Goal: Task Accomplishment & Management: Manage account settings

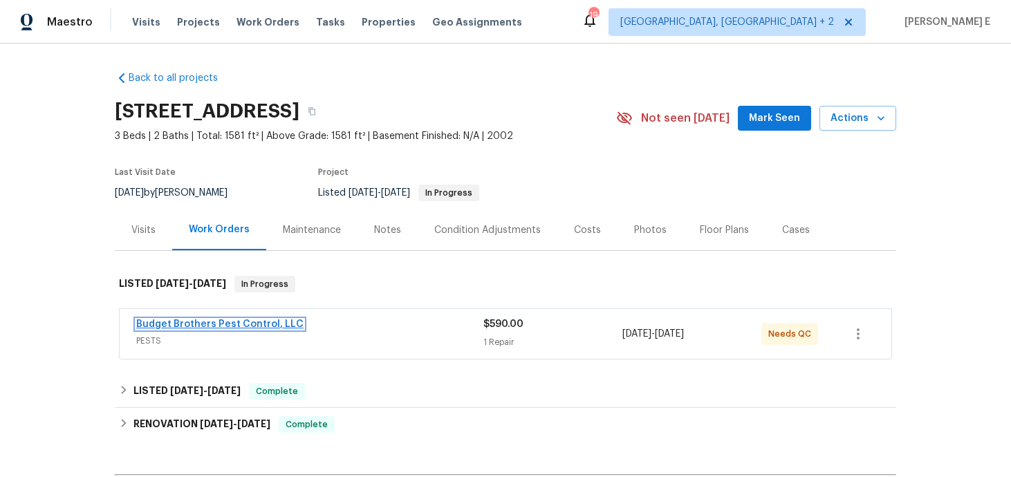
click at [243, 320] on link "Budget Brothers Pest Control, LLC" at bounding box center [219, 325] width 167 height 10
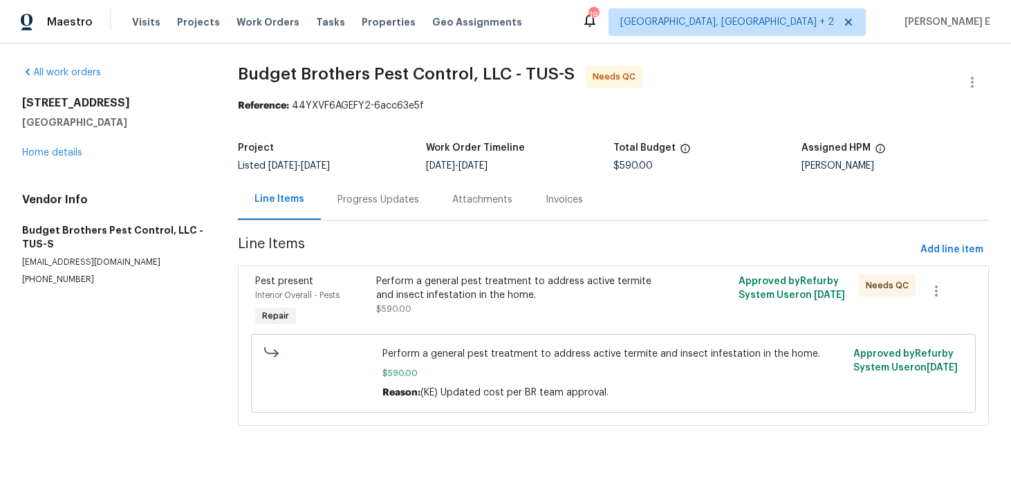
click at [384, 202] on div "Progress Updates" at bounding box center [379, 200] width 82 height 14
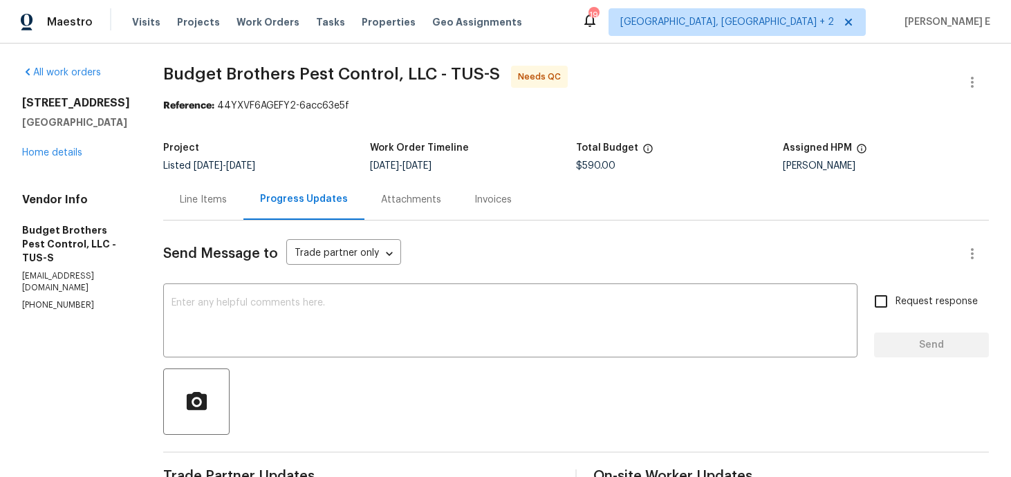
click at [243, 219] on div "Line Items" at bounding box center [203, 199] width 80 height 41
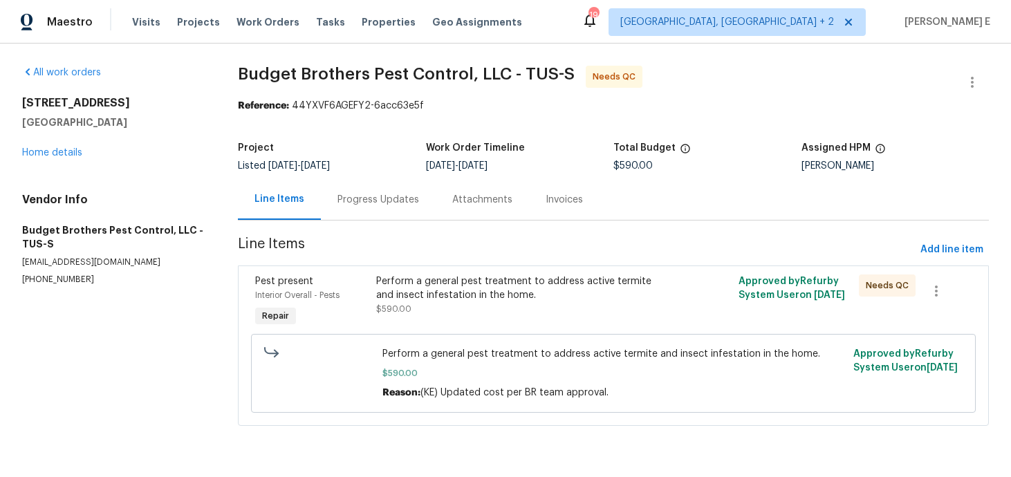
click at [554, 298] on div "Perform a general pest treatment to address active termite and insect infestati…" at bounding box center [522, 289] width 293 height 28
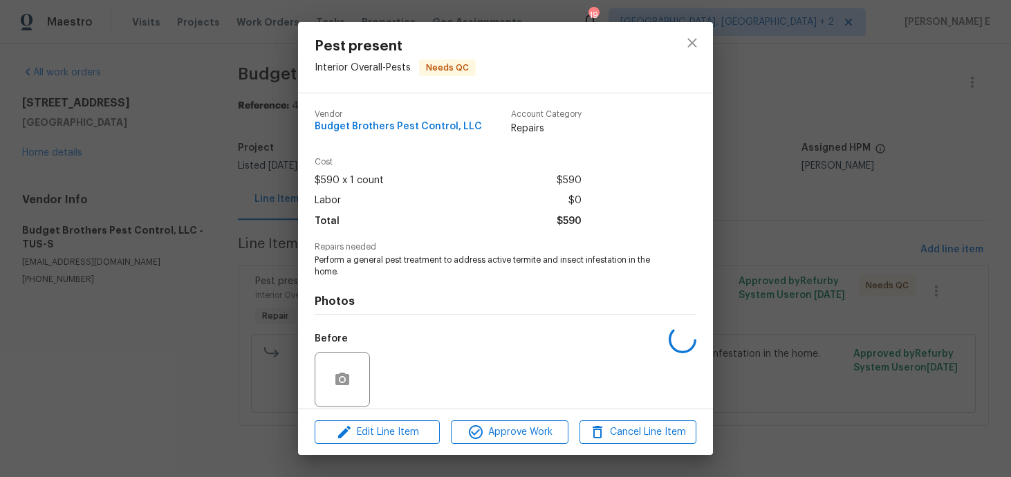
scroll to position [102, 0]
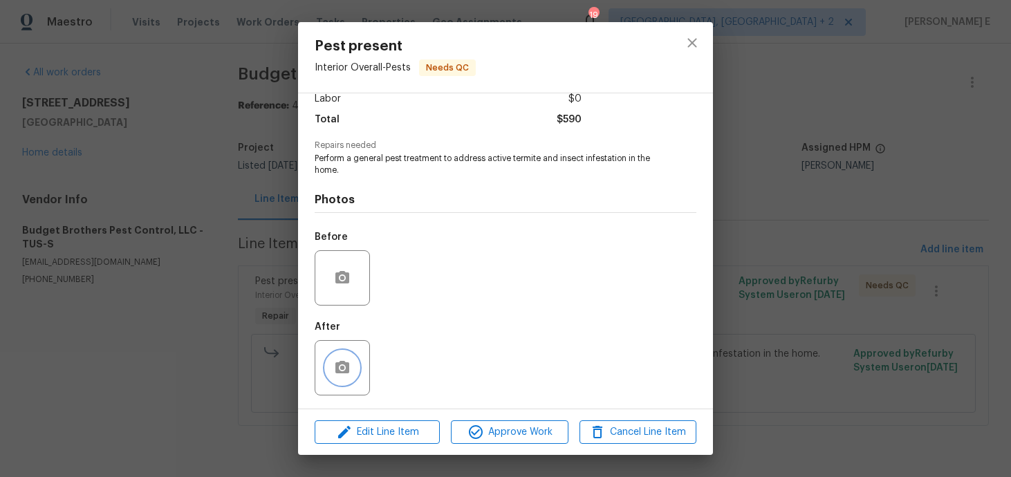
click at [357, 368] on button "button" at bounding box center [342, 367] width 33 height 33
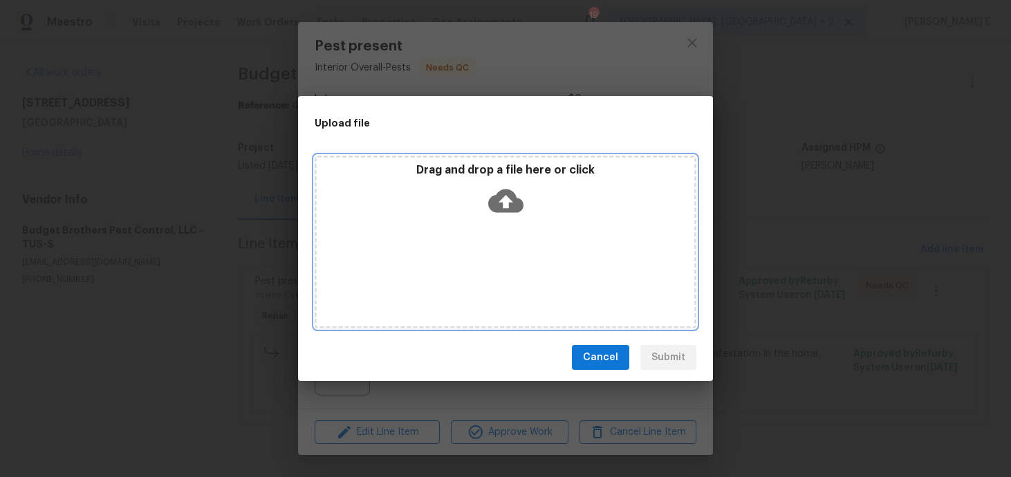
click at [509, 191] on icon at bounding box center [505, 202] width 35 height 24
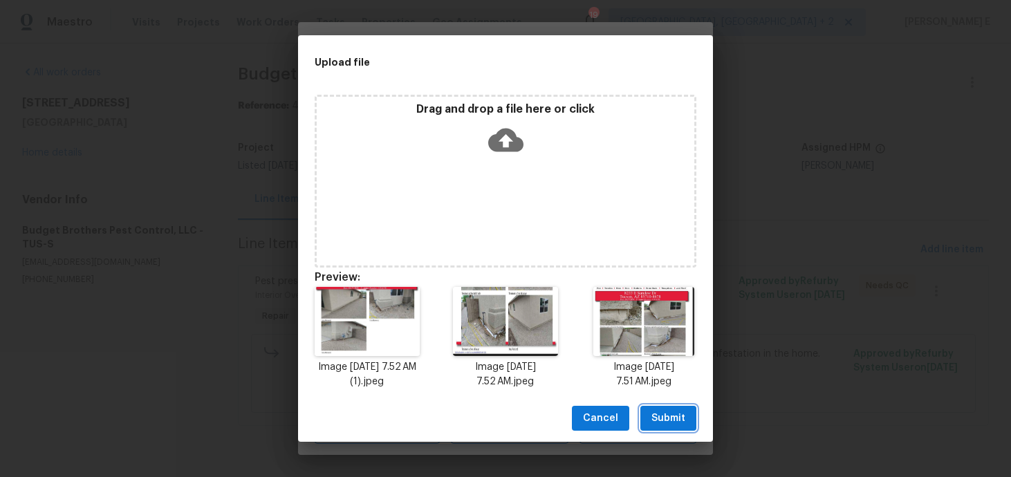
click at [658, 414] on span "Submit" at bounding box center [669, 418] width 34 height 17
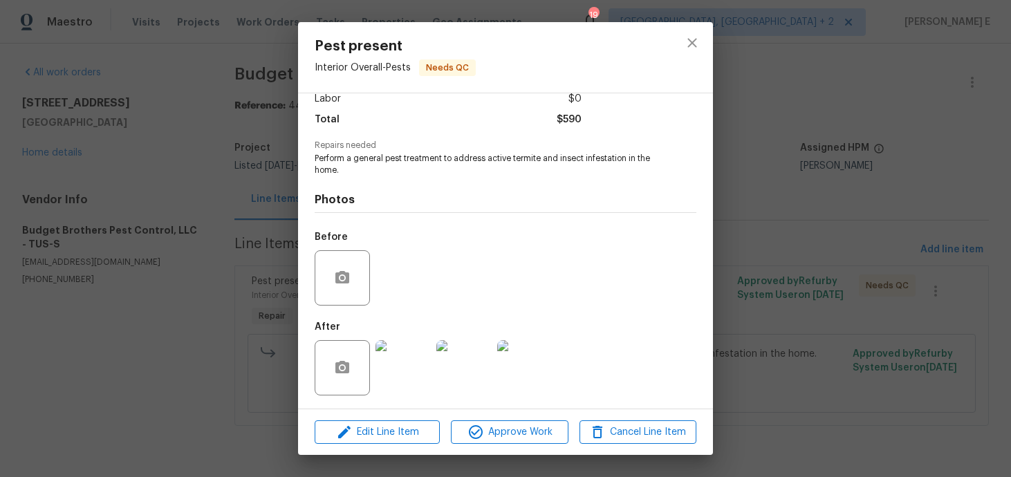
click at [790, 337] on div "Pest present Interior Overall - Pests Needs QC Vendor Budget Brothers Pest Cont…" at bounding box center [505, 238] width 1011 height 477
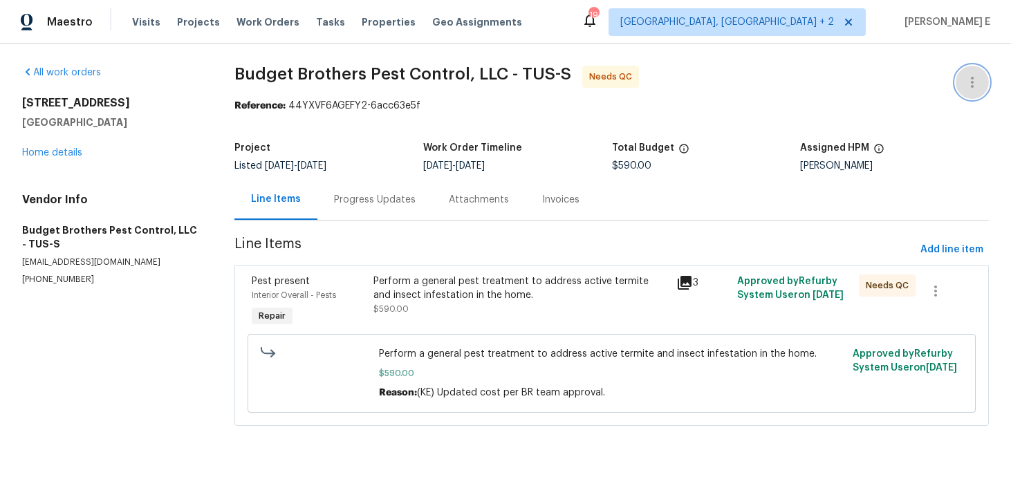
click at [964, 81] on icon "button" at bounding box center [972, 82] width 17 height 17
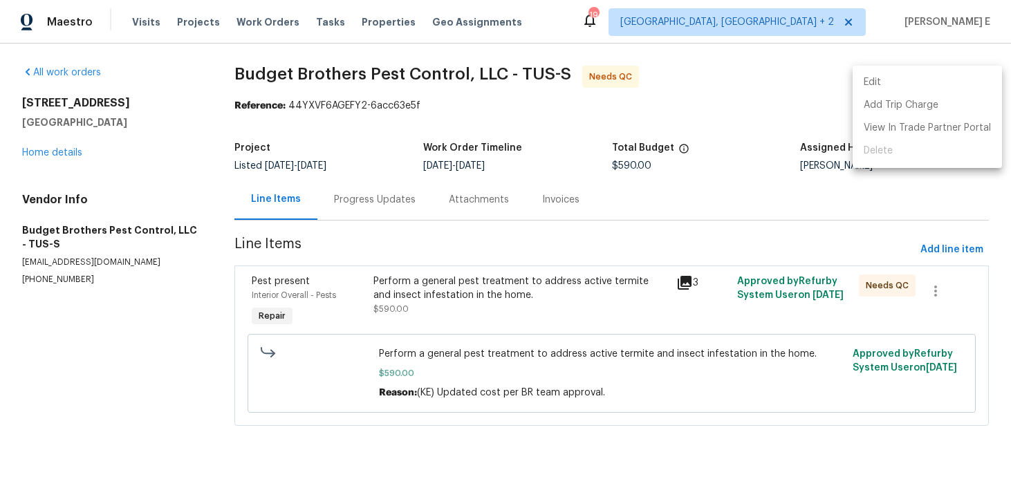
click at [909, 80] on li "Edit" at bounding box center [927, 82] width 149 height 23
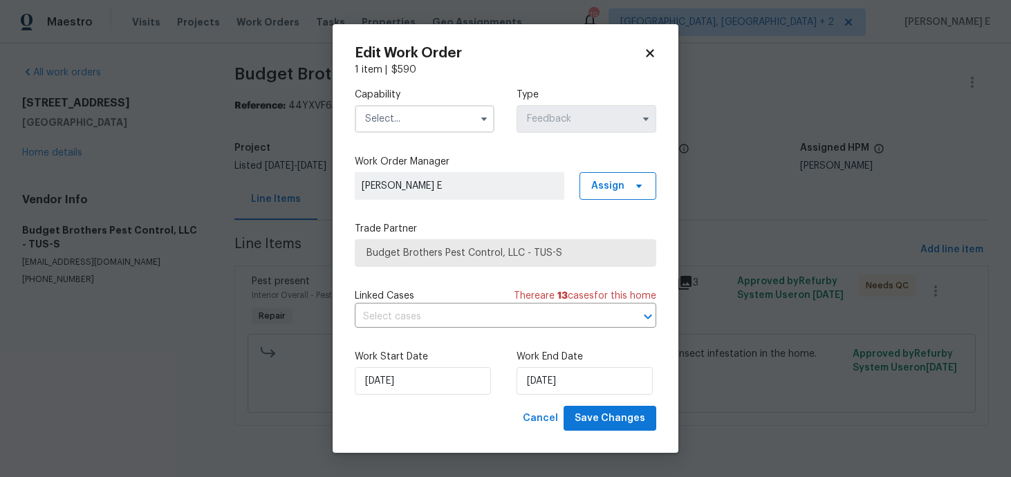
click at [432, 127] on input "text" at bounding box center [425, 119] width 140 height 28
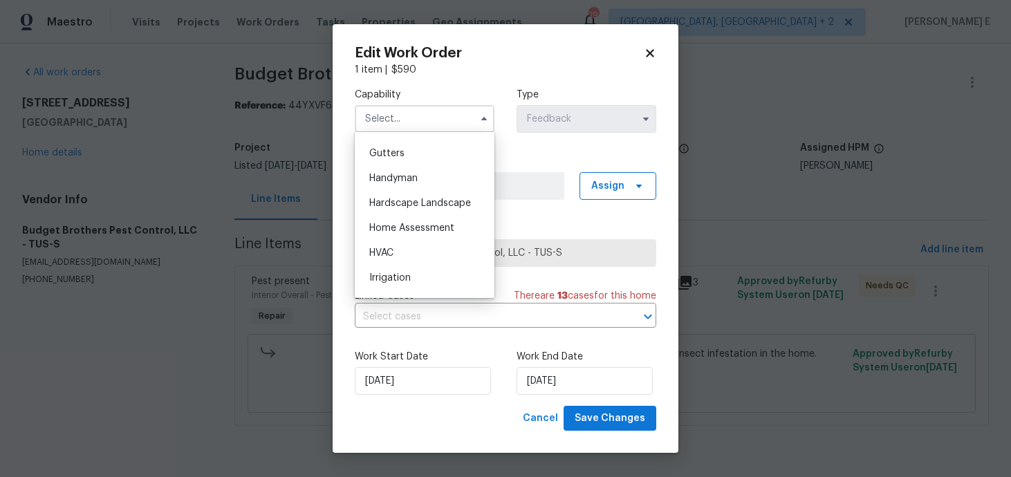
scroll to position [719, 0]
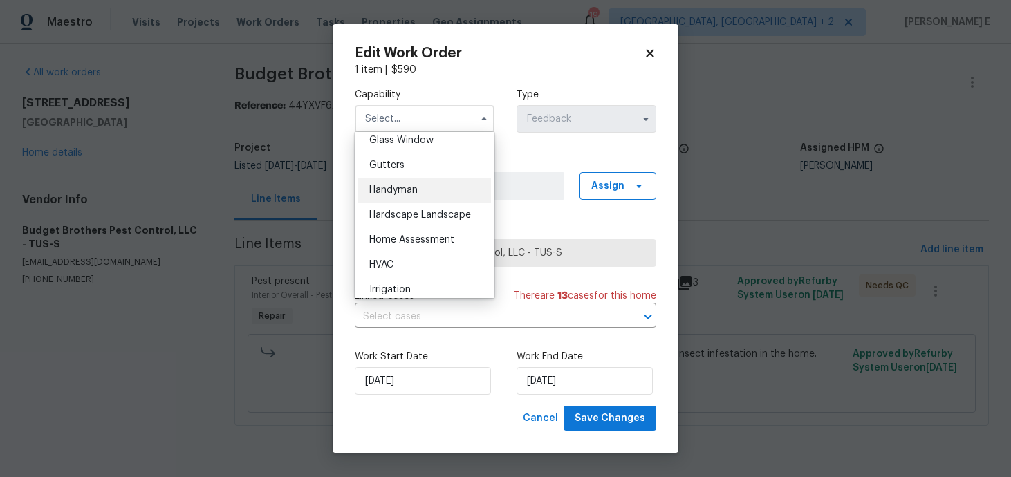
click at [439, 188] on div "Handyman" at bounding box center [424, 190] width 133 height 25
type input "Handyman"
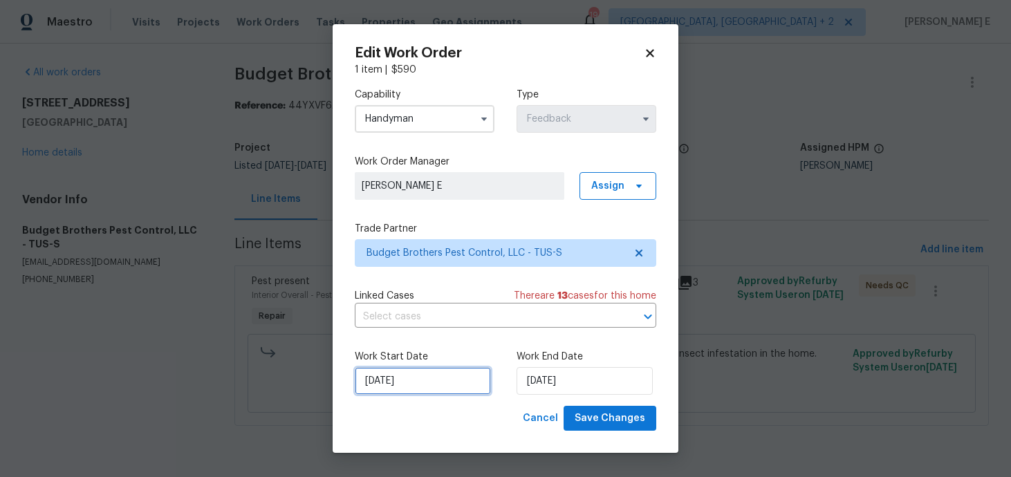
click at [438, 386] on input "19/08/2025" at bounding box center [423, 381] width 136 height 28
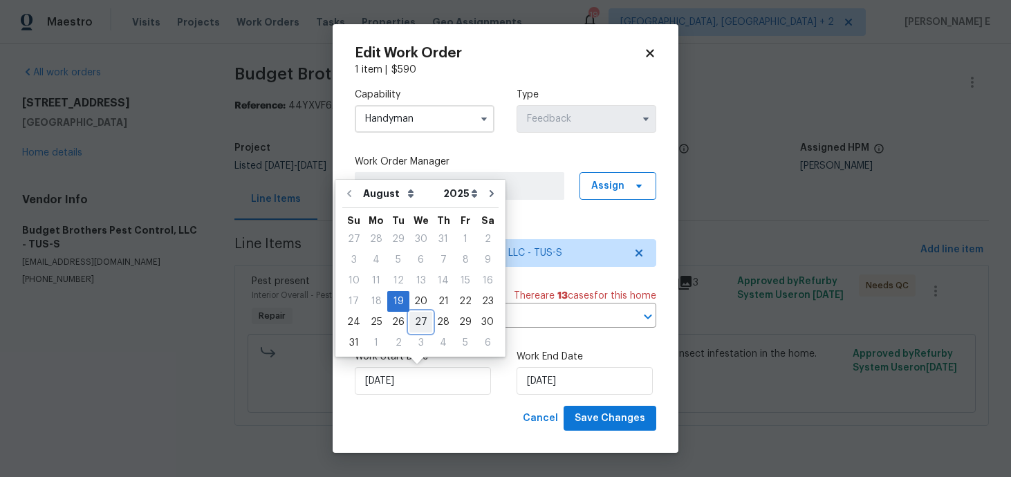
click at [418, 322] on div "27" at bounding box center [420, 322] width 23 height 19
type input "27/08/2025"
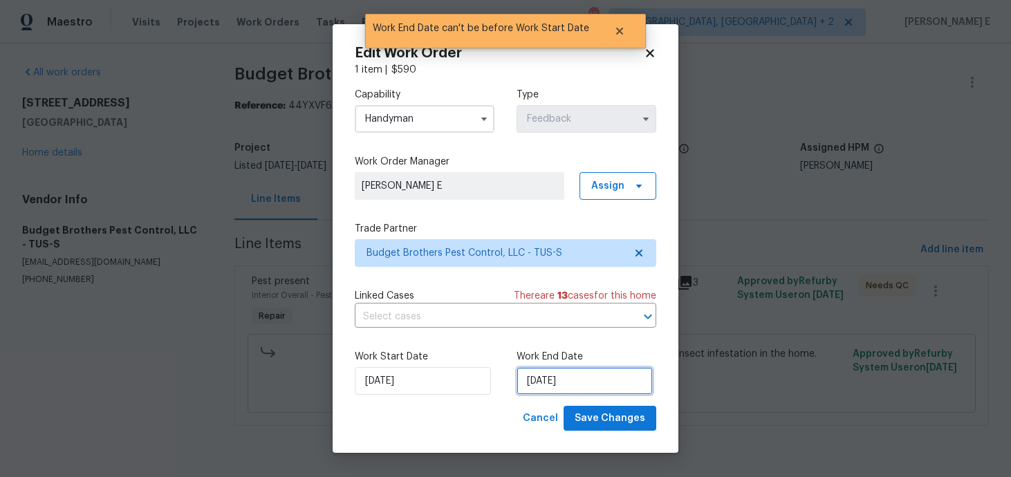
click at [539, 382] on input "27/08/2025" at bounding box center [585, 381] width 136 height 28
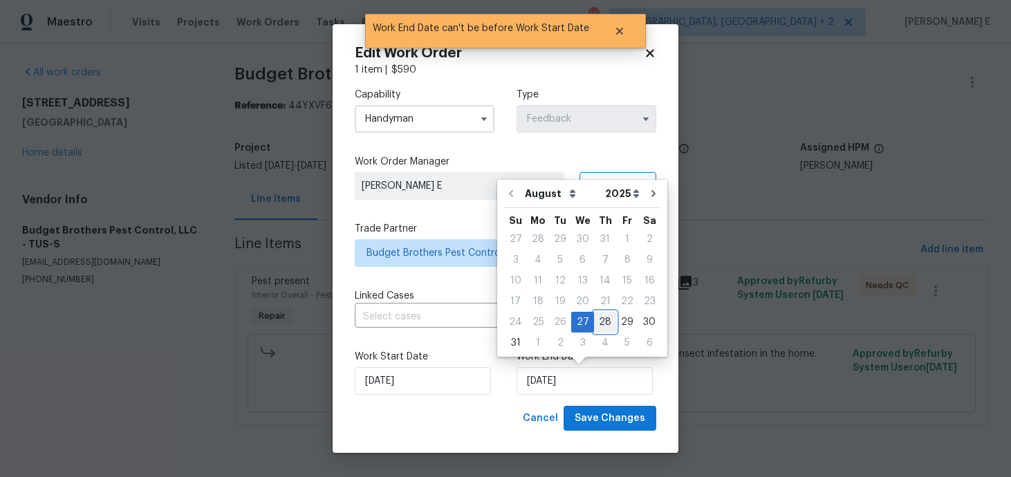
click at [598, 321] on div "28" at bounding box center [605, 322] width 22 height 19
type input "[DATE]"
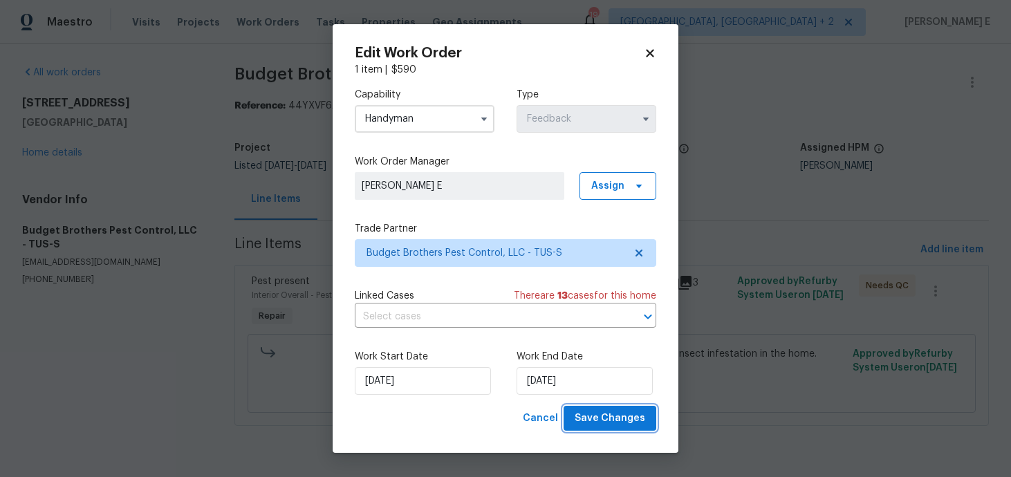
click at [608, 426] on span "Save Changes" at bounding box center [610, 418] width 71 height 17
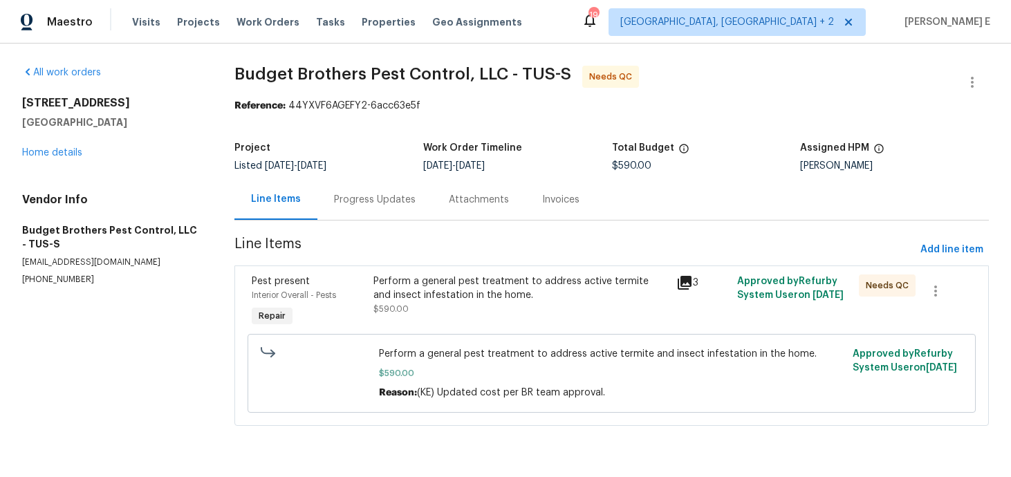
click at [488, 329] on div "Perform a general pest treatment to address active termite and insect infestati…" at bounding box center [521, 302] width 304 height 64
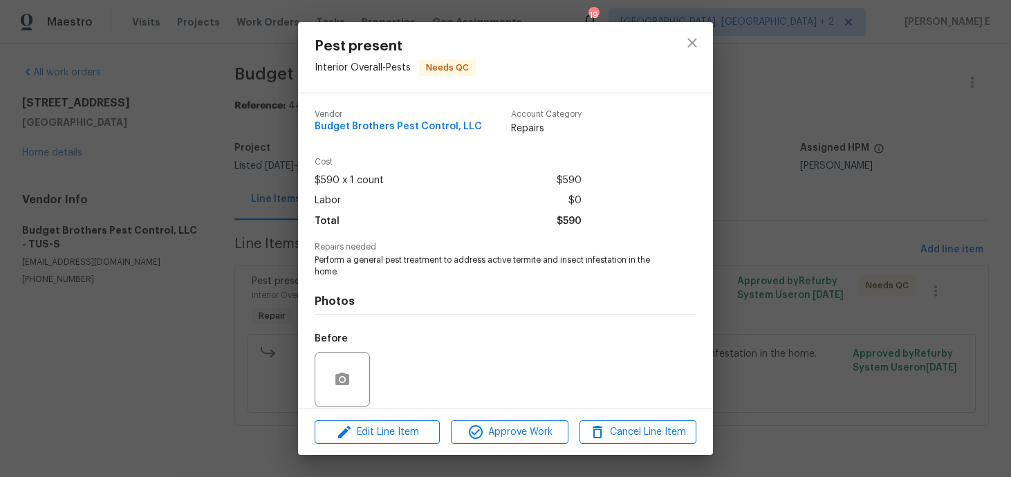
scroll to position [102, 0]
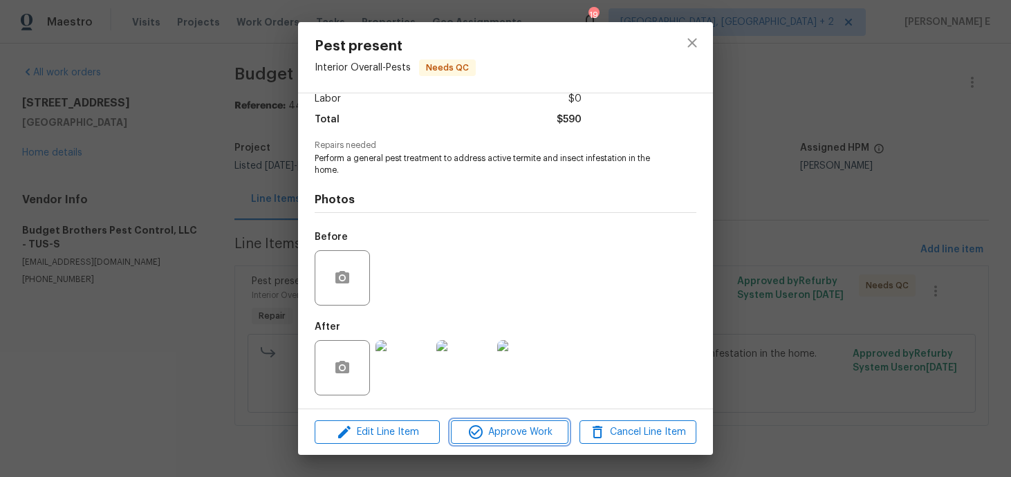
click at [514, 421] on button "Approve Work" at bounding box center [509, 433] width 117 height 24
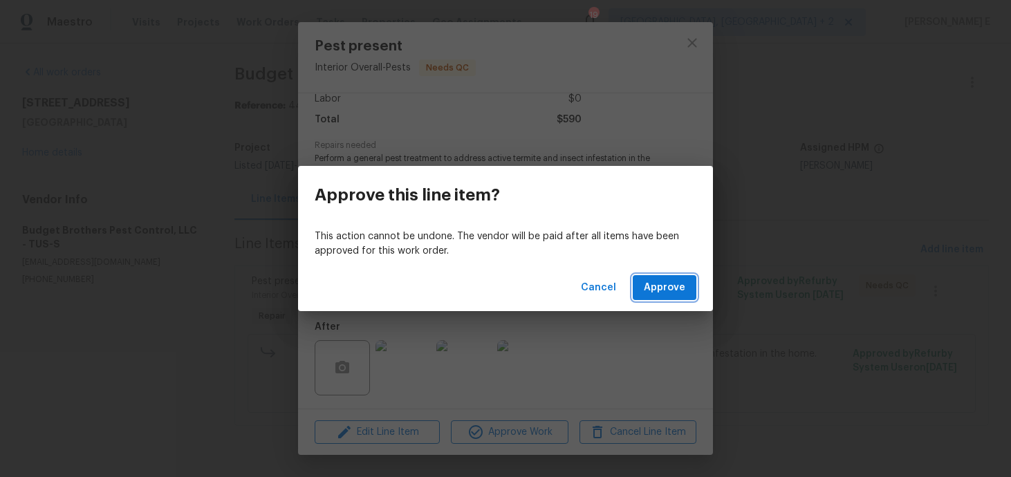
click at [692, 281] on button "Approve" at bounding box center [665, 288] width 64 height 26
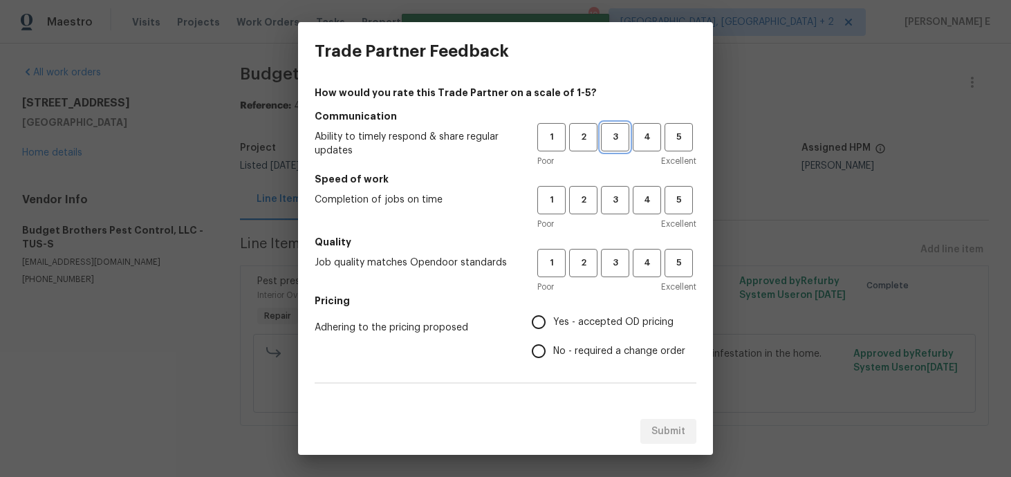
click at [616, 142] on span "3" at bounding box center [615, 137] width 26 height 16
click at [616, 201] on span "3" at bounding box center [615, 200] width 26 height 16
click at [610, 259] on span "3" at bounding box center [615, 263] width 26 height 16
click at [551, 356] on input "No - required a change order" at bounding box center [538, 351] width 29 height 29
radio input "true"
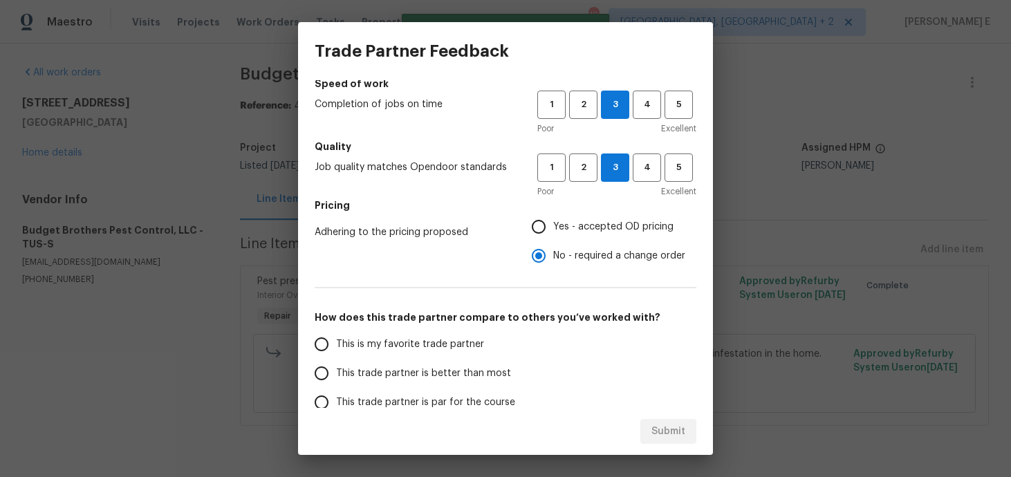
scroll to position [225, 0]
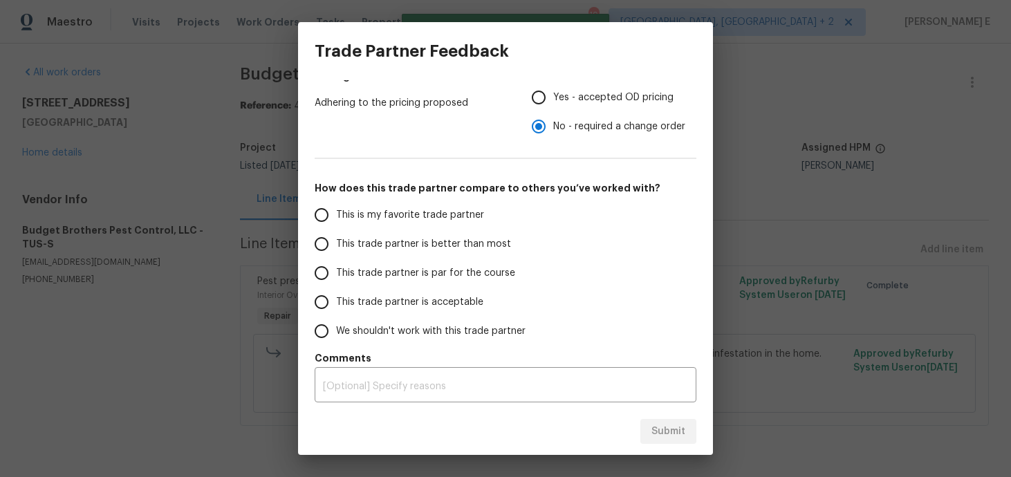
click at [439, 268] on span "This trade partner is par for the course" at bounding box center [425, 273] width 179 height 15
click at [336, 268] on input "This trade partner is par for the course" at bounding box center [321, 273] width 29 height 29
click at [667, 439] on span "Submit" at bounding box center [669, 431] width 34 height 17
radio input "true"
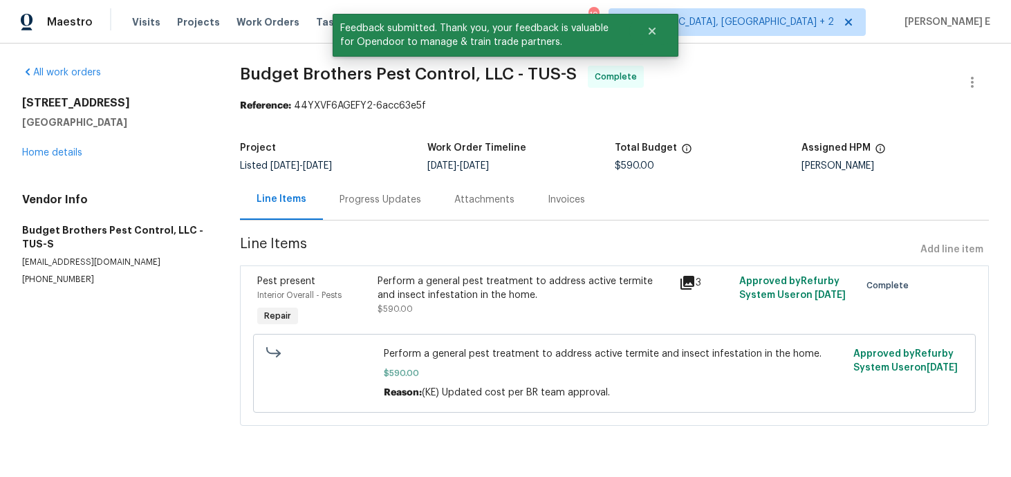
click at [395, 196] on div "Progress Updates" at bounding box center [381, 200] width 82 height 14
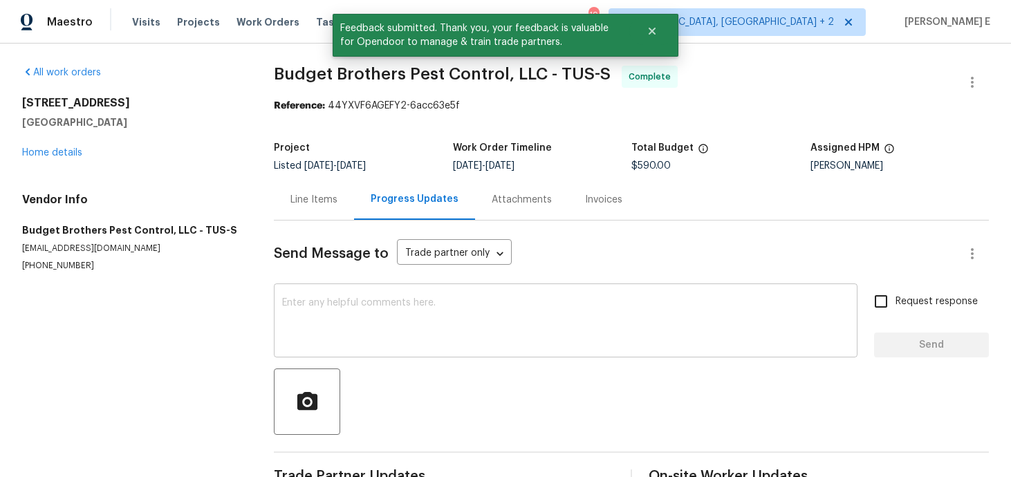
click at [398, 299] on textarea at bounding box center [565, 322] width 567 height 48
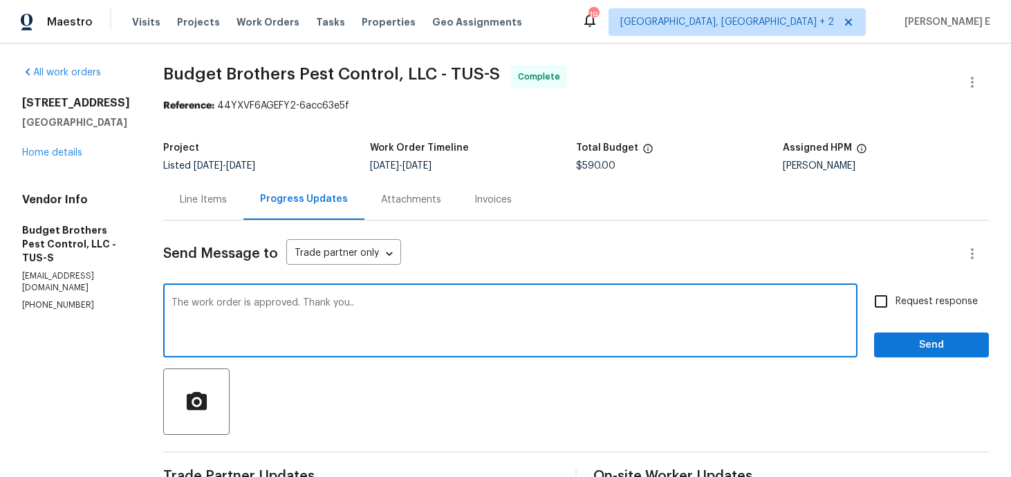
type textarea "The work order is approved. Thank you.."
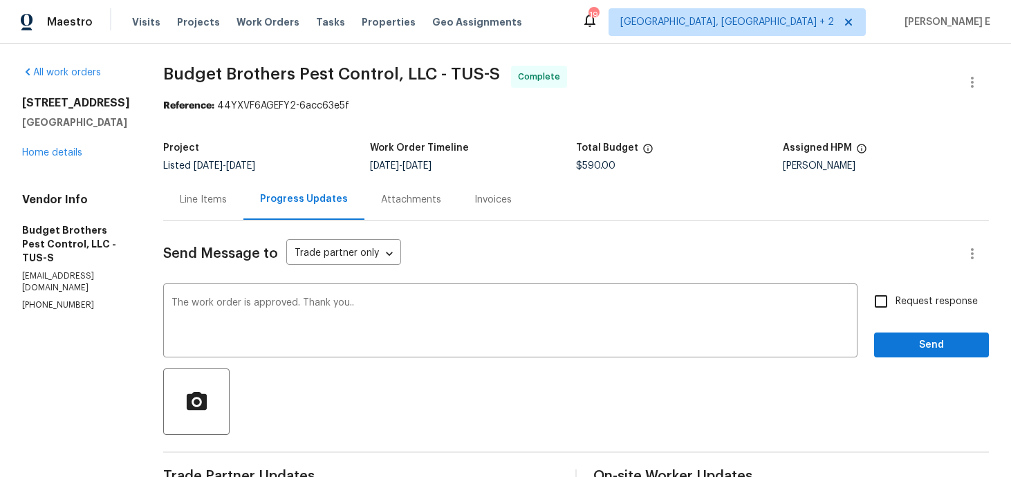
click at [897, 306] on span "Request response" at bounding box center [937, 302] width 82 height 15
click at [896, 306] on input "Request response" at bounding box center [881, 301] width 29 height 29
checkbox input "true"
click at [906, 344] on span "Send" at bounding box center [931, 345] width 93 height 17
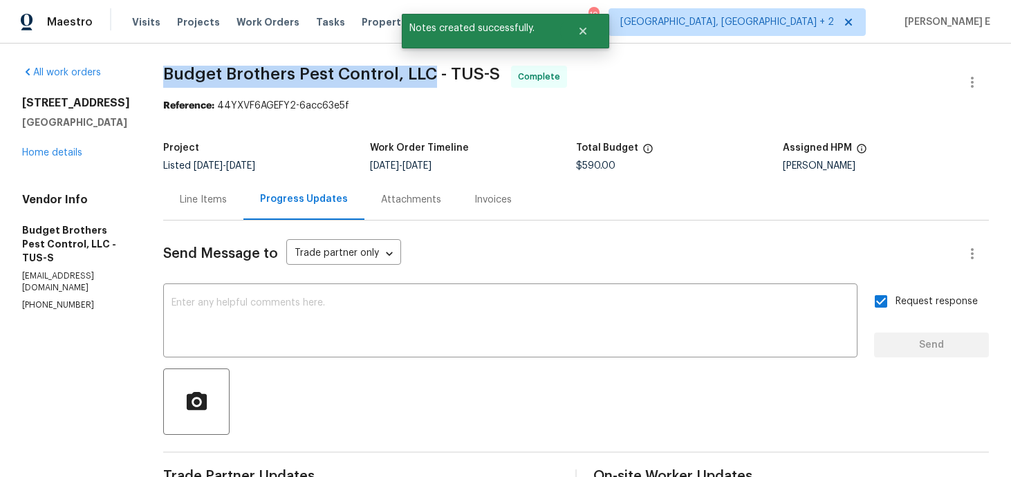
drag, startPoint x: 195, startPoint y: 75, endPoint x: 460, endPoint y: 77, distance: 264.9
click at [460, 77] on span "Budget Brothers Pest Control, LLC - TUS-S" at bounding box center [331, 74] width 337 height 17
copy span "Budget Brothers Pest Control, LLC"
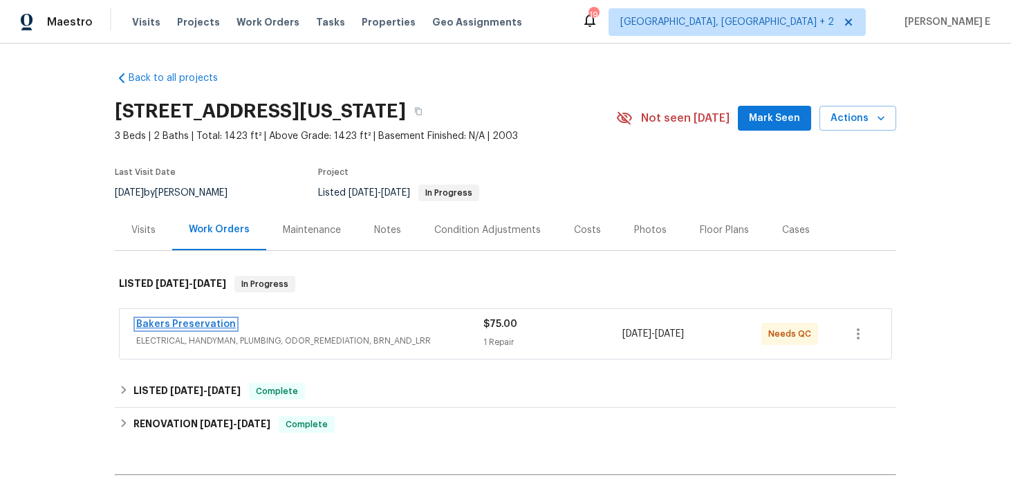
click at [154, 328] on link "Bakers Preservation" at bounding box center [186, 325] width 100 height 10
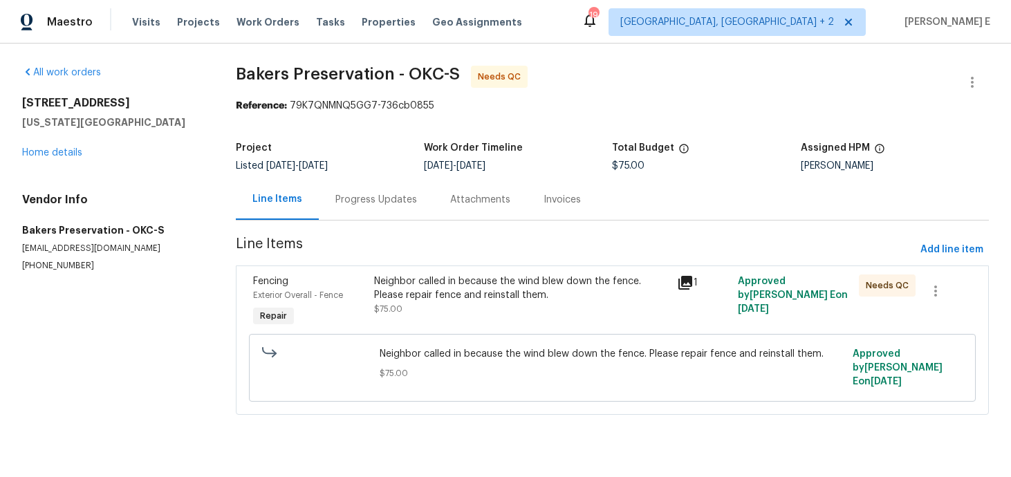
click at [395, 194] on div "Progress Updates" at bounding box center [376, 200] width 82 height 14
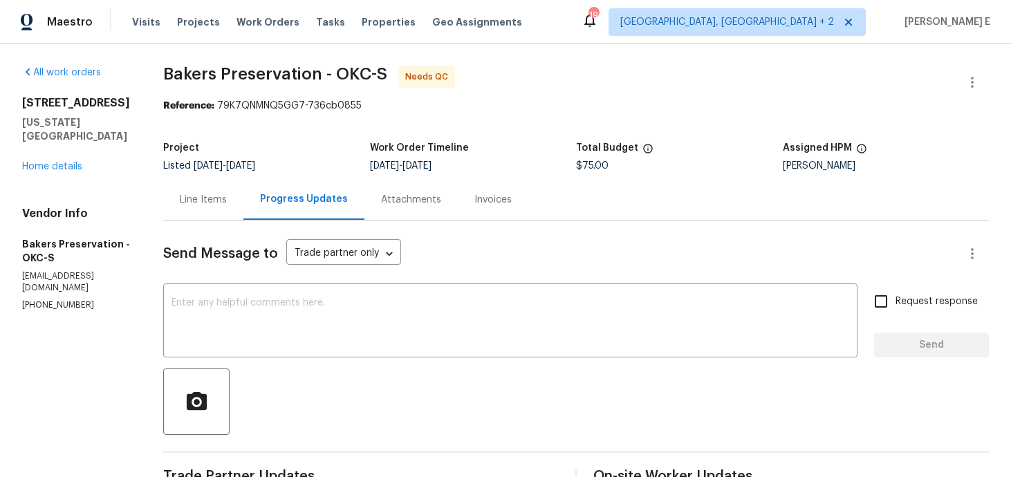
click at [232, 211] on div "Line Items" at bounding box center [203, 199] width 80 height 41
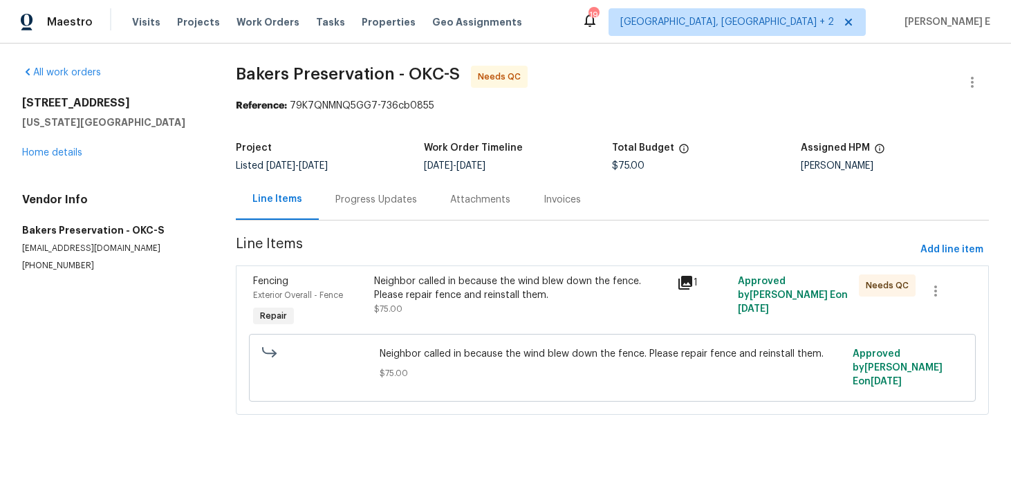
click at [457, 291] on div "Neighbor called in because the wind blew down the fence. Please repair fence an…" at bounding box center [521, 289] width 295 height 28
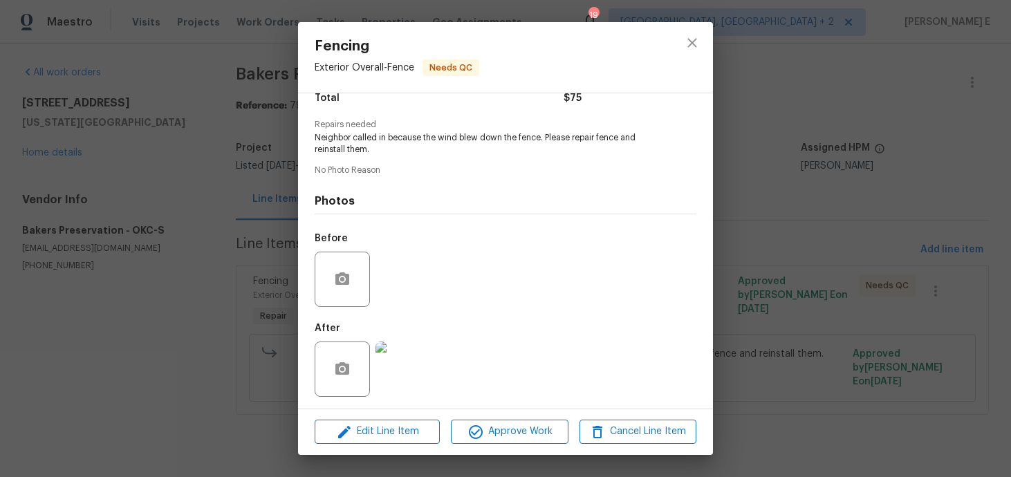
scroll to position [124, 0]
click at [788, 183] on div "Fencing Exterior Overall - Fence Needs QC Vendor Bakers Preservation Account Ca…" at bounding box center [505, 238] width 1011 height 477
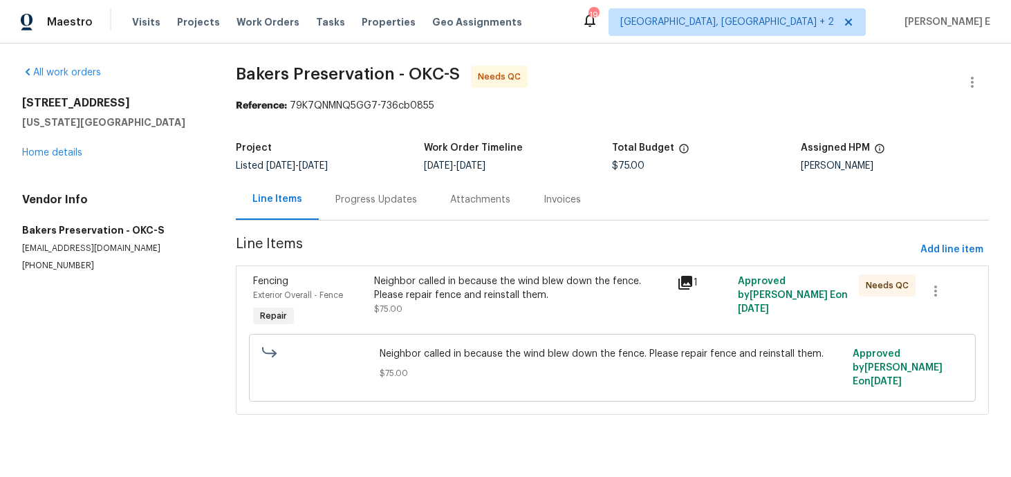
click at [342, 206] on div "Progress Updates" at bounding box center [376, 200] width 82 height 14
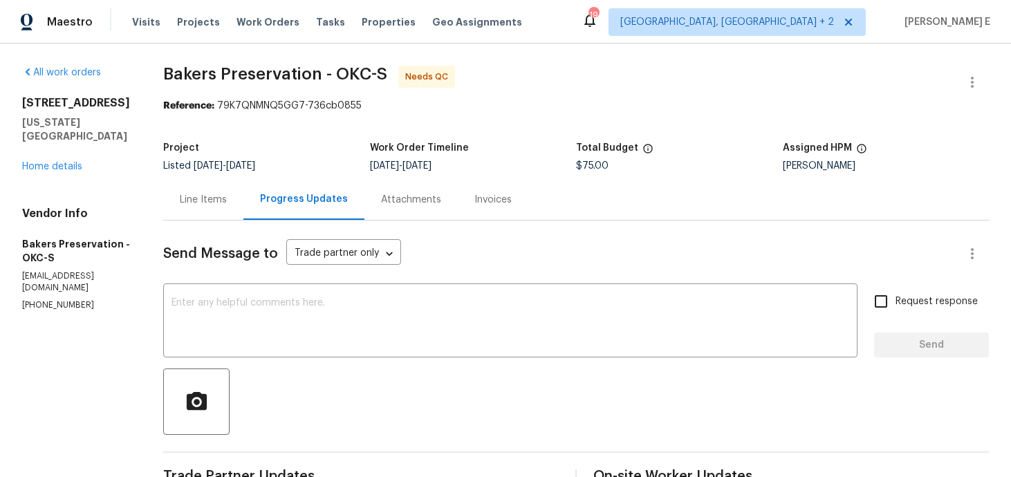
click at [196, 195] on div "Line Items" at bounding box center [203, 199] width 80 height 41
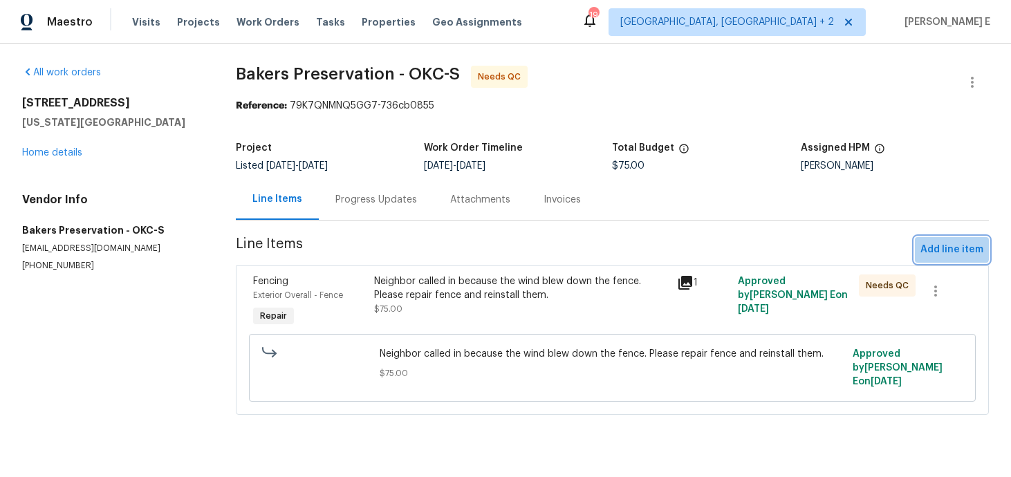
click at [949, 249] on span "Add line item" at bounding box center [952, 249] width 63 height 17
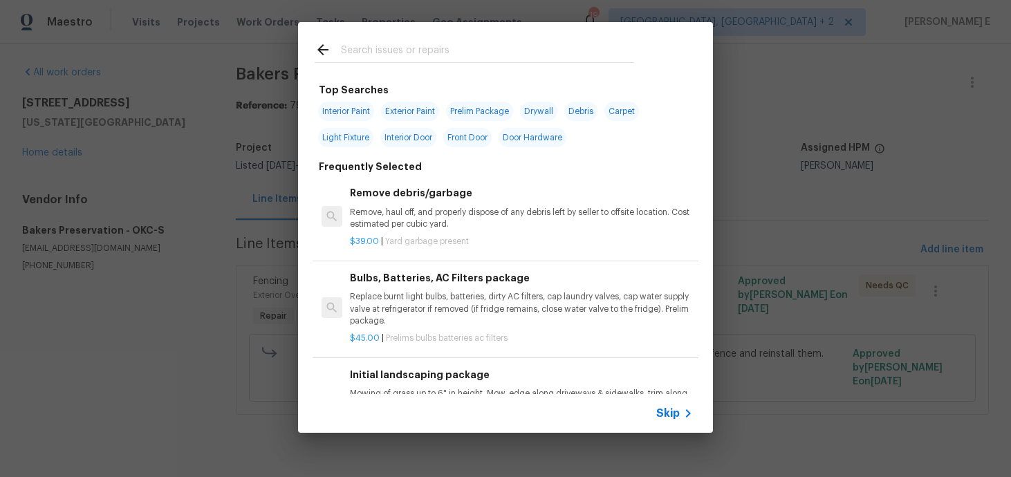
click at [681, 414] on icon at bounding box center [688, 413] width 17 height 17
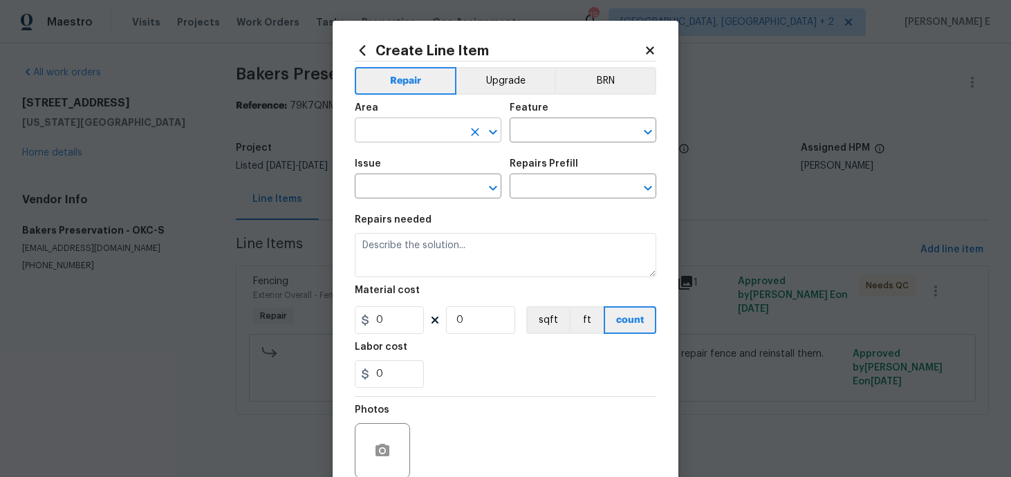
click at [408, 124] on input "text" at bounding box center [409, 131] width 108 height 21
type input "Exterior Overall"
type input "Fence"
type input "Fencing"
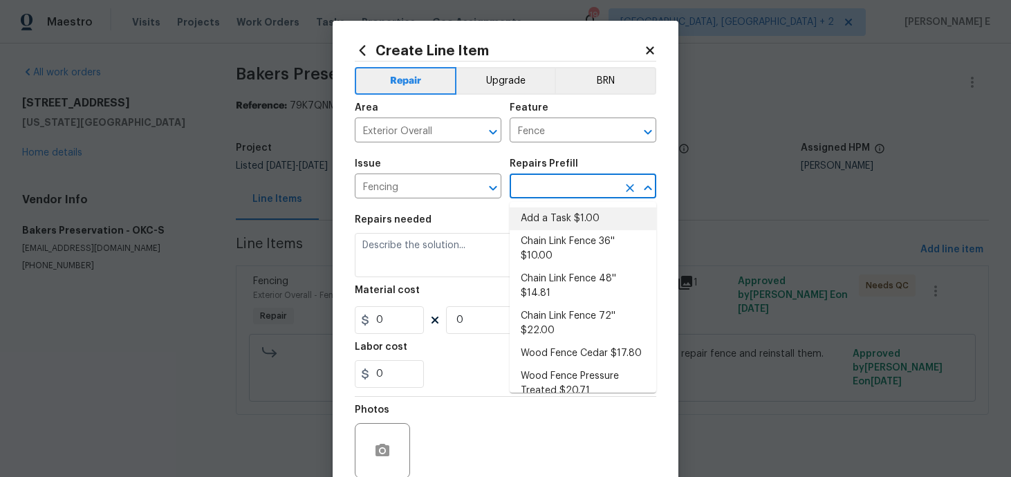
click at [535, 224] on li "Add a Task $1.00" at bounding box center [583, 218] width 147 height 23
type input "Add a Task $1.00"
type textarea "HPM to detail"
type input "1"
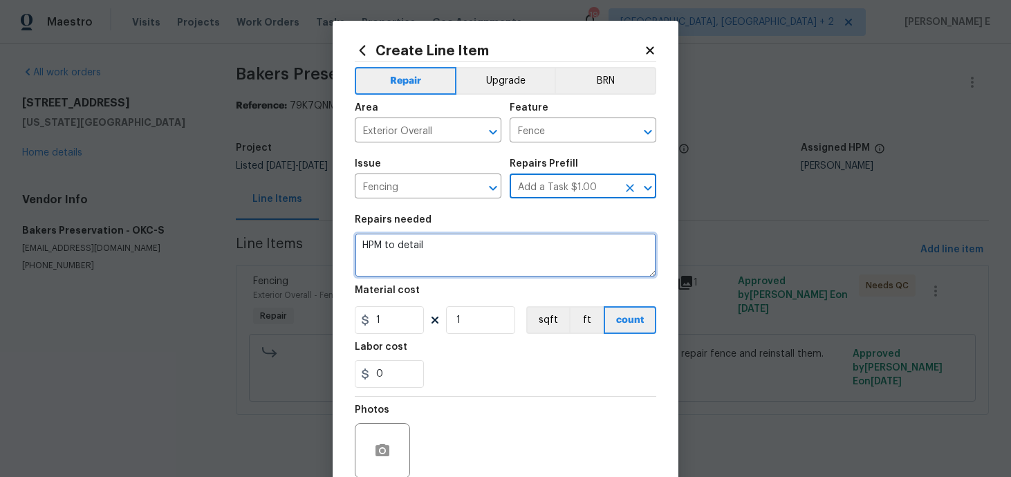
click at [432, 255] on textarea "HPM to detail" at bounding box center [506, 255] width 302 height 44
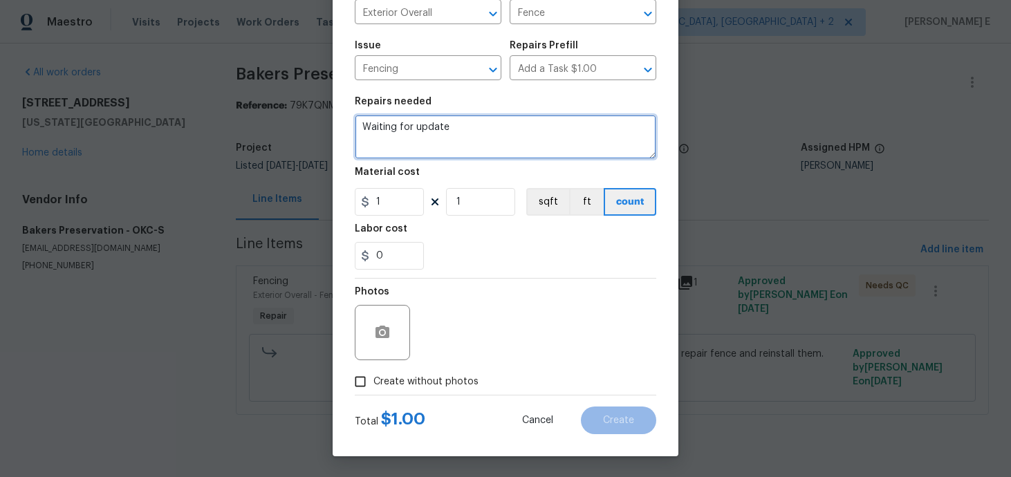
type textarea "Waiting for update"
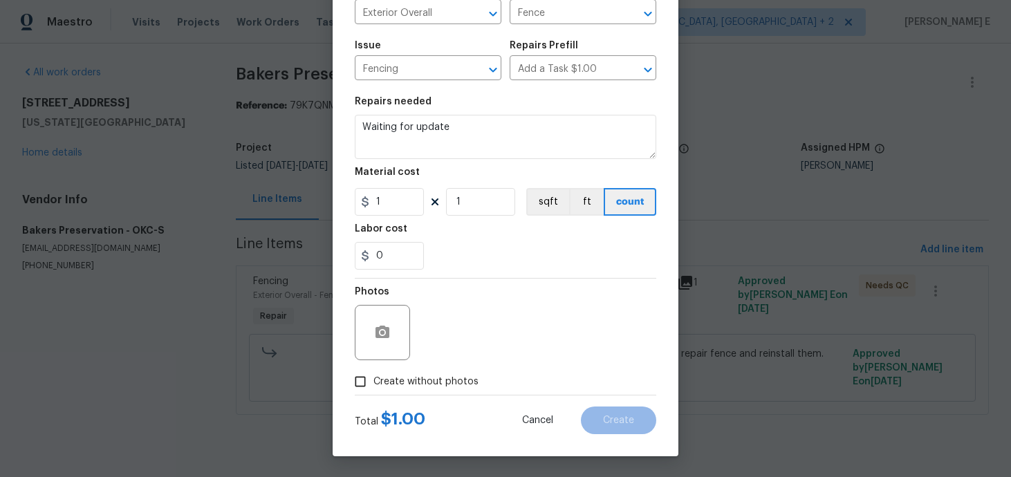
click at [403, 381] on span "Create without photos" at bounding box center [425, 382] width 105 height 15
click at [373, 381] on input "Create without photos" at bounding box center [360, 382] width 26 height 26
checkbox input "true"
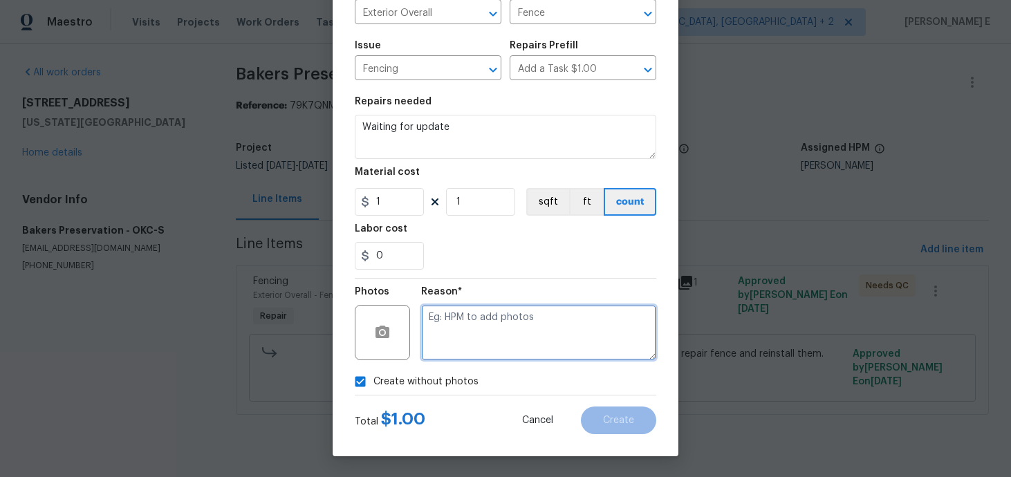
click at [488, 339] on textarea at bounding box center [538, 332] width 235 height 55
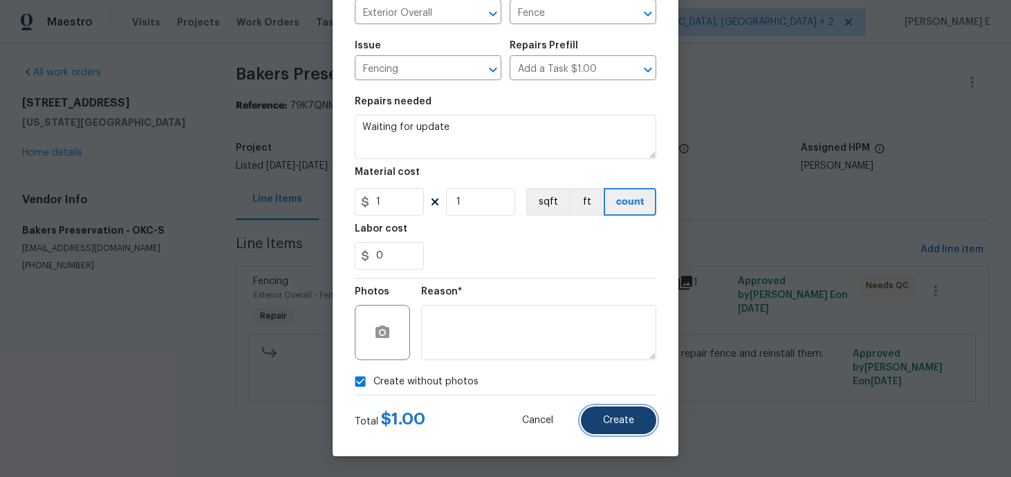
click at [609, 422] on span "Create" at bounding box center [618, 421] width 31 height 10
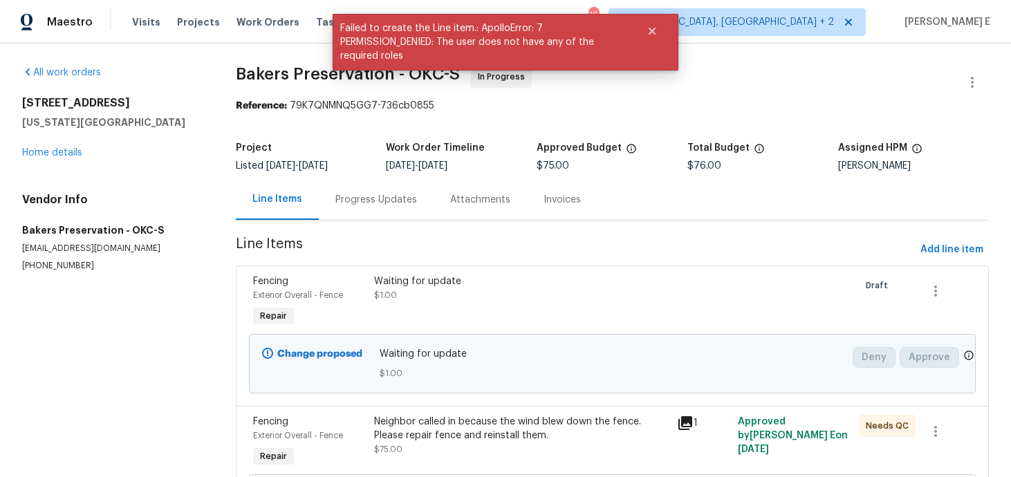
click at [972, 437] on div at bounding box center [945, 443] width 61 height 64
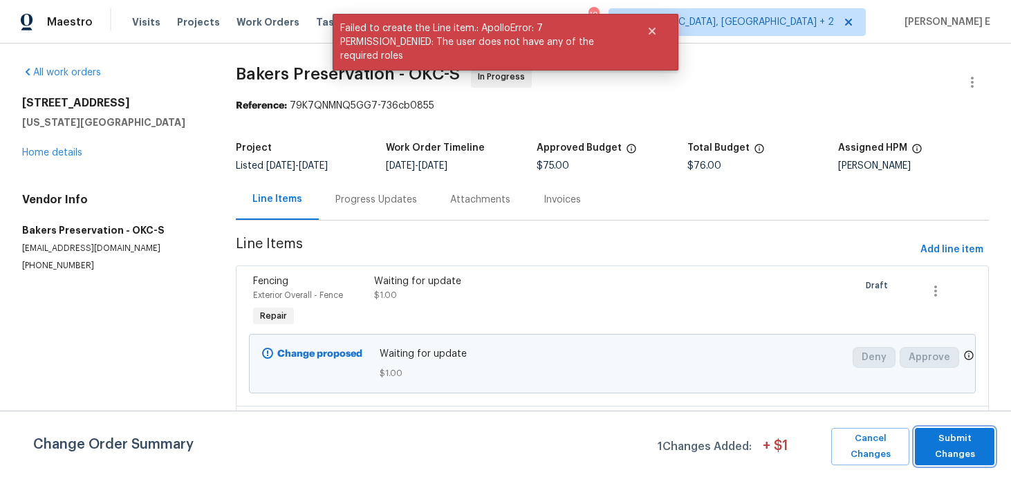
click at [972, 437] on span "Submit Changes" at bounding box center [955, 447] width 66 height 32
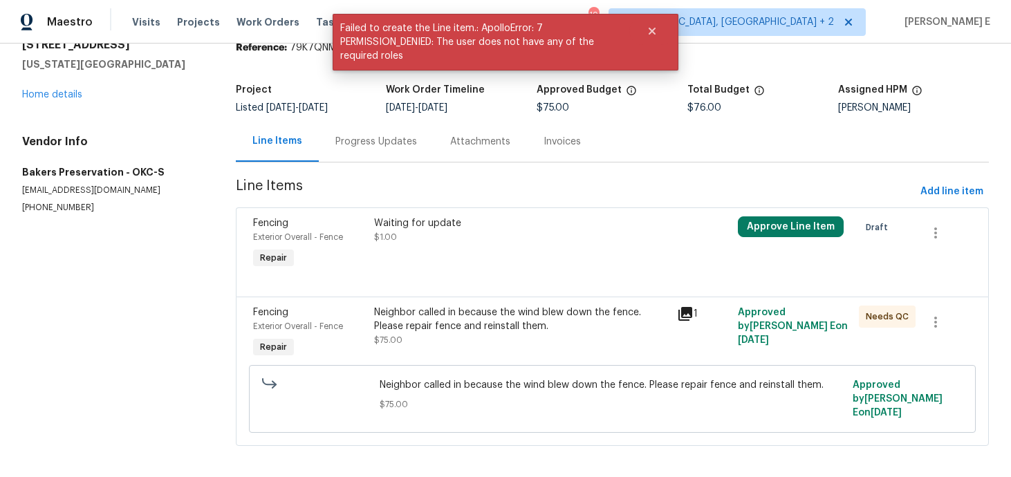
scroll to position [0, 0]
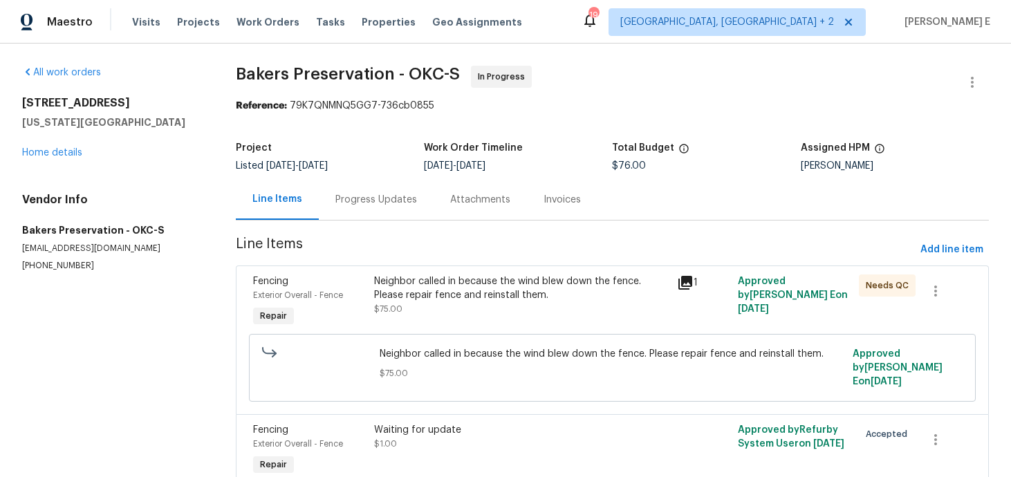
click at [388, 194] on div "Progress Updates" at bounding box center [376, 200] width 82 height 14
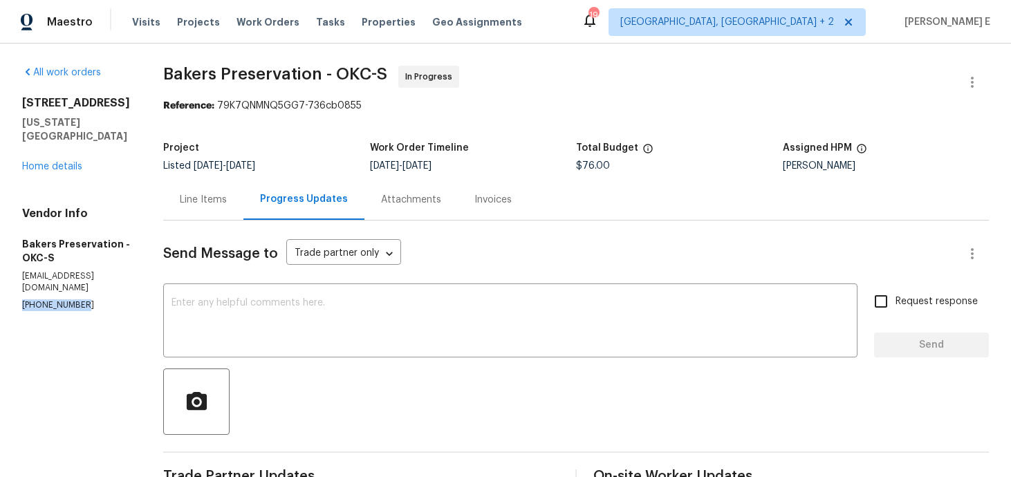
drag, startPoint x: 17, startPoint y: 278, endPoint x: 79, endPoint y: 278, distance: 61.6
copy p "(405) 437-9967"
click at [506, 291] on div "x ​" at bounding box center [510, 322] width 694 height 71
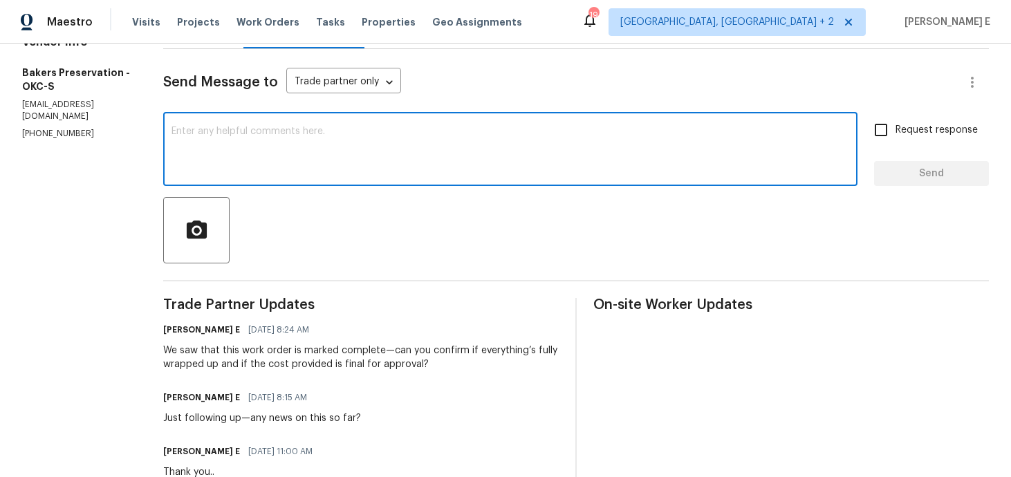
scroll to position [174, 0]
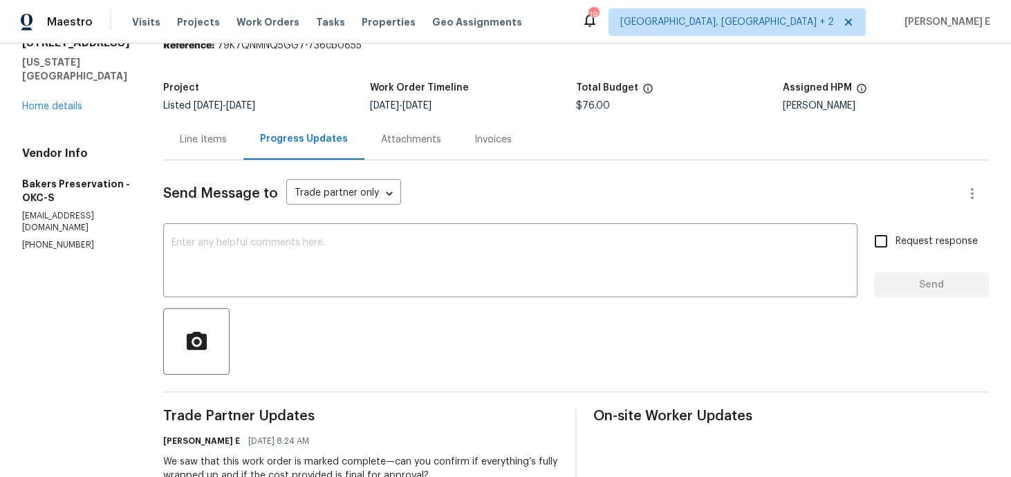
scroll to position [59, 0]
click at [225, 269] on textarea at bounding box center [511, 263] width 678 height 48
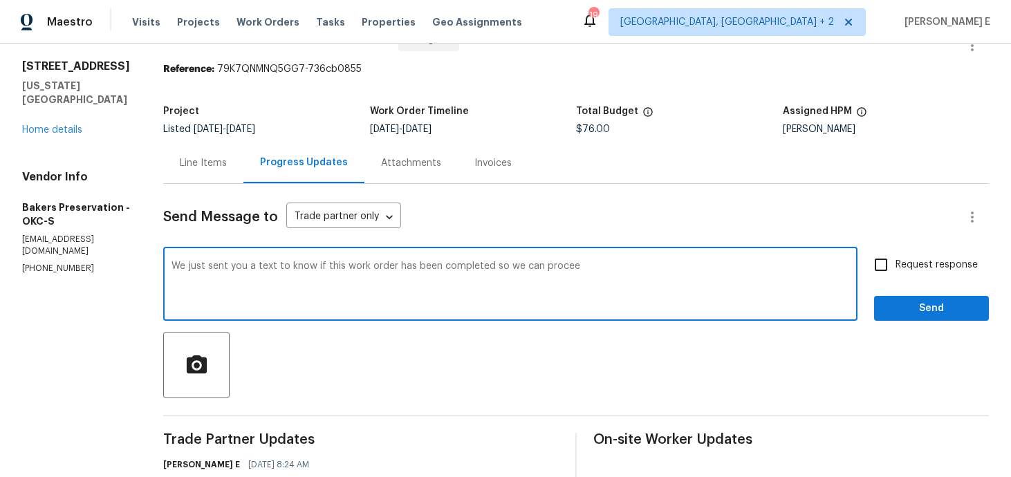
scroll to position [32, 0]
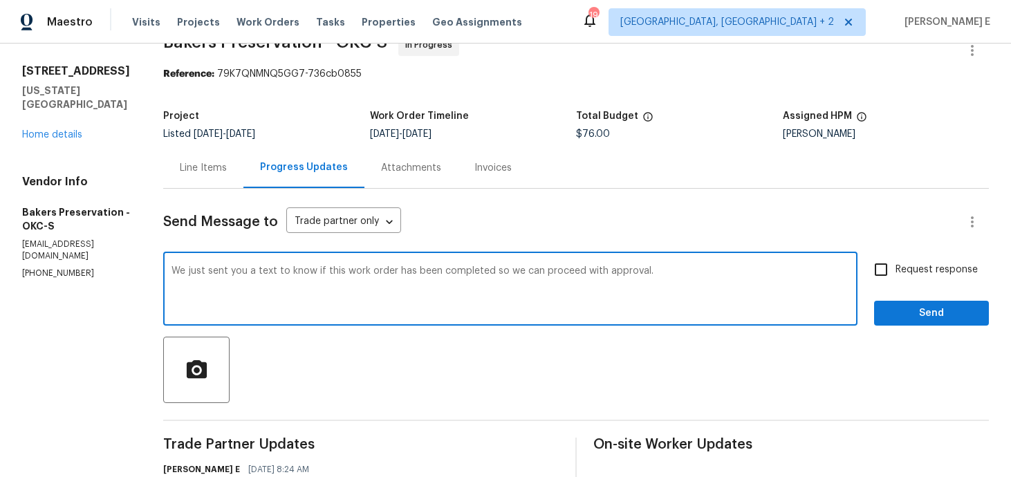
type textarea "We just sent you a text to know if this work order has been completed so we can…"
click at [894, 277] on input "Request response" at bounding box center [881, 269] width 29 height 29
checkbox input "true"
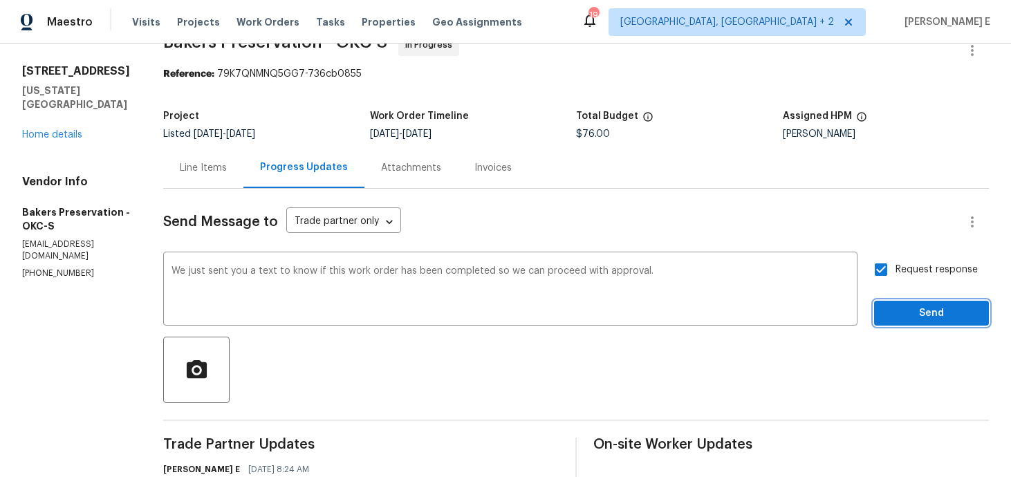
click at [899, 318] on span "Send" at bounding box center [931, 313] width 93 height 17
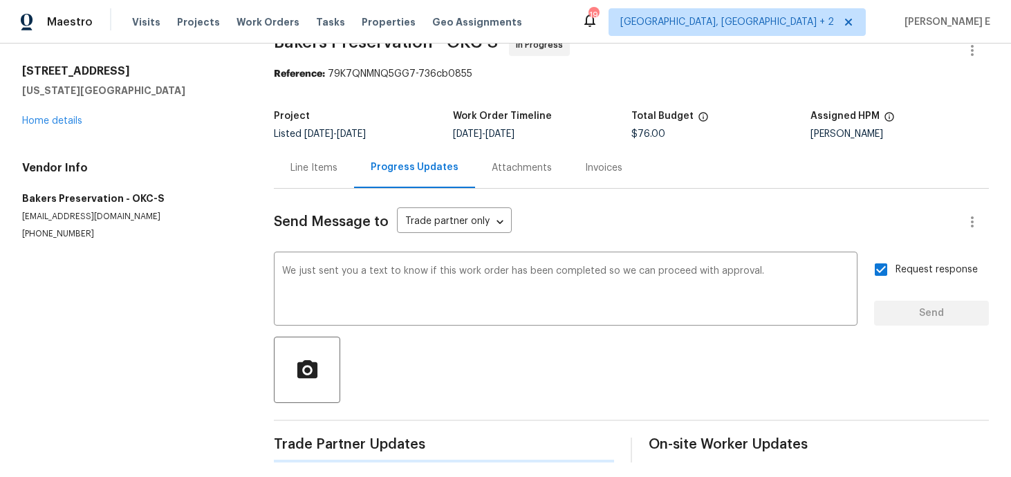
scroll to position [0, 0]
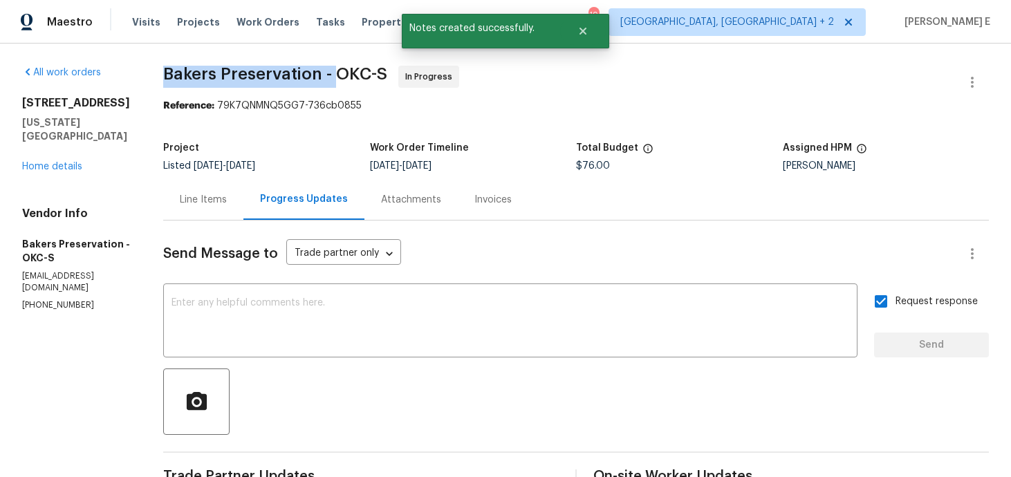
drag, startPoint x: 179, startPoint y: 77, endPoint x: 351, endPoint y: 78, distance: 172.2
copy span "Bakers Preservation -"
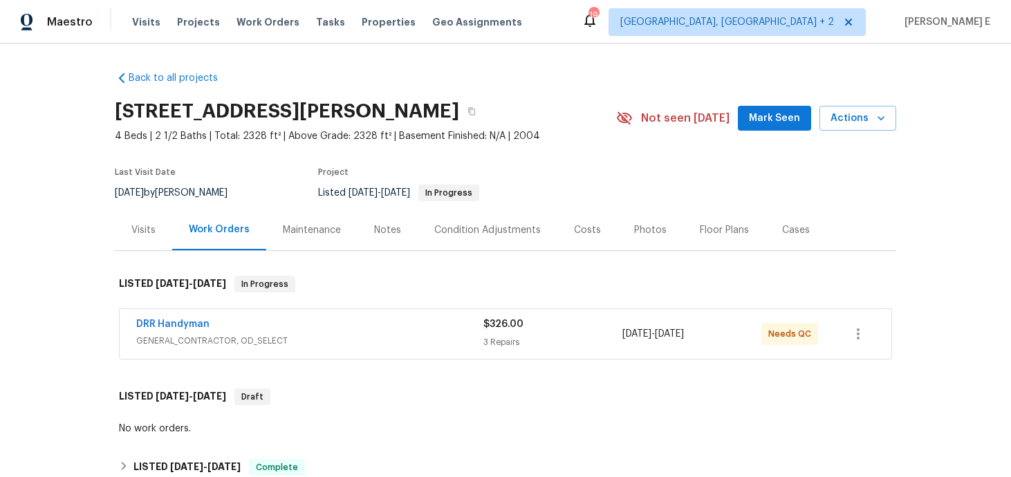
click at [142, 223] on div "Visits" at bounding box center [143, 230] width 24 height 14
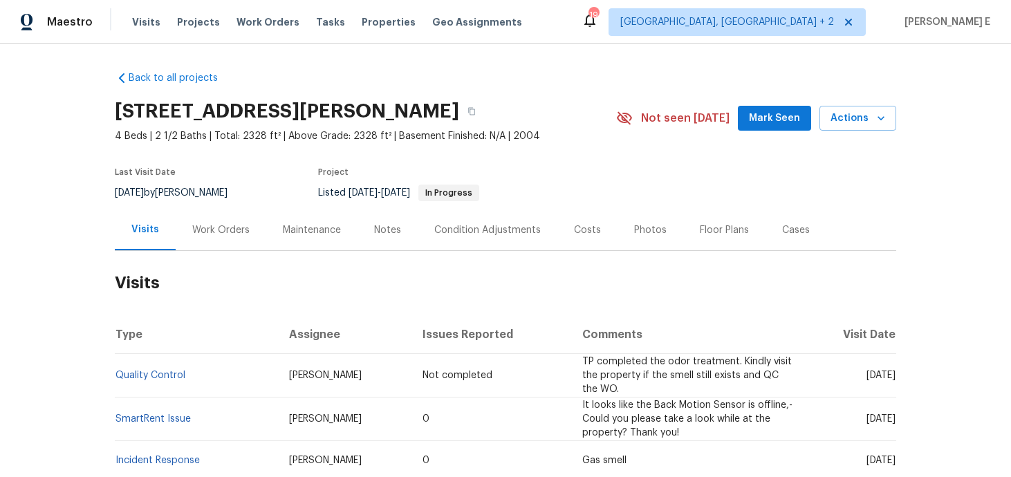
click at [234, 238] on div "Work Orders" at bounding box center [221, 230] width 91 height 41
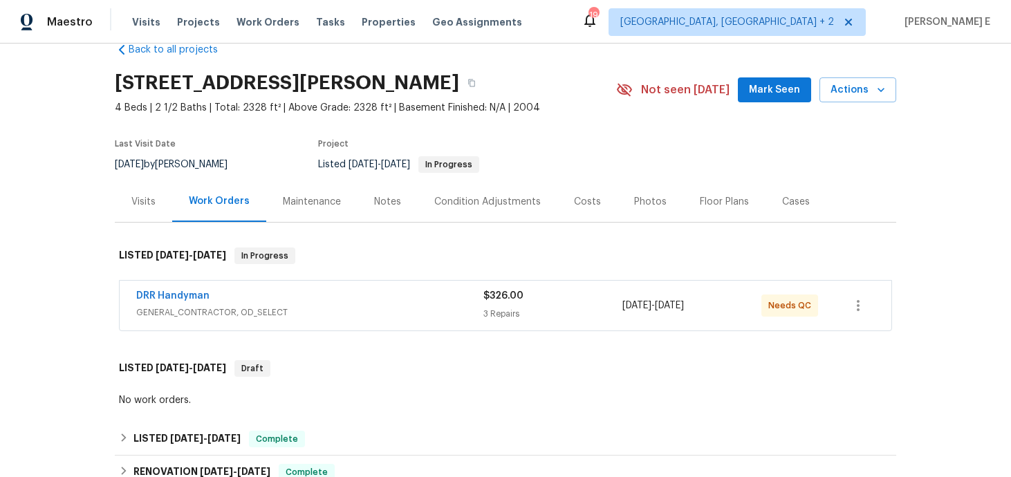
scroll to position [41, 0]
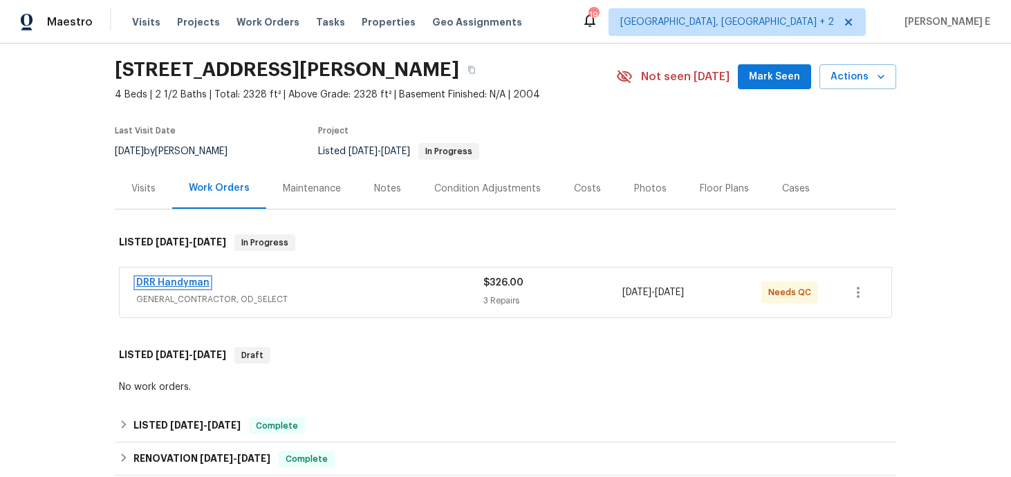
click at [196, 285] on link "DRR Handyman" at bounding box center [172, 283] width 73 height 10
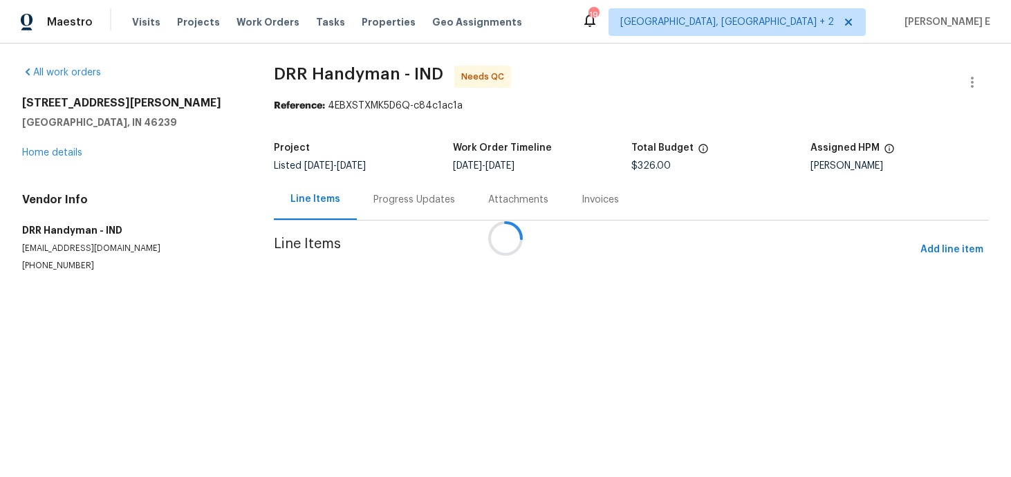
click at [370, 201] on div at bounding box center [505, 238] width 1011 height 477
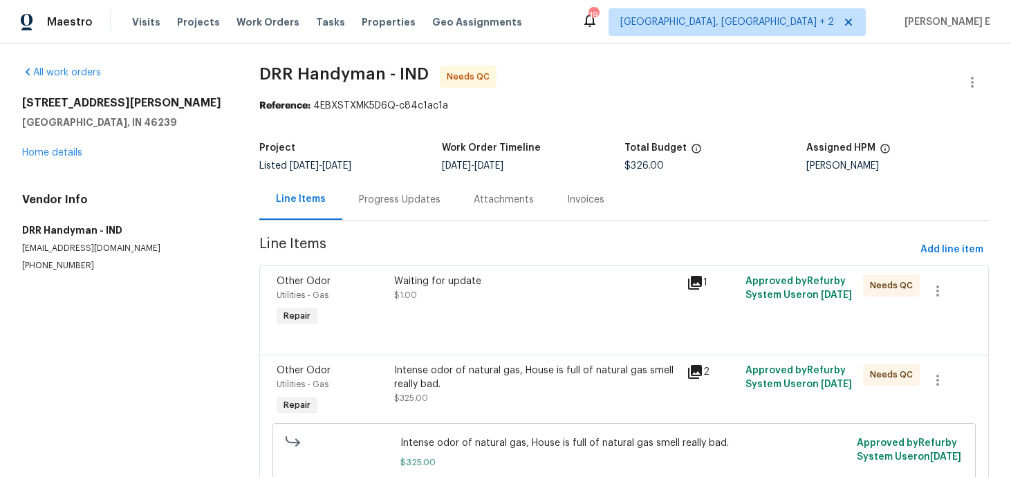
click at [380, 214] on div "Progress Updates" at bounding box center [399, 199] width 115 height 41
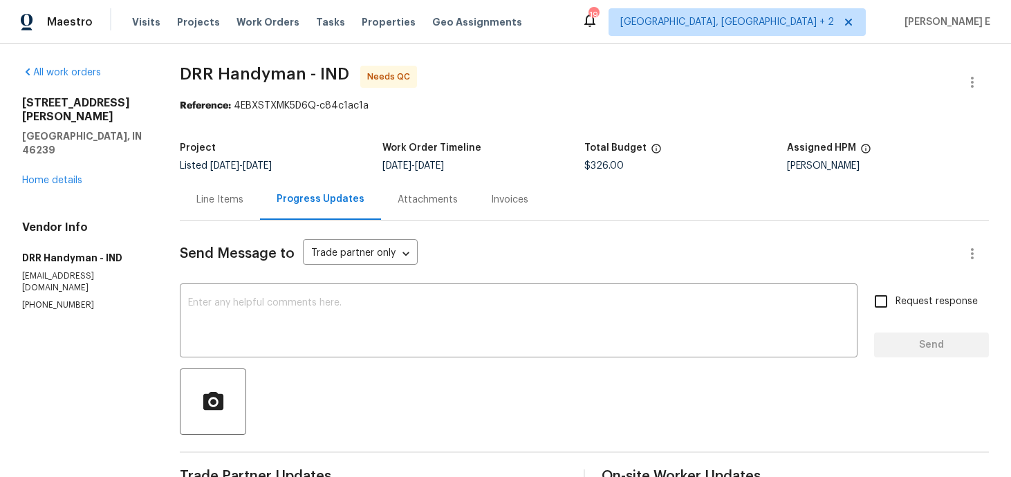
click at [207, 209] on div "Line Items" at bounding box center [220, 199] width 80 height 41
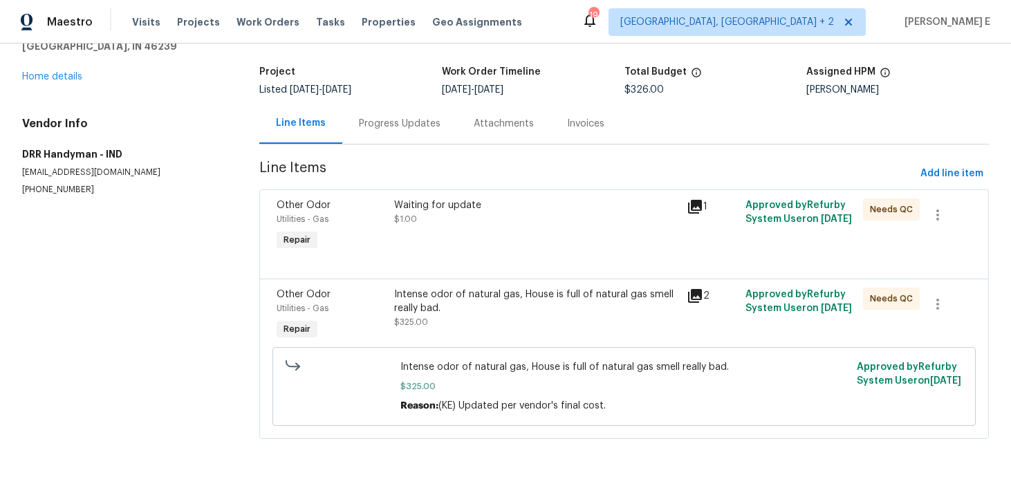
scroll to position [77, 0]
click at [695, 212] on icon at bounding box center [695, 206] width 17 height 17
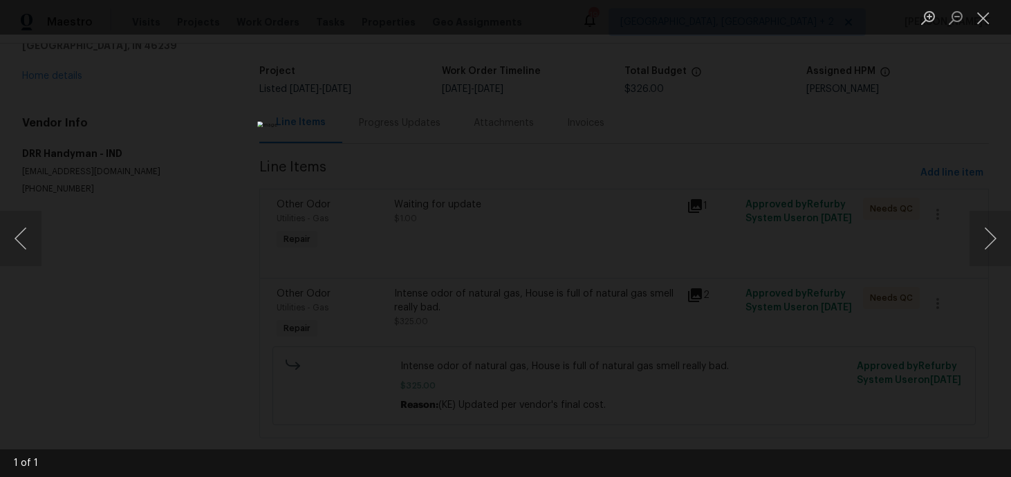
click at [831, 190] on div "Lightbox" at bounding box center [505, 238] width 1011 height 477
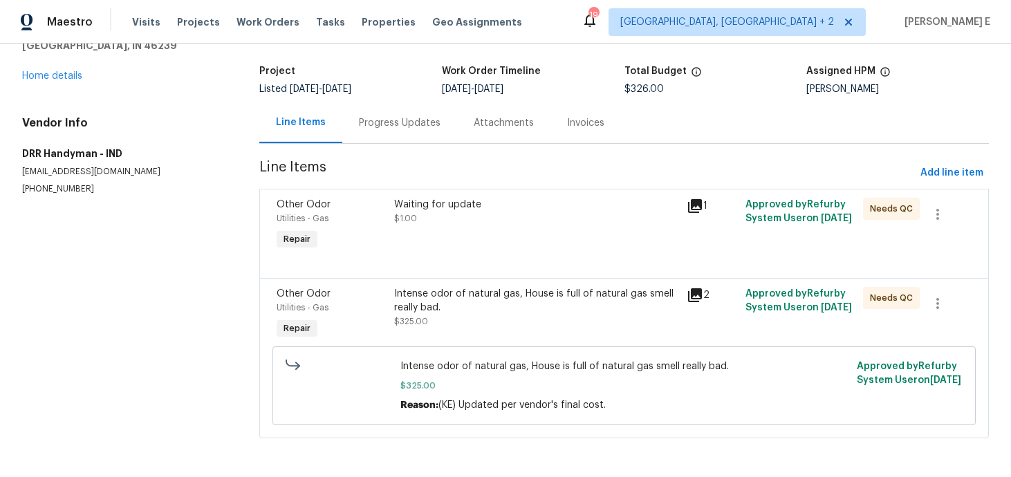
click at [831, 190] on div "Other Odor Utilities - Gas Repair Waiting for update $1.00 1 Approved by Refurb…" at bounding box center [624, 233] width 730 height 89
click at [944, 223] on button "button" at bounding box center [937, 214] width 33 height 33
click at [948, 210] on li "Cancel" at bounding box center [947, 213] width 53 height 23
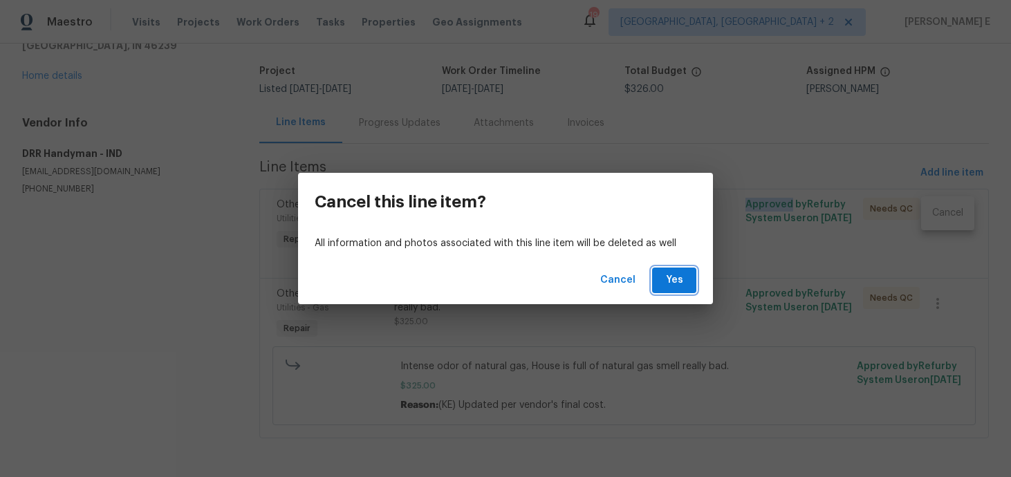
click at [680, 275] on span "Yes" at bounding box center [674, 280] width 22 height 17
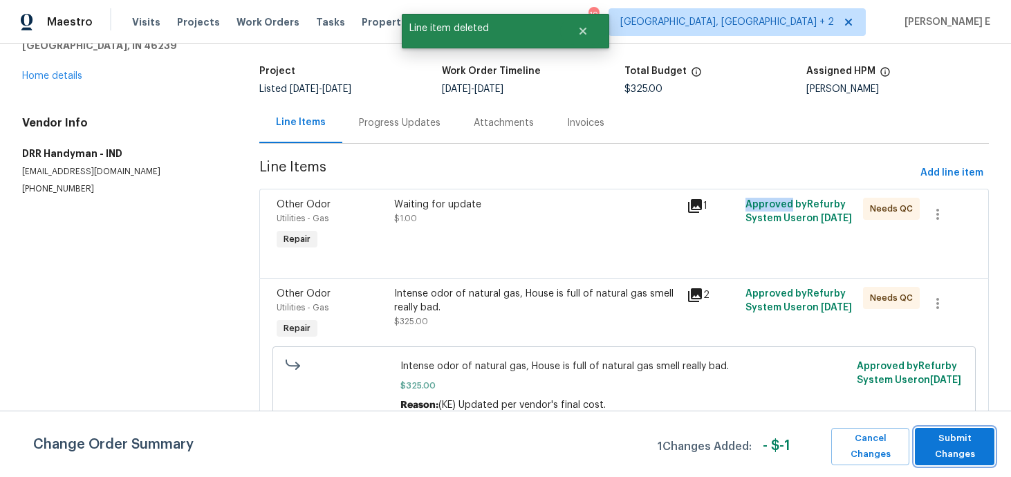
click at [957, 455] on span "Submit Changes" at bounding box center [955, 447] width 66 height 32
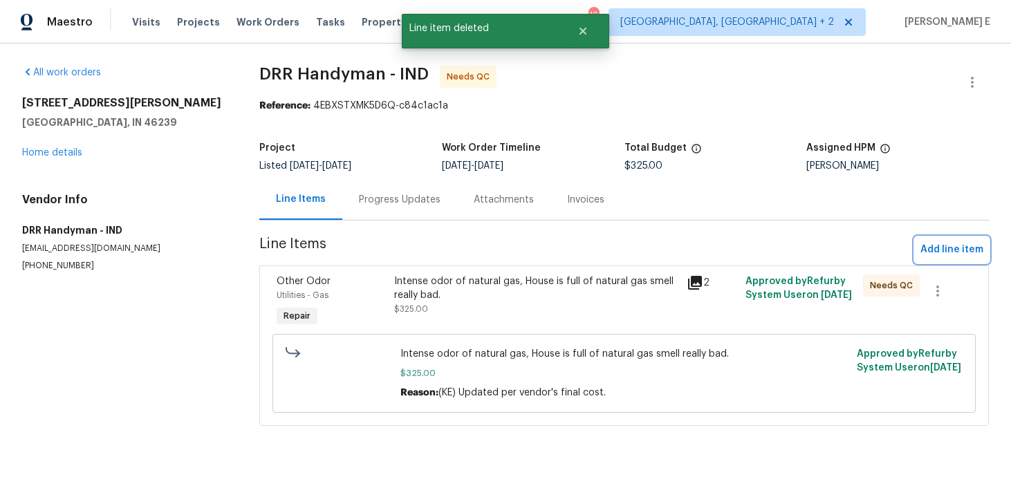
click at [927, 257] on span "Add line item" at bounding box center [952, 249] width 63 height 17
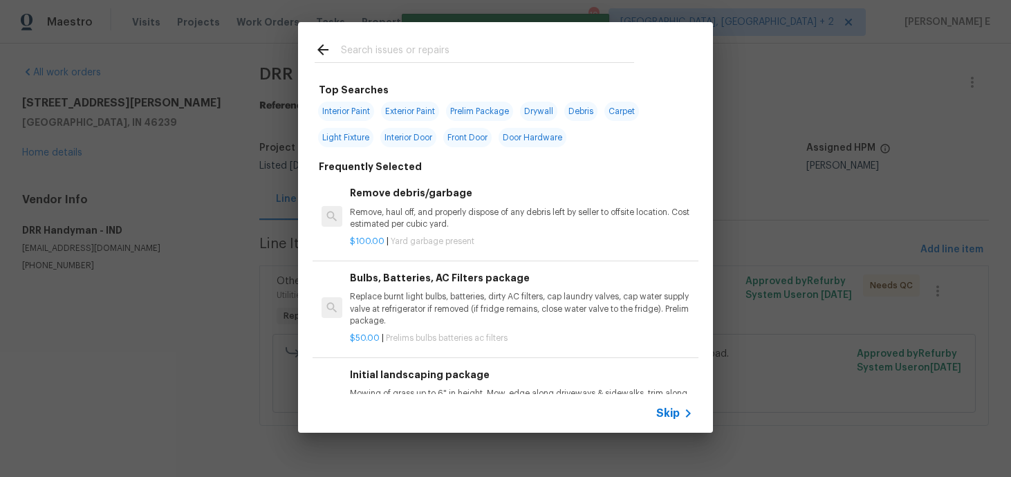
click at [677, 421] on div "Skip" at bounding box center [676, 413] width 40 height 17
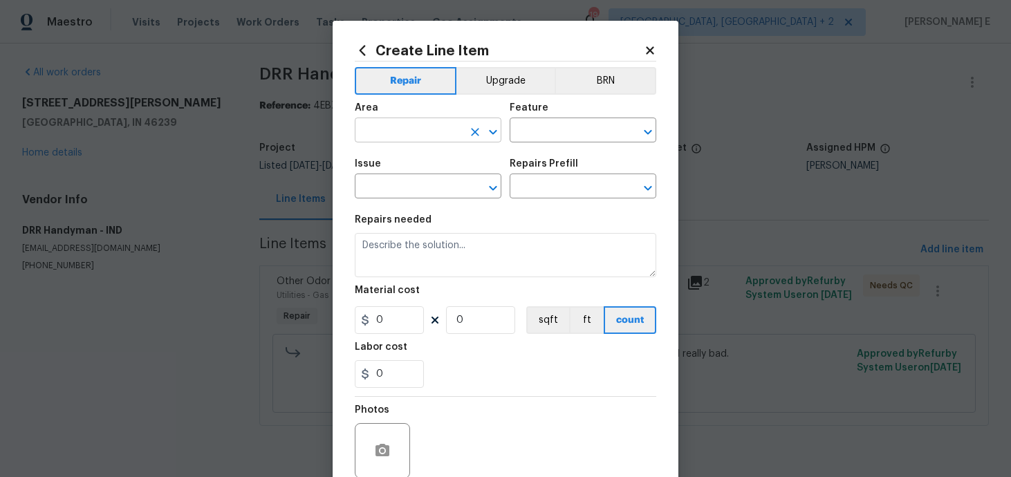
click at [377, 132] on input "text" at bounding box center [409, 131] width 108 height 21
type input "Utilities"
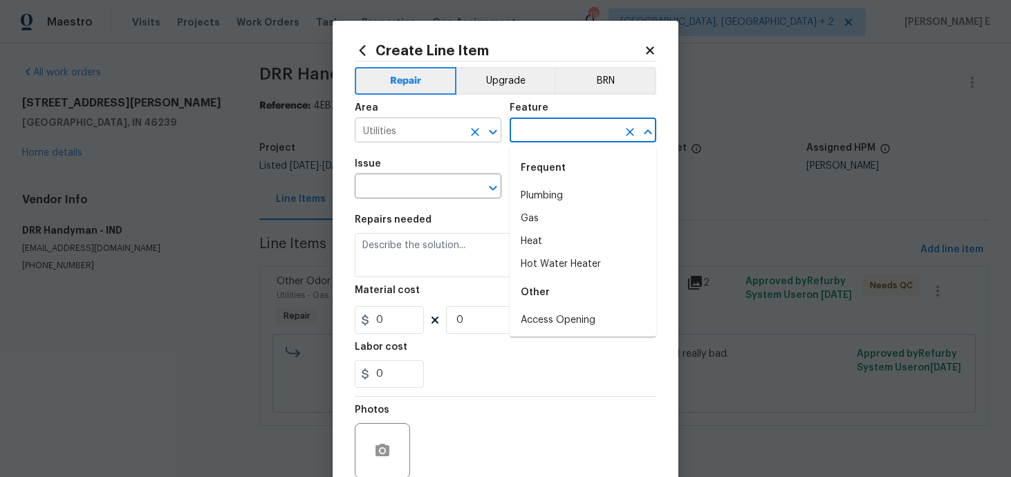
type input "g"
click at [377, 134] on input "Utilities" at bounding box center [409, 131] width 108 height 21
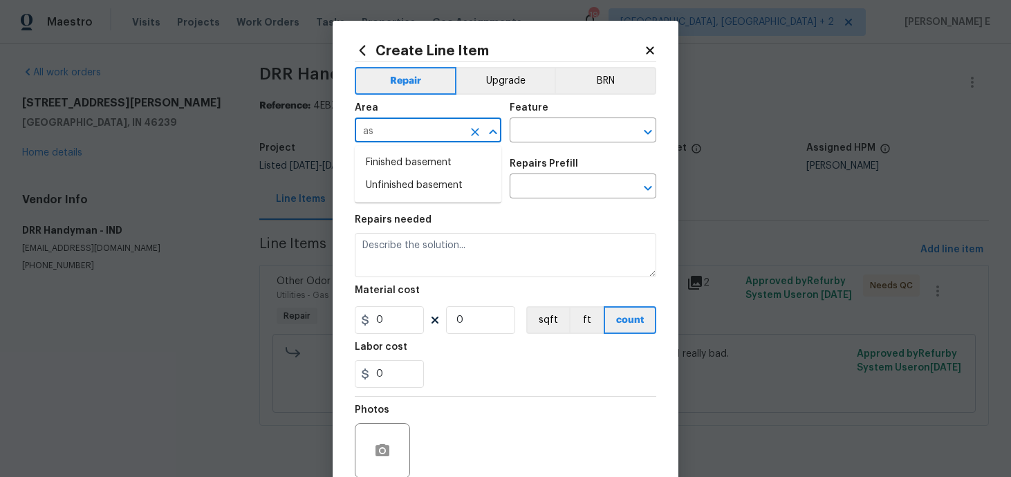
type input "a"
click at [376, 174] on li "Utilities" at bounding box center [428, 162] width 147 height 23
type input "Utilities"
click at [548, 130] on input "text" at bounding box center [564, 131] width 108 height 21
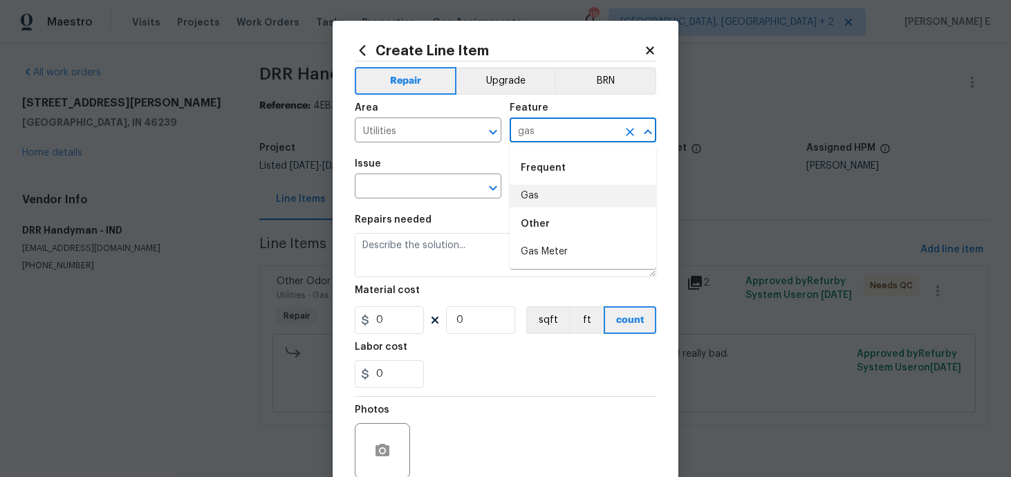
click at [563, 199] on li "Gas" at bounding box center [583, 196] width 147 height 23
type input "Gas"
click at [411, 185] on input "text" at bounding box center [409, 187] width 108 height 21
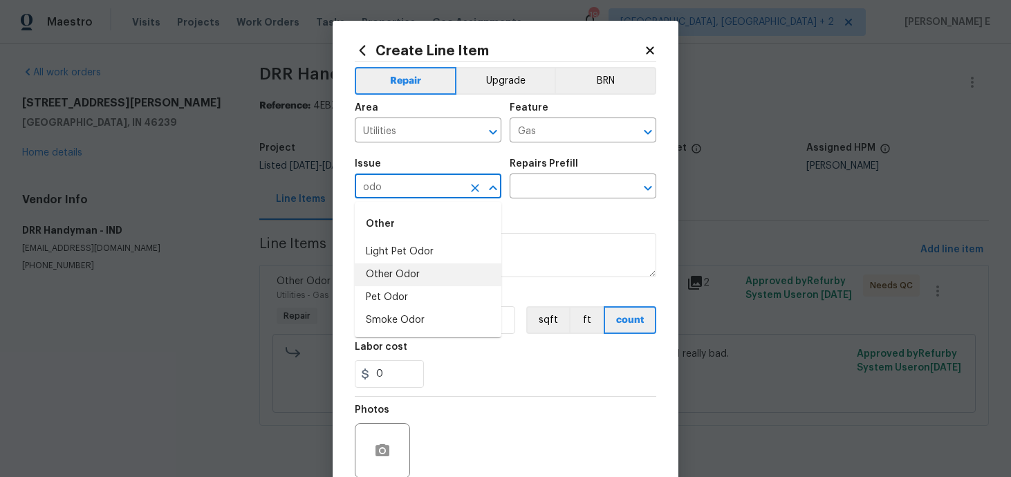
click at [414, 279] on li "Other Odor" at bounding box center [428, 275] width 147 height 23
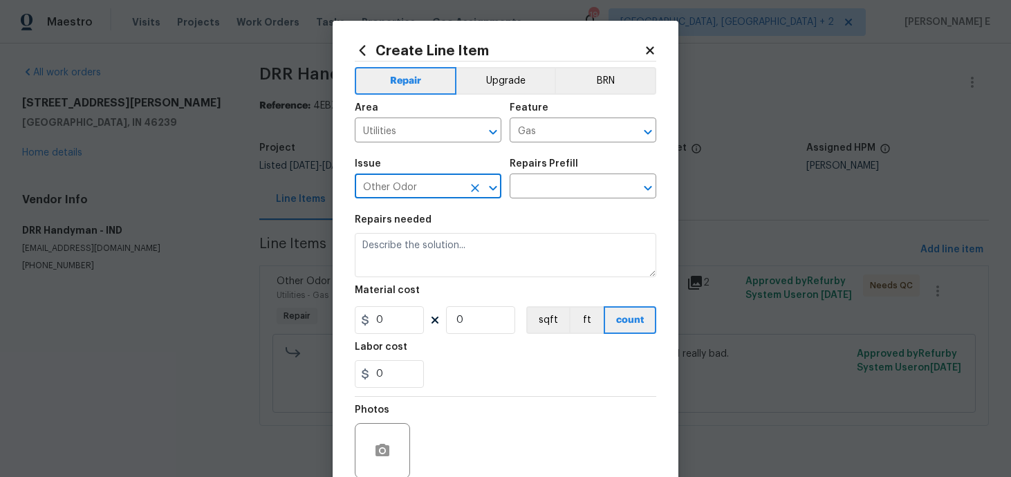
type input "Other Odor"
click at [551, 203] on div "Issue Other Odor ​ Repairs Prefill ​" at bounding box center [506, 179] width 302 height 56
click at [560, 197] on input "text" at bounding box center [564, 187] width 108 height 21
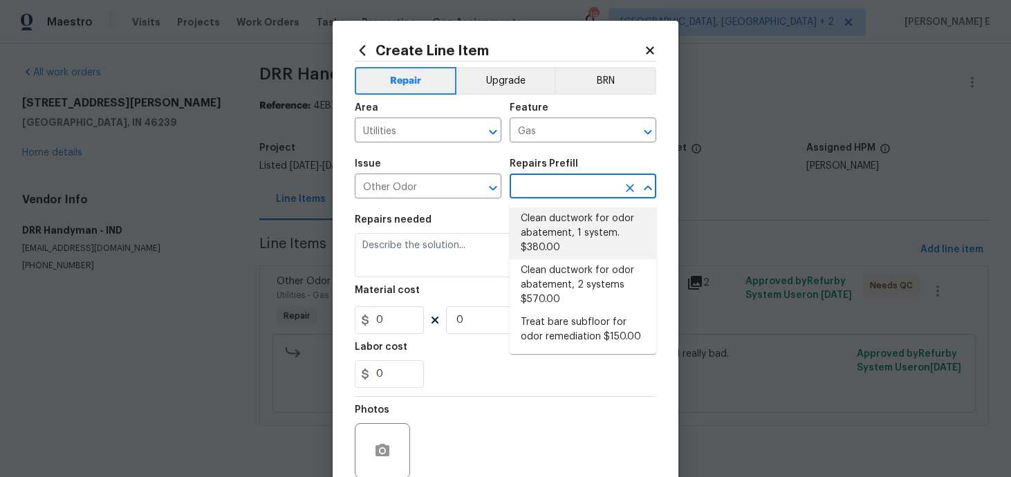
click at [531, 220] on li "Clean ductwork for odor abatement, 1 system. $380.00" at bounding box center [583, 233] width 147 height 52
type input "Clean ductwork for odor abatement, 1 system. $380.00"
type textarea "Clean ductwork for odor abatement"
type input "1"
type input "380"
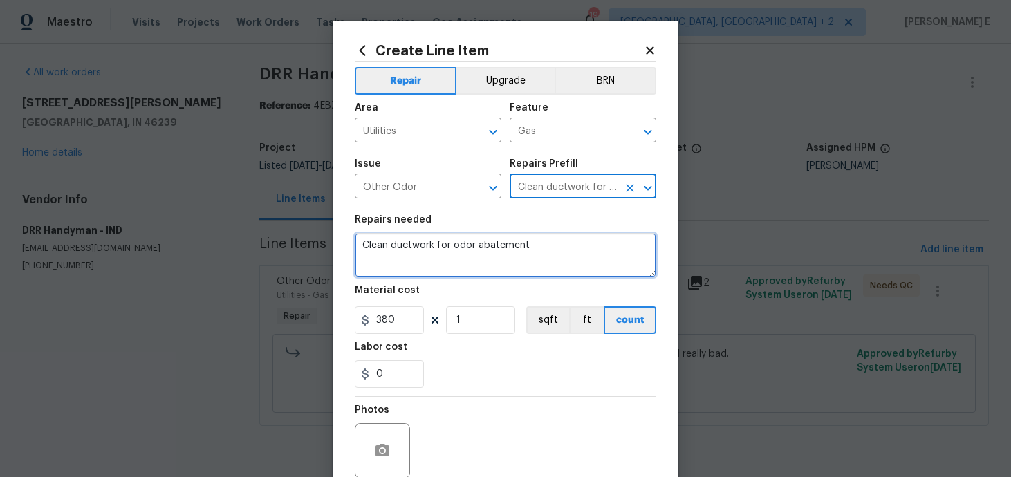
click at [455, 245] on textarea "Clean ductwork for odor abatement" at bounding box center [506, 255] width 302 height 44
type textarea "Waiting for update"
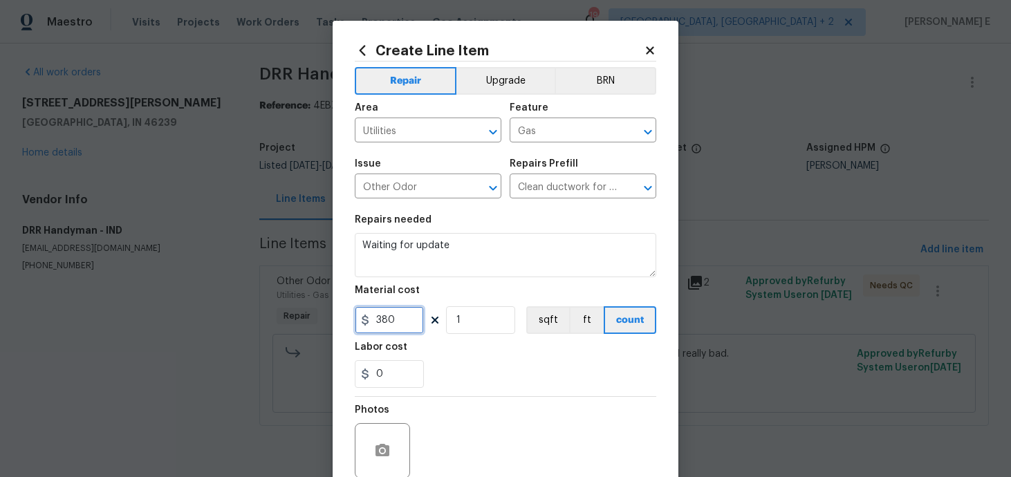
click at [389, 318] on input "380" at bounding box center [389, 320] width 69 height 28
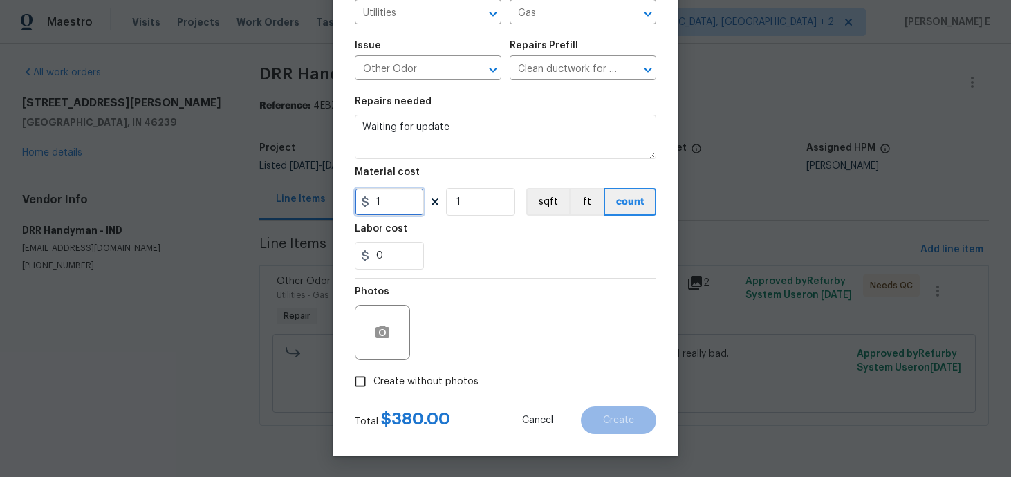
type input "1"
click at [376, 373] on label "Create without photos" at bounding box center [412, 382] width 131 height 26
click at [373, 373] on input "Create without photos" at bounding box center [360, 382] width 26 height 26
checkbox input "true"
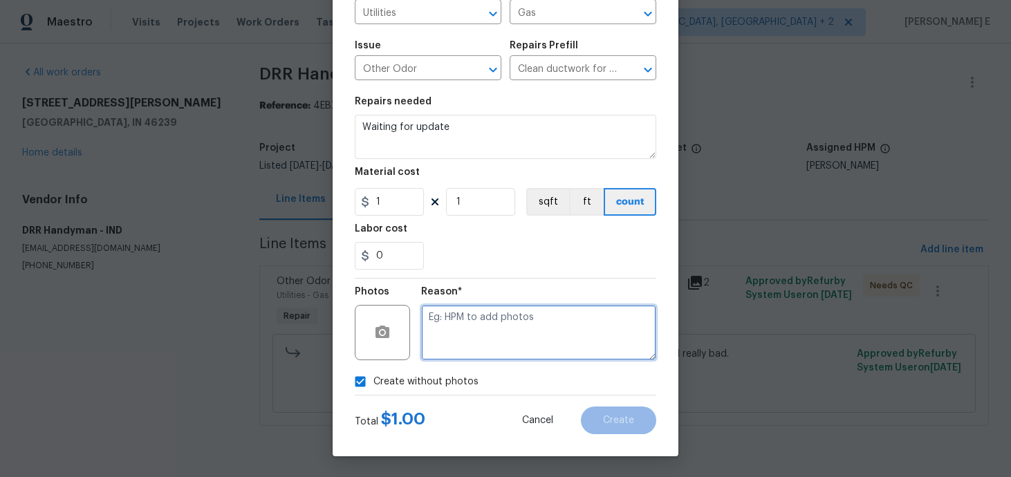
click at [517, 316] on textarea at bounding box center [538, 332] width 235 height 55
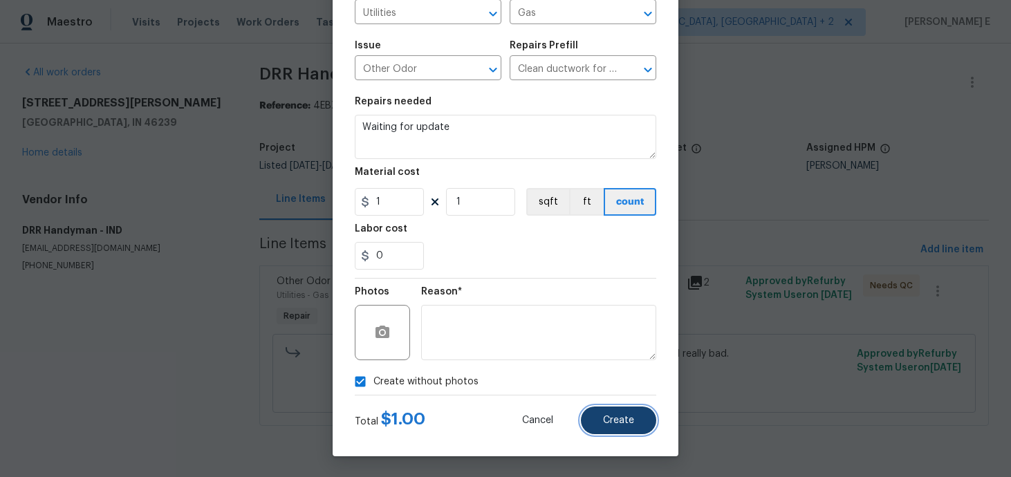
click at [639, 418] on button "Create" at bounding box center [618, 421] width 75 height 28
type input "0"
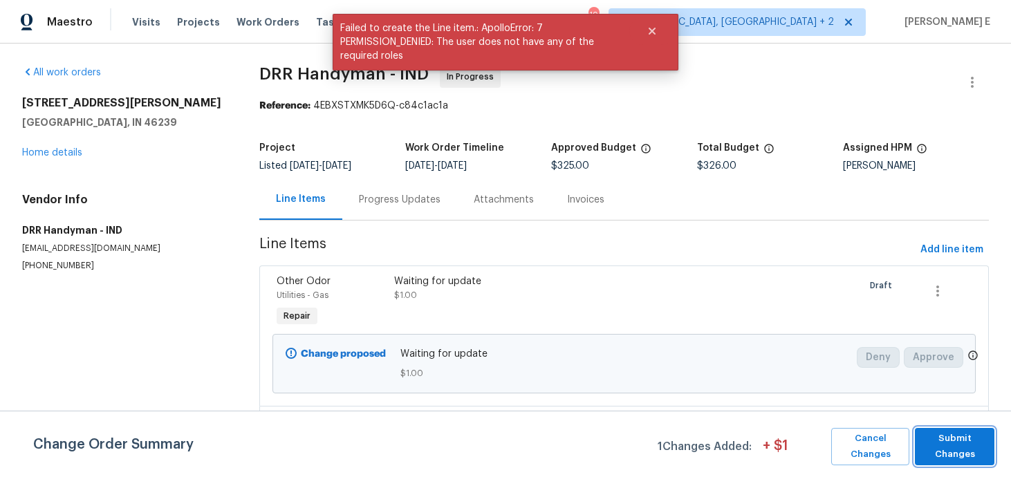
click at [930, 439] on span "Submit Changes" at bounding box center [955, 447] width 66 height 32
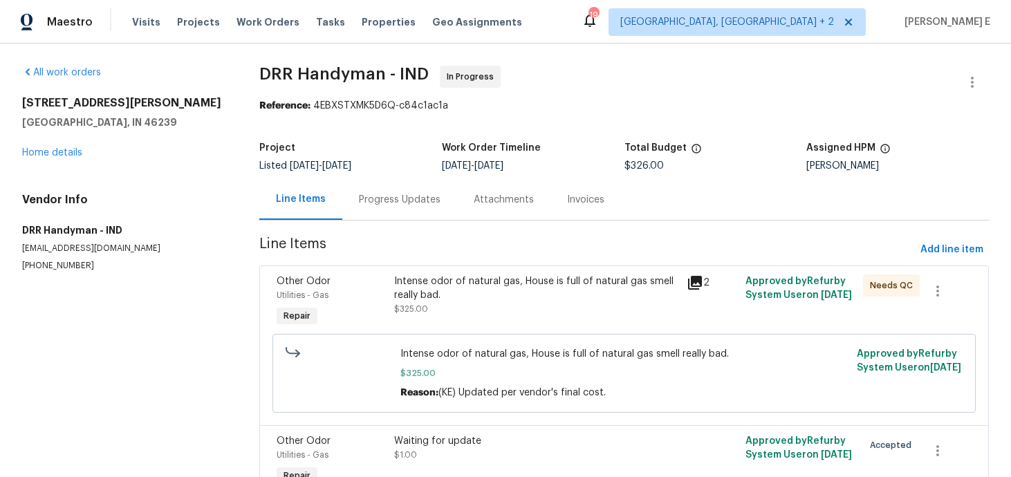
click at [353, 195] on div "Progress Updates" at bounding box center [399, 199] width 115 height 41
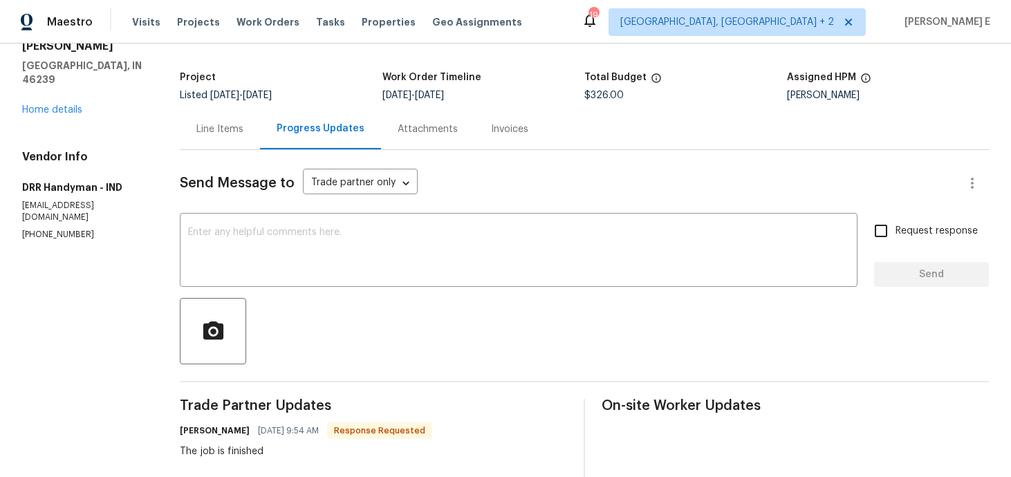
scroll to position [70, 0]
click at [313, 234] on textarea at bounding box center [518, 252] width 661 height 48
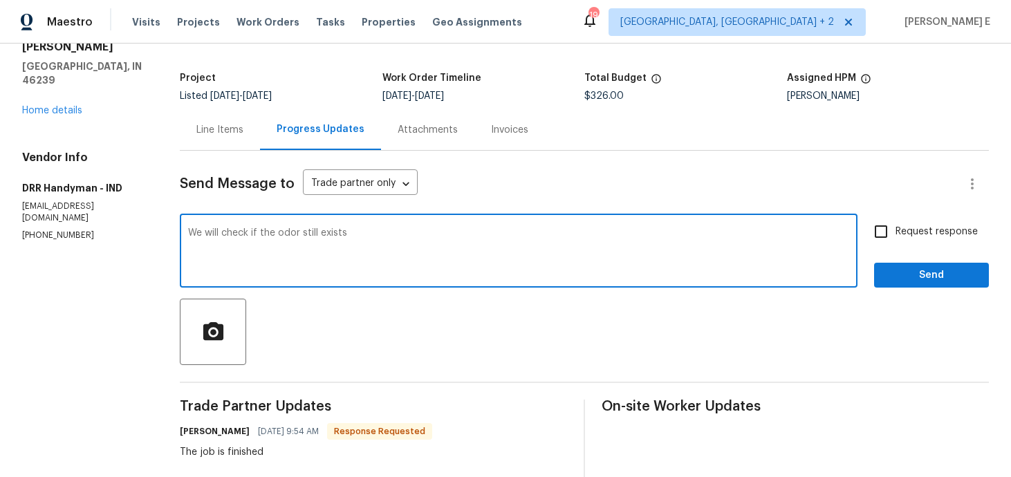
click at [207, 233] on textarea "We will check if the odor still exists" at bounding box center [518, 252] width 661 height 48
click at [212, 234] on textarea "We will check if the odor still exists" at bounding box center [518, 252] width 661 height 48
click at [509, 234] on textarea "We are checking with our internal team check if the odor still exists" at bounding box center [518, 252] width 661 height 48
paste textarea "’re checking with our internal team to confirm if the odor still exists and wil…"
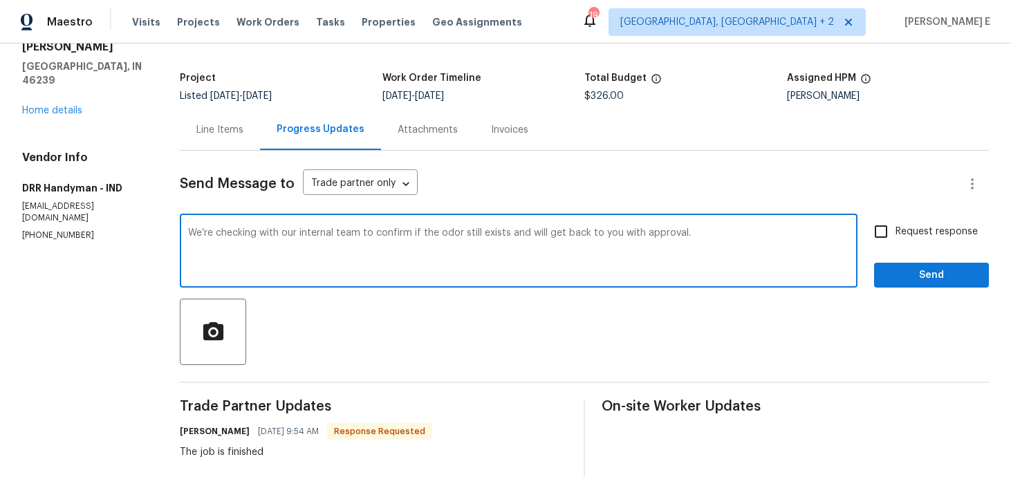
type textarea "We’re checking with our internal team to confirm if the odor still exists and w…"
click at [909, 232] on span "Request response" at bounding box center [937, 232] width 82 height 15
click at [896, 232] on input "Request response" at bounding box center [881, 231] width 29 height 29
checkbox input "true"
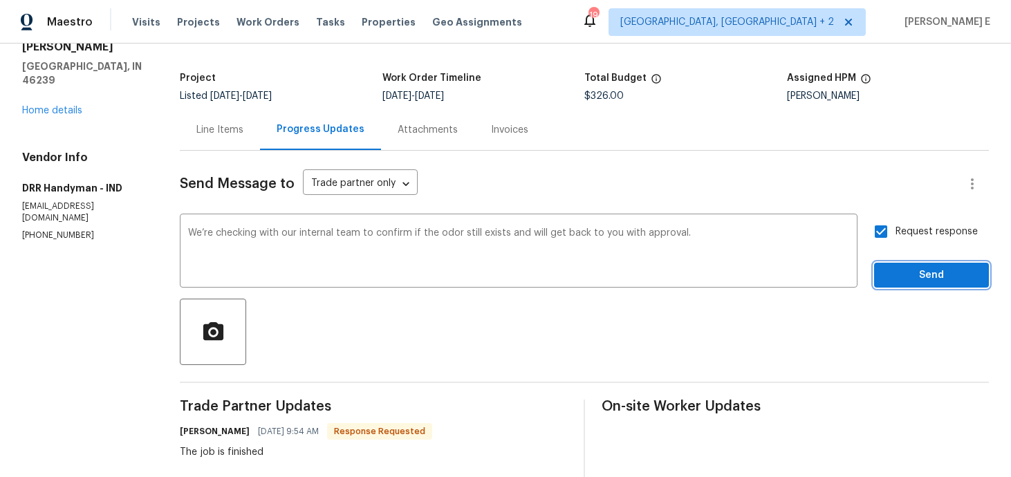
click at [903, 268] on span "Send" at bounding box center [931, 275] width 93 height 17
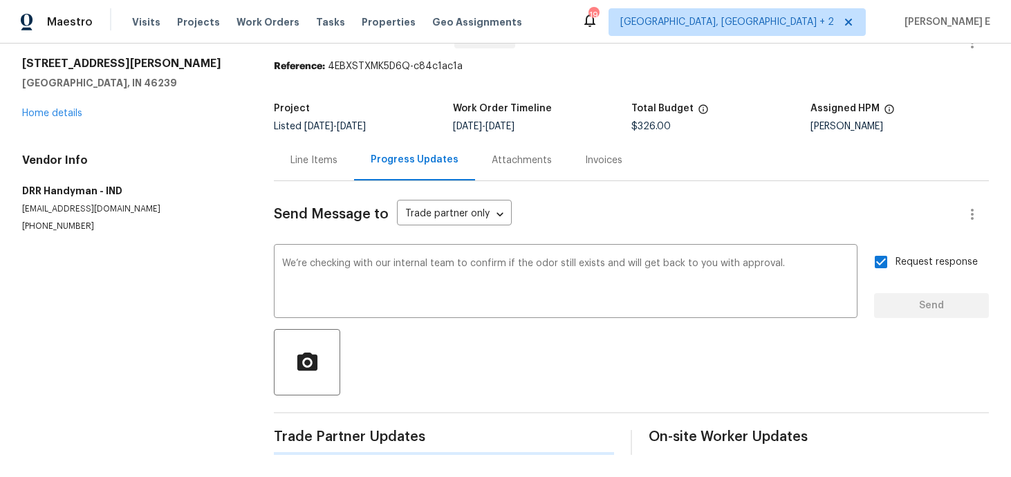
scroll to position [0, 0]
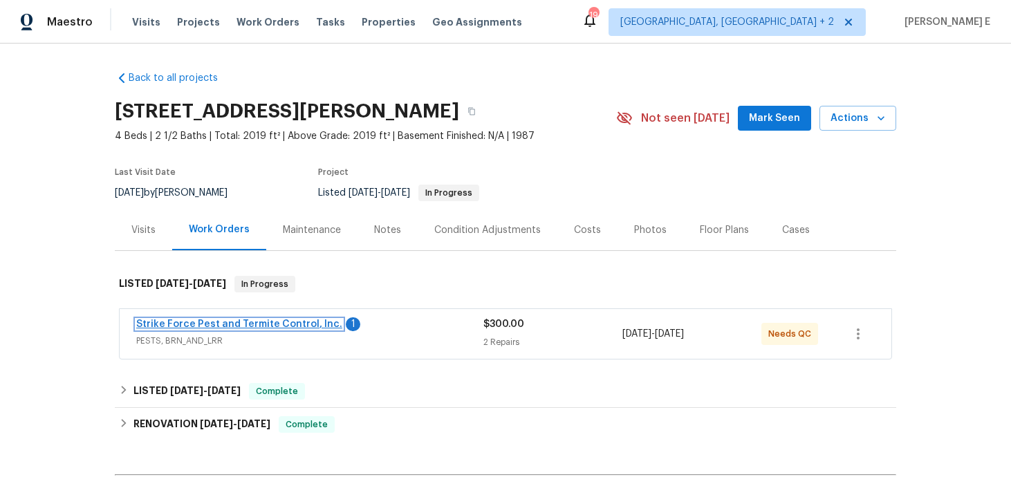
click at [218, 324] on link "Strike Force Pest and Termite Control, Inc." at bounding box center [239, 325] width 206 height 10
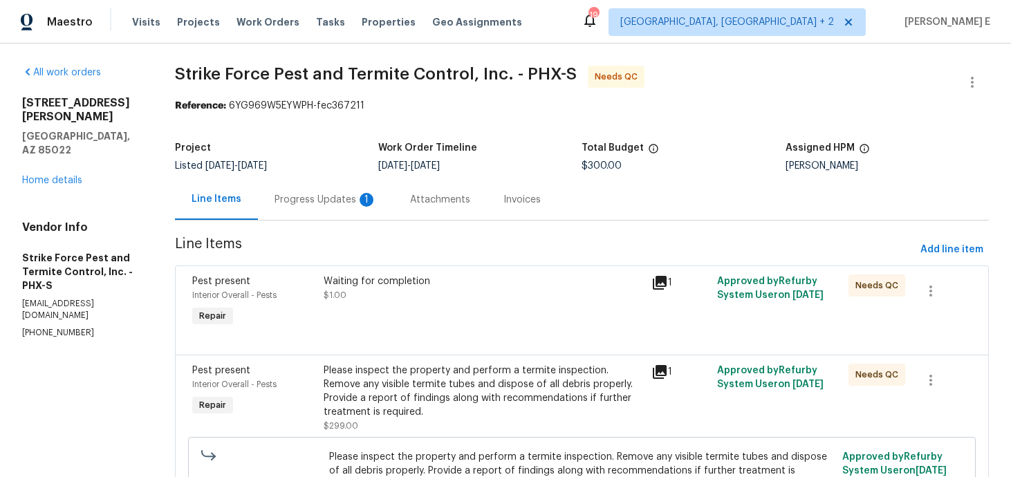
click at [339, 210] on div "Progress Updates 1" at bounding box center [326, 199] width 136 height 41
click at [258, 210] on div "Line Items" at bounding box center [216, 199] width 83 height 41
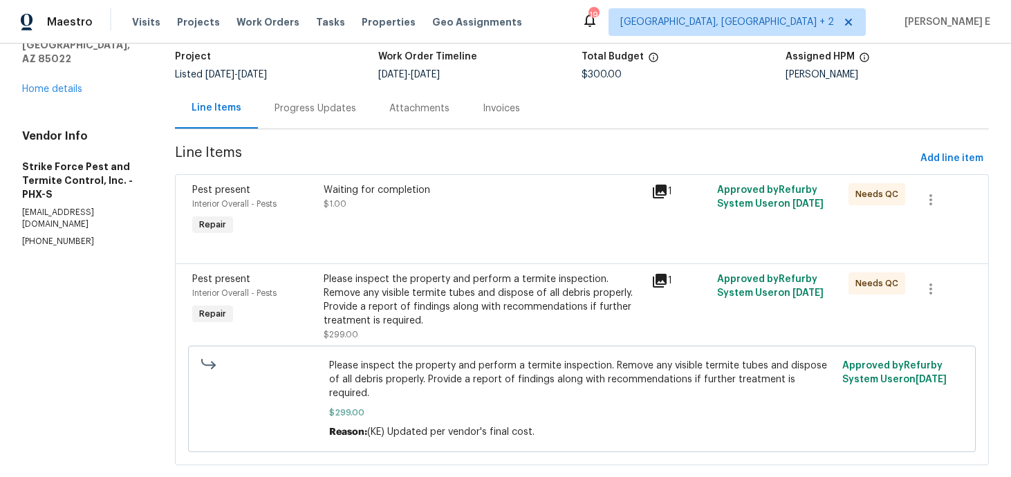
scroll to position [105, 0]
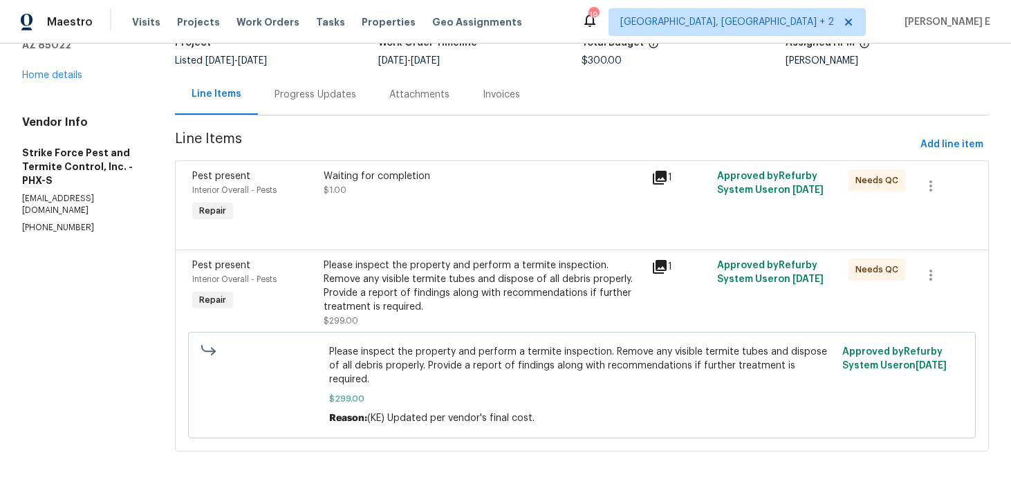
click at [334, 42] on div "Maestro Visits Projects Work Orders Tasks Properties Geo Assignments 19 Albuque…" at bounding box center [505, 22] width 1011 height 44
click at [315, 80] on div "Progress Updates" at bounding box center [315, 94] width 115 height 41
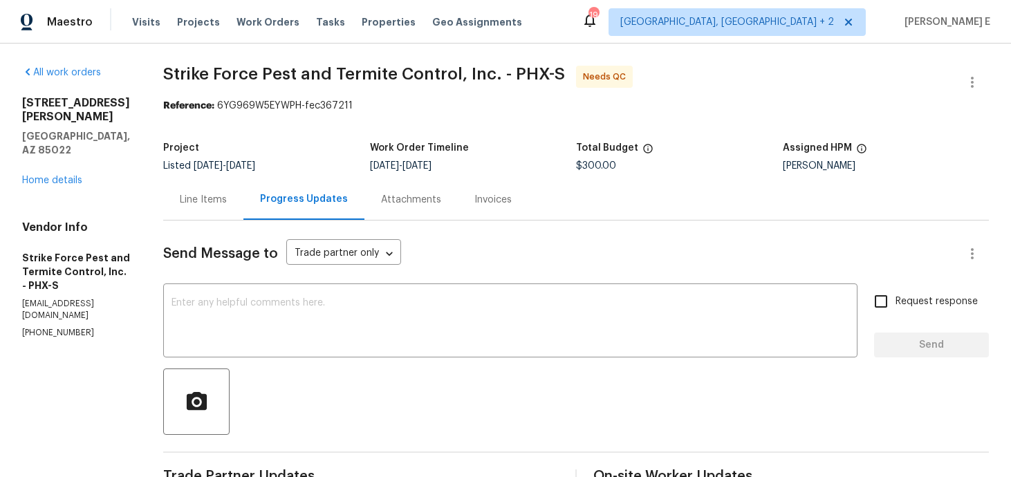
click at [211, 184] on div "Line Items" at bounding box center [203, 199] width 80 height 41
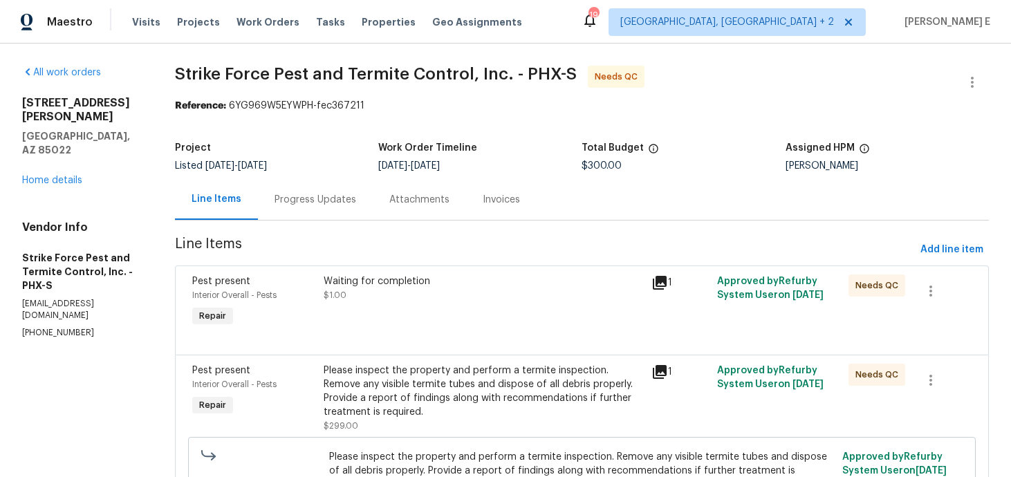
click at [389, 295] on div "Waiting for completion $1.00" at bounding box center [484, 289] width 320 height 28
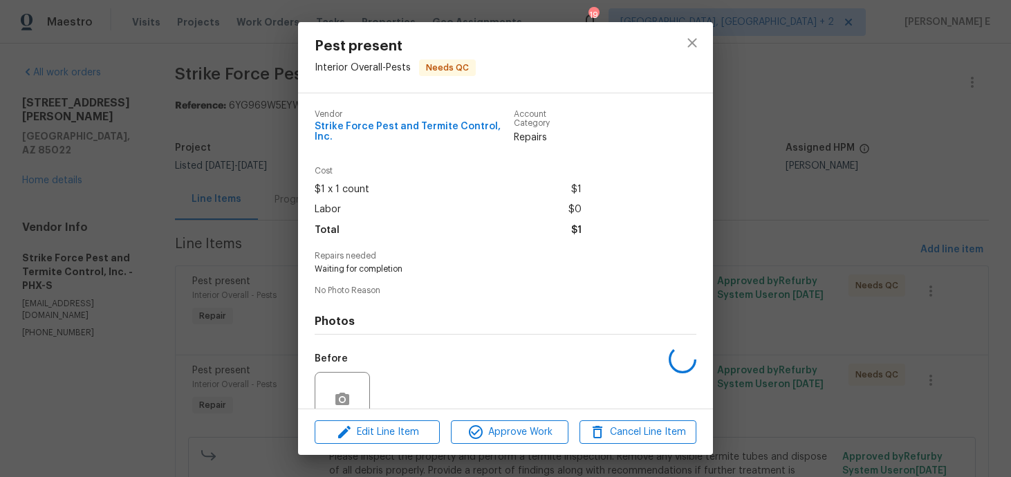
scroll to position [113, 0]
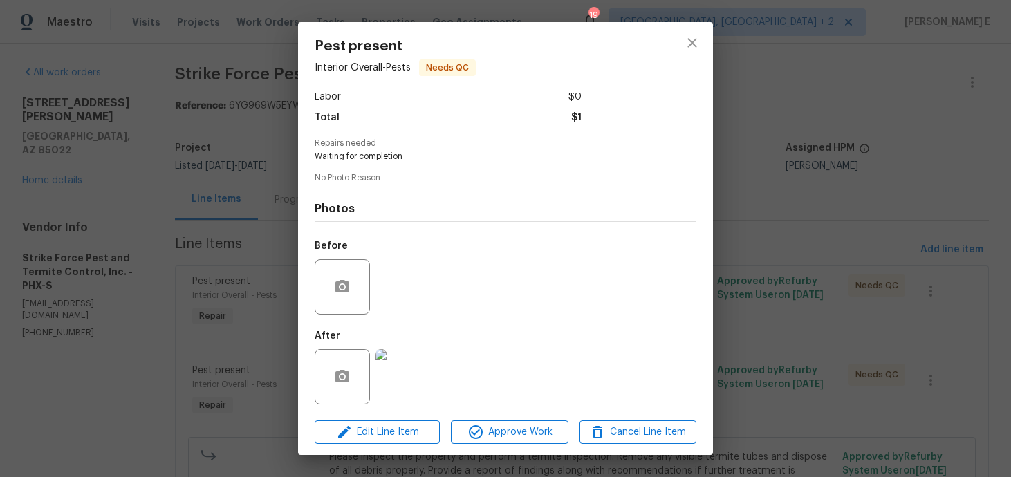
click at [400, 366] on img at bounding box center [403, 376] width 55 height 55
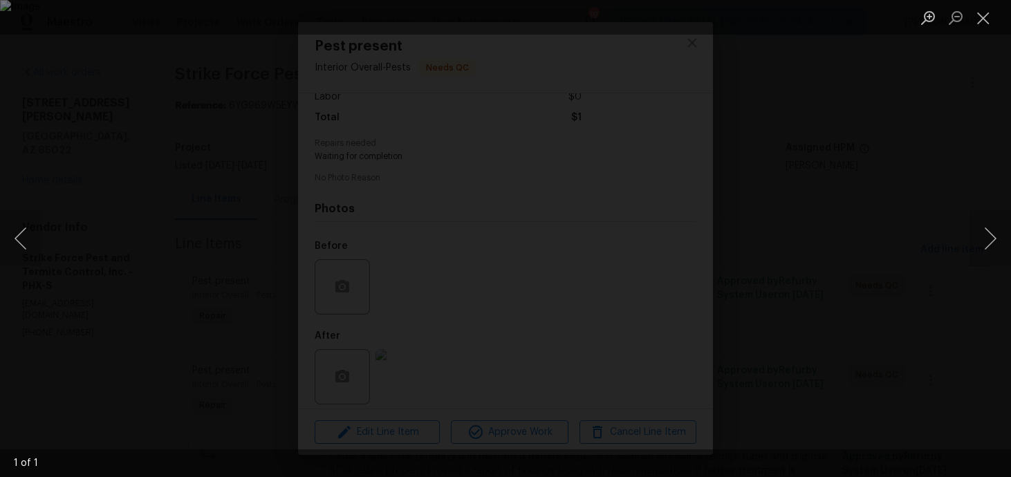
click at [828, 134] on img "Lightbox" at bounding box center [505, 238] width 1011 height 477
click at [936, 111] on div "Lightbox" at bounding box center [505, 238] width 1011 height 477
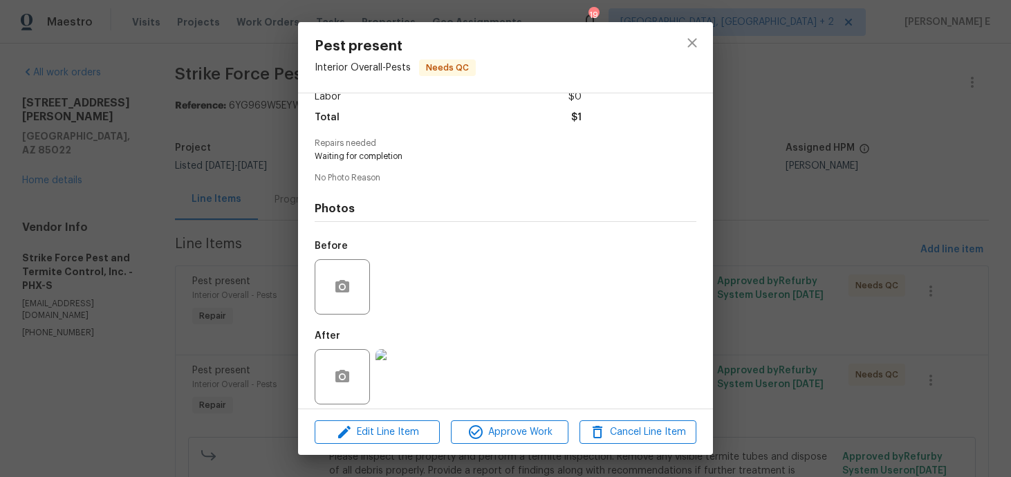
click at [936, 111] on div "Pest present Interior Overall - Pests Needs QC Vendor Strike Force Pest and Ter…" at bounding box center [505, 238] width 1011 height 477
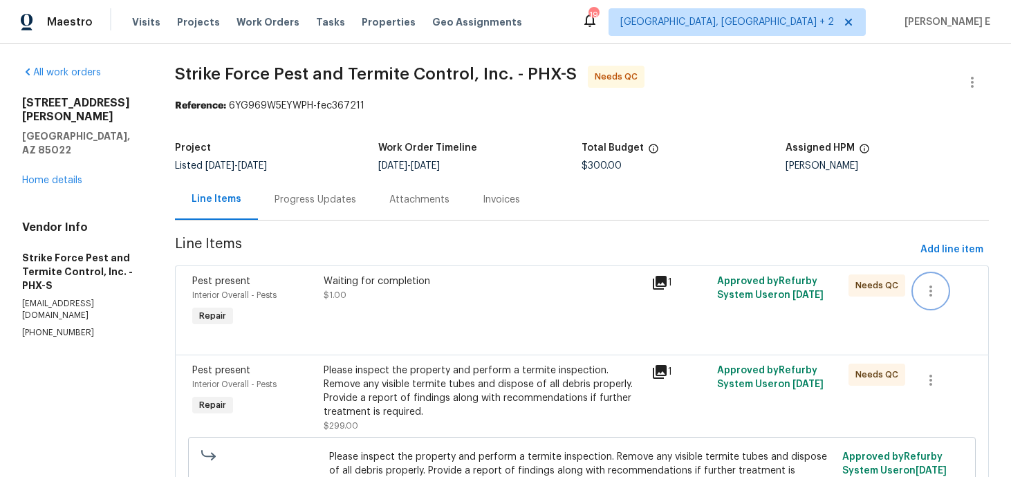
click at [921, 292] on button "button" at bounding box center [930, 291] width 33 height 33
click at [916, 293] on li "Cancel" at bounding box center [940, 291] width 53 height 23
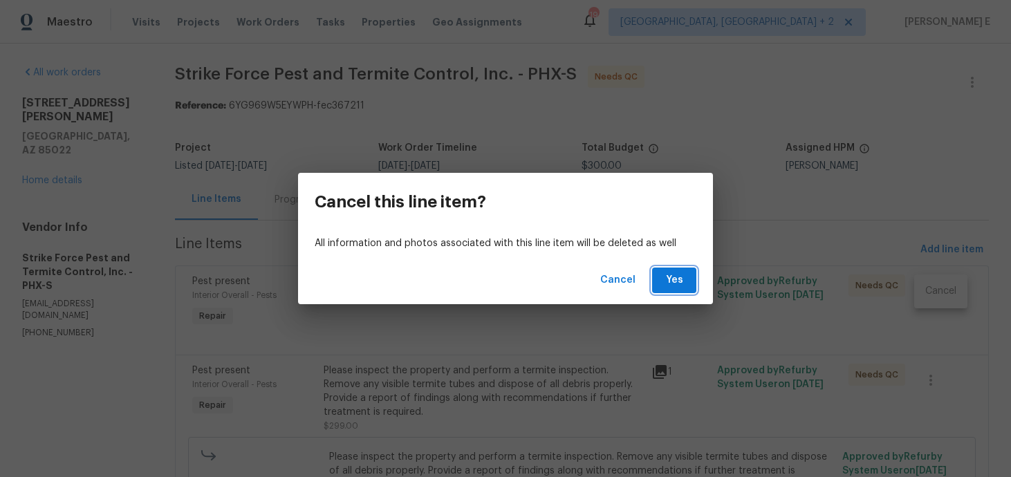
click at [689, 283] on button "Yes" at bounding box center [674, 281] width 44 height 26
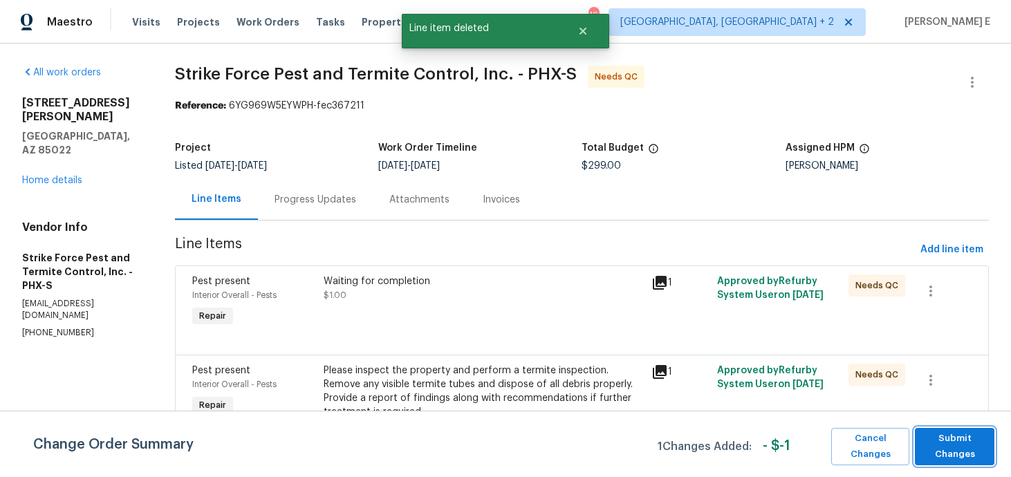
click at [946, 452] on span "Submit Changes" at bounding box center [955, 447] width 66 height 32
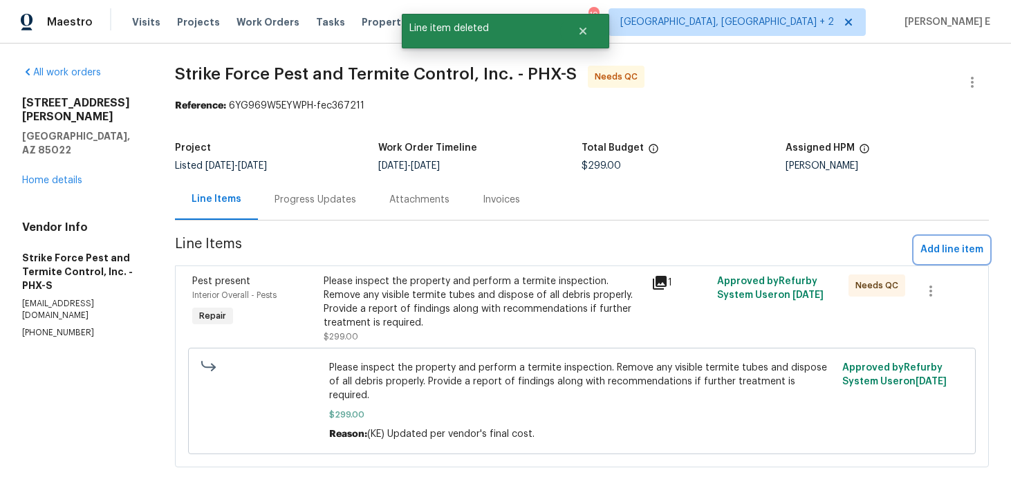
click at [927, 256] on span "Add line item" at bounding box center [952, 249] width 63 height 17
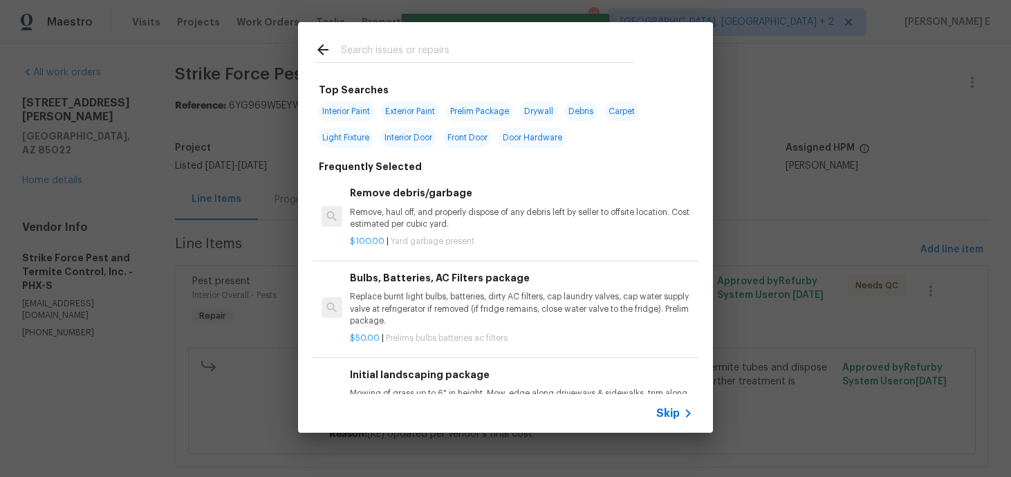
click at [673, 409] on span "Skip" at bounding box center [668, 414] width 24 height 14
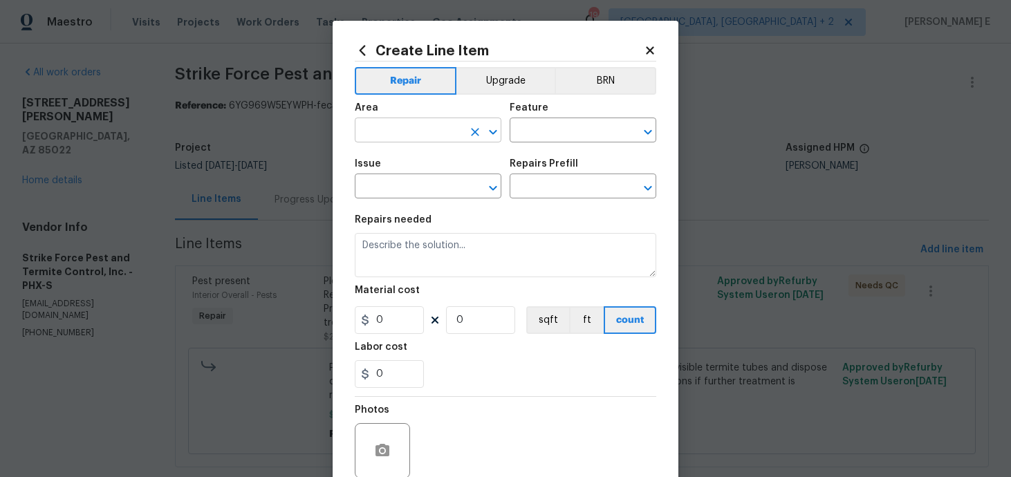
click at [403, 125] on input "text" at bounding box center [409, 131] width 108 height 21
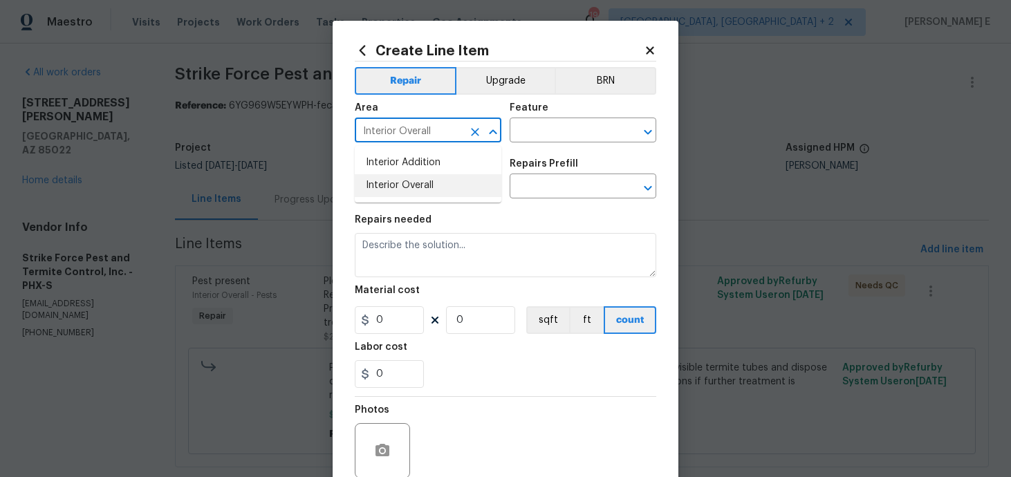
type input "Interior Overall"
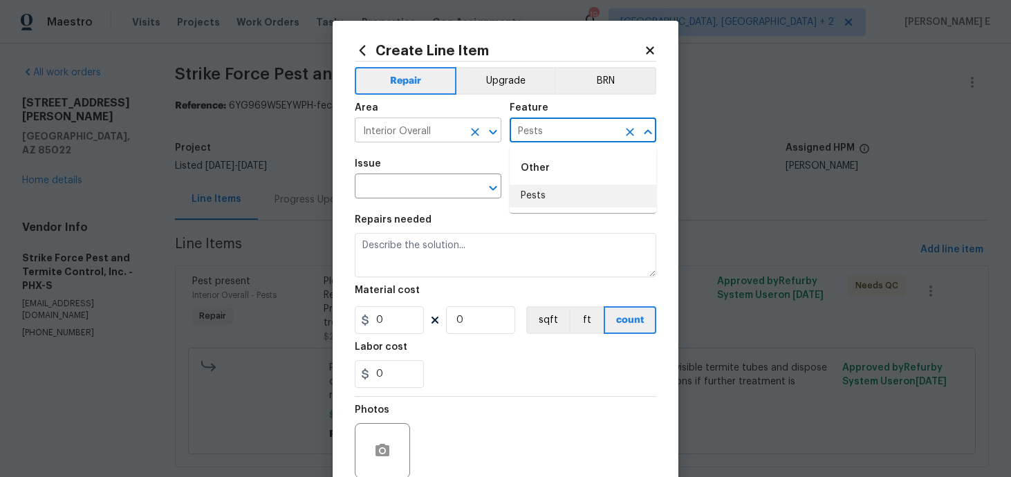
type input "Pests"
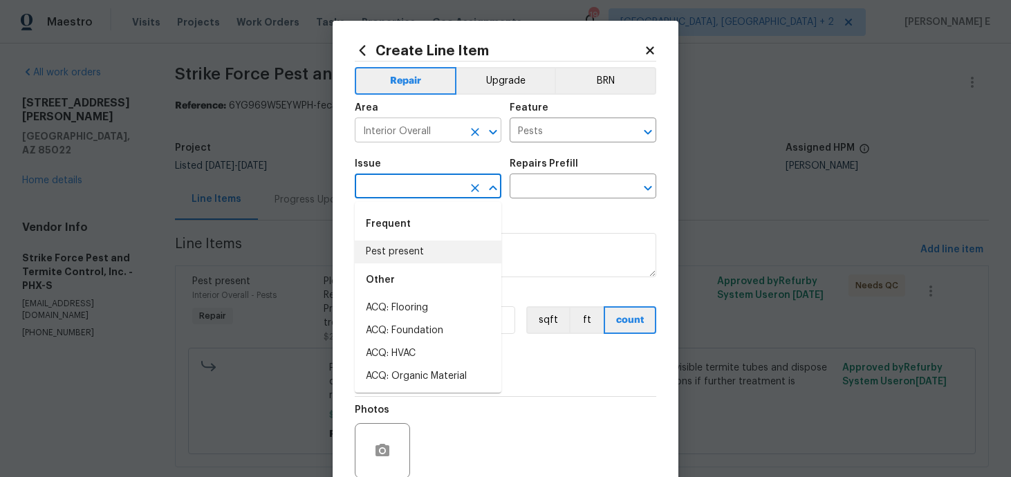
type input "Pest present"
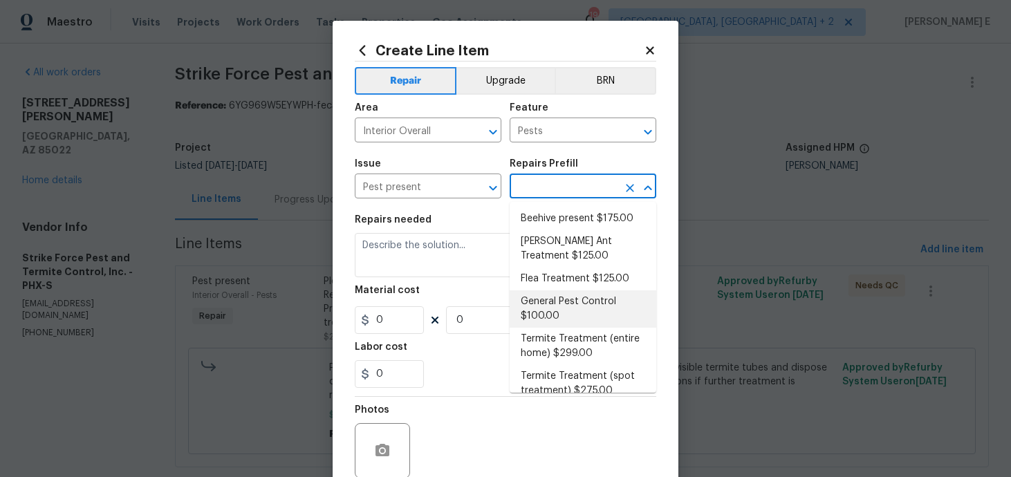
scroll to position [15, 0]
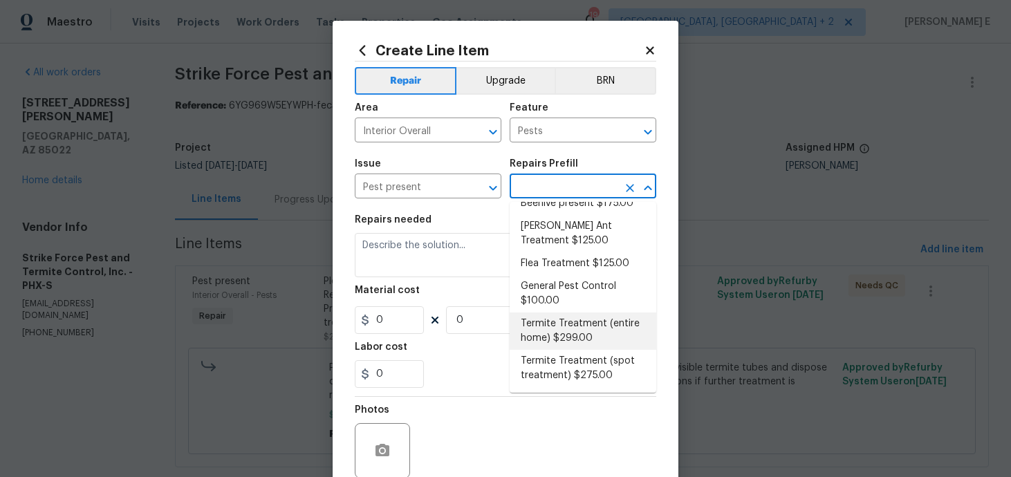
click at [546, 315] on li "Termite Treatment (entire home) $299.00" at bounding box center [583, 331] width 147 height 37
type input "Termite Treatment (entire home) $299.00"
type textarea "Treat for Termites - Perimeter Plus; to include trenching, drilling where neede…"
type input "299"
type input "1"
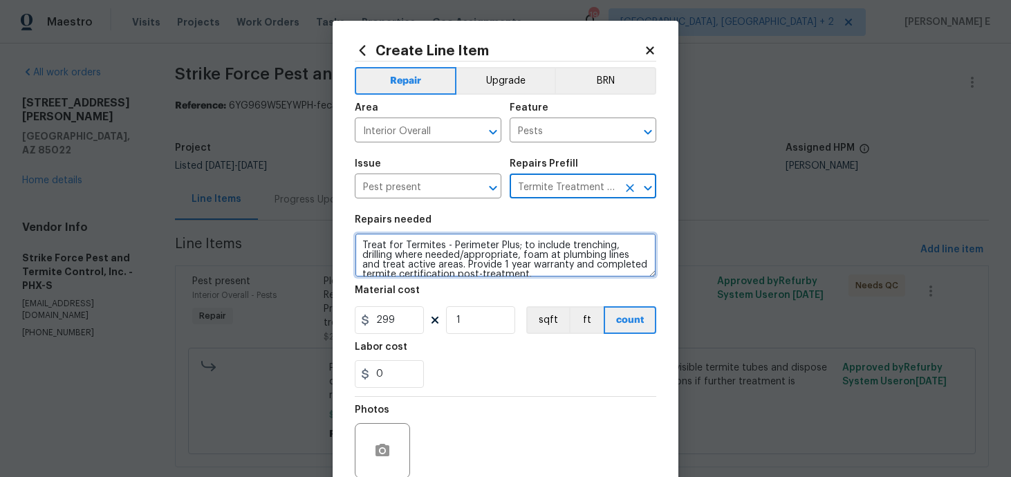
click at [376, 268] on textarea "Treat for Termites - Perimeter Plus; to include trenching, drilling where neede…" at bounding box center [506, 255] width 302 height 44
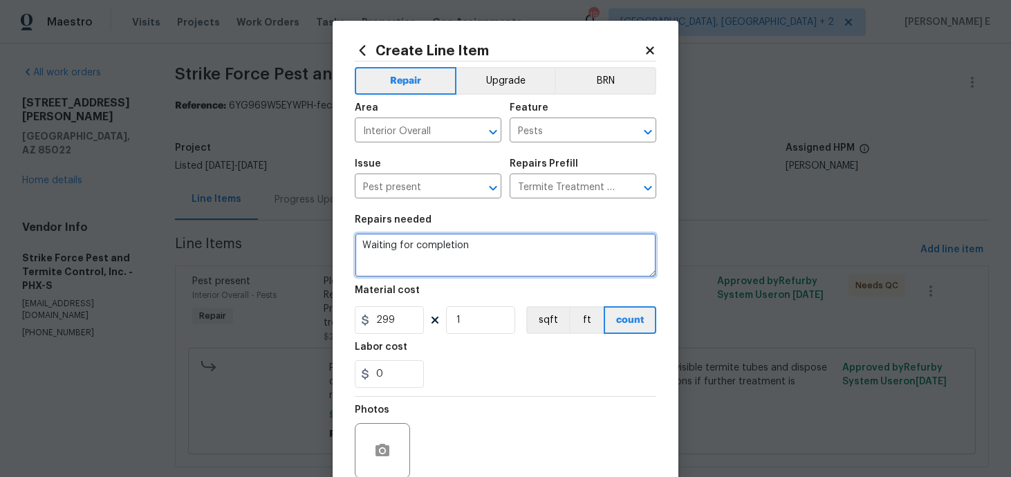
type textarea "Waiting for completion"
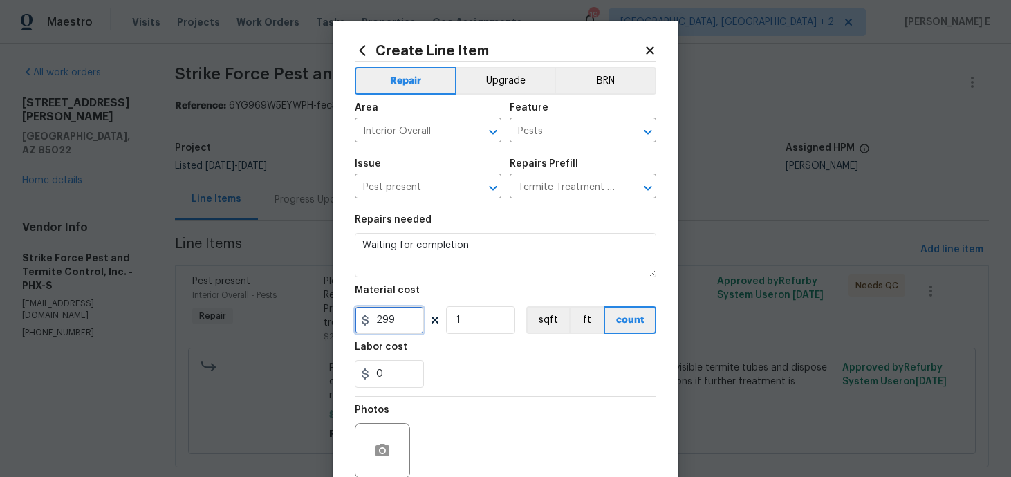
click at [385, 318] on input "299" at bounding box center [389, 320] width 69 height 28
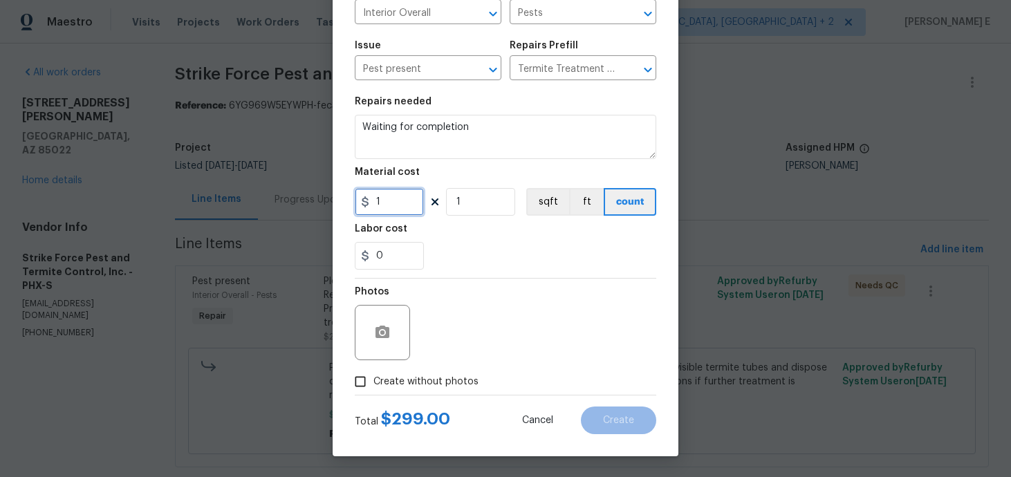
type input "1"
click at [378, 383] on span "Create without photos" at bounding box center [425, 382] width 105 height 15
click at [373, 383] on input "Create without photos" at bounding box center [360, 382] width 26 height 26
checkbox input "true"
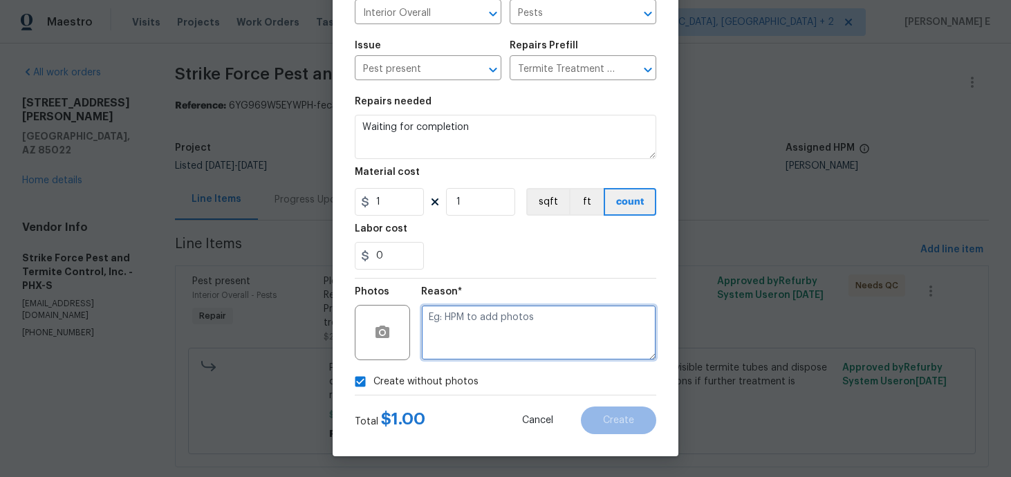
click at [474, 349] on textarea at bounding box center [538, 332] width 235 height 55
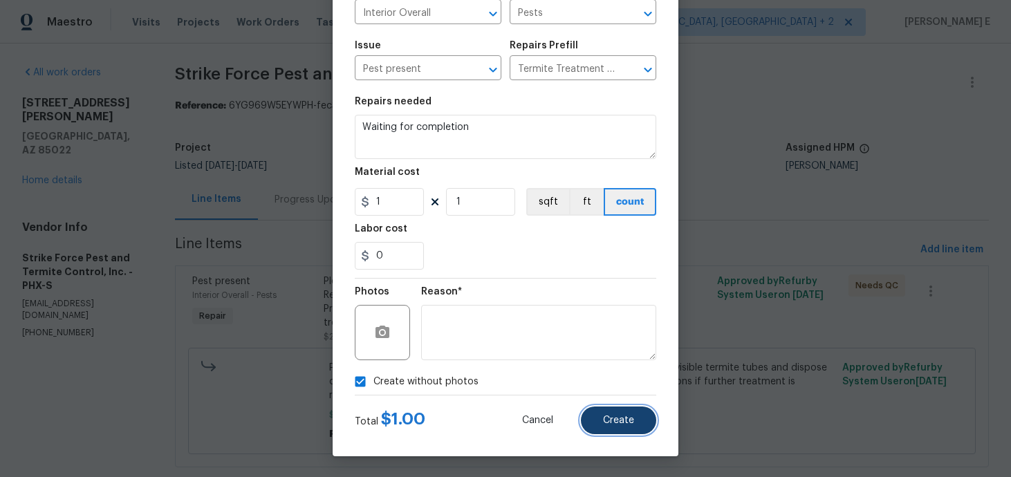
click at [619, 423] on span "Create" at bounding box center [618, 421] width 31 height 10
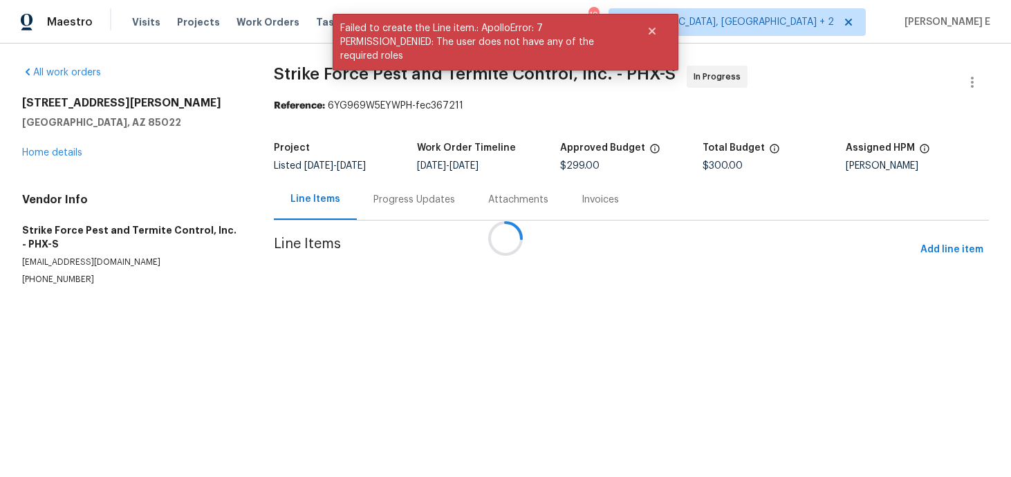
click at [948, 441] on div at bounding box center [505, 238] width 1011 height 477
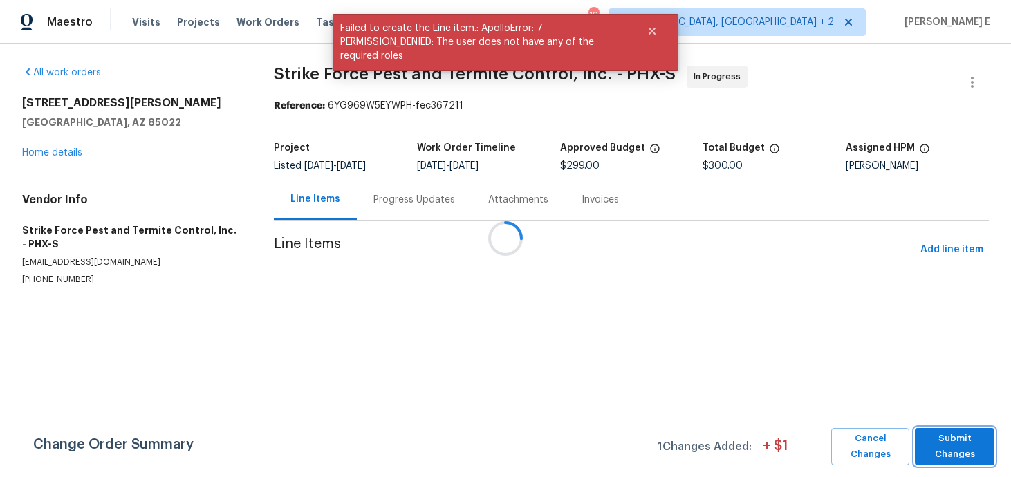
click at [948, 441] on span "Submit Changes" at bounding box center [955, 447] width 66 height 32
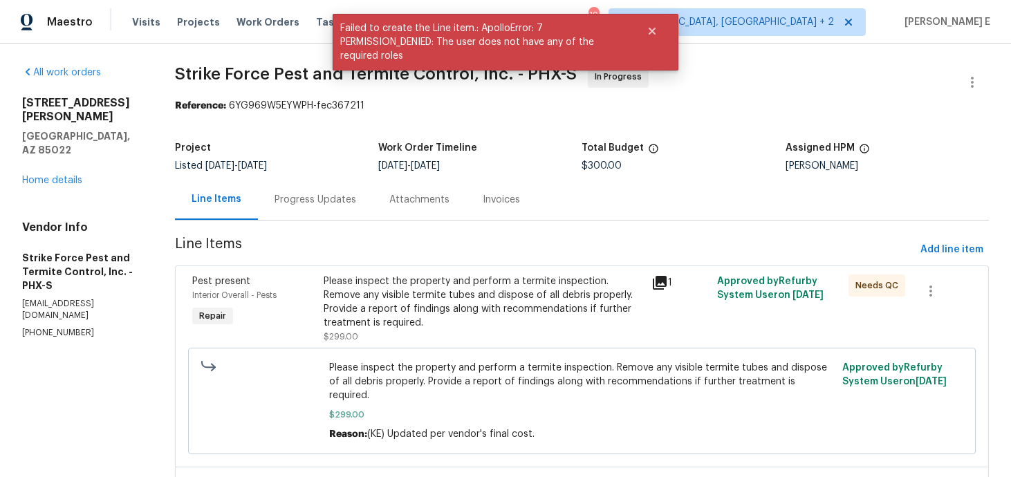
click at [334, 198] on div "Progress Updates" at bounding box center [316, 200] width 82 height 14
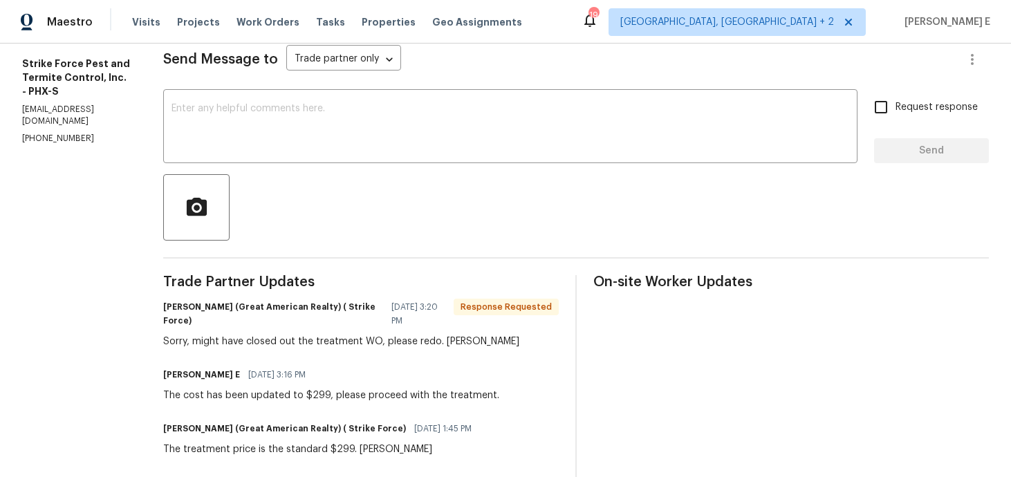
scroll to position [195, 0]
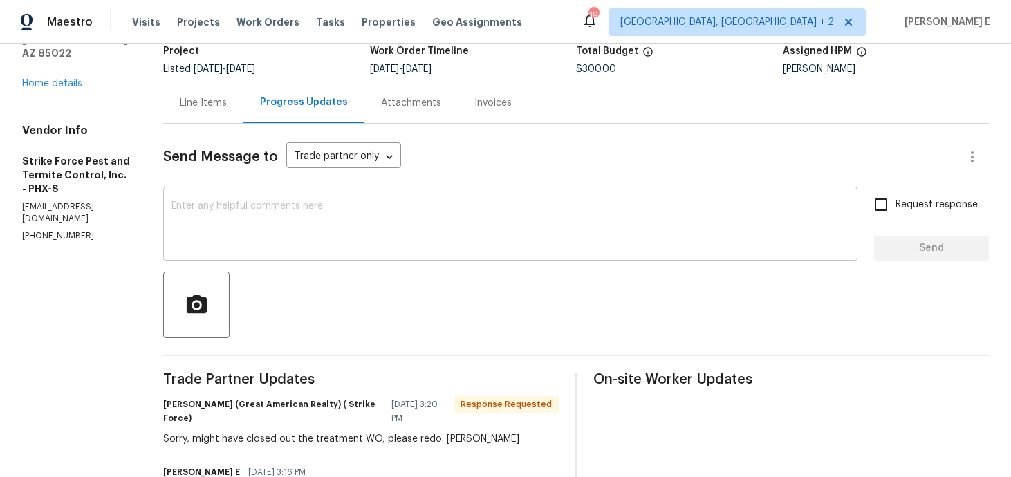
click at [519, 230] on textarea at bounding box center [511, 225] width 678 height 48
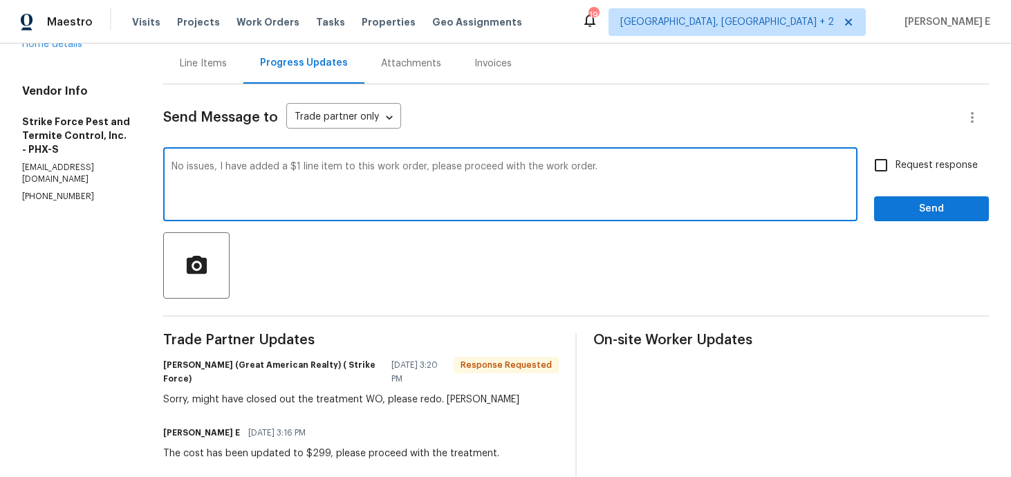
scroll to position [93, 0]
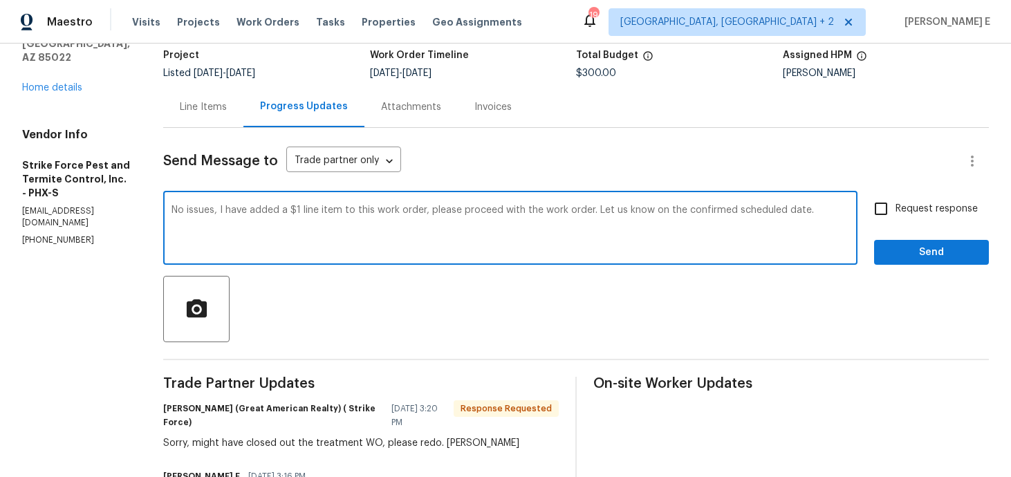
paste textarea ". I’ve added a $1 line item to this work order—please proceed and let us know"
type textarea "No issues. I’ve added a $1 line item to this work order—please proceed and let …"
click at [920, 205] on span "Request response" at bounding box center [937, 209] width 82 height 15
click at [896, 205] on input "Request response" at bounding box center [881, 208] width 29 height 29
checkbox input "true"
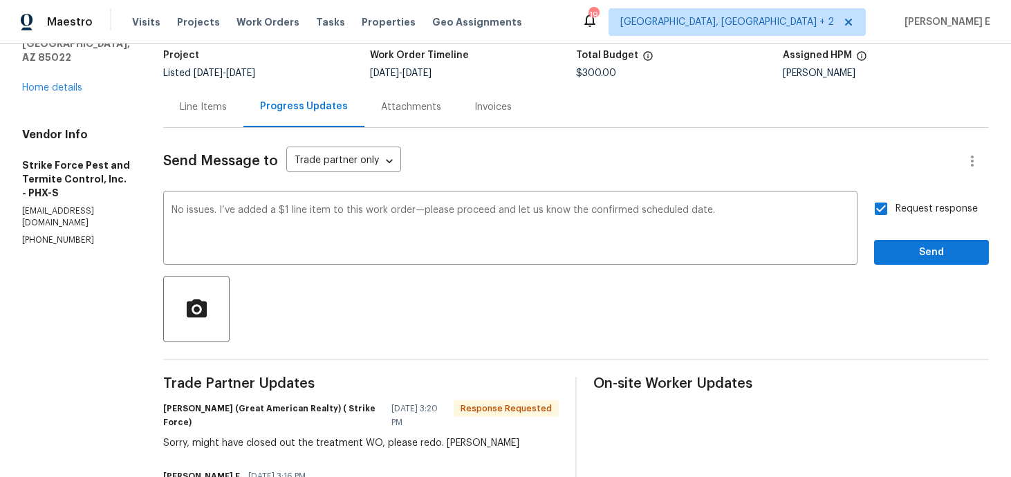
click at [902, 277] on div at bounding box center [576, 309] width 826 height 66
click at [912, 257] on span "Send" at bounding box center [931, 252] width 93 height 17
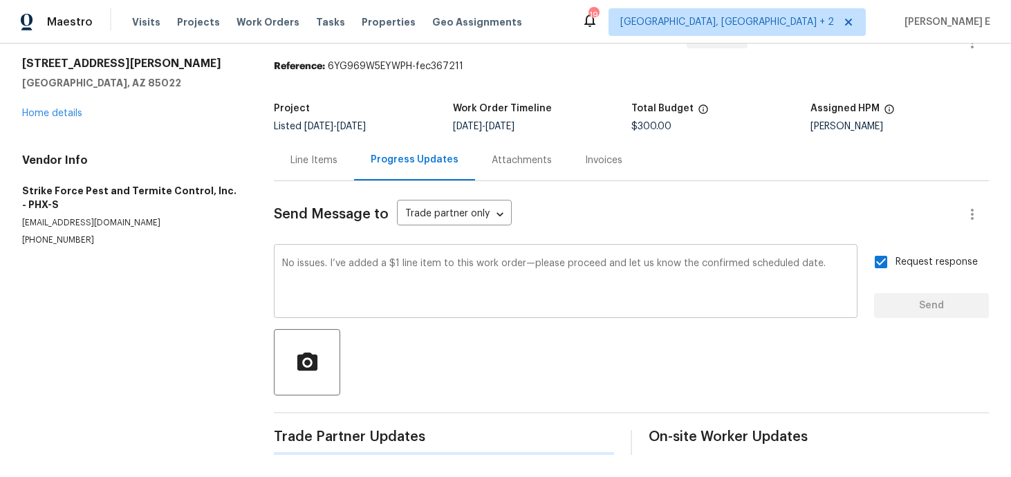
scroll to position [0, 0]
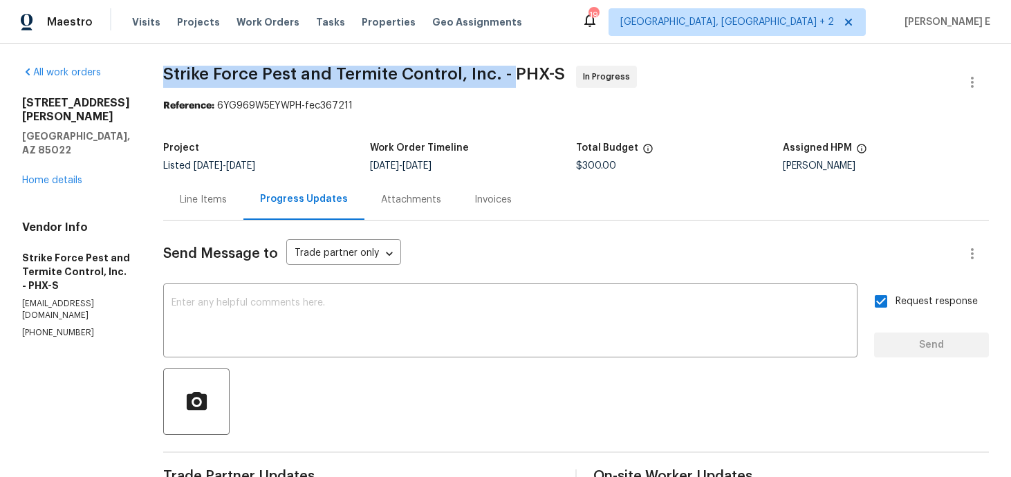
drag, startPoint x: 174, startPoint y: 71, endPoint x: 523, endPoint y: 75, distance: 349.3
click at [523, 75] on span "Strike Force Pest and Termite Control, Inc. - PHX-S" at bounding box center [364, 74] width 402 height 17
copy span "Strike Force Pest and Termite Control, Inc. -"
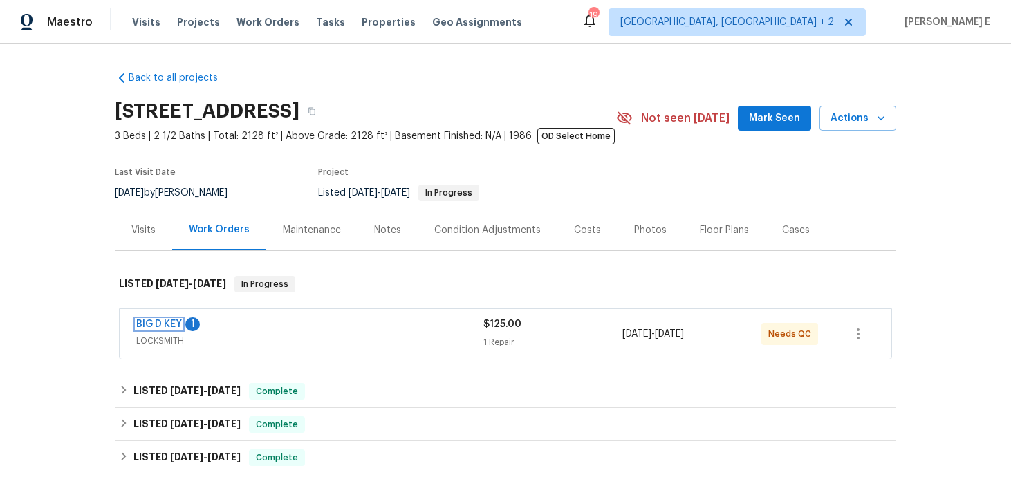
click at [148, 322] on link "BIG D KEY" at bounding box center [159, 325] width 46 height 10
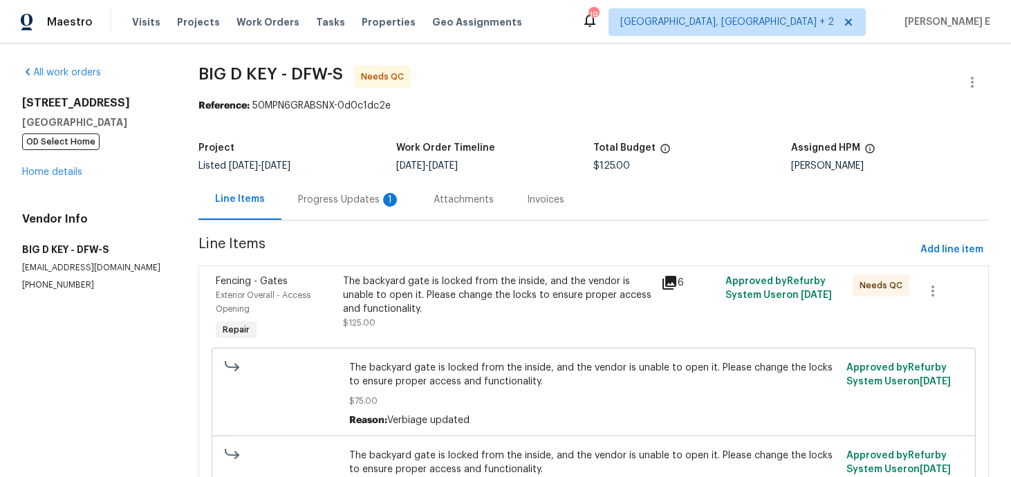
click at [355, 201] on div "Progress Updates 1" at bounding box center [349, 200] width 102 height 14
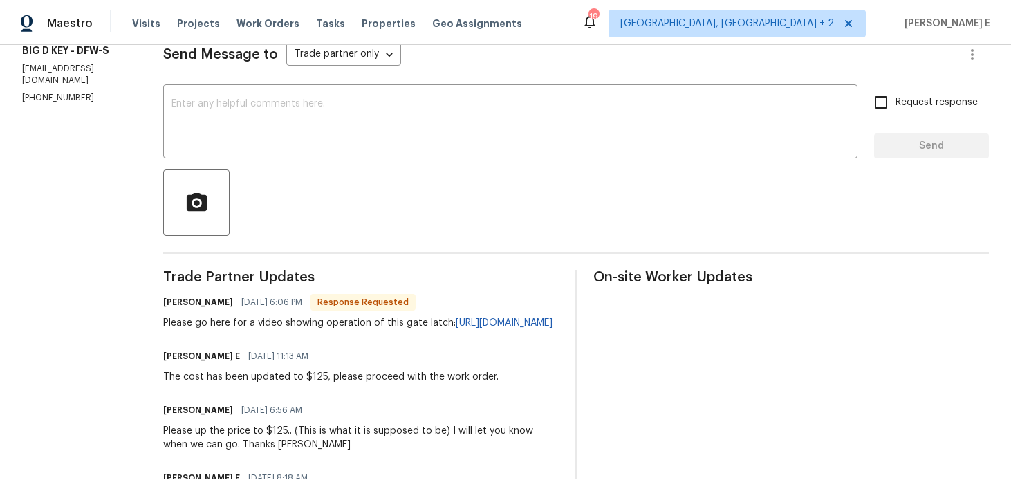
scroll to position [201, 0]
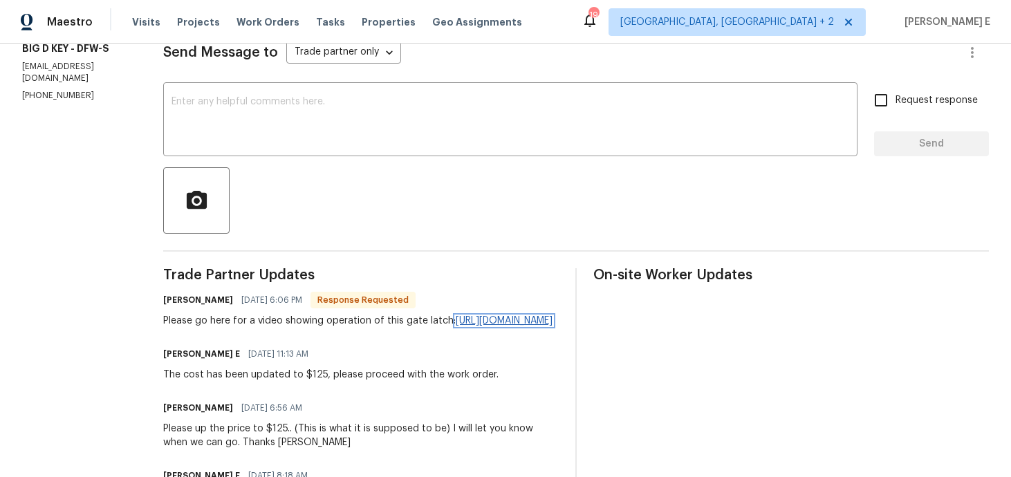
click at [456, 326] on link "[URL][DOMAIN_NAME]" at bounding box center [504, 321] width 97 height 10
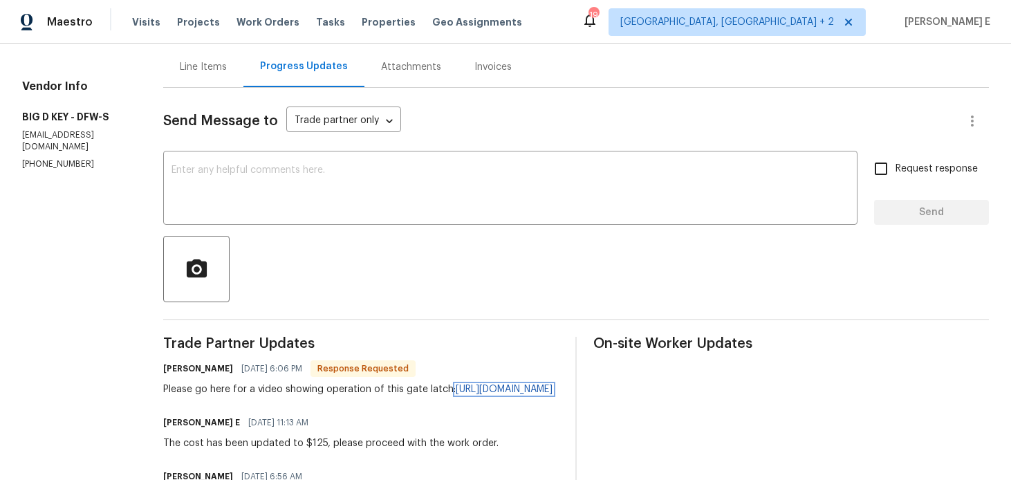
scroll to position [0, 0]
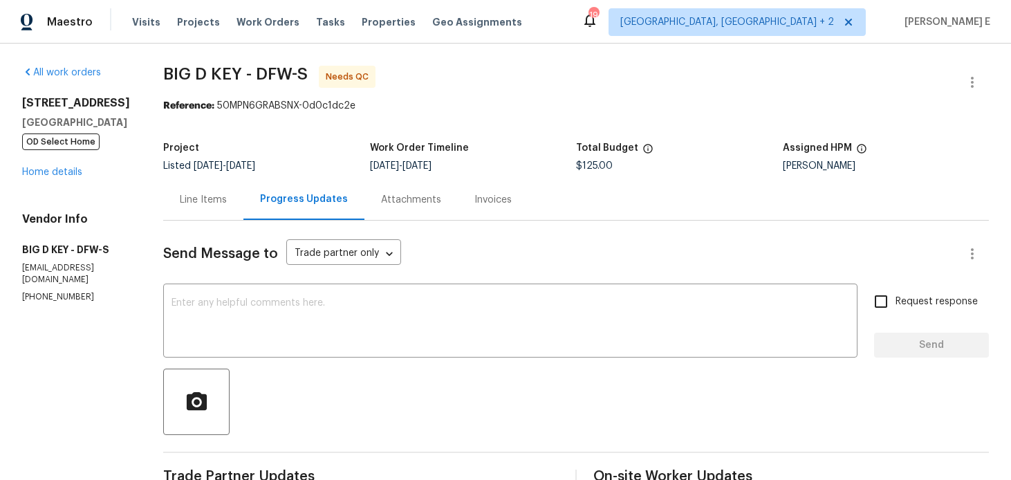
click at [194, 208] on div "Line Items" at bounding box center [203, 199] width 80 height 41
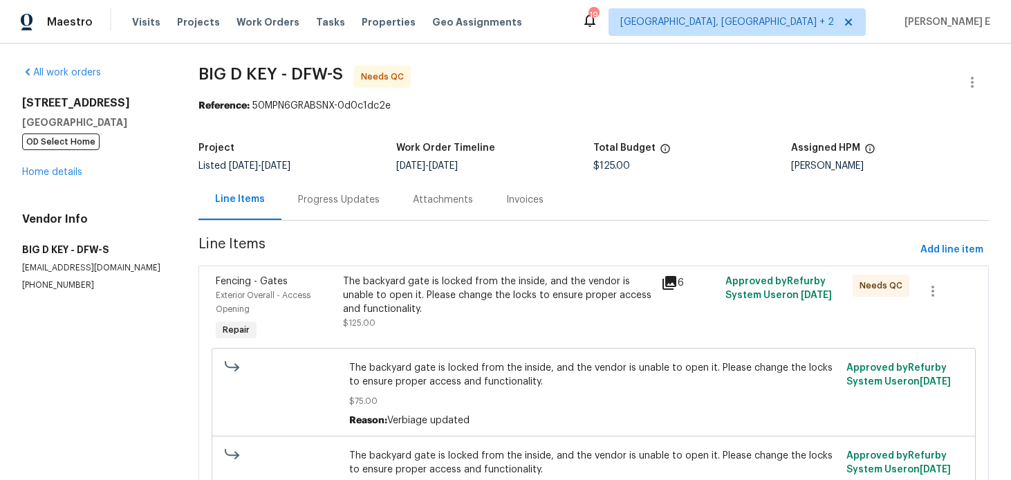
click at [387, 282] on div "The backyard gate is locked from the inside, and the vendor is unable to open i…" at bounding box center [498, 295] width 311 height 41
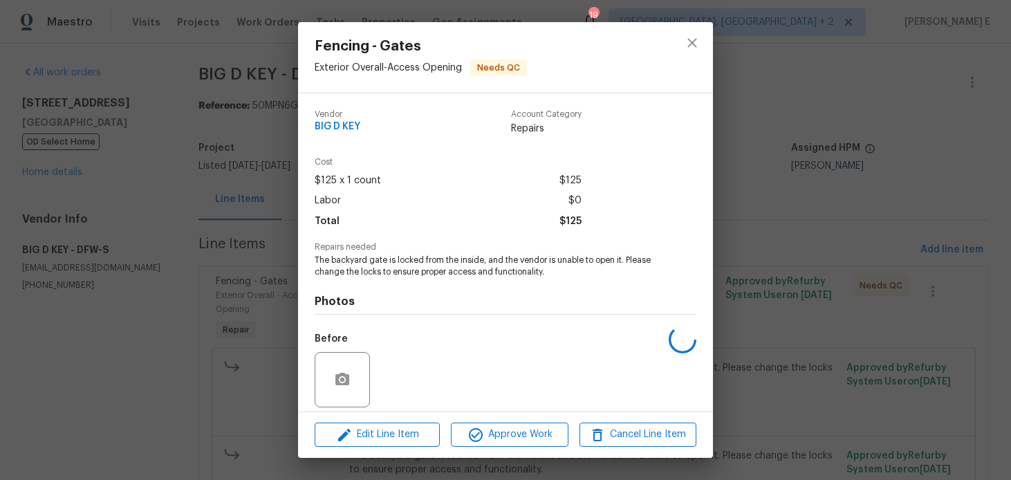
scroll to position [99, 0]
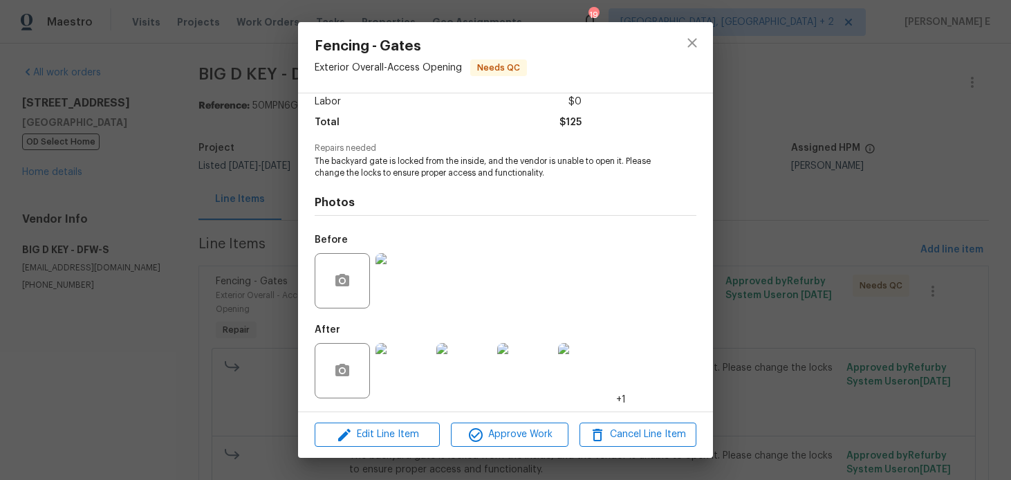
click at [389, 379] on img at bounding box center [403, 370] width 55 height 55
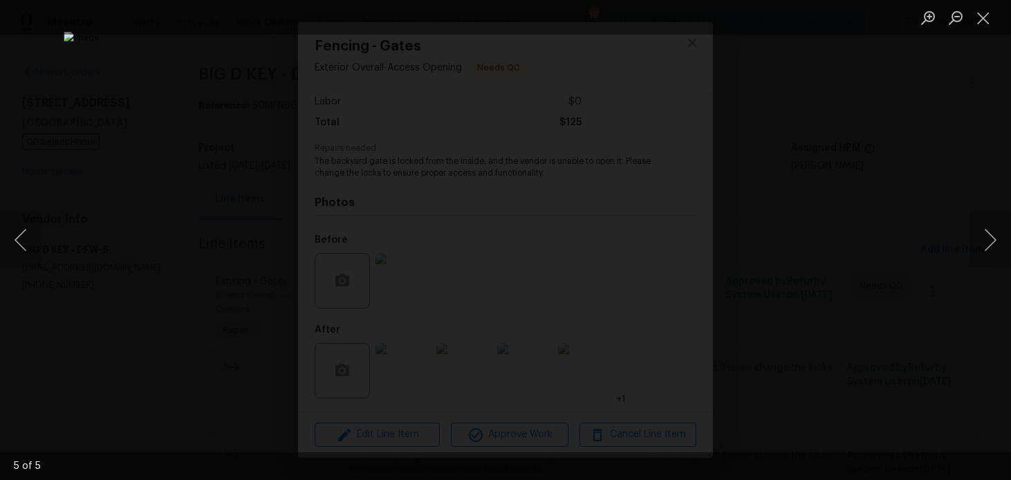
click at [853, 158] on div "Lightbox" at bounding box center [505, 240] width 1011 height 480
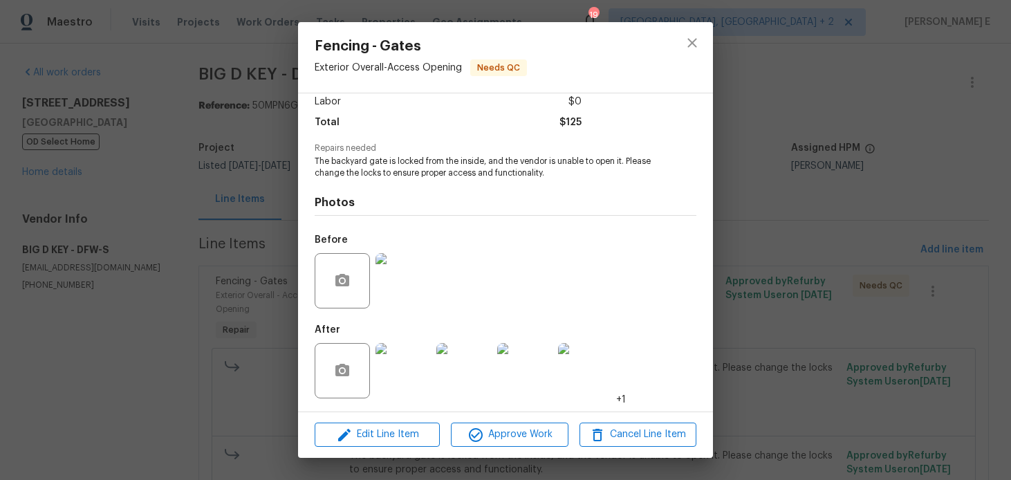
click at [853, 158] on div "Fencing - Gates Exterior Overall - Access Opening Needs QC Vendor BIG D KEY Acc…" at bounding box center [505, 240] width 1011 height 480
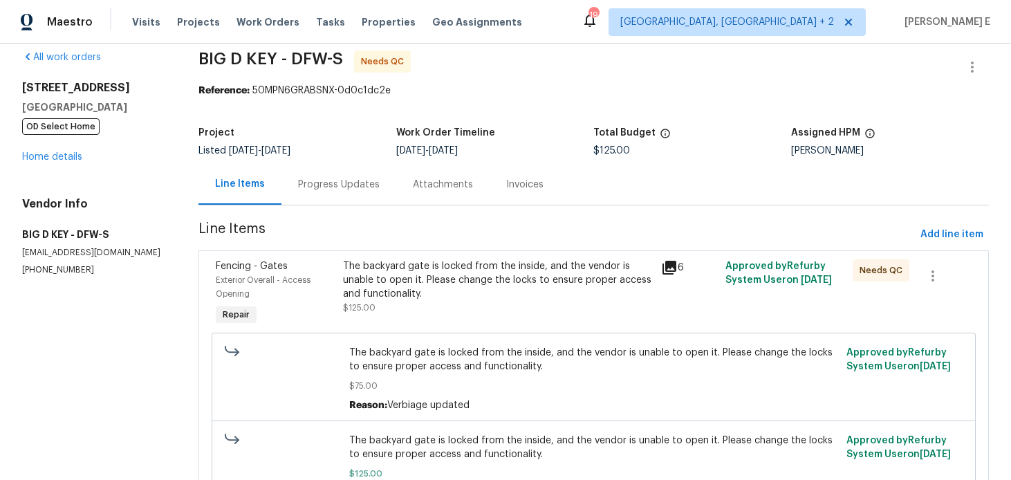
scroll to position [0, 0]
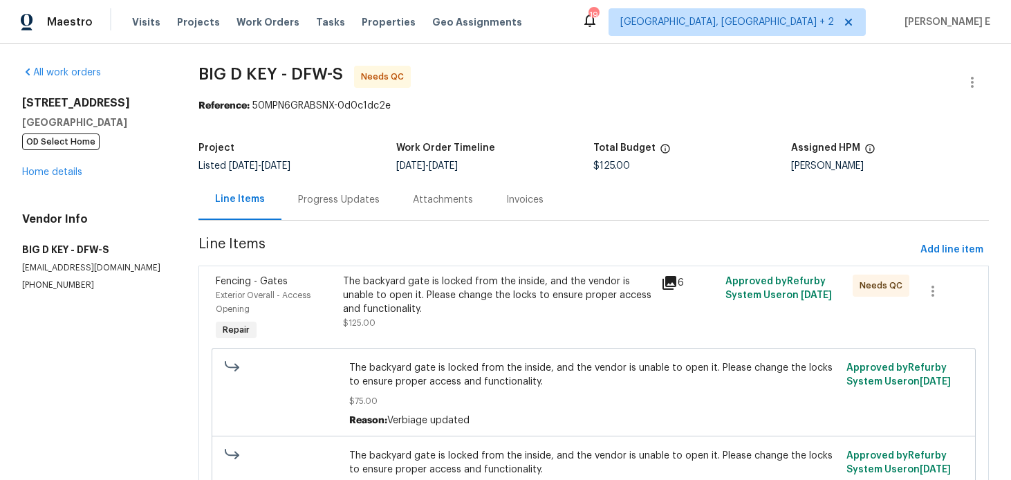
click at [335, 197] on div "Progress Updates" at bounding box center [339, 200] width 82 height 14
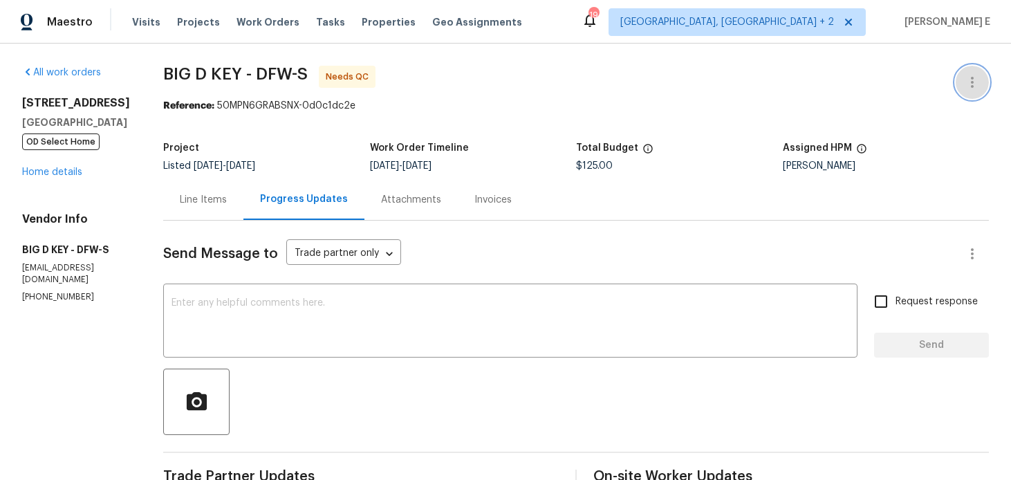
click at [960, 77] on button "button" at bounding box center [972, 82] width 33 height 33
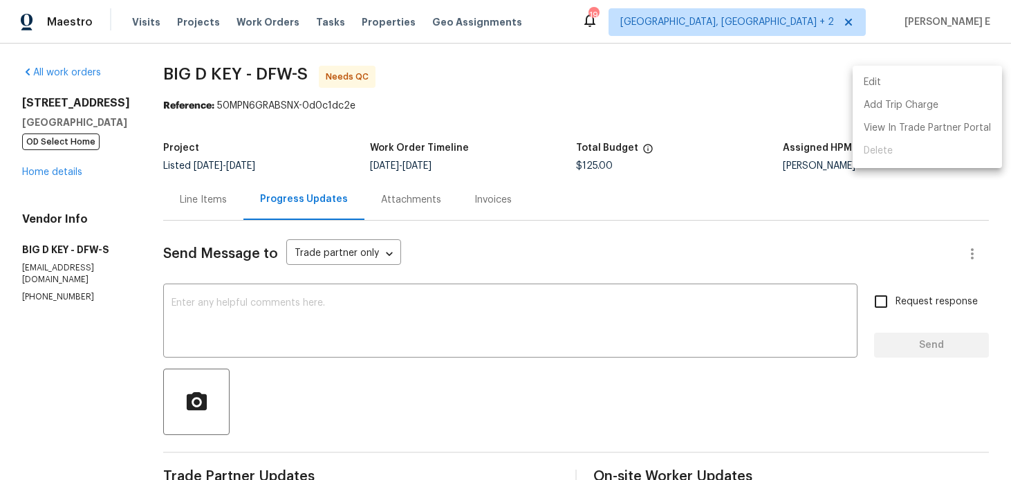
click at [894, 82] on li "Edit" at bounding box center [927, 82] width 149 height 23
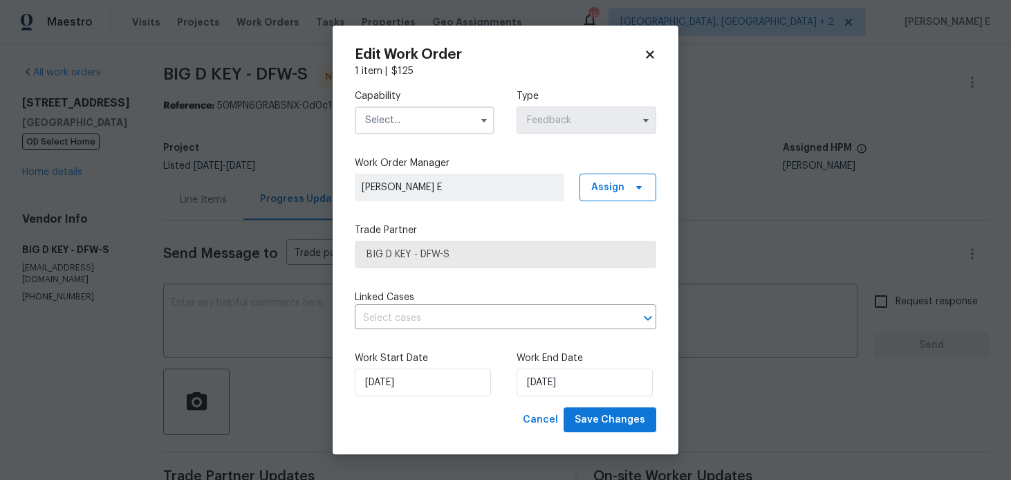
click at [459, 131] on input "text" at bounding box center [425, 121] width 140 height 28
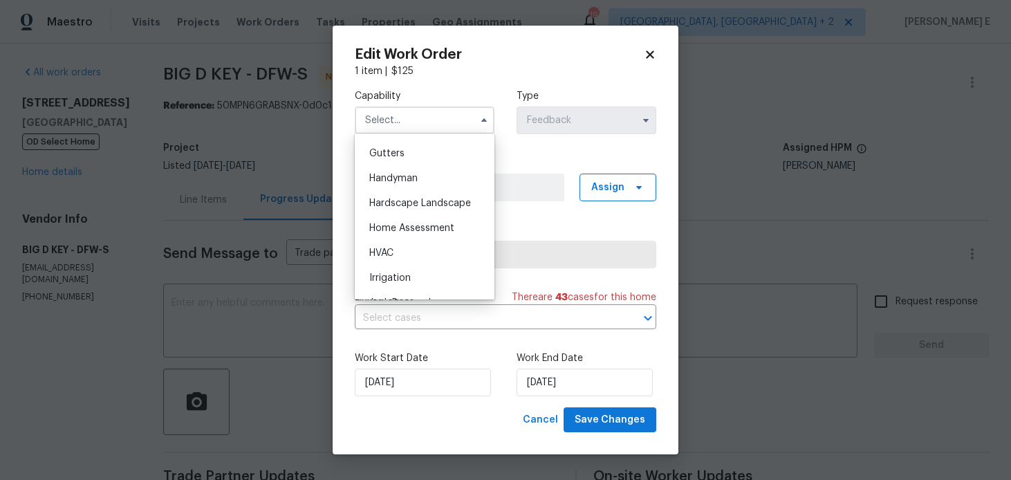
scroll to position [735, 0]
click at [461, 173] on div "Handyman" at bounding box center [424, 175] width 133 height 25
type input "Handyman"
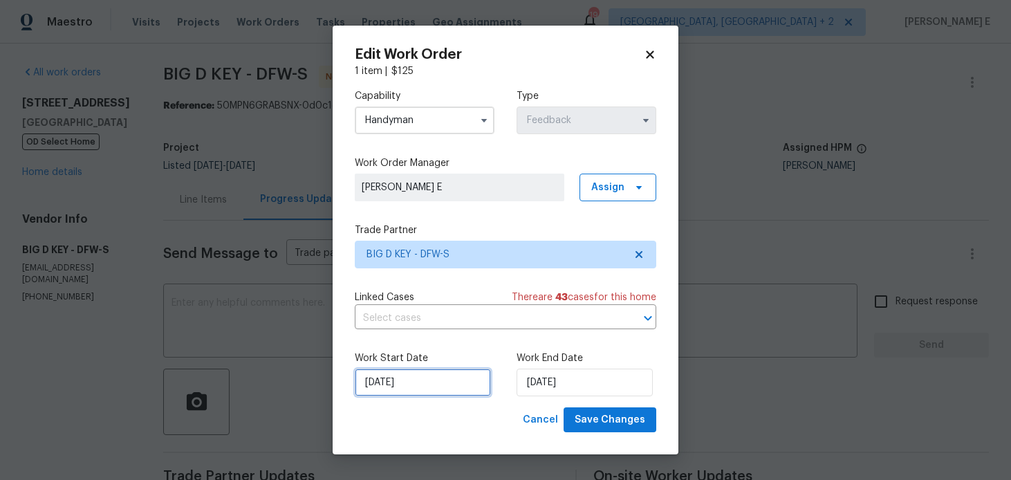
click at [425, 384] on input "[DATE]" at bounding box center [423, 383] width 136 height 28
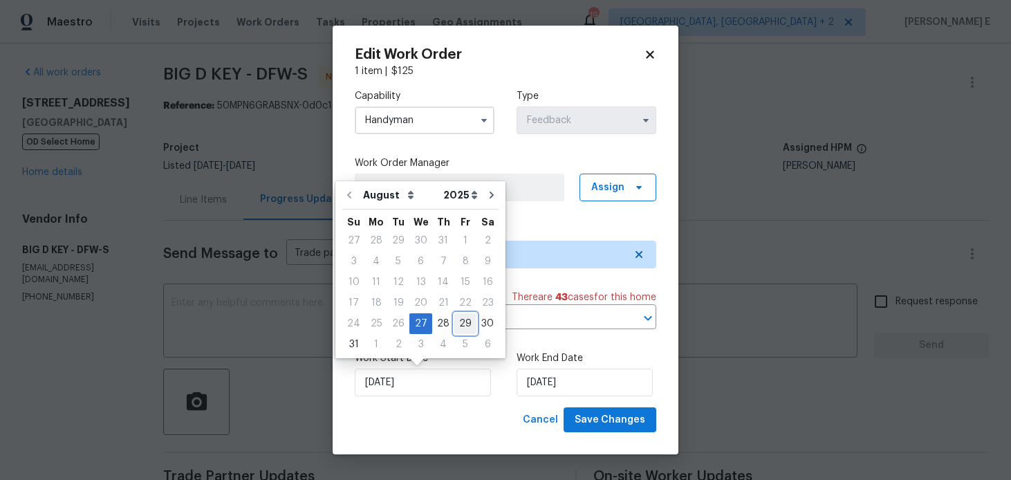
click at [460, 320] on div "29" at bounding box center [465, 323] width 22 height 19
type input "[DATE]"
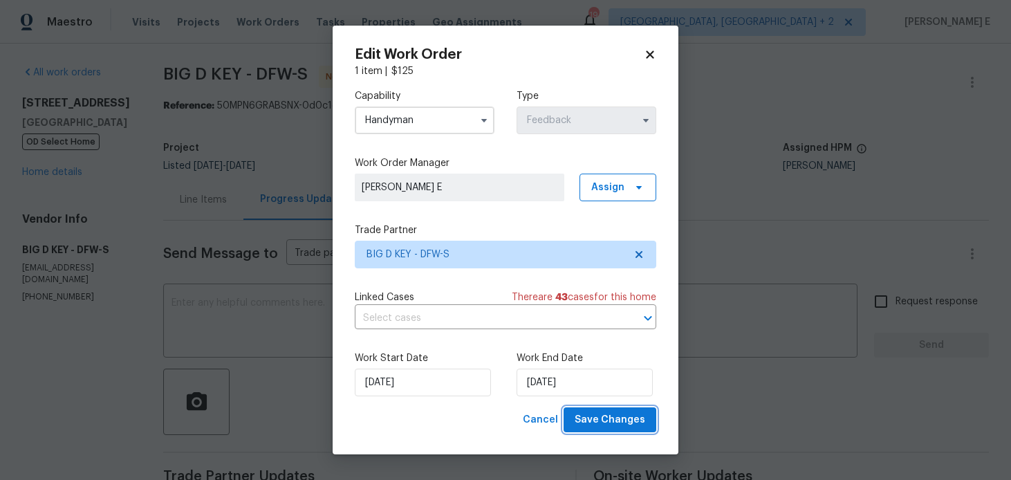
click at [598, 422] on span "Save Changes" at bounding box center [610, 420] width 71 height 17
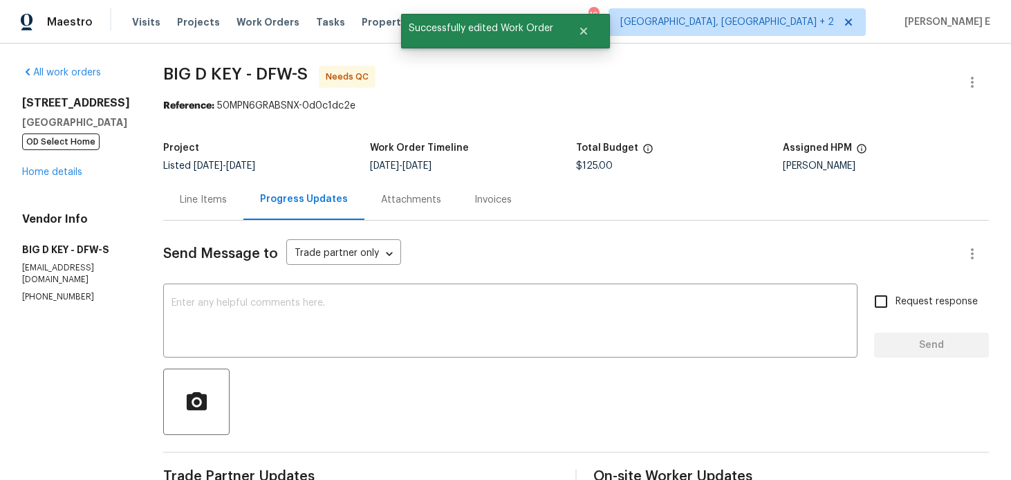
click at [222, 192] on div "Line Items" at bounding box center [203, 199] width 80 height 41
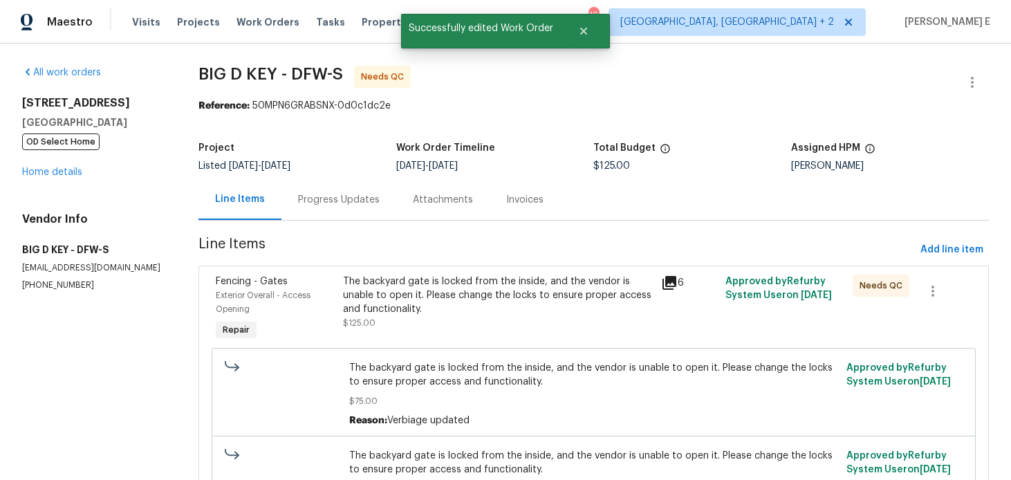
scroll to position [102, 0]
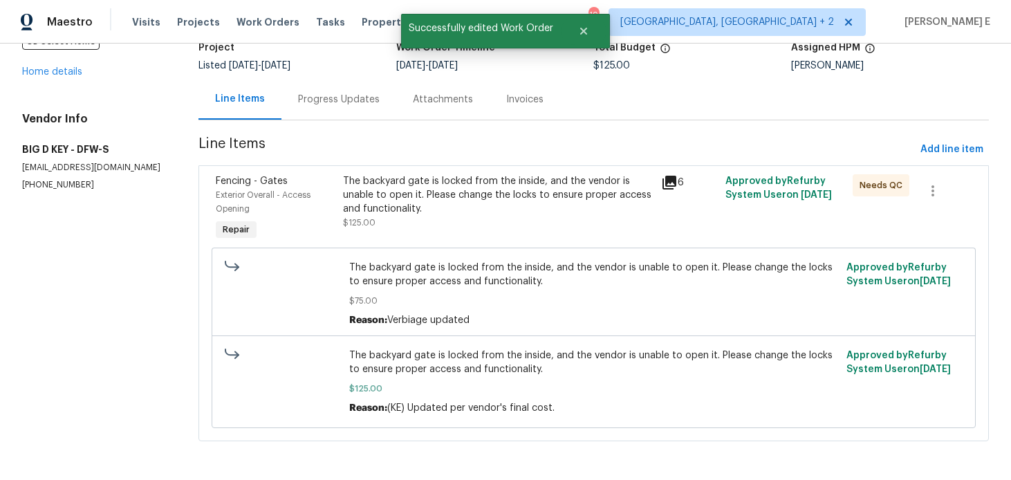
click at [481, 195] on div "The backyard gate is locked from the inside, and the vendor is unable to open i…" at bounding box center [498, 194] width 311 height 41
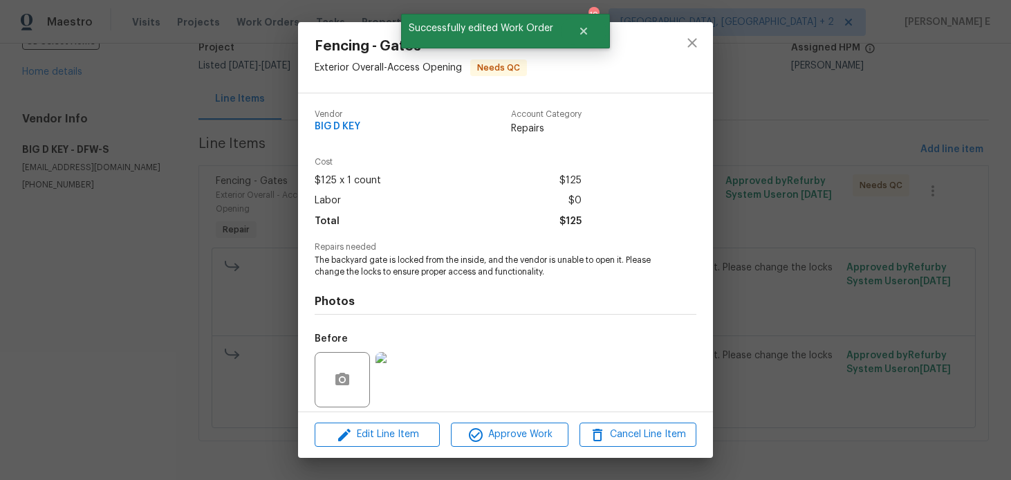
scroll to position [99, 0]
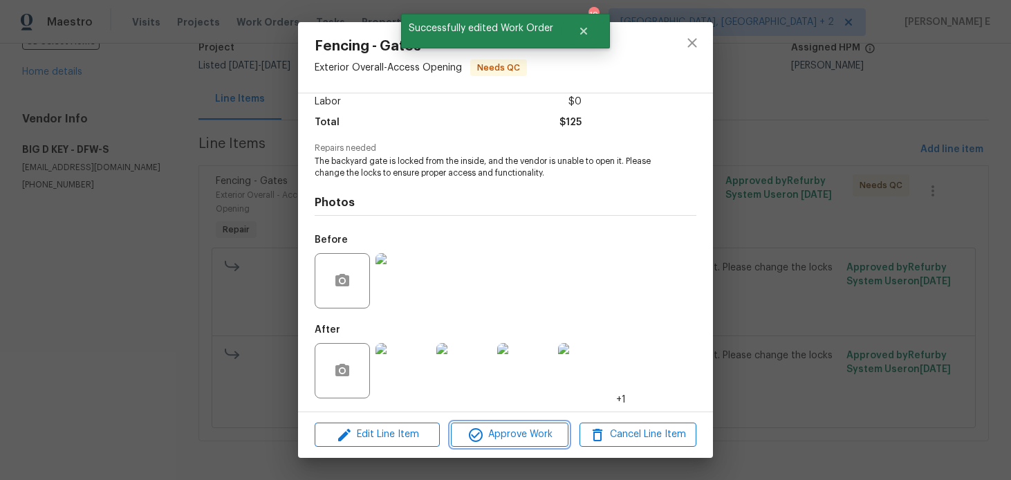
click at [504, 443] on button "Approve Work" at bounding box center [509, 435] width 117 height 24
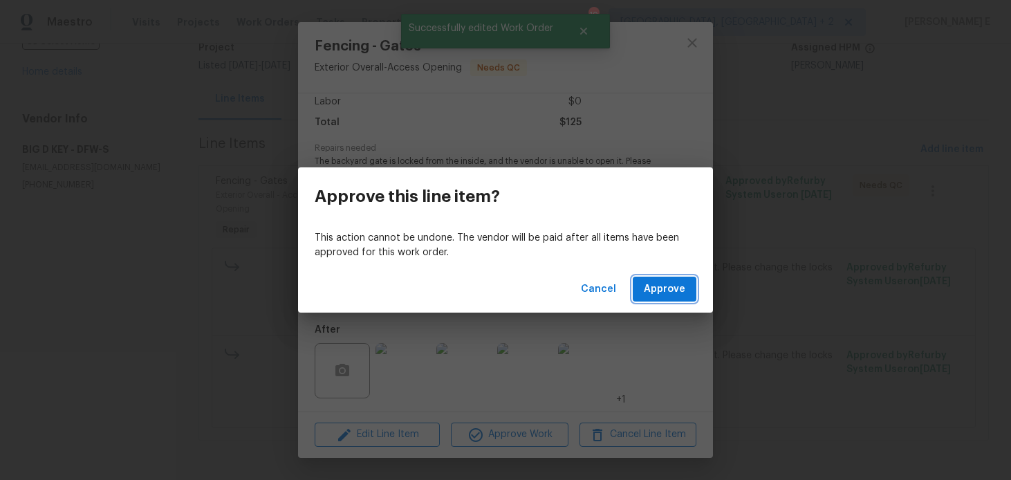
click at [653, 290] on span "Approve" at bounding box center [664, 289] width 41 height 17
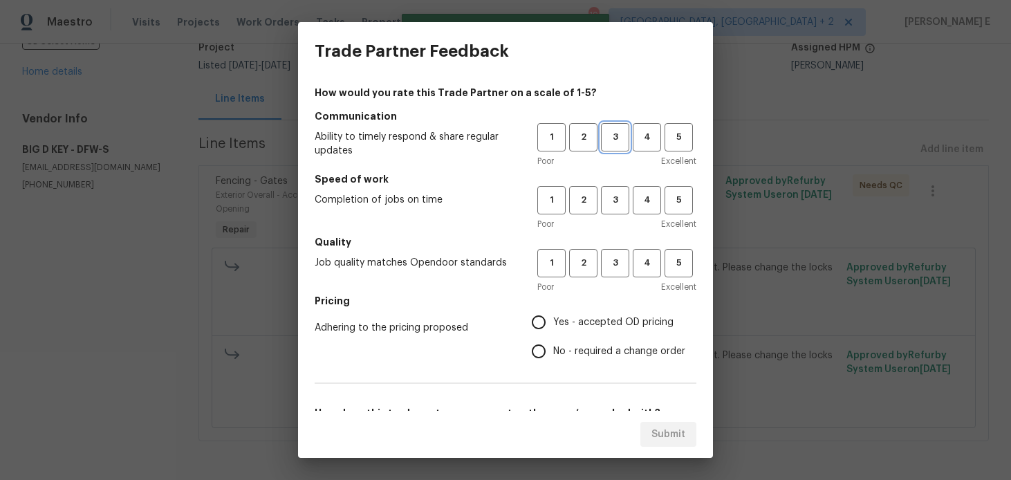
click at [612, 136] on span "3" at bounding box center [615, 137] width 26 height 16
click at [616, 212] on button "3" at bounding box center [615, 200] width 28 height 28
click at [619, 270] on button "3" at bounding box center [615, 263] width 28 height 28
click at [576, 348] on span "No - required a change order" at bounding box center [619, 351] width 132 height 15
click at [553, 348] on input "No - required a change order" at bounding box center [538, 351] width 29 height 29
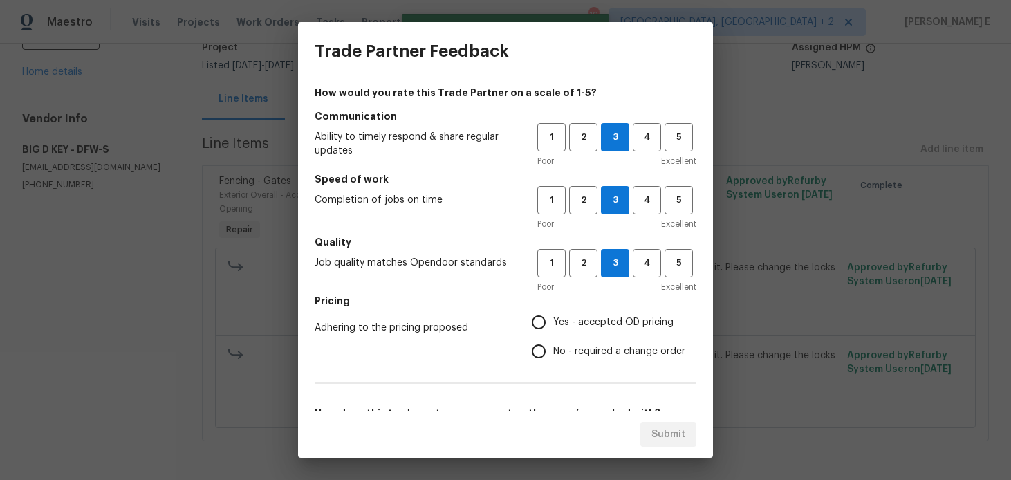
radio input "true"
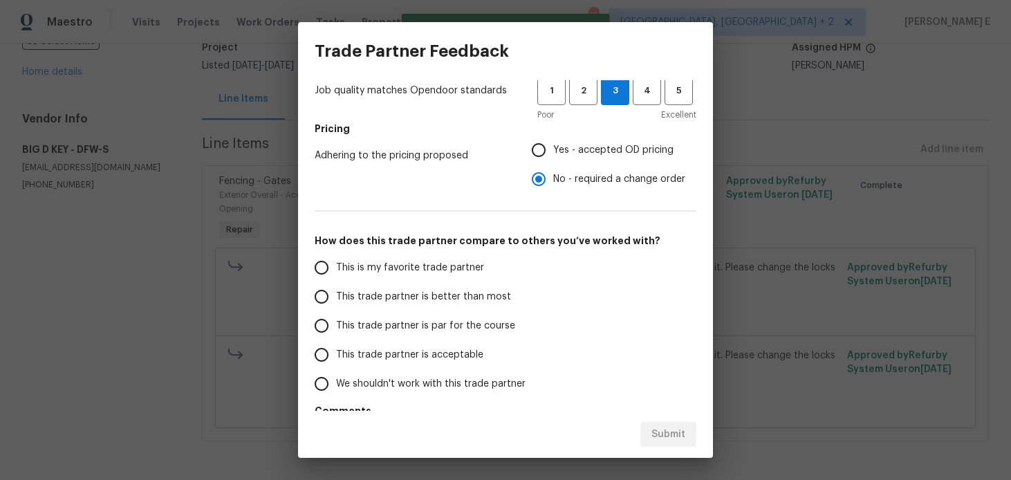
scroll to position [193, 0]
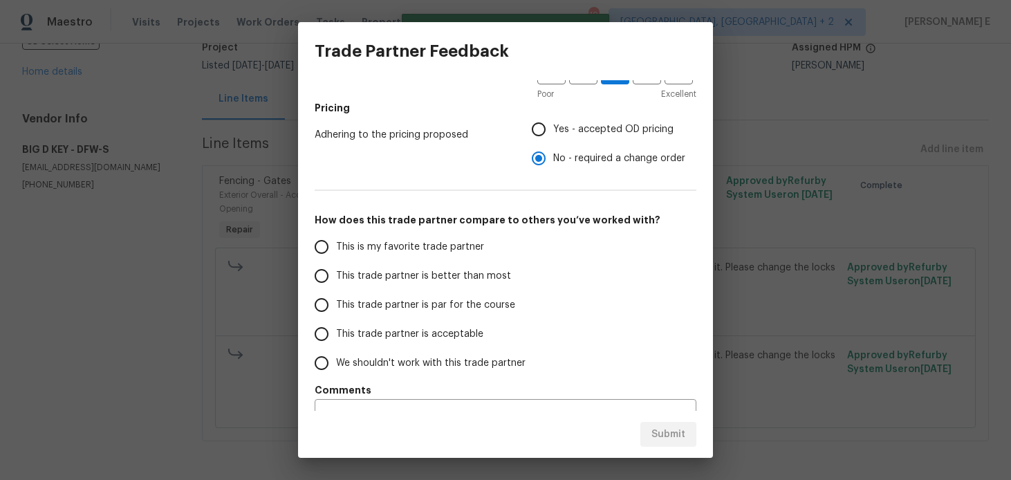
click at [465, 315] on label "This trade partner is par for the course" at bounding box center [416, 304] width 219 height 29
click at [336, 315] on input "This trade partner is par for the course" at bounding box center [321, 304] width 29 height 29
click at [670, 426] on span "Submit" at bounding box center [669, 434] width 34 height 17
radio input "true"
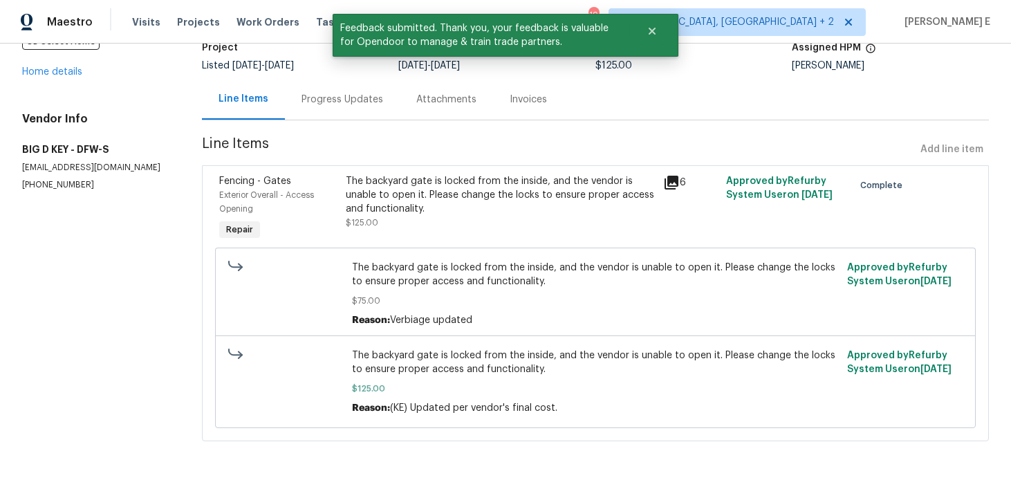
click at [351, 93] on div "Progress Updates" at bounding box center [343, 100] width 82 height 14
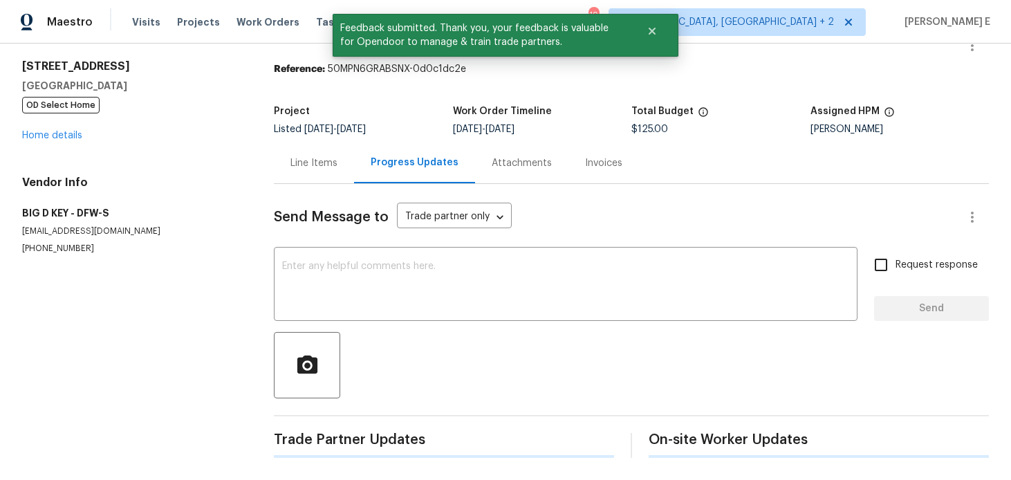
scroll to position [37, 0]
click at [362, 284] on textarea at bounding box center [565, 285] width 567 height 48
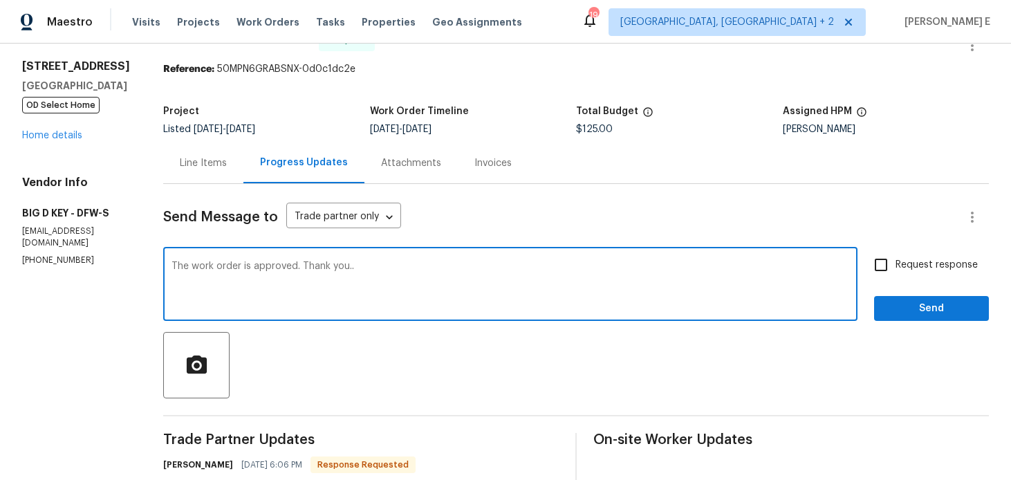
type textarea "The work order is approved. Thank you.."
click at [888, 254] on input "Request response" at bounding box center [881, 264] width 29 height 29
checkbox input "true"
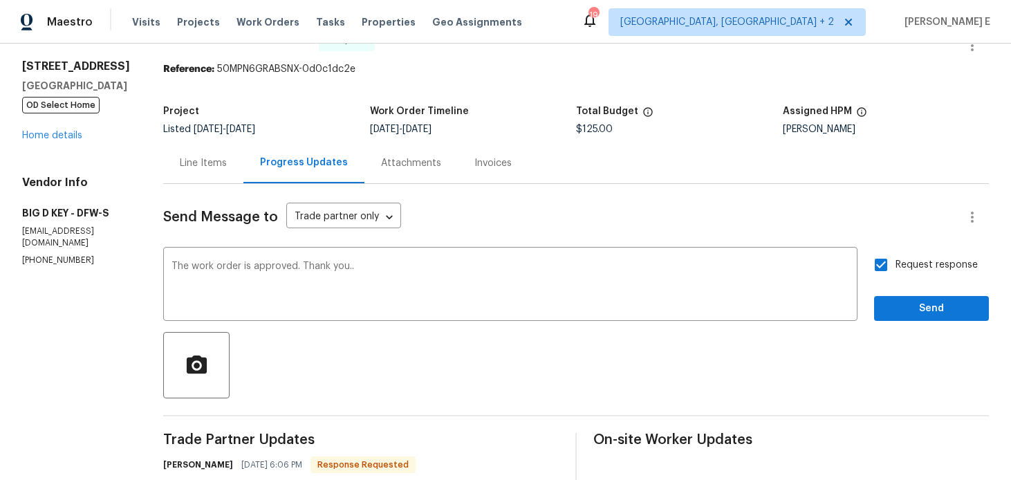
click at [913, 323] on div "Send Message to Trade partner only Trade partner only ​ The work order is appro…" at bounding box center [576, 462] width 826 height 556
click at [928, 288] on div "Request response Send" at bounding box center [931, 285] width 115 height 71
click at [915, 300] on span "Send" at bounding box center [931, 308] width 93 height 17
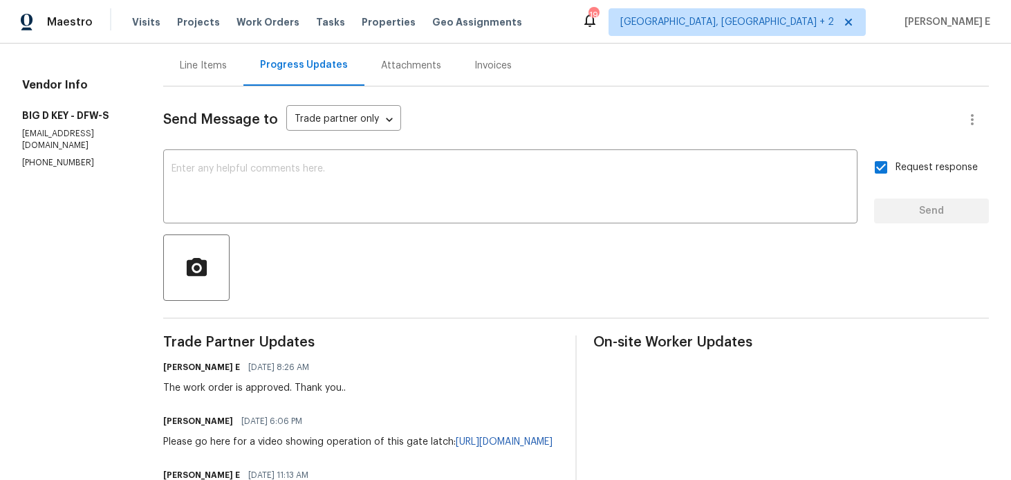
scroll to position [0, 0]
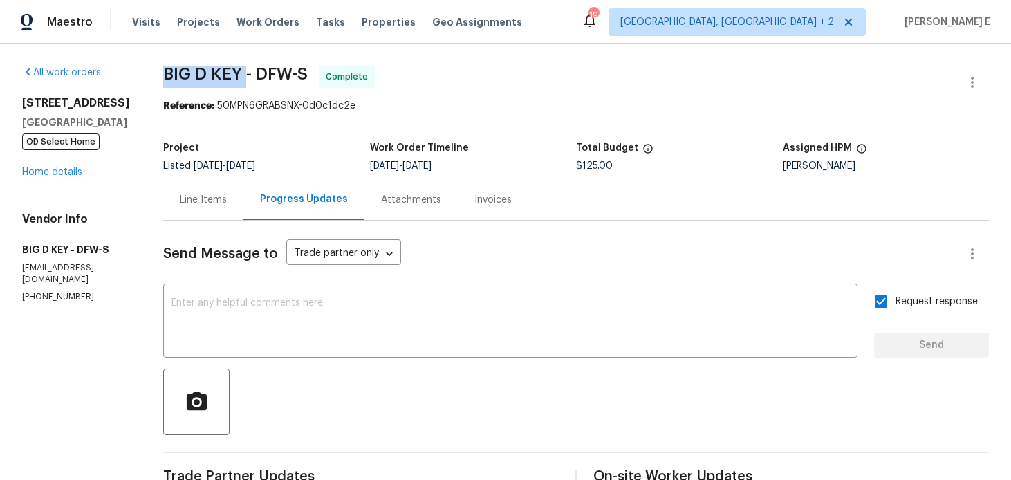
drag, startPoint x: 162, startPoint y: 72, endPoint x: 242, endPoint y: 73, distance: 80.2
click at [242, 73] on span "BIG D KEY - DFW-S" at bounding box center [235, 74] width 145 height 17
copy span "BIG D KEY"
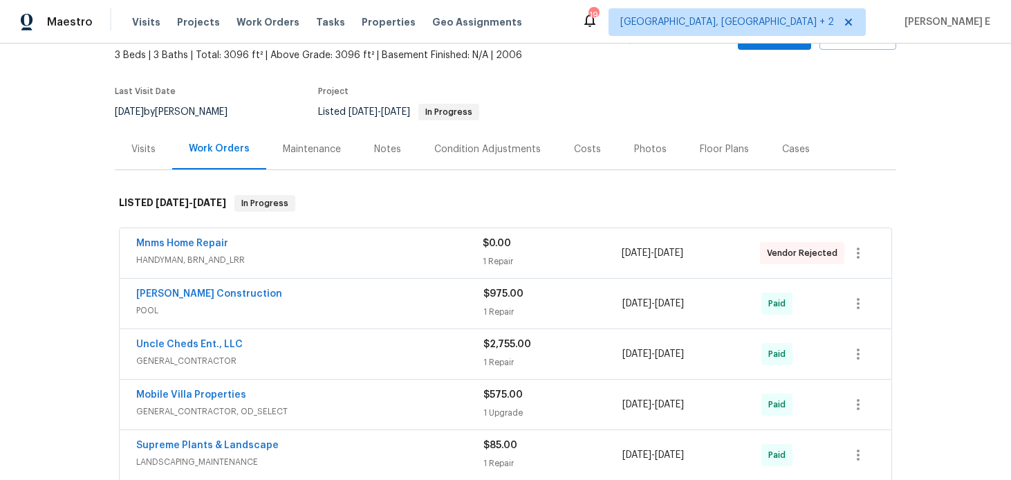
click at [297, 252] on div "Mnms Home Repair" at bounding box center [309, 245] width 347 height 17
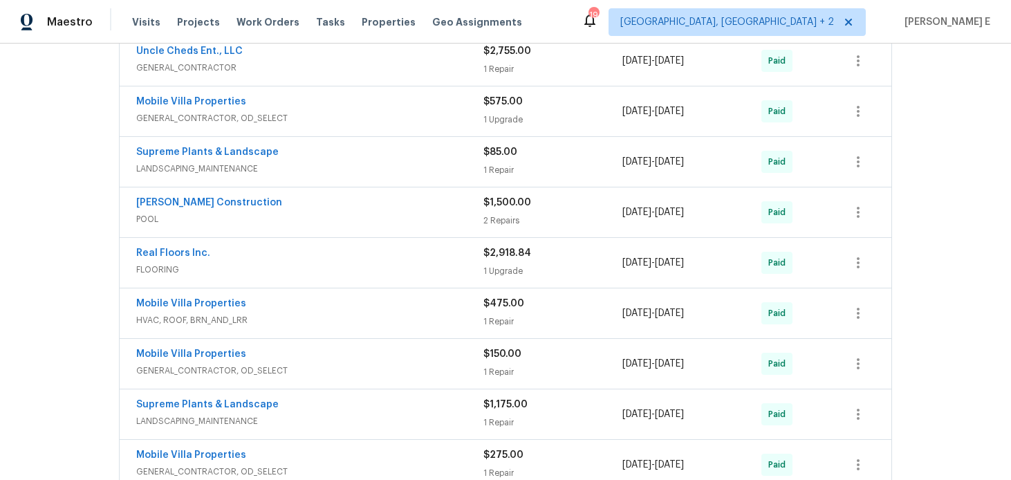
scroll to position [929, 0]
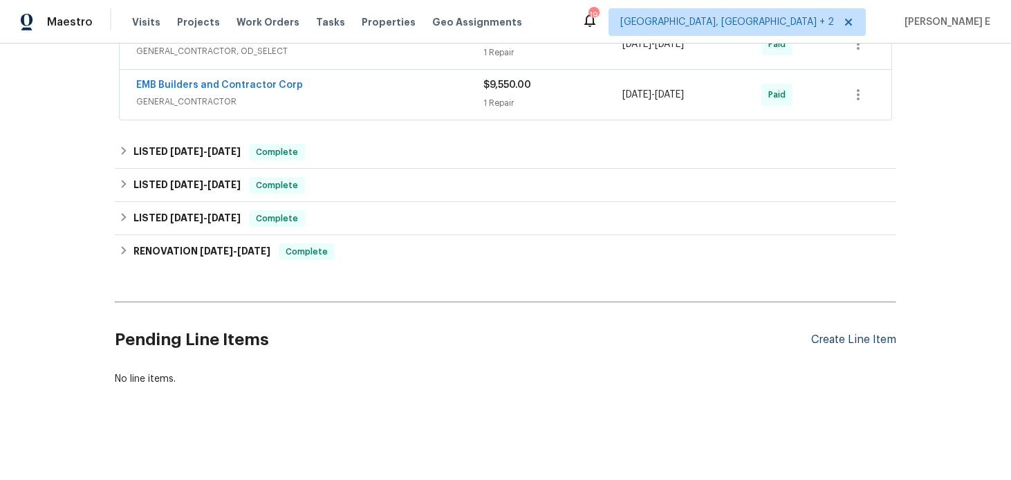
click at [870, 338] on div "Create Line Item" at bounding box center [853, 339] width 85 height 13
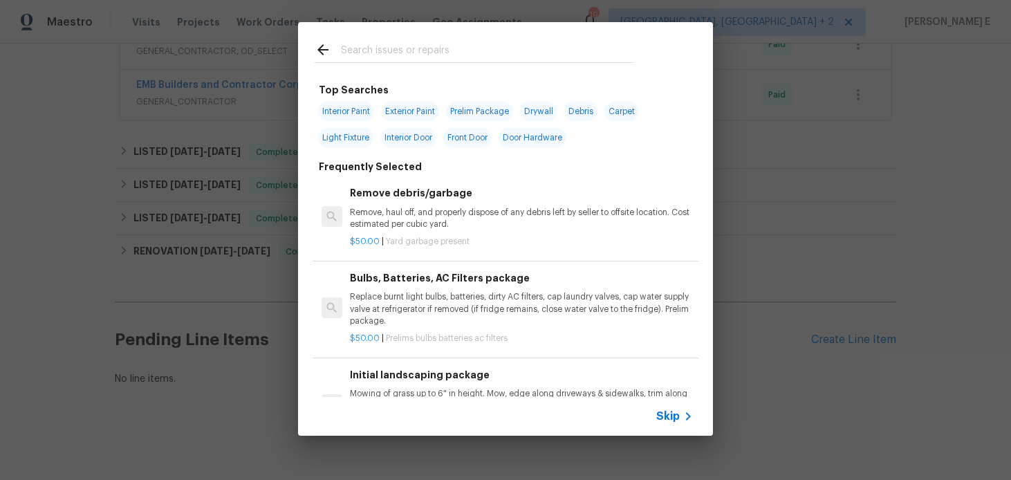
click at [672, 417] on span "Skip" at bounding box center [668, 416] width 24 height 14
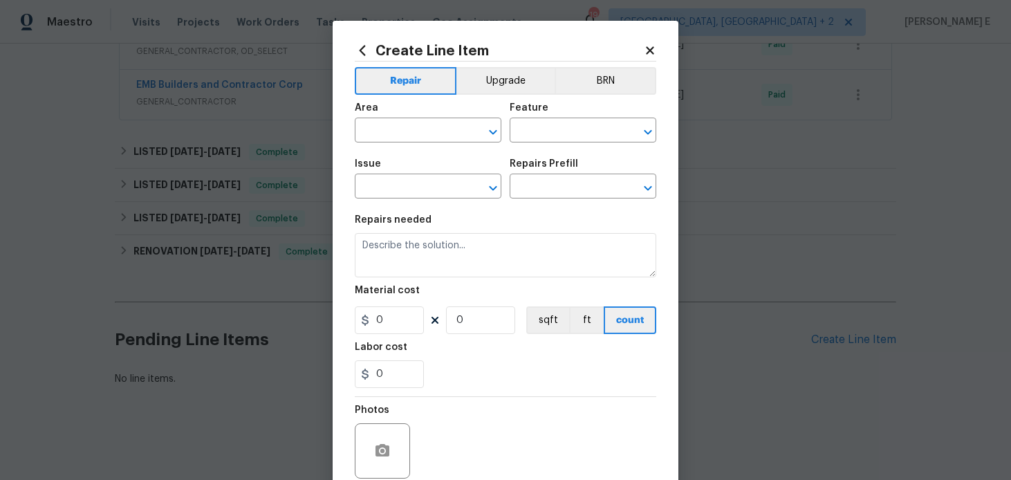
scroll to position [116, 0]
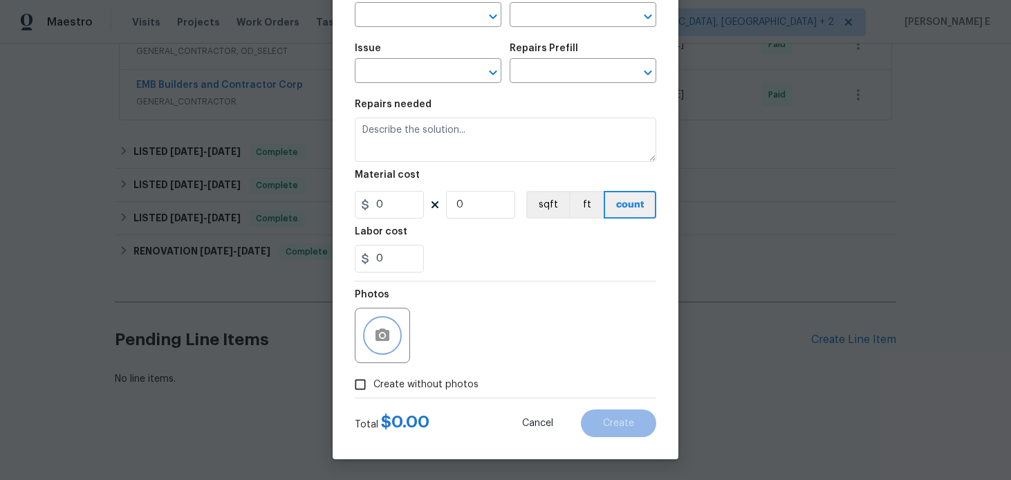
click at [381, 320] on button "button" at bounding box center [382, 335] width 33 height 33
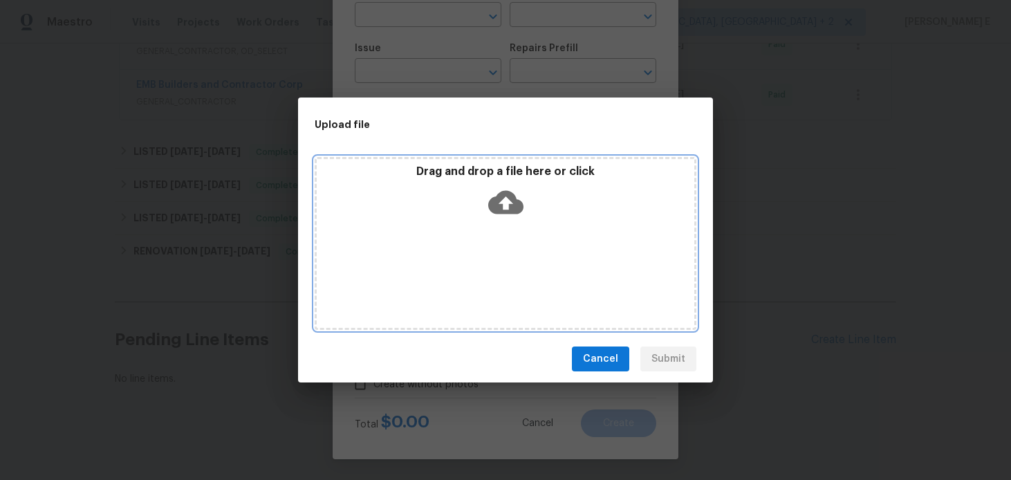
click at [510, 195] on icon at bounding box center [505, 203] width 35 height 24
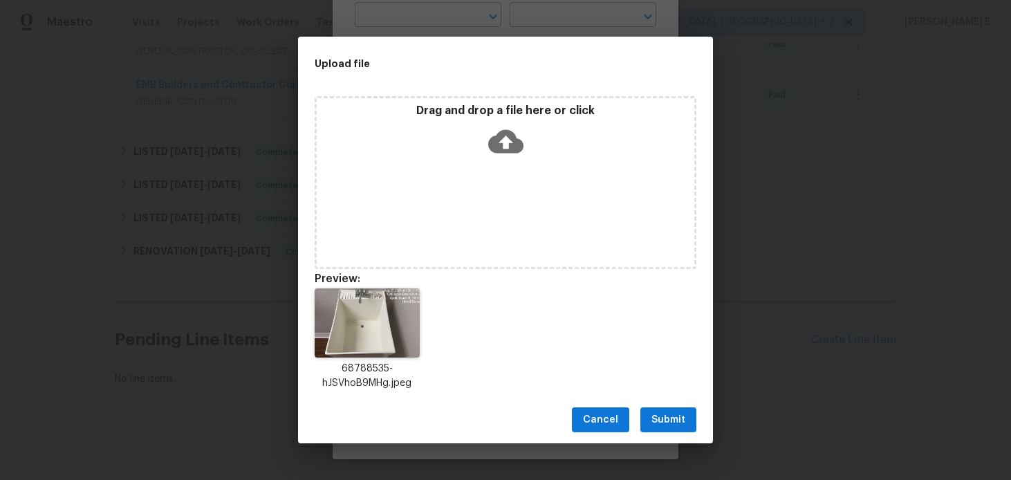
click at [669, 418] on span "Submit" at bounding box center [669, 420] width 34 height 17
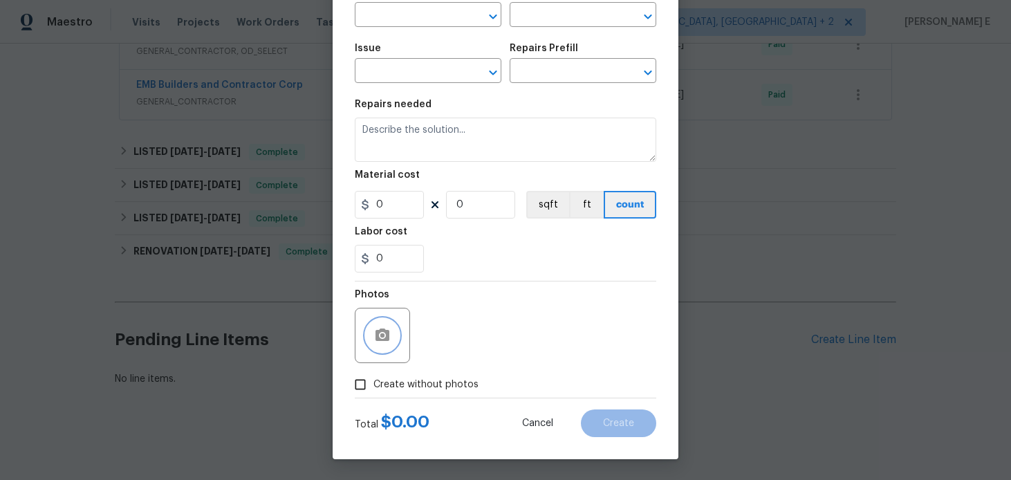
scroll to position [0, 0]
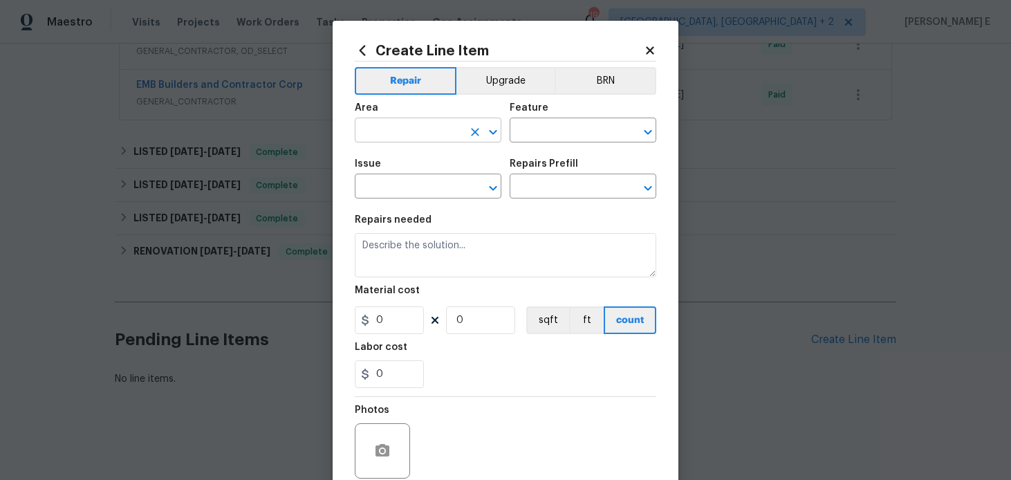
click at [405, 133] on input "text" at bounding box center [409, 131] width 108 height 21
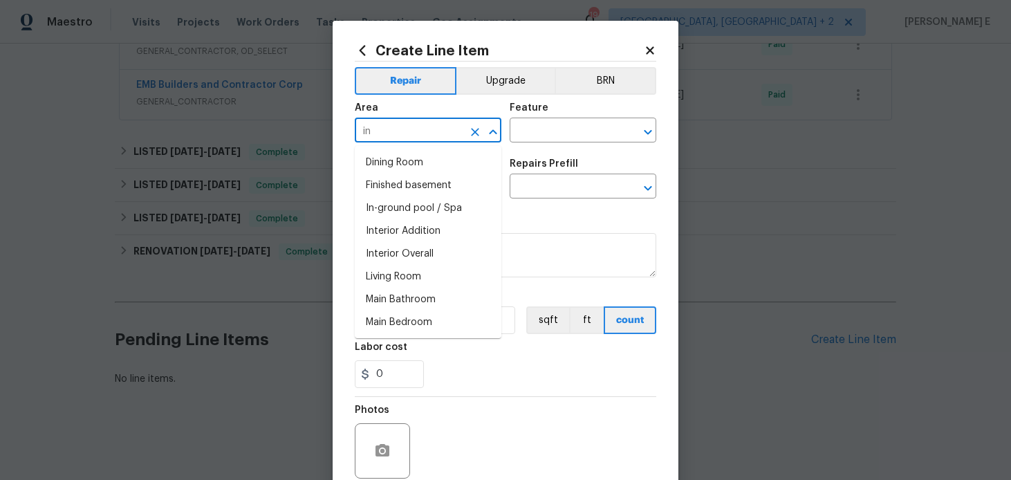
type input "int"
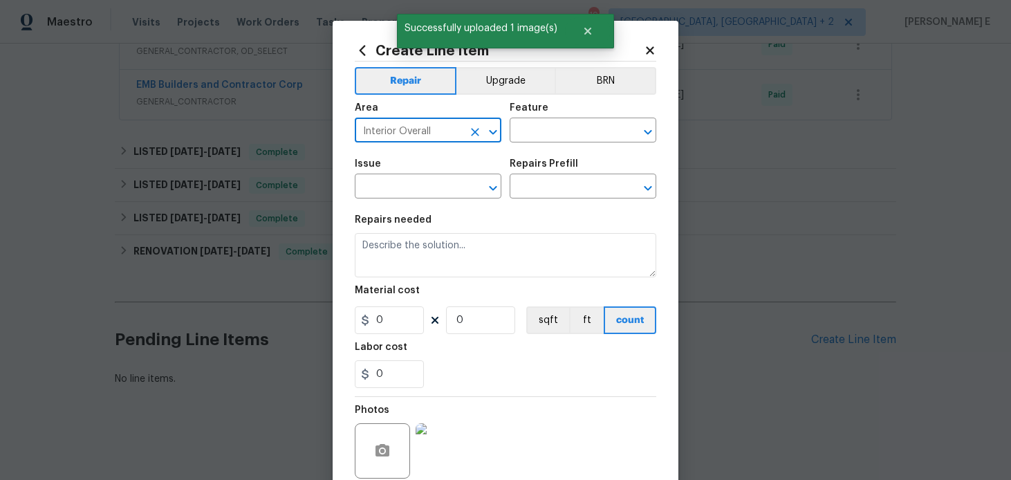
type input "Interior Overall"
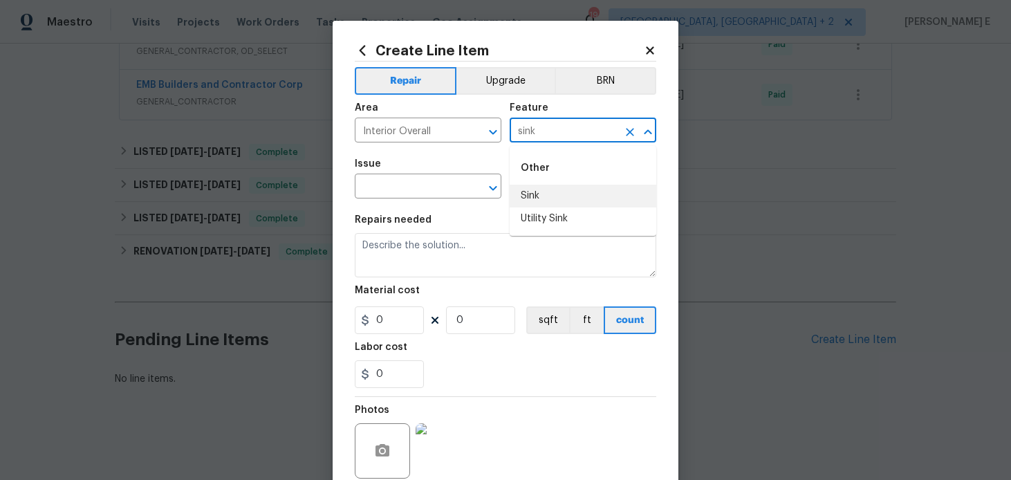
click at [522, 185] on li "Sink" at bounding box center [583, 196] width 147 height 23
type input "Sink"
click at [379, 190] on input "text" at bounding box center [409, 187] width 108 height 21
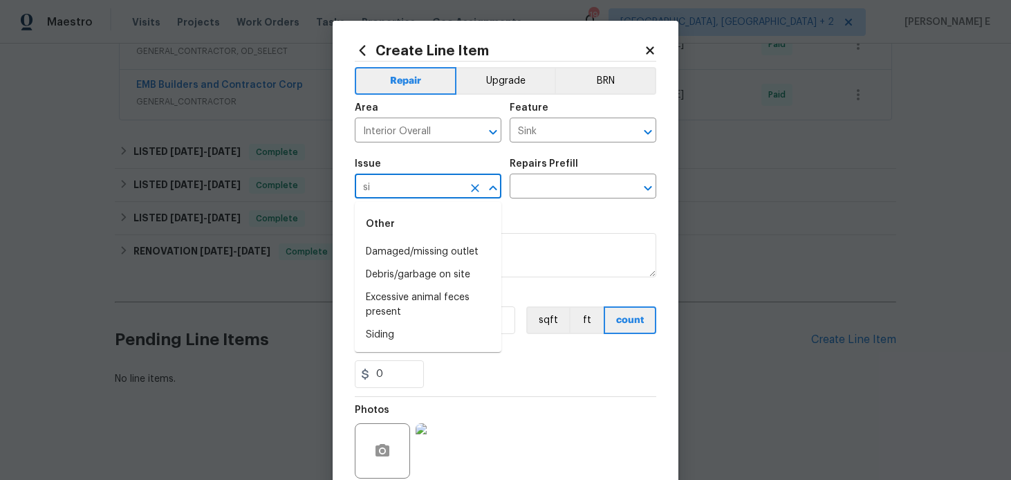
type input "s"
click at [398, 296] on li "General Plumbing" at bounding box center [428, 297] width 147 height 23
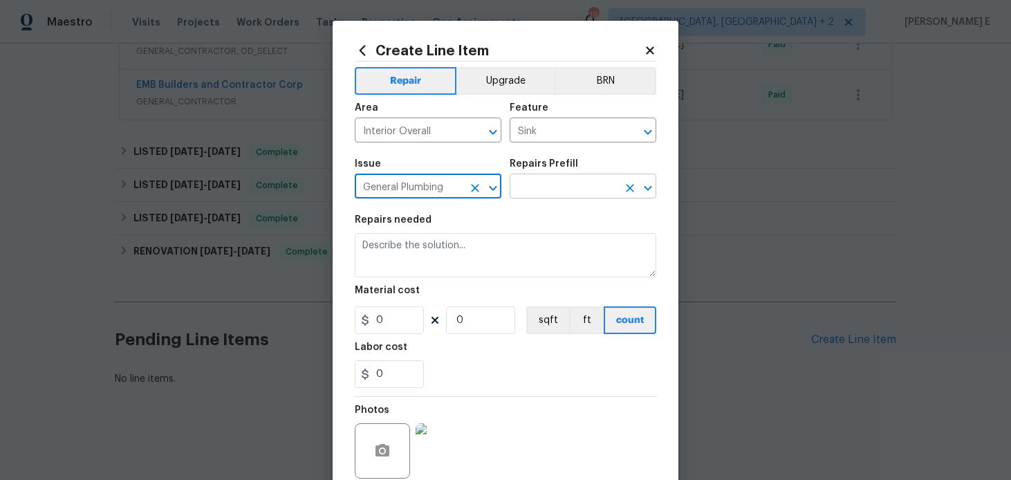
type input "General Plumbing"
click at [538, 184] on input "text" at bounding box center [564, 187] width 108 height 21
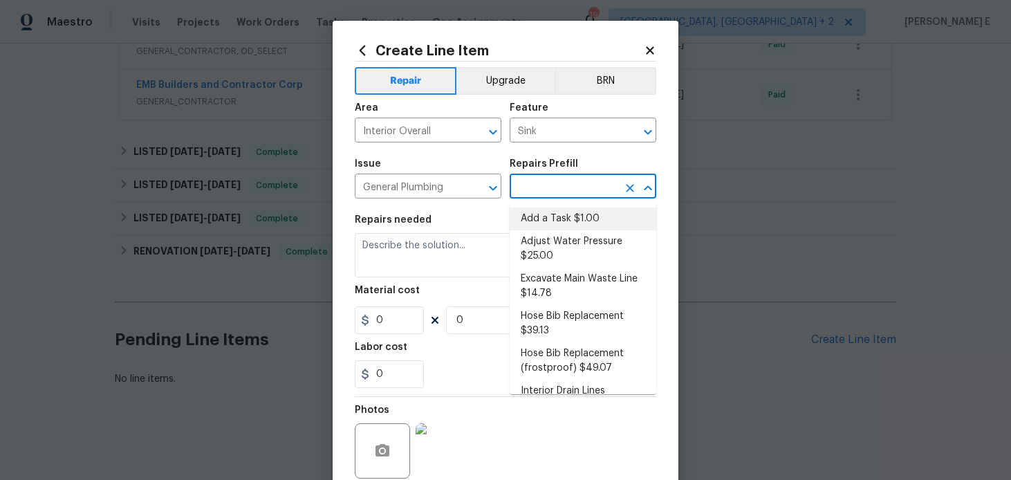
click at [538, 230] on li "Add a Task $1.00" at bounding box center [583, 218] width 147 height 23
type input "Plumbing"
type input "Add a Task $1.00"
type textarea "HPM to detail"
type input "1"
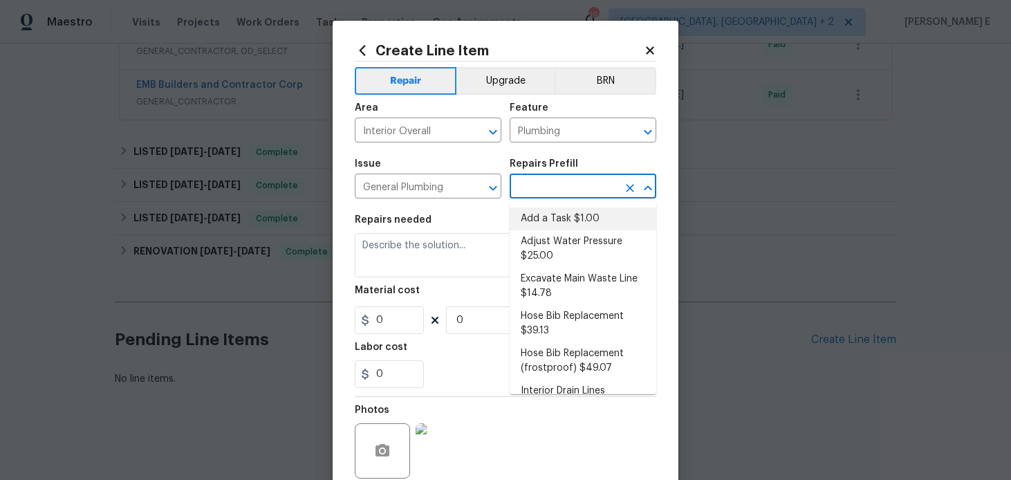
type input "1"
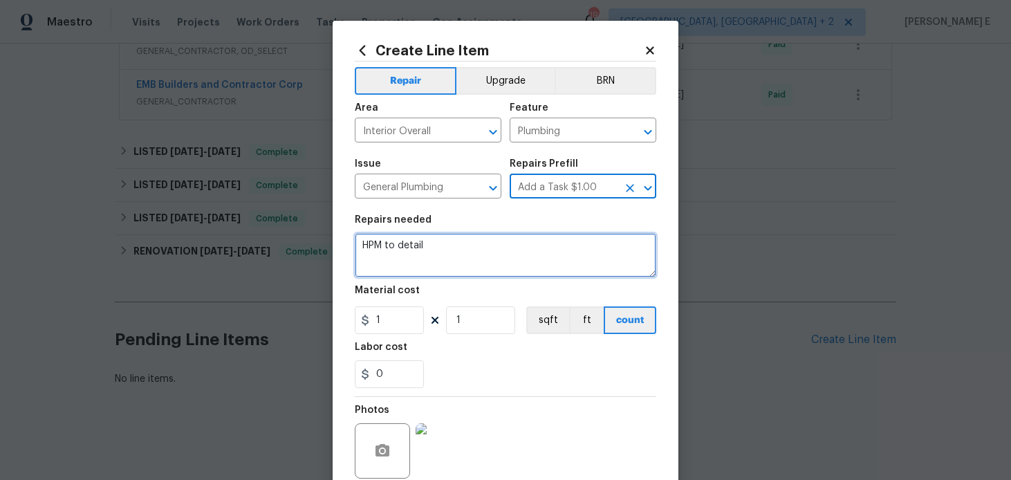
click at [465, 253] on textarea "HPM to detail" at bounding box center [506, 255] width 302 height 44
paste textarea "There is oxidation and calcium buildup on the sinks and faucets that cannot be …"
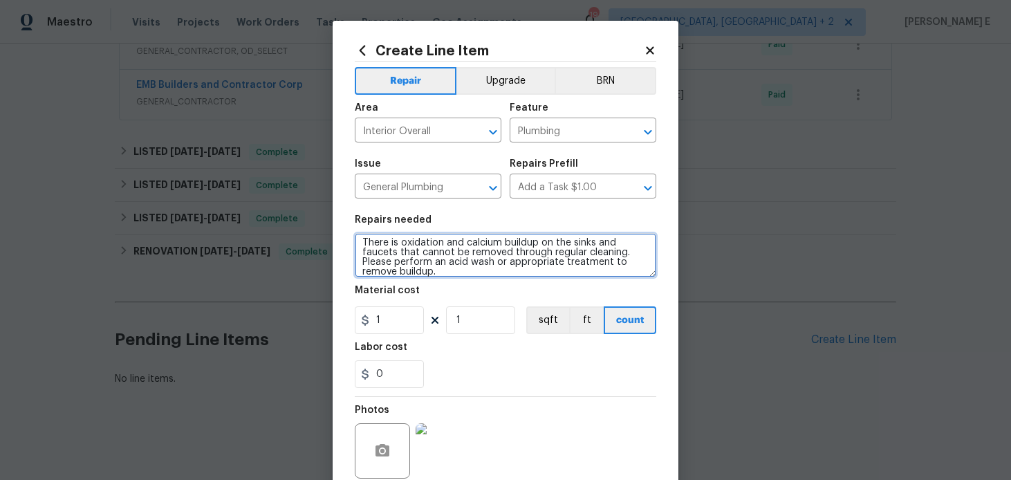
scroll to position [10, 0]
type textarea "There is oxidation and calcium buildup on the sinks and faucets that cannot be …"
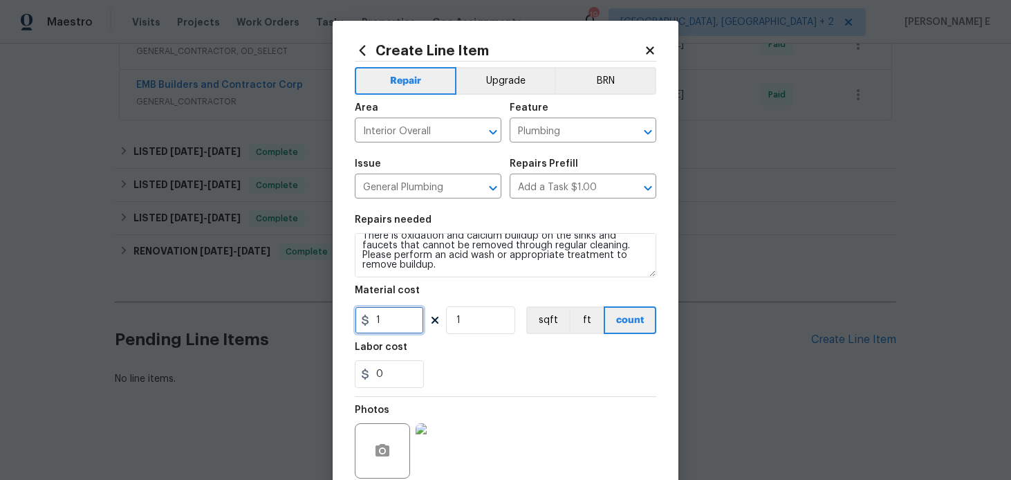
drag, startPoint x: 391, startPoint y: 322, endPoint x: 331, endPoint y: 324, distance: 59.5
click at [331, 324] on div "Create Line Item Repair Upgrade BRN Area Interior Overall ​ Feature Plumbing ​ …" at bounding box center [505, 240] width 1011 height 480
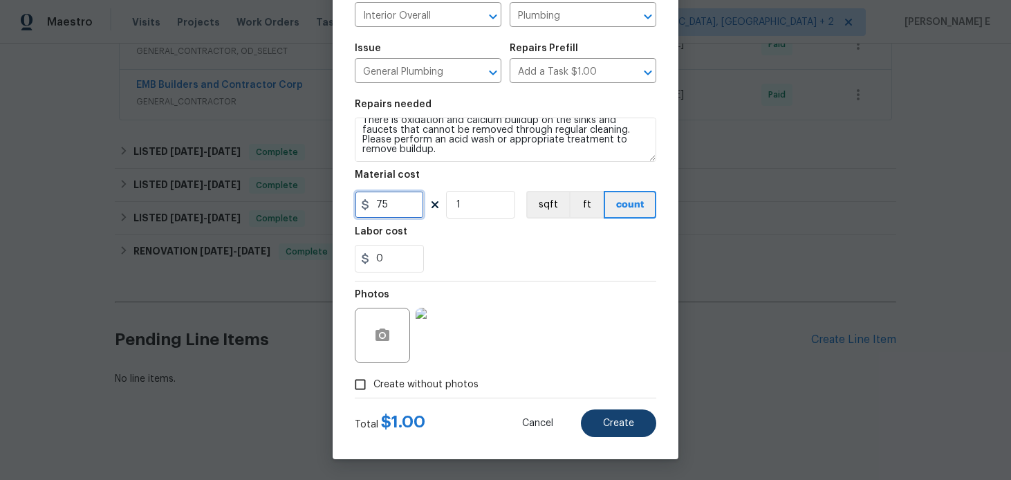
type input "75"
click at [603, 415] on button "Create" at bounding box center [618, 423] width 75 height 28
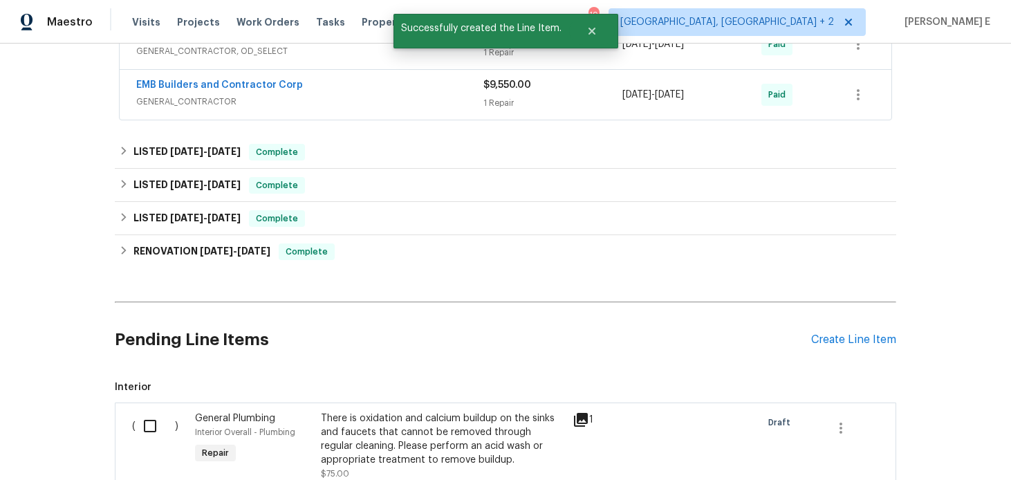
scroll to position [1115, 0]
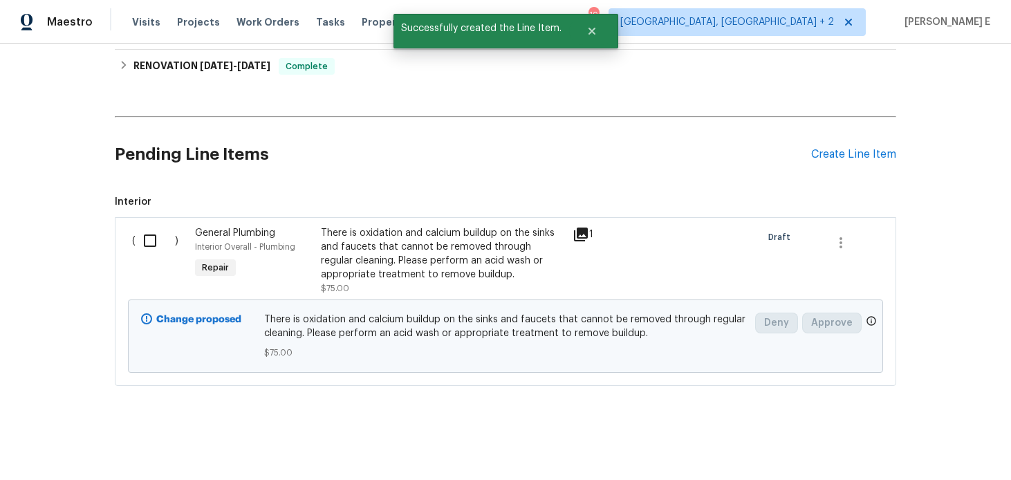
click at [147, 250] on input "checkbox" at bounding box center [155, 240] width 39 height 29
checkbox input "true"
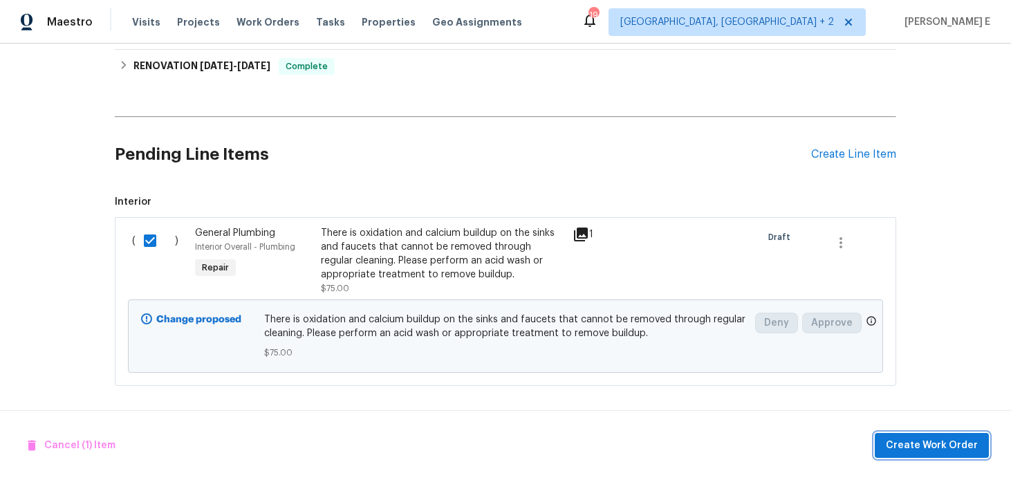
click at [927, 437] on span "Create Work Order" at bounding box center [932, 445] width 92 height 17
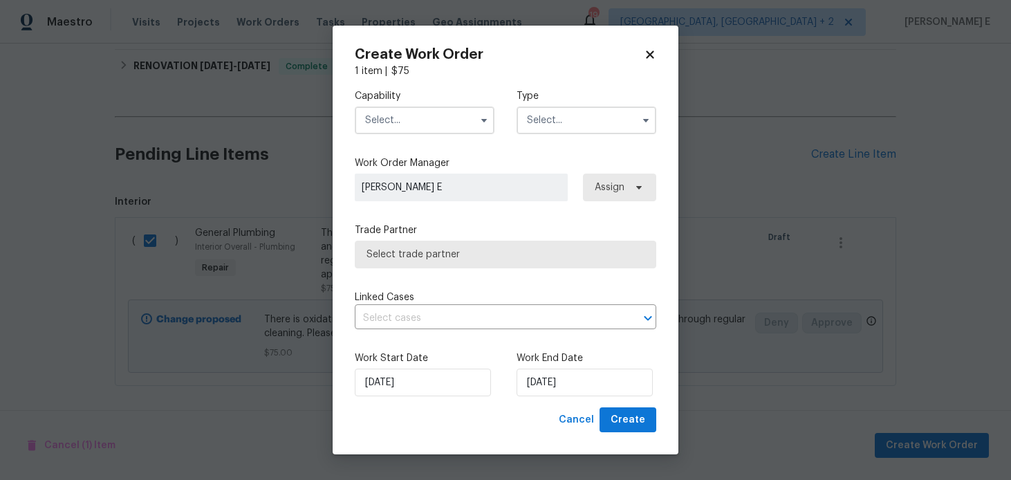
click at [434, 120] on input "text" at bounding box center [425, 121] width 140 height 28
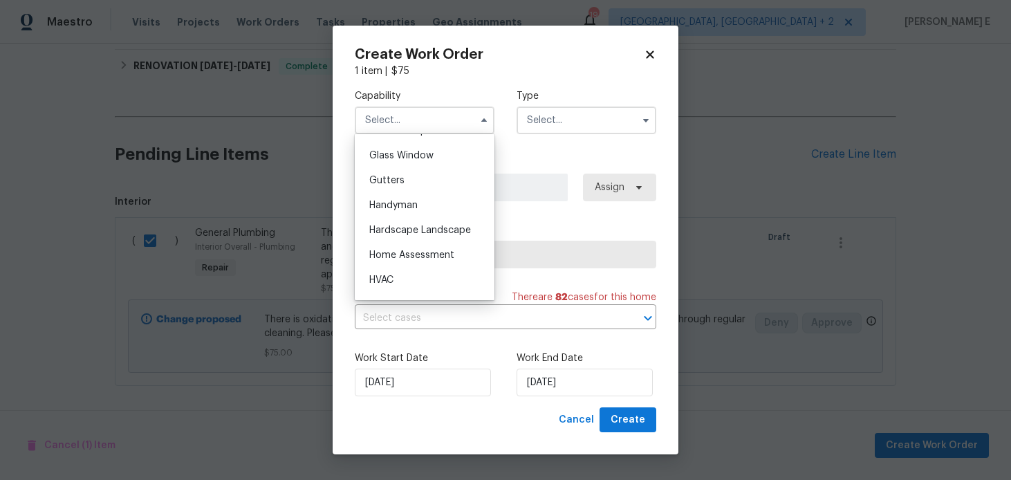
scroll to position [717, 0]
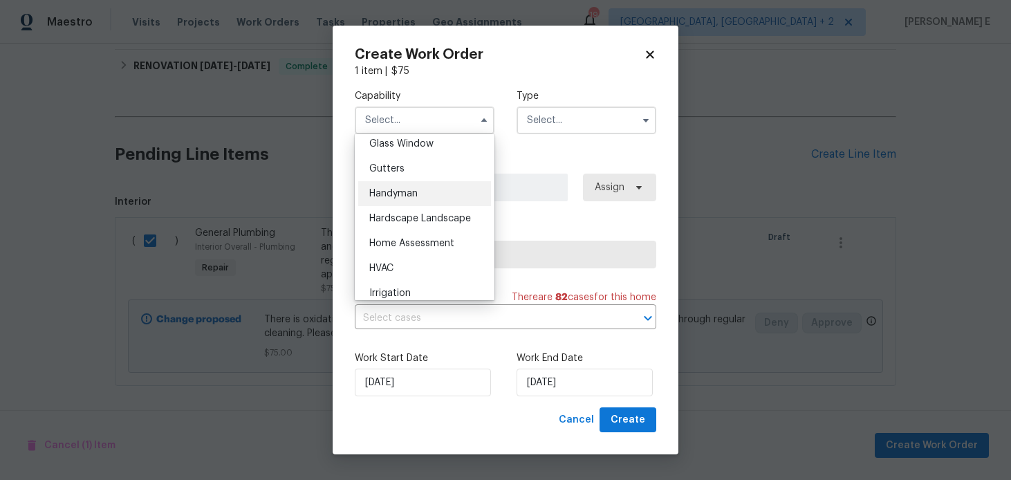
click at [458, 190] on div "Handyman" at bounding box center [424, 193] width 133 height 25
type input "Handyman"
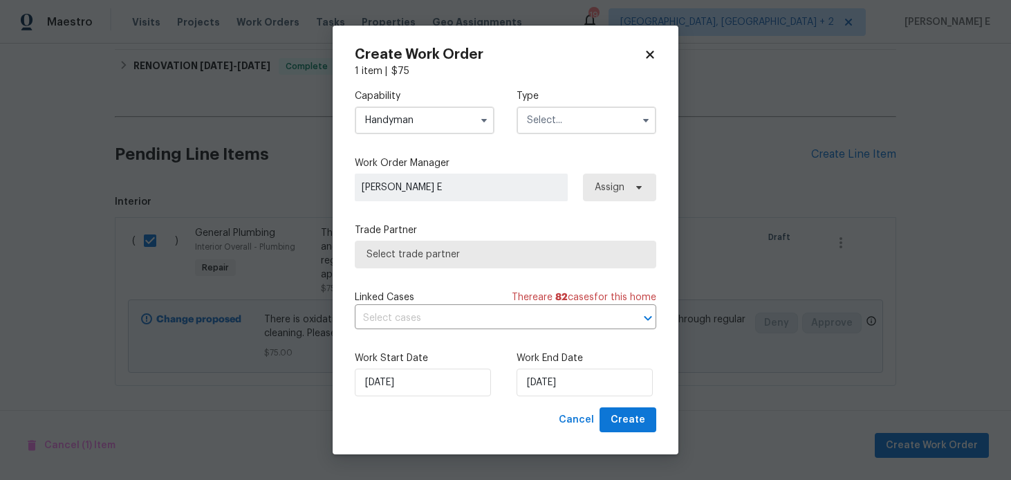
click at [542, 130] on input "text" at bounding box center [587, 121] width 140 height 28
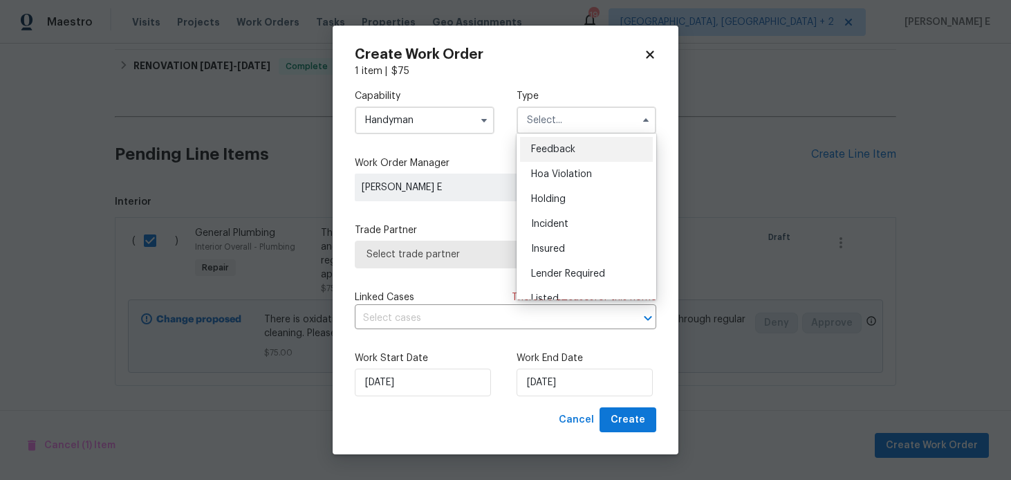
click at [548, 149] on span "Feedback" at bounding box center [553, 150] width 44 height 10
type input "Feedback"
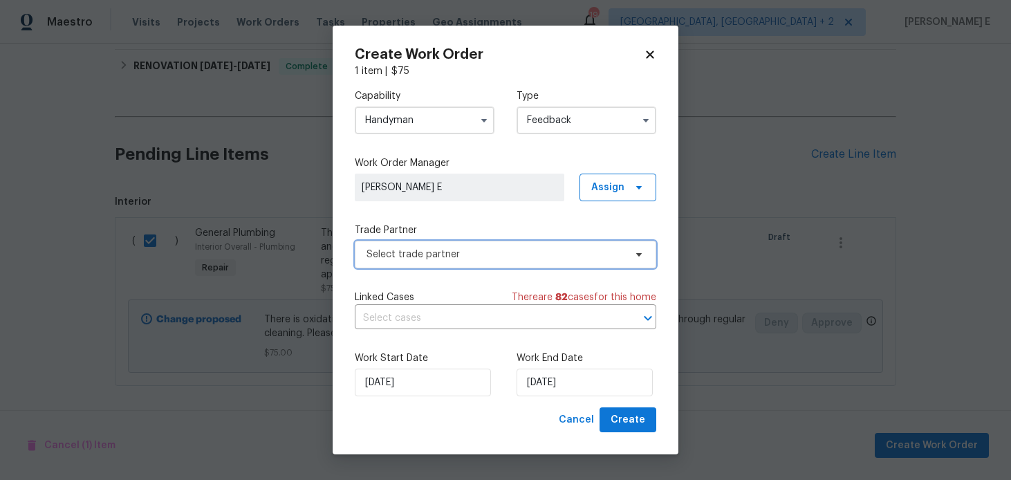
click at [405, 257] on span "Select trade partner" at bounding box center [496, 255] width 258 height 14
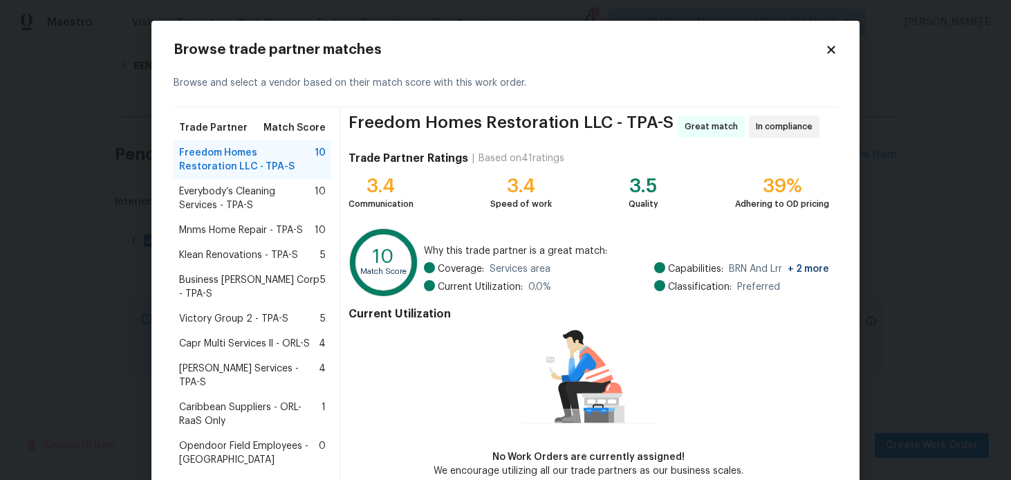
click at [257, 204] on span "Everybody’s Cleaning Services - TPA-S" at bounding box center [247, 199] width 136 height 28
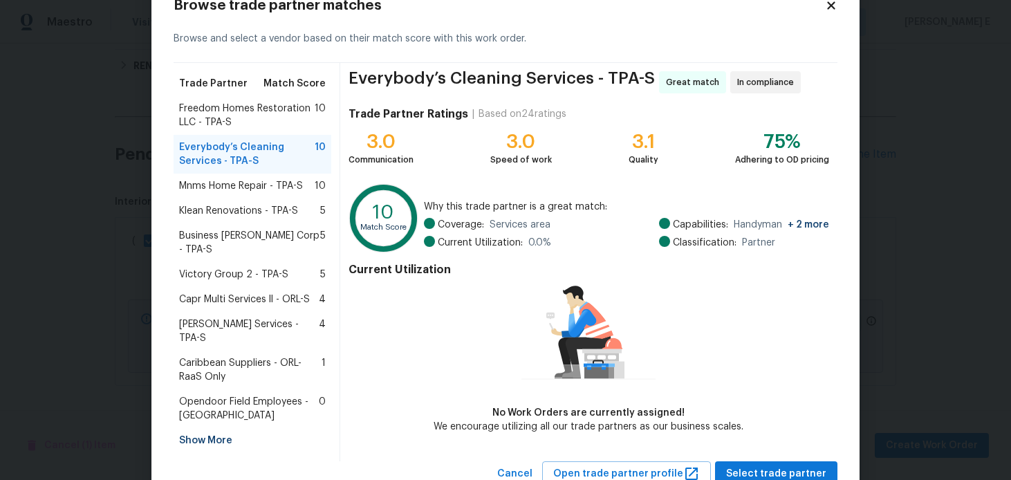
scroll to position [73, 0]
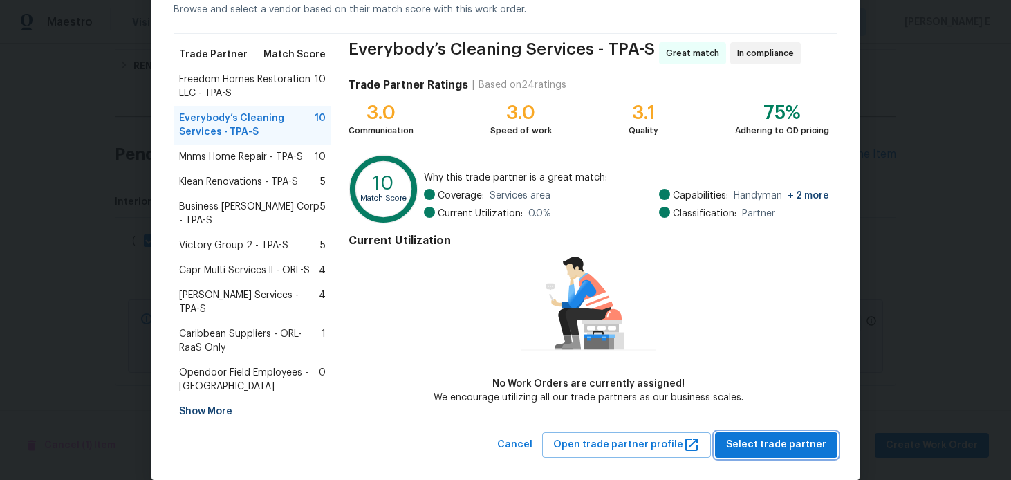
click at [766, 436] on span "Select trade partner" at bounding box center [776, 444] width 100 height 17
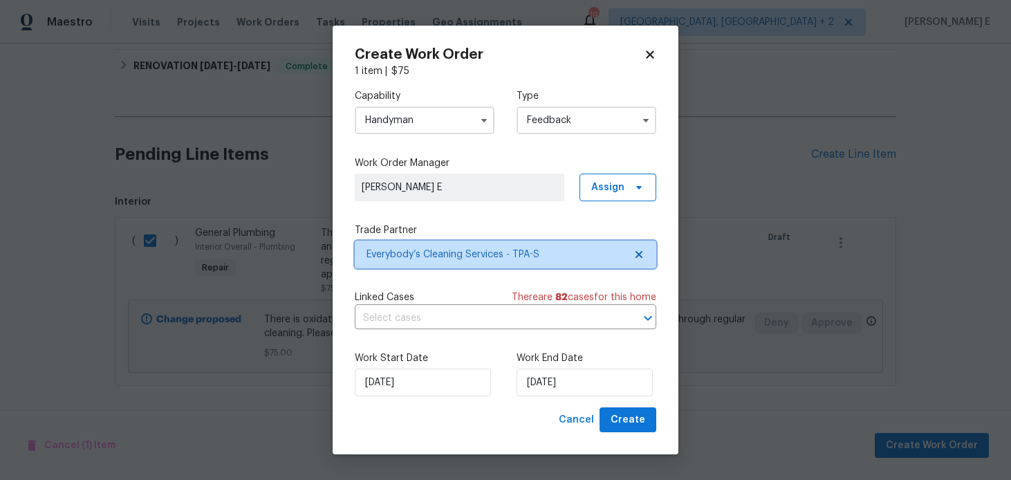
scroll to position [0, 0]
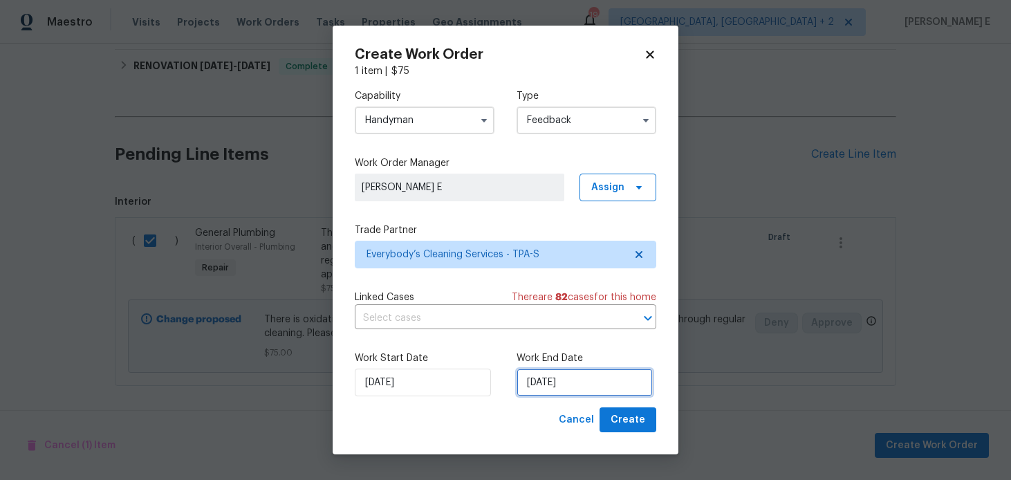
click at [544, 387] on input "29/08/2025" at bounding box center [585, 383] width 136 height 28
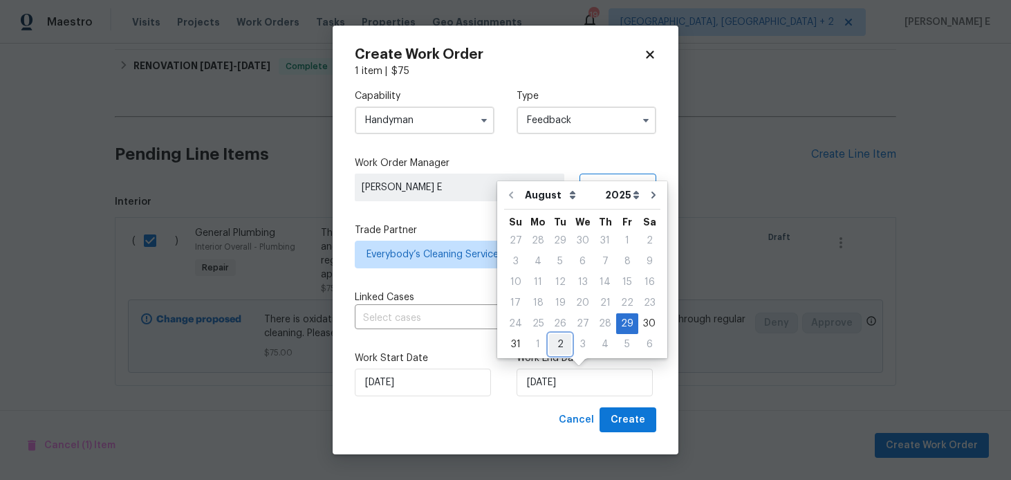
click at [559, 347] on div "2" at bounding box center [560, 344] width 22 height 19
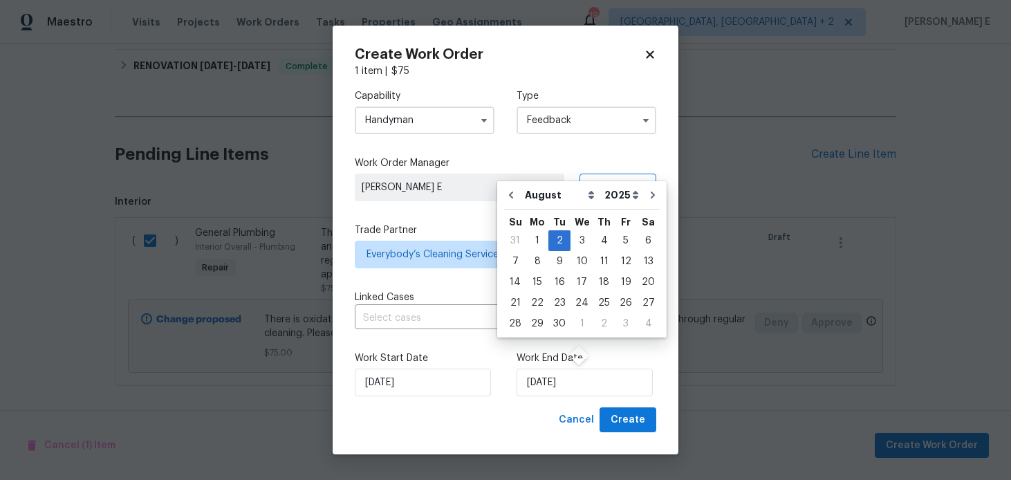
type input "02/09/2025"
select select "8"
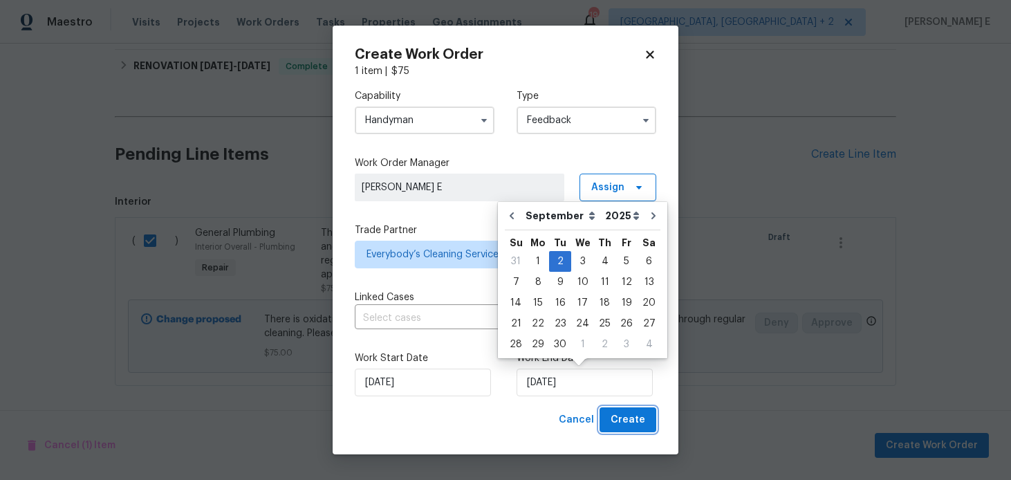
click at [643, 419] on span "Create" at bounding box center [628, 420] width 35 height 17
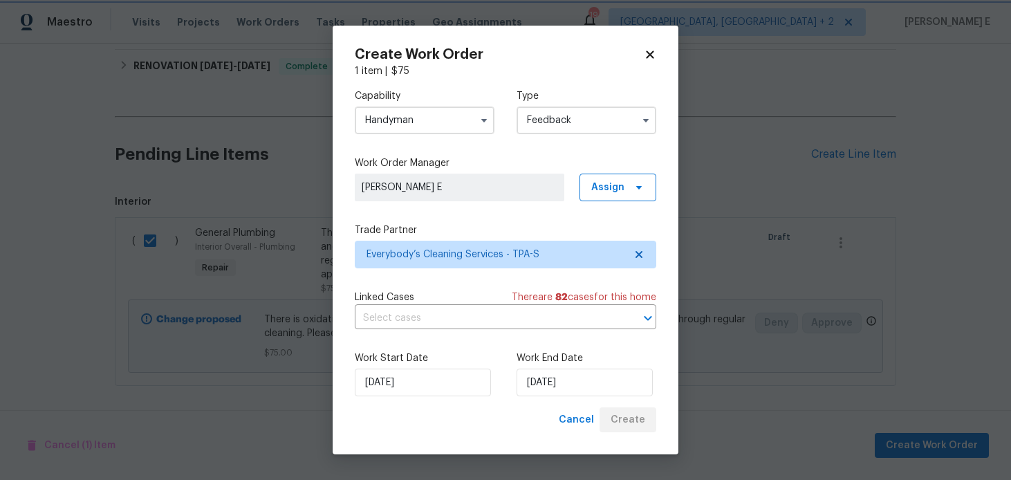
checkbox input "false"
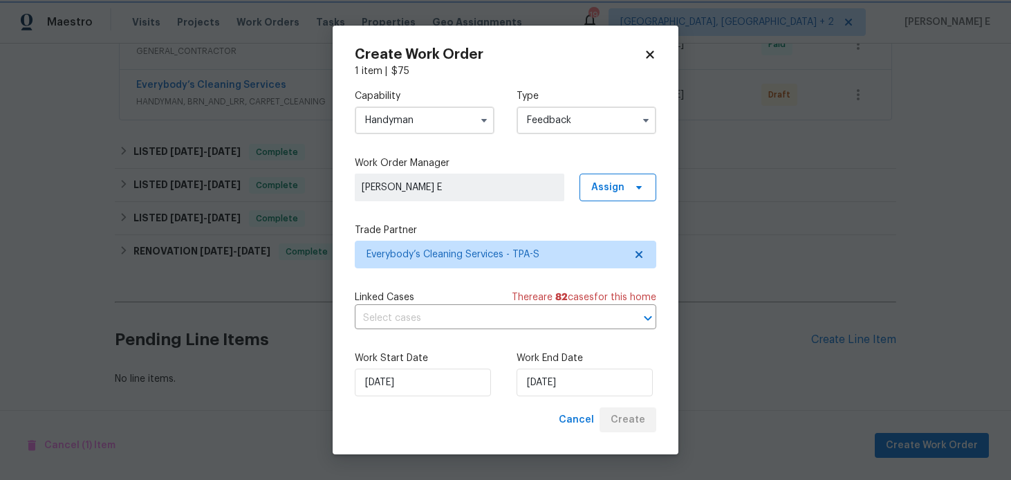
scroll to position [979, 0]
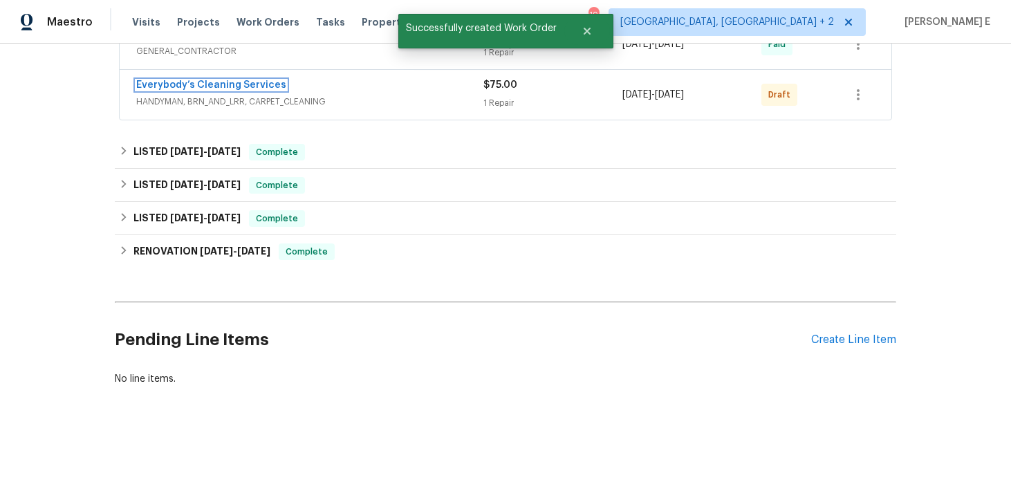
click at [247, 84] on link "Everybody’s Cleaning Services" at bounding box center [211, 85] width 150 height 10
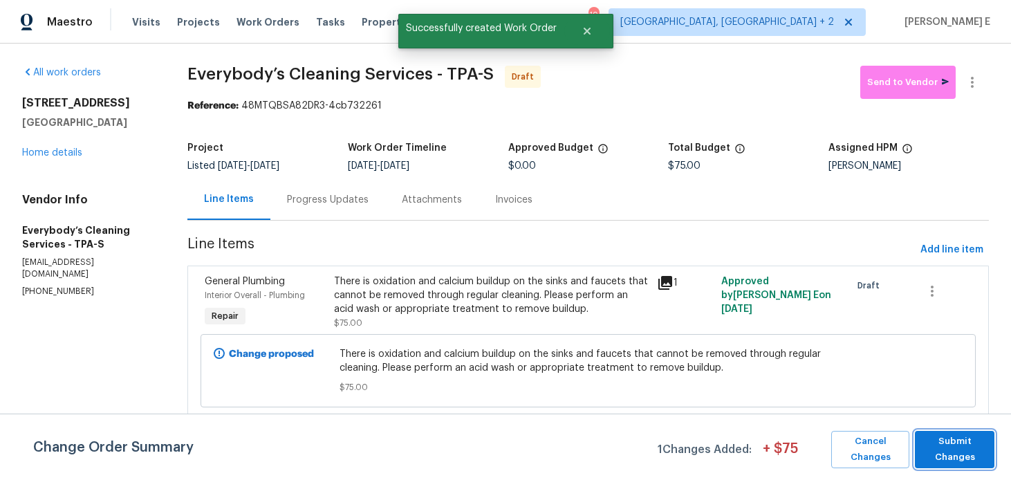
click at [973, 457] on span "Submit Changes" at bounding box center [955, 450] width 66 height 32
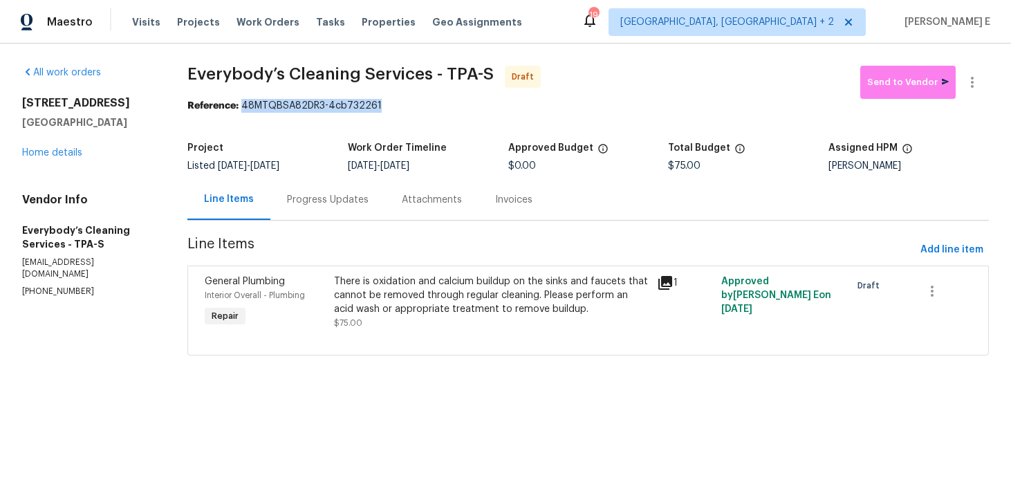
drag, startPoint x: 269, startPoint y: 107, endPoint x: 410, endPoint y: 109, distance: 141.1
click at [410, 109] on div "Reference: 48MTQBSA82DR3-4cb732261" at bounding box center [588, 106] width 802 height 14
copy div "48MTQBSA82DR3-4cb732261"
click at [376, 192] on div "Progress Updates" at bounding box center [327, 199] width 115 height 41
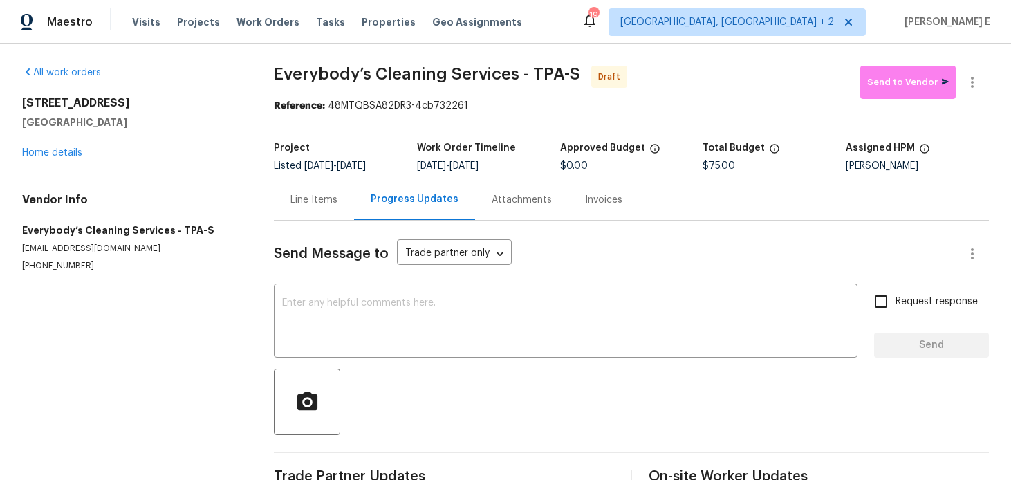
click at [340, 280] on div "Send Message to Trade partner only Trade partner only ​ x ​ Request response Se…" at bounding box center [631, 358] width 715 height 274
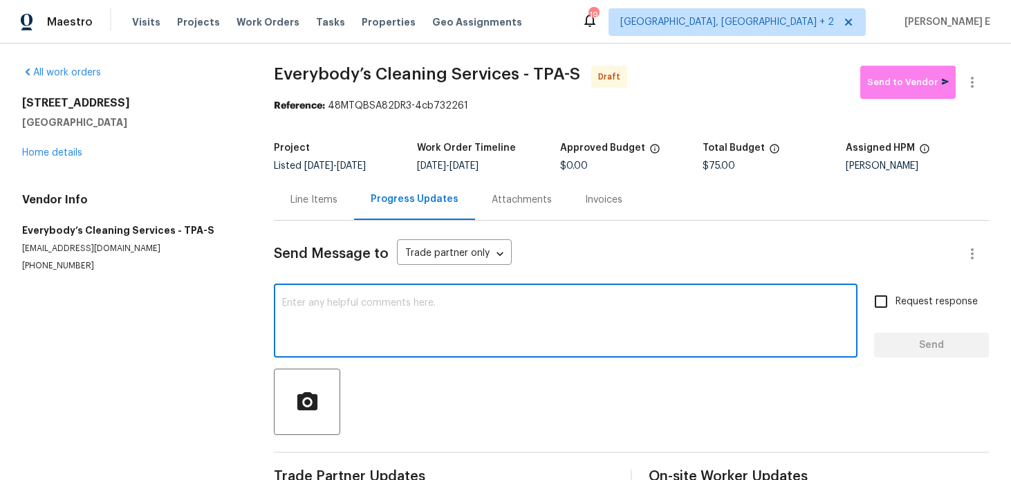
click at [324, 302] on textarea at bounding box center [565, 322] width 567 height 48
paste textarea "Hi this is Keerthana with Opendoor. I’m confirming you received the WO for the …"
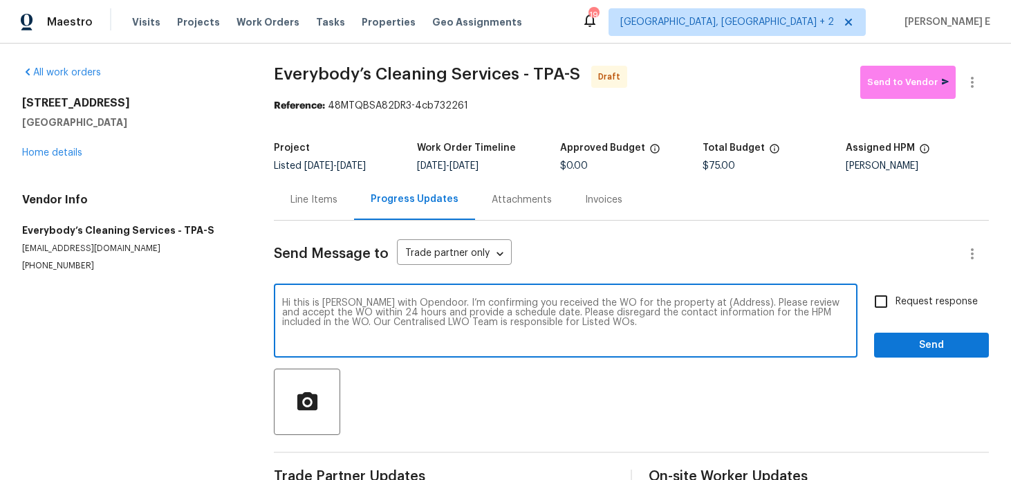
scroll to position [34, 0]
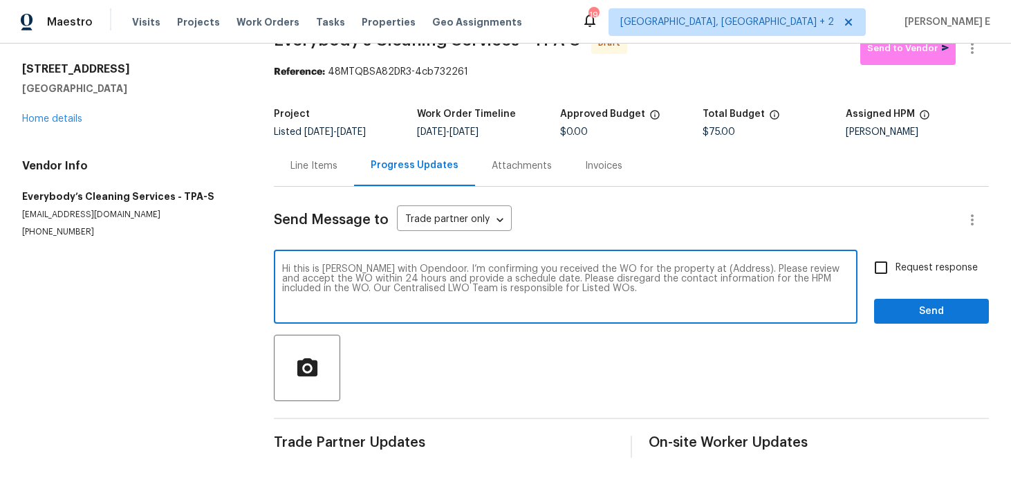
click at [719, 270] on textarea "Hi this is Keerthana with Opendoor. I’m confirming you received the WO for the …" at bounding box center [565, 288] width 567 height 48
paste textarea "1340 Apollo Beach Blvd S, Apollo Beach, FL 33572"
type textarea "Hi this is Keerthana with Opendoor. I’m confirming you received the WO for the …"
click at [900, 265] on span "Request response" at bounding box center [937, 268] width 82 height 15
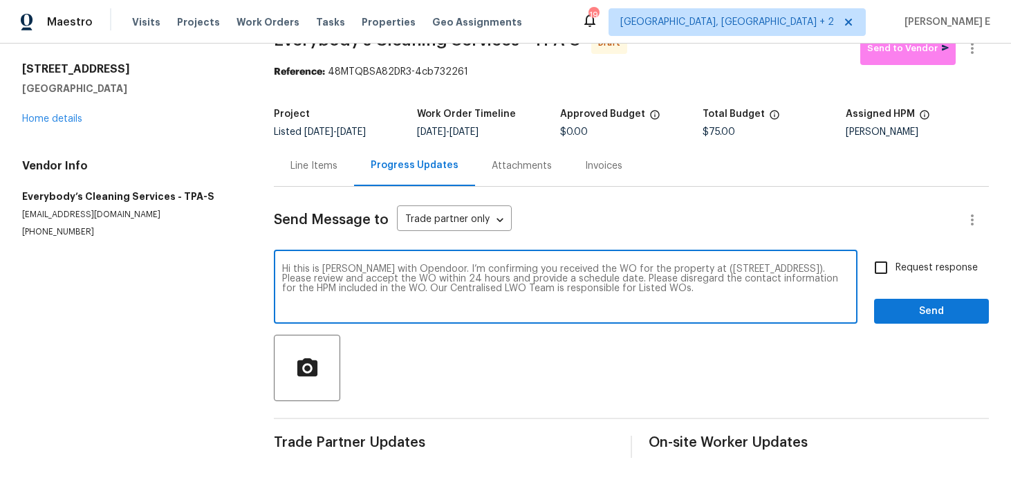
click at [896, 265] on input "Request response" at bounding box center [881, 267] width 29 height 29
checkbox input "true"
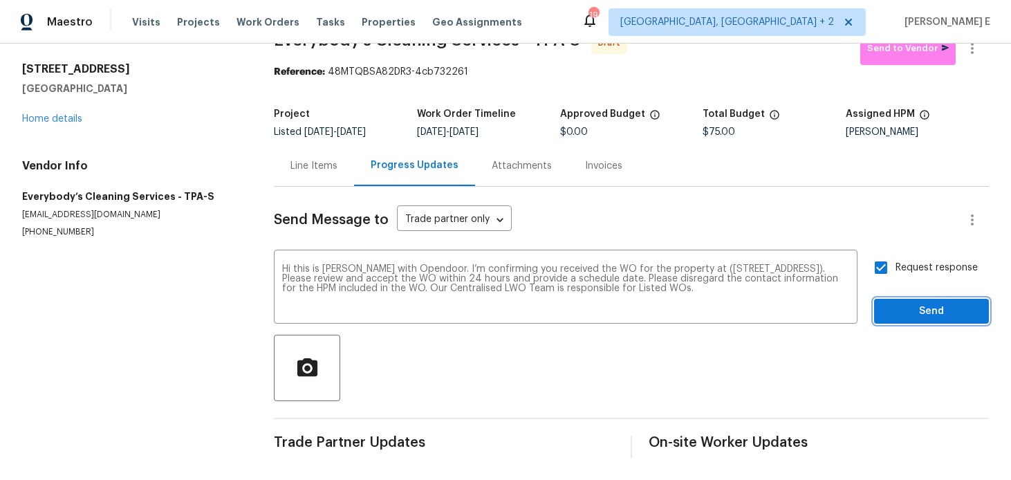
click at [916, 302] on button "Send" at bounding box center [931, 312] width 115 height 26
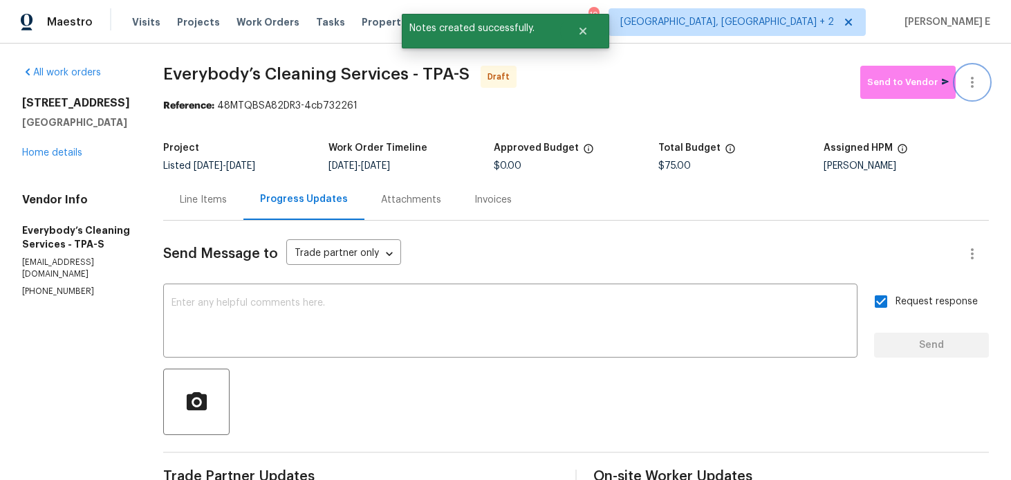
click at [972, 85] on icon "button" at bounding box center [972, 82] width 3 height 11
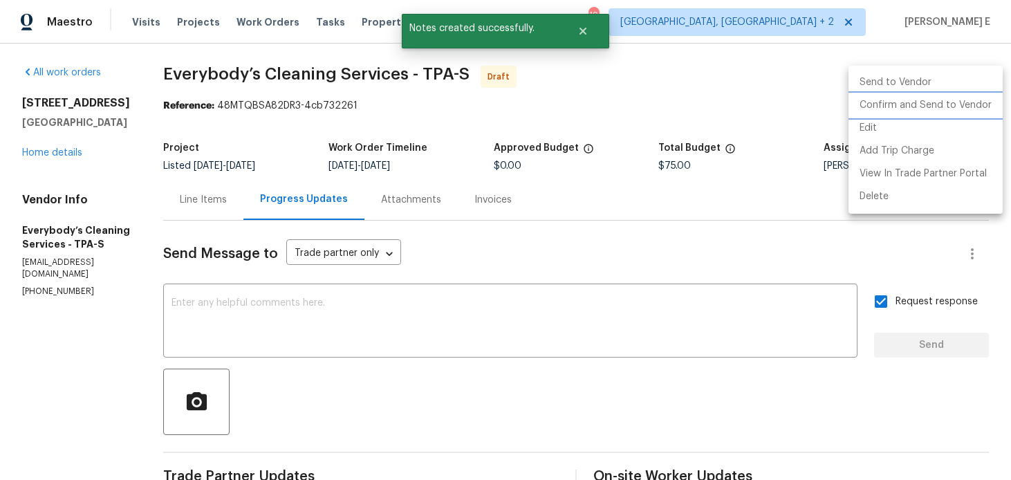
click at [908, 104] on li "Confirm and Send to Vendor" at bounding box center [926, 105] width 154 height 23
click at [585, 149] on div at bounding box center [505, 240] width 1011 height 480
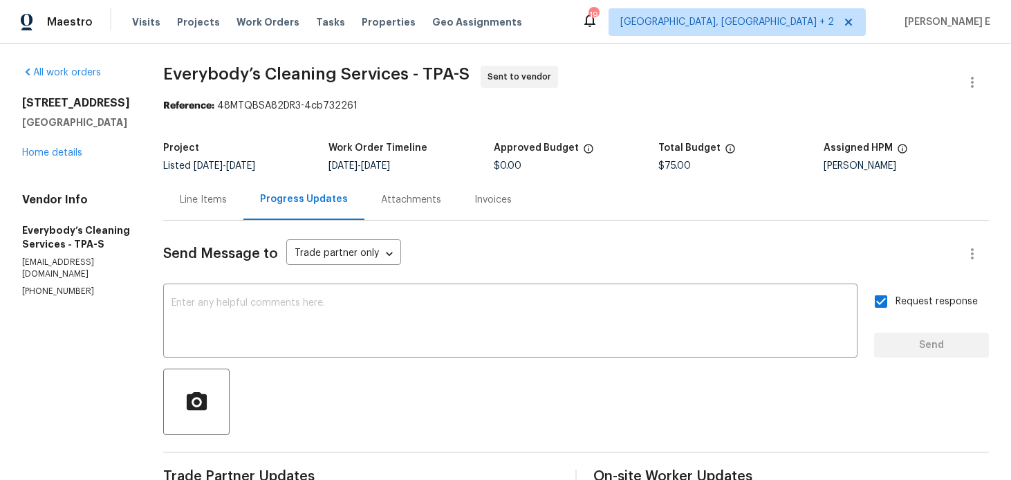
click at [242, 94] on span "Everybody’s Cleaning Services - TPA-S Sent to vendor" at bounding box center [559, 82] width 793 height 33
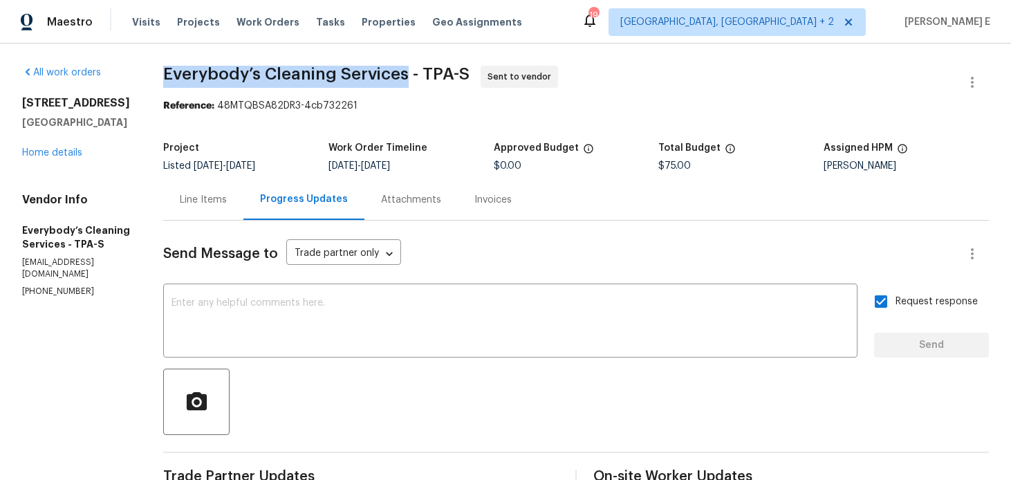
drag, startPoint x: 217, startPoint y: 75, endPoint x: 455, endPoint y: 77, distance: 237.9
click at [455, 77] on span "Everybody’s Cleaning Services - TPA-S" at bounding box center [316, 74] width 306 height 17
copy span "Everybody’s Cleaning Services"
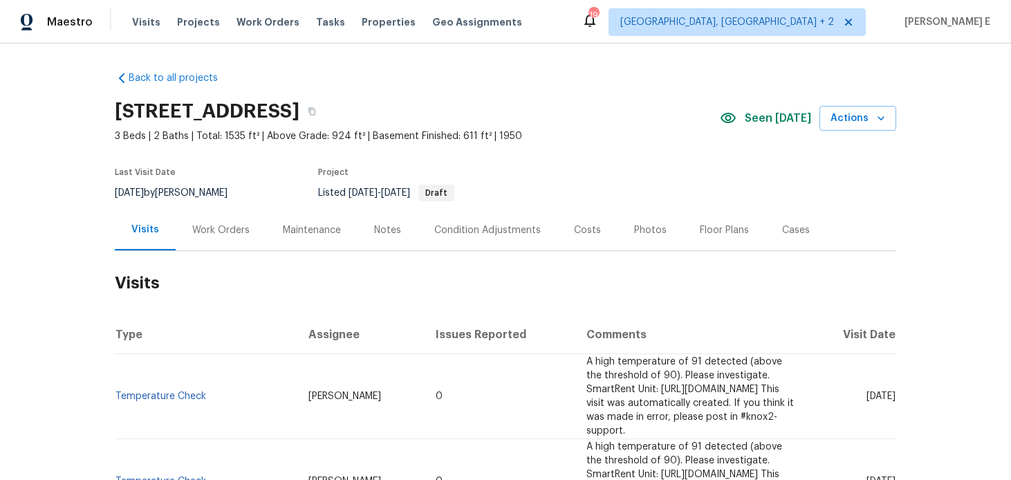
click at [246, 232] on div "Work Orders" at bounding box center [221, 230] width 91 height 41
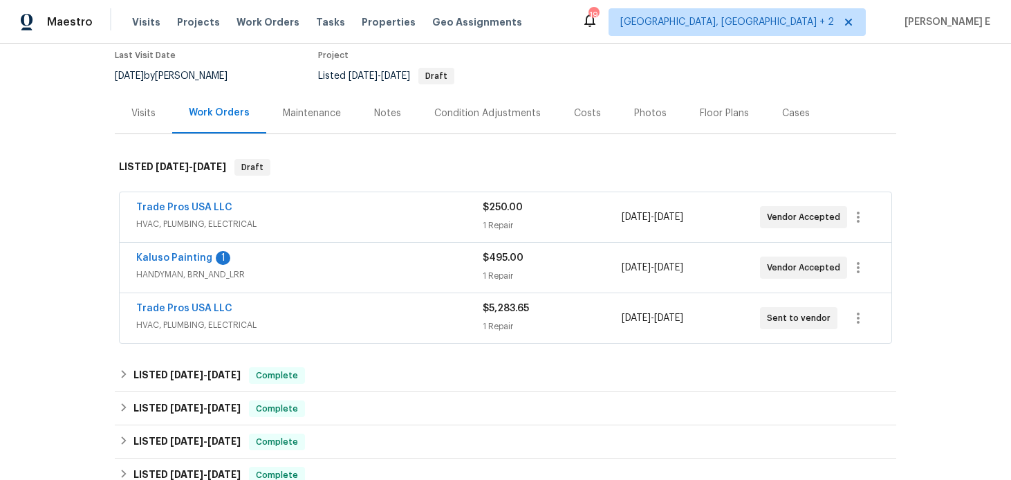
scroll to position [124, 0]
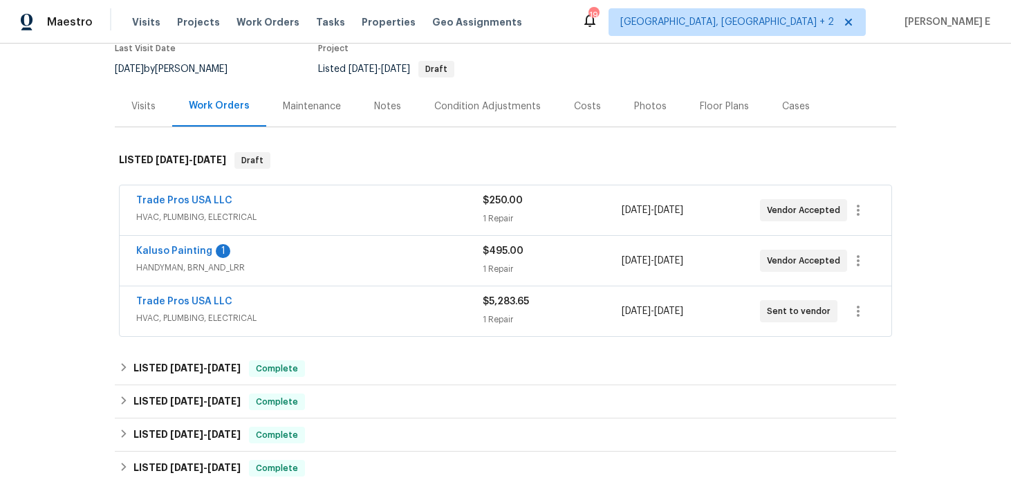
click at [264, 308] on div "Trade Pros USA LLC" at bounding box center [309, 303] width 347 height 17
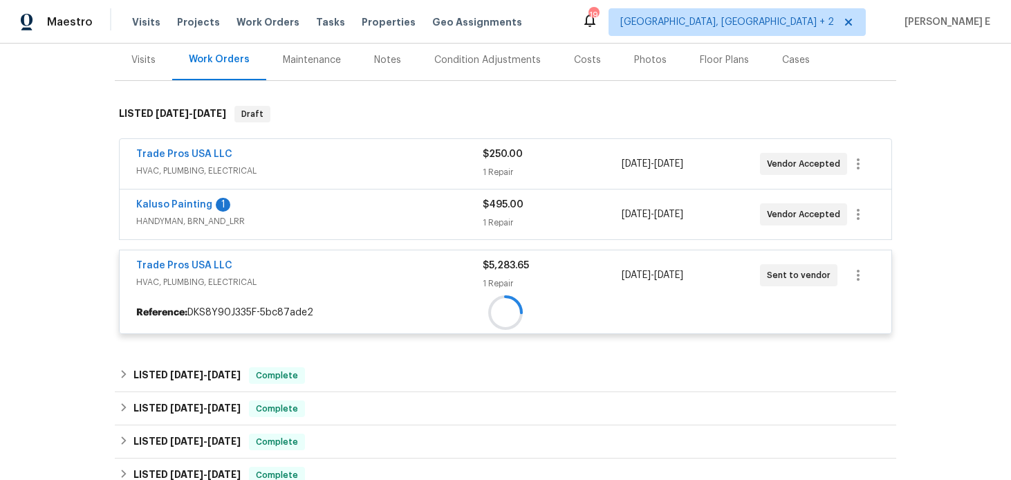
scroll to position [171, 0]
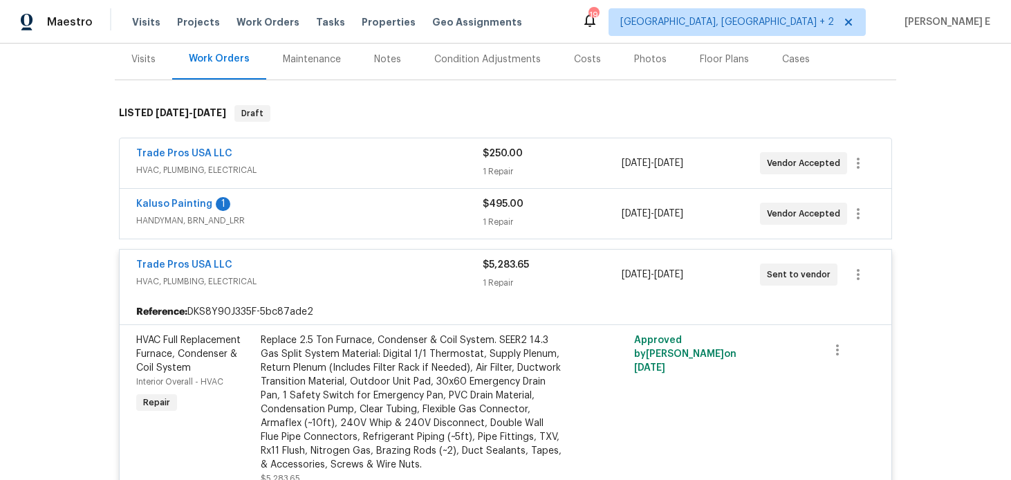
click at [279, 215] on span "HANDYMAN, BRN_AND_LRR" at bounding box center [309, 221] width 347 height 14
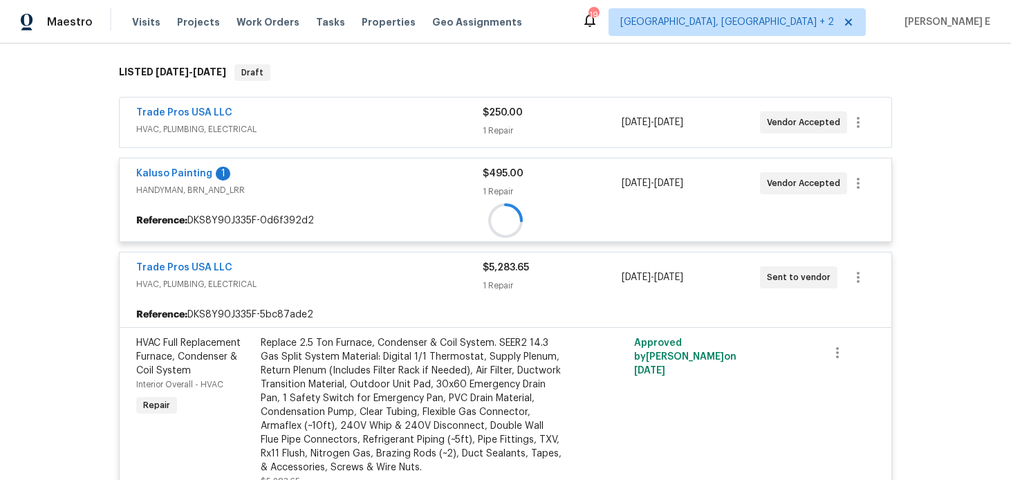
scroll to position [222, 0]
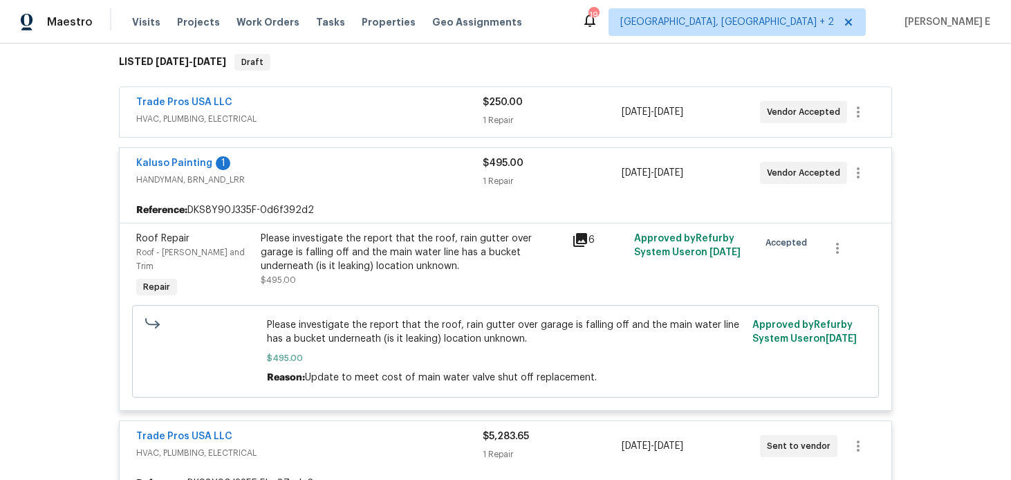
click at [258, 107] on div "Trade Pros USA LLC" at bounding box center [309, 103] width 347 height 17
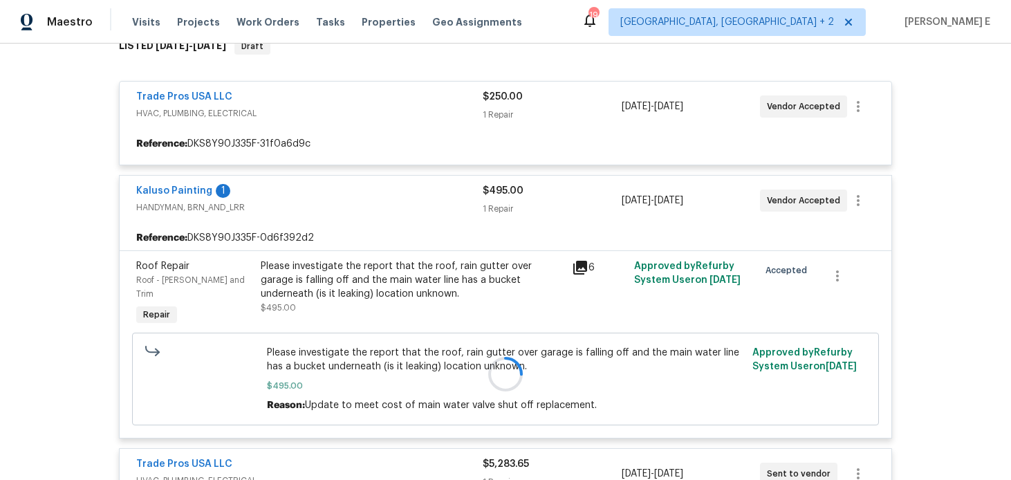
scroll to position [239, 0]
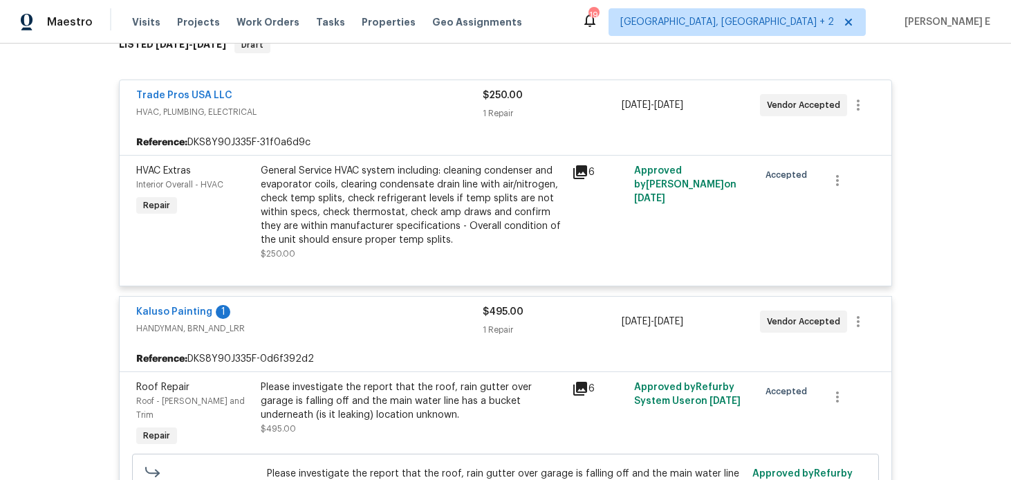
click at [181, 304] on div "Kaluso Painting 1 HANDYMAN, BRN_AND_LRR $495.00 1 Repair 8/28/2025 - 9/1/2025 V…" at bounding box center [506, 322] width 772 height 50
click at [176, 311] on link "Kaluso Painting" at bounding box center [174, 312] width 76 height 10
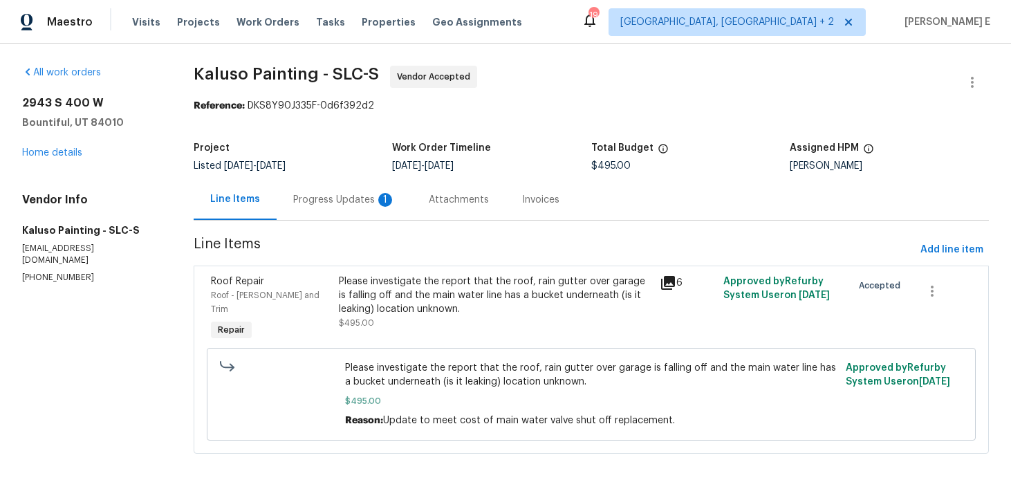
click at [325, 204] on div "Progress Updates 1" at bounding box center [344, 200] width 102 height 14
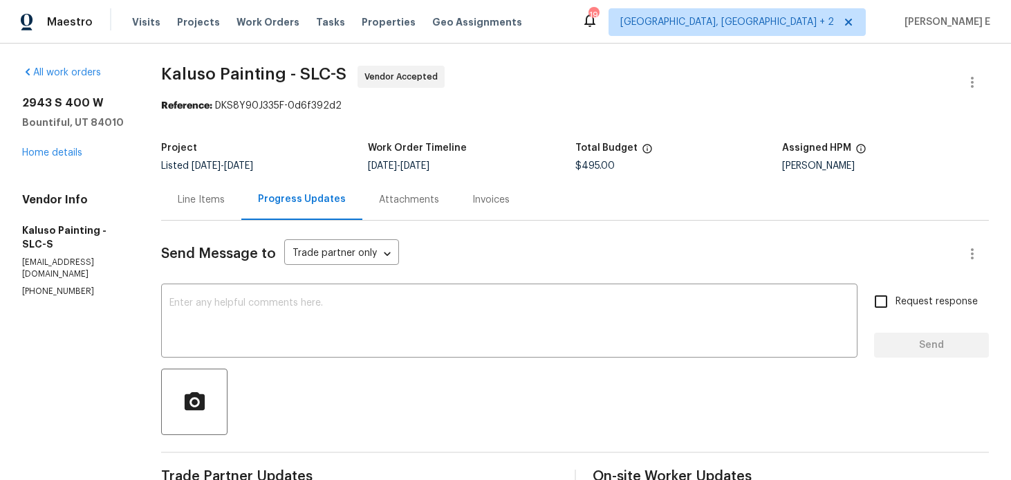
click at [201, 210] on div "Line Items" at bounding box center [201, 199] width 80 height 41
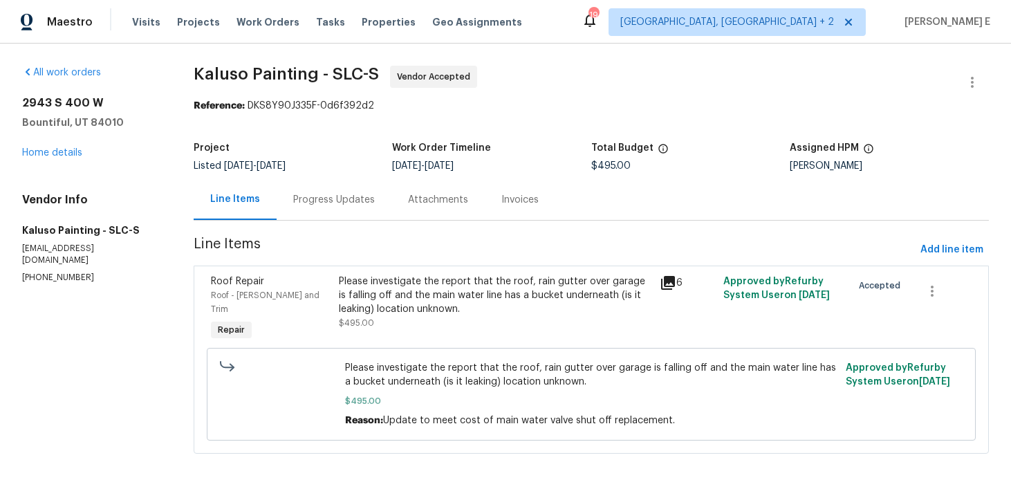
click at [452, 302] on div "Please investigate the report that the roof, rain gutter over garage is falling…" at bounding box center [495, 295] width 312 height 41
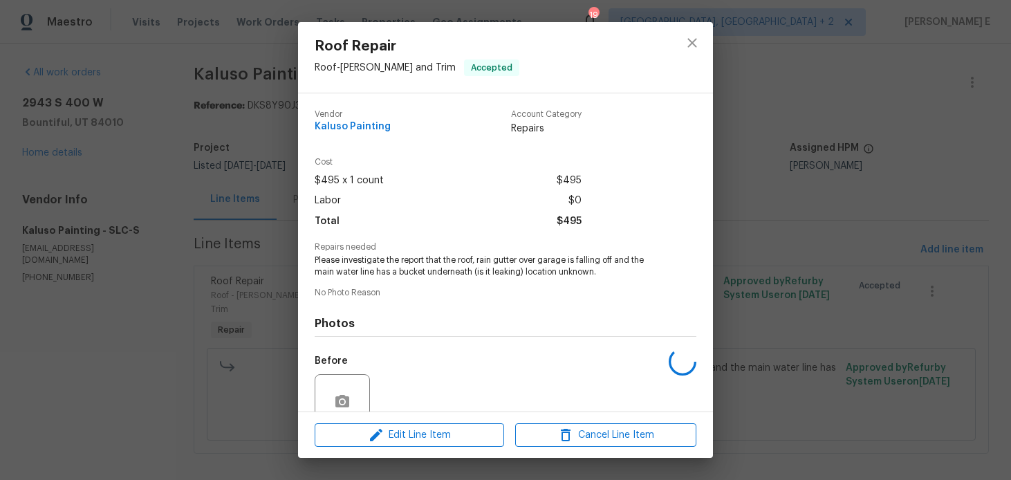
scroll to position [122, 0]
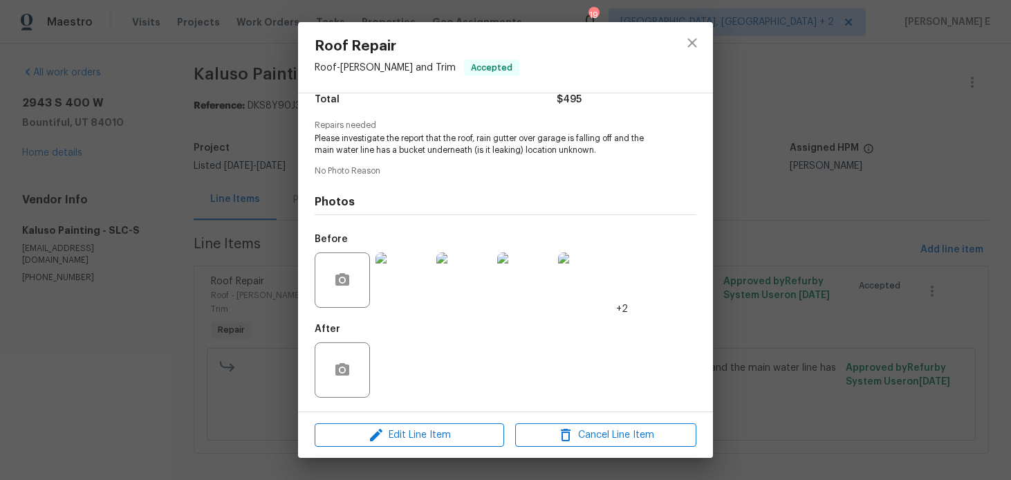
click at [383, 299] on img at bounding box center [403, 279] width 55 height 55
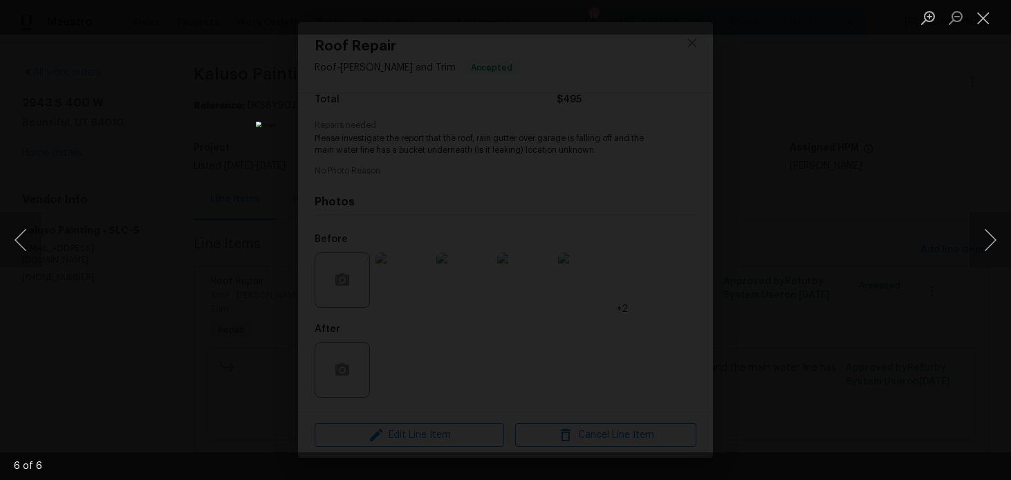
click at [806, 176] on div "Lightbox" at bounding box center [505, 240] width 1011 height 480
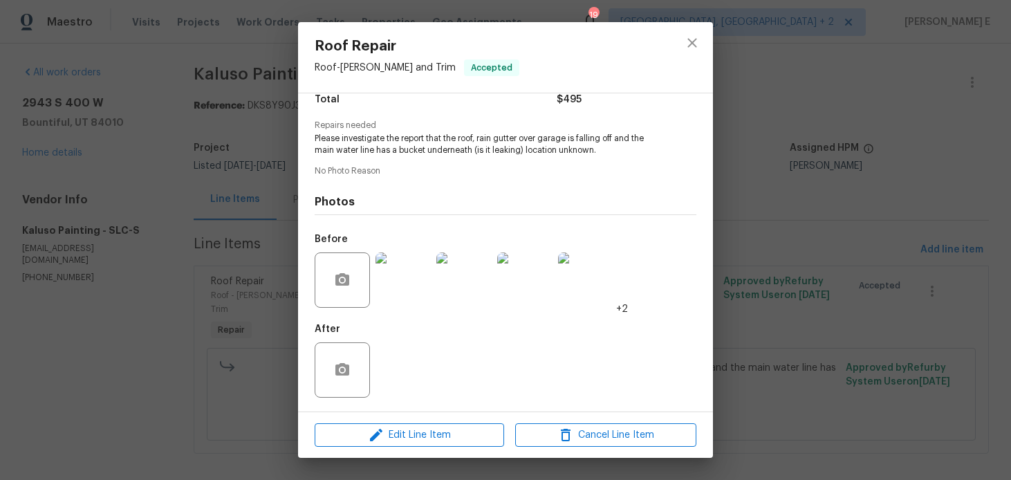
click at [806, 176] on div "Roof Repair Roof - Eaves and Trim Accepted Vendor Kaluso Painting Account Categ…" at bounding box center [505, 240] width 1011 height 480
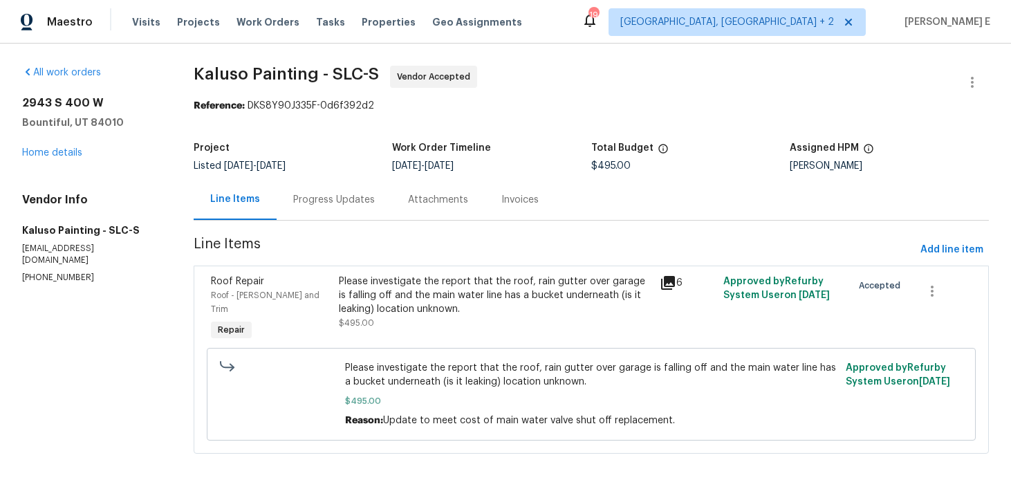
click at [320, 189] on div "Progress Updates" at bounding box center [334, 199] width 115 height 41
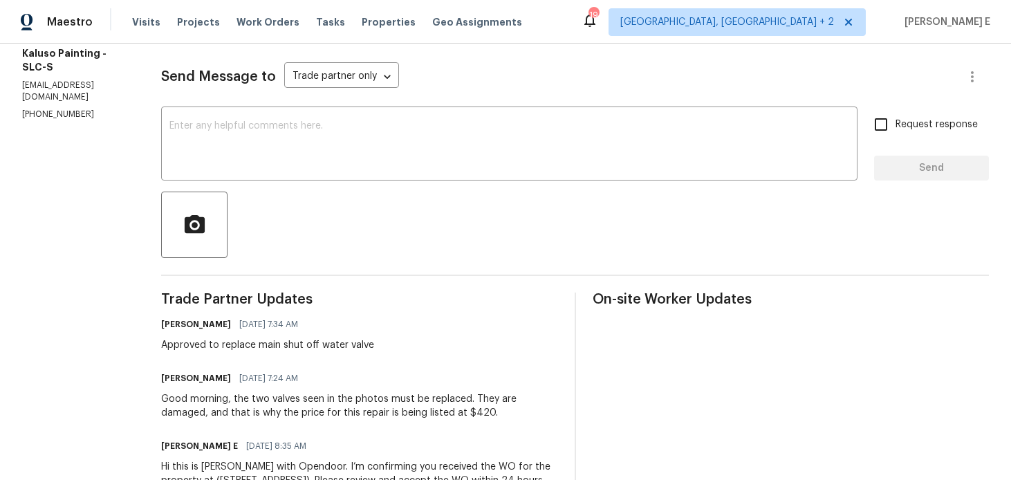
scroll to position [174, 0]
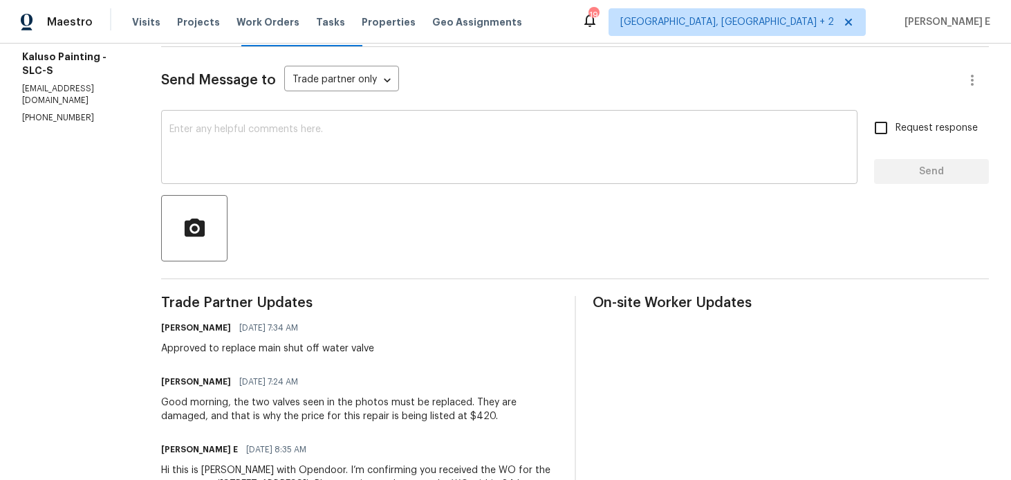
click at [405, 145] on textarea at bounding box center [509, 148] width 680 height 48
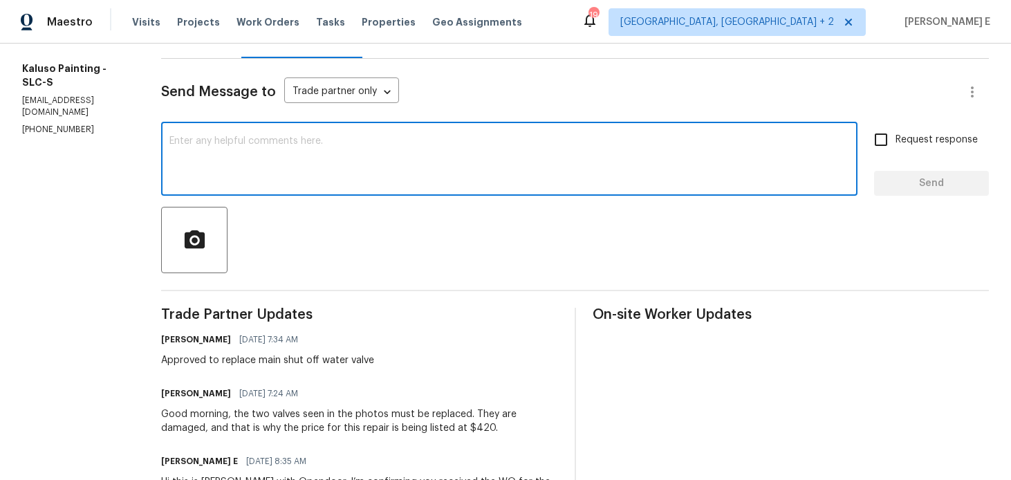
scroll to position [133, 0]
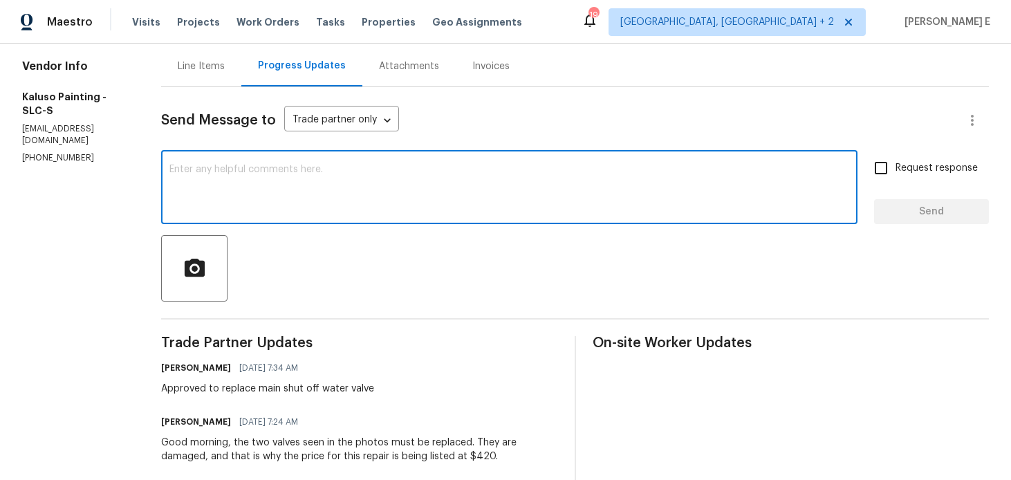
paste textarea "Just checking—do you have a scheduled date for this yet?"
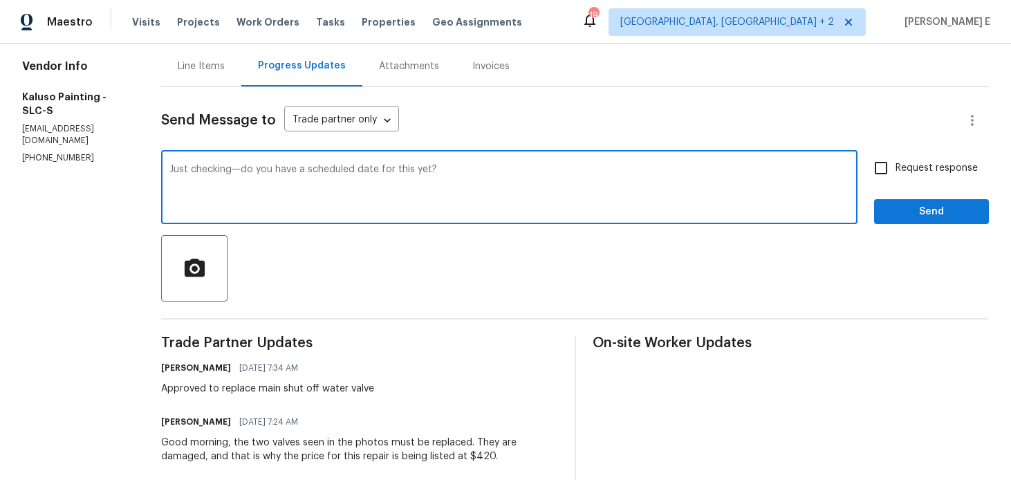
type textarea "Just checking—do you have a scheduled date for this yet?"
click at [941, 176] on label "Request response" at bounding box center [922, 168] width 111 height 29
click at [896, 176] on input "Request response" at bounding box center [881, 168] width 29 height 29
checkbox input "true"
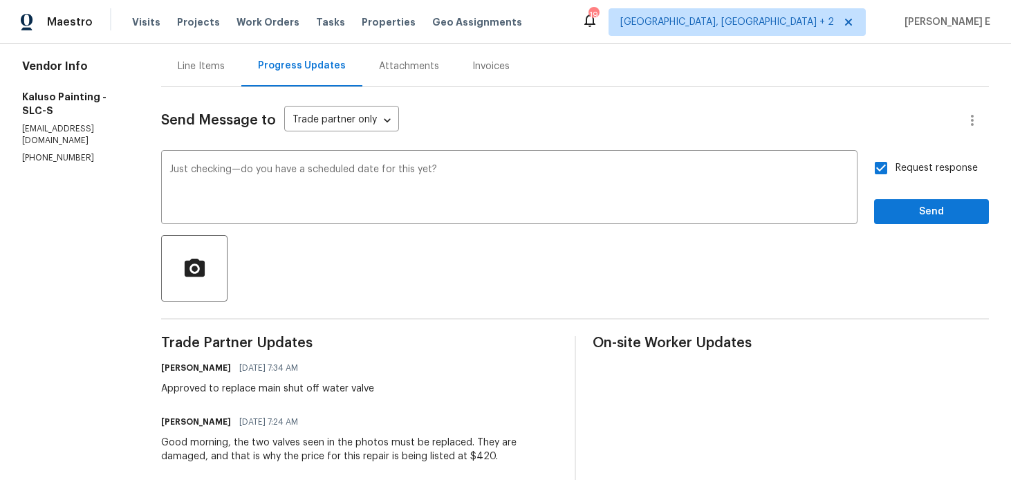
click at [929, 224] on div "Send Message to Trade partner only Trade partner only ​ Just checking—do you ha…" at bounding box center [575, 331] width 828 height 488
click at [941, 207] on span "Send" at bounding box center [931, 211] width 93 height 17
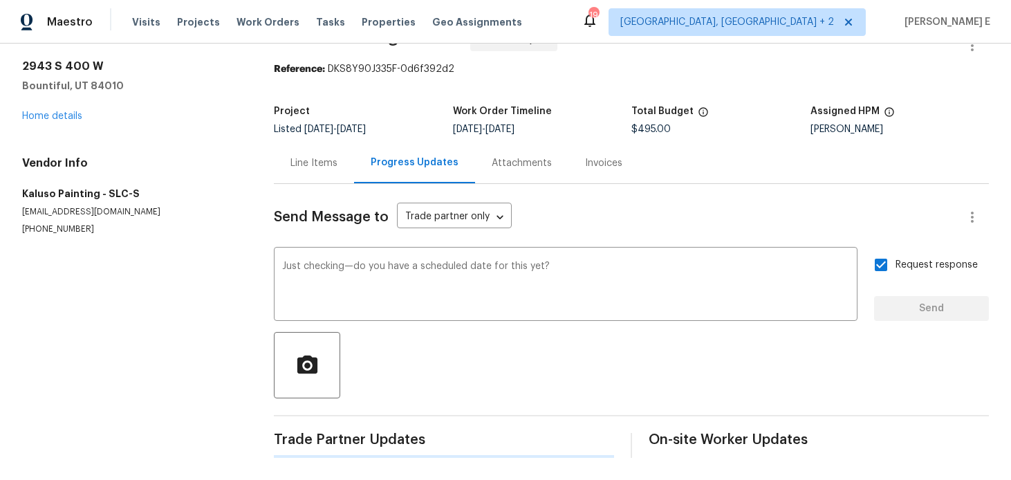
scroll to position [0, 0]
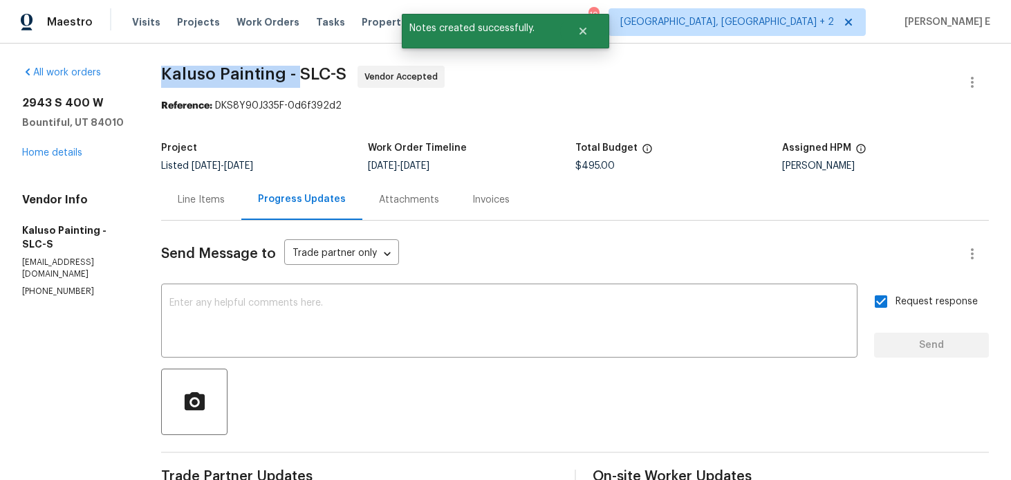
drag, startPoint x: 163, startPoint y: 69, endPoint x: 299, endPoint y: 84, distance: 136.3
click at [299, 84] on span "Kaluso Painting - SLC-S Vendor Accepted" at bounding box center [558, 82] width 795 height 33
copy span "Kaluso Painting -"
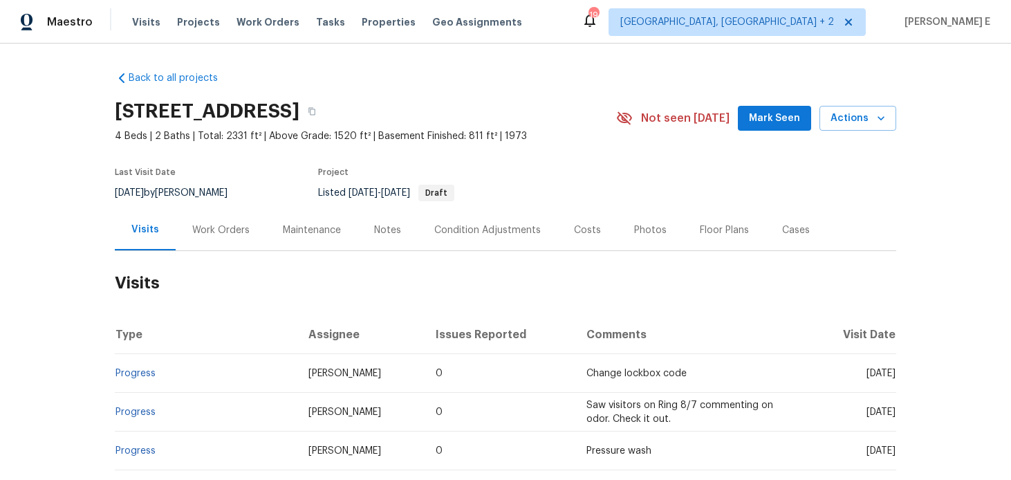
click at [201, 226] on div "Work Orders" at bounding box center [220, 230] width 57 height 14
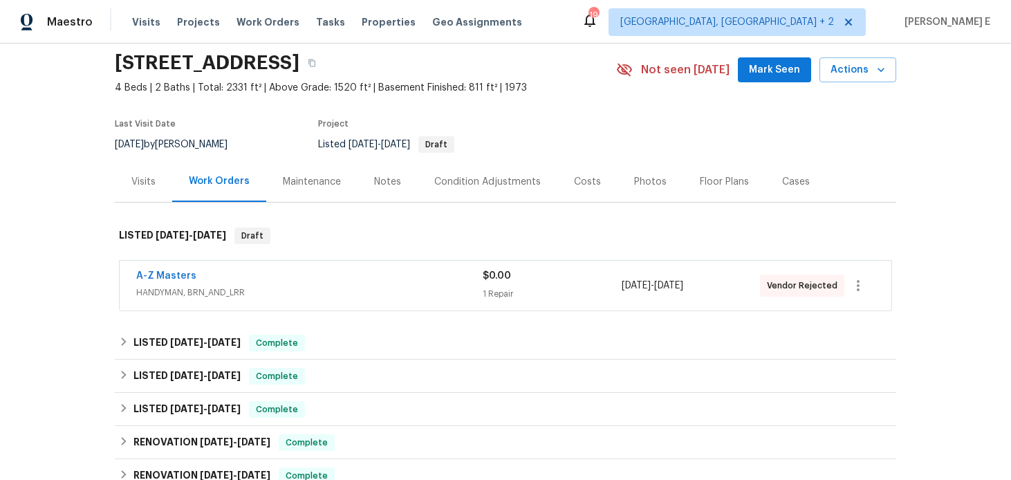
scroll to position [52, 0]
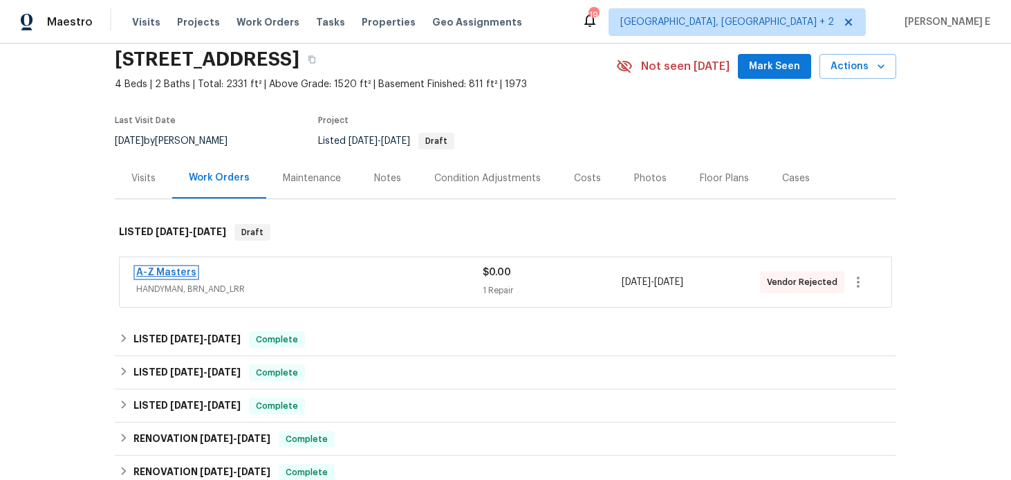
click at [162, 276] on link "A-Z Masters" at bounding box center [166, 273] width 60 height 10
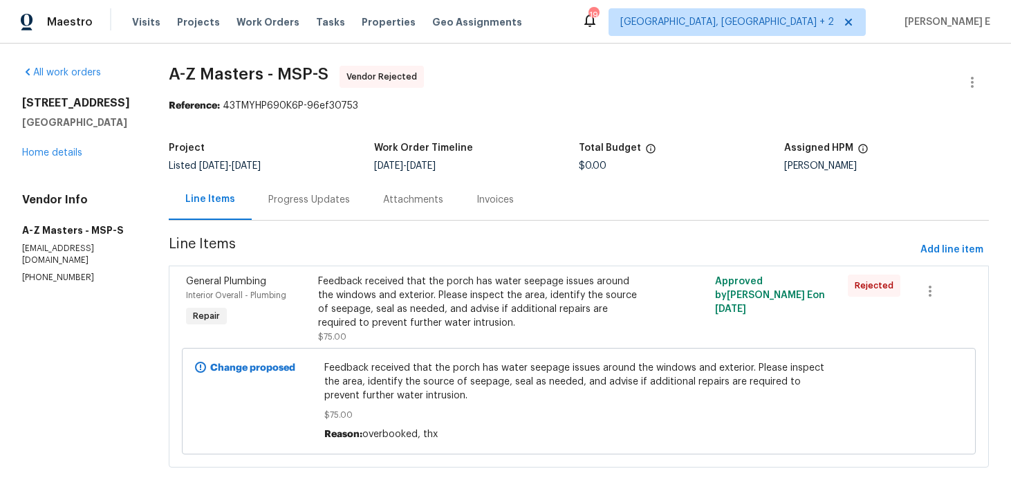
click at [270, 203] on div "Progress Updates" at bounding box center [309, 200] width 82 height 14
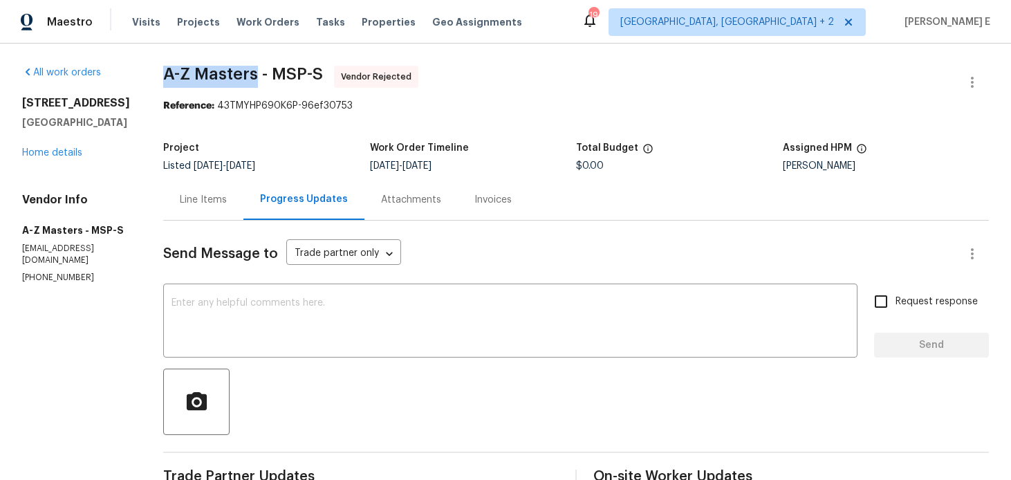
drag, startPoint x: 153, startPoint y: 73, endPoint x: 250, endPoint y: 75, distance: 96.9
click at [250, 75] on div "All work orders [STREET_ADDRESS] Home details Vendor Info A-Z Masters - MSP-S […" at bounding box center [505, 327] width 1011 height 566
copy span "A-Z Masters"
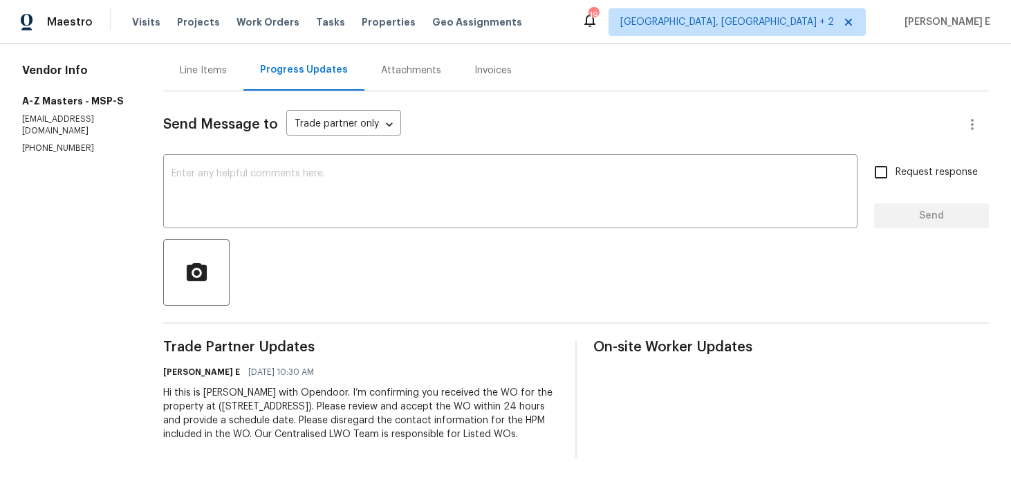
click at [317, 395] on div "Hi this is [PERSON_NAME] with Opendoor. I’m confirming you received the WO for …" at bounding box center [361, 413] width 396 height 55
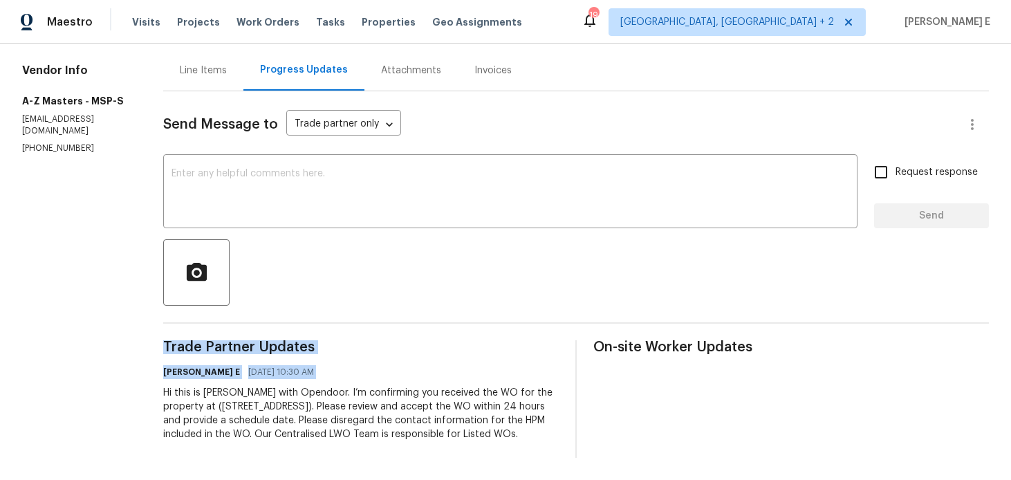
copy div "Trade Partner Updates [PERSON_NAME] E [DATE] 10:30 AM"
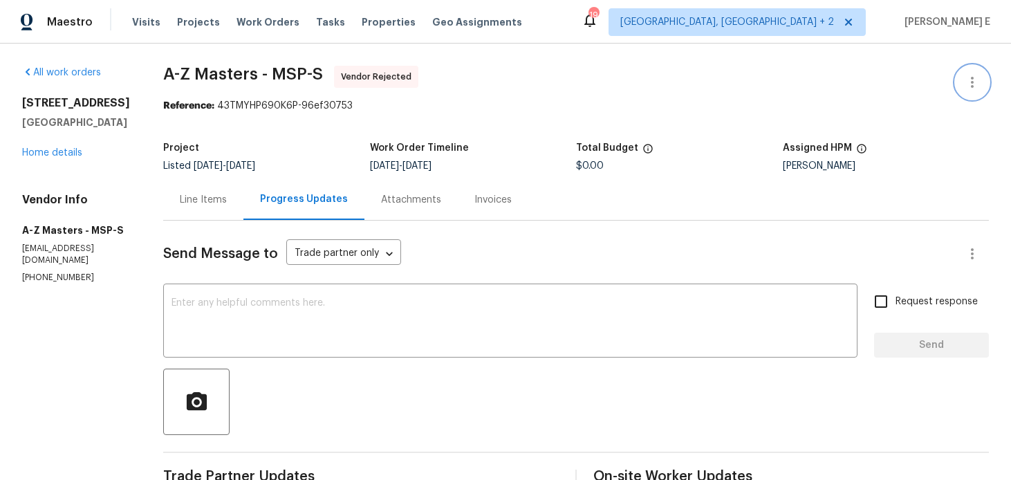
click at [980, 82] on icon "button" at bounding box center [972, 82] width 17 height 17
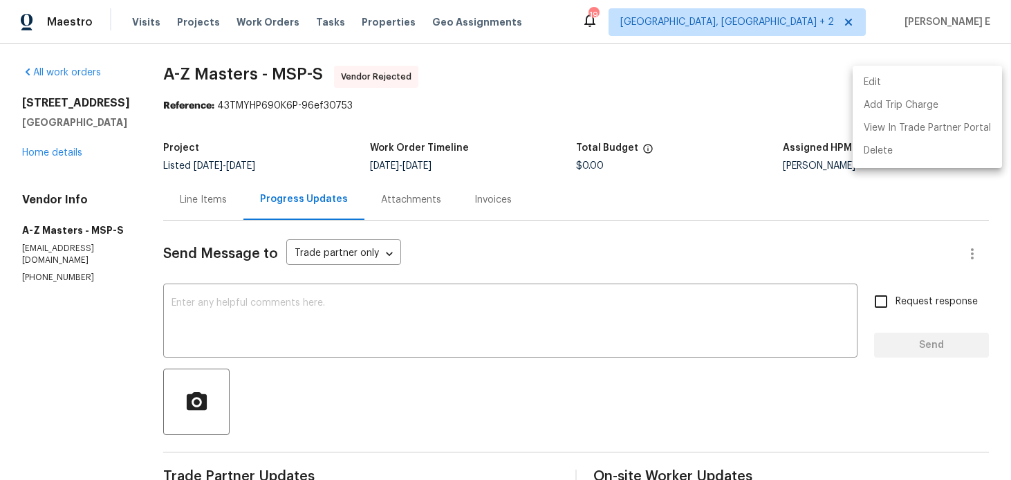
click at [887, 72] on li "Edit" at bounding box center [927, 82] width 149 height 23
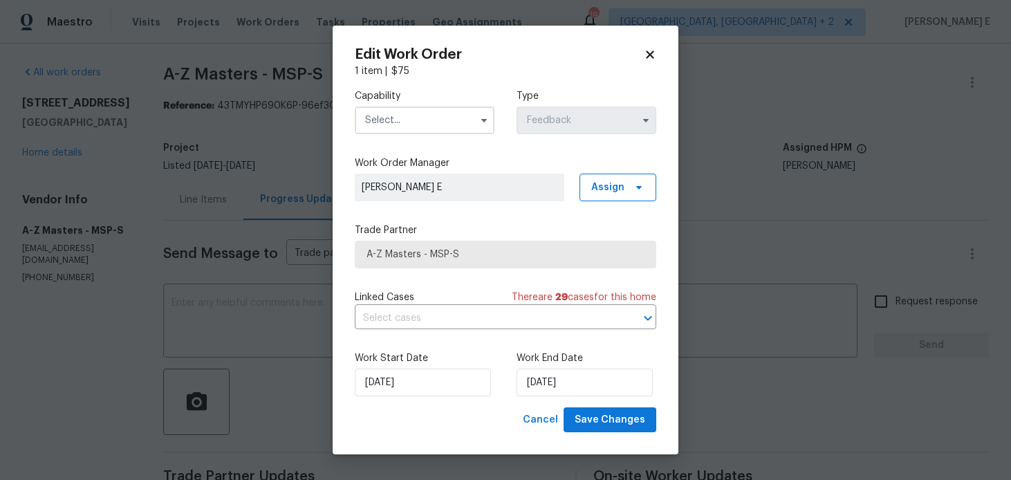
click at [423, 133] on input "text" at bounding box center [425, 121] width 140 height 28
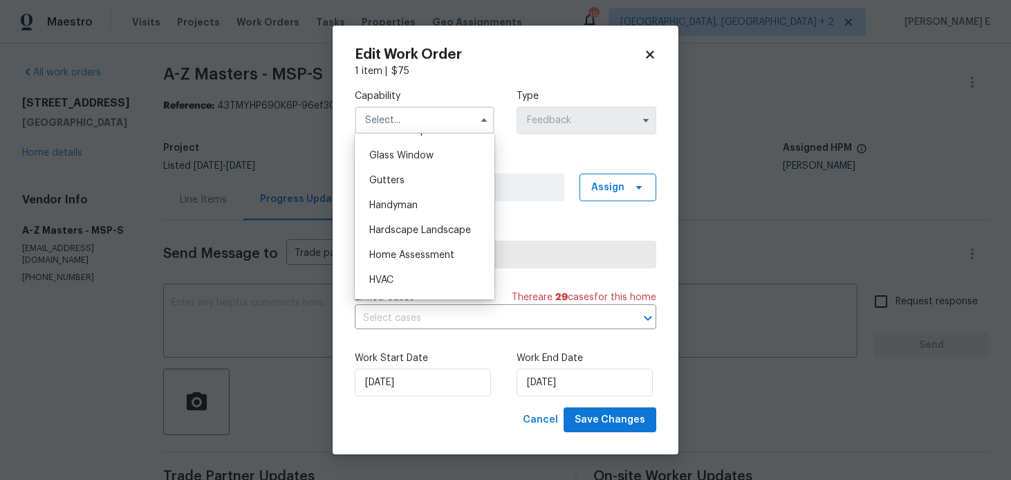
scroll to position [698, 0]
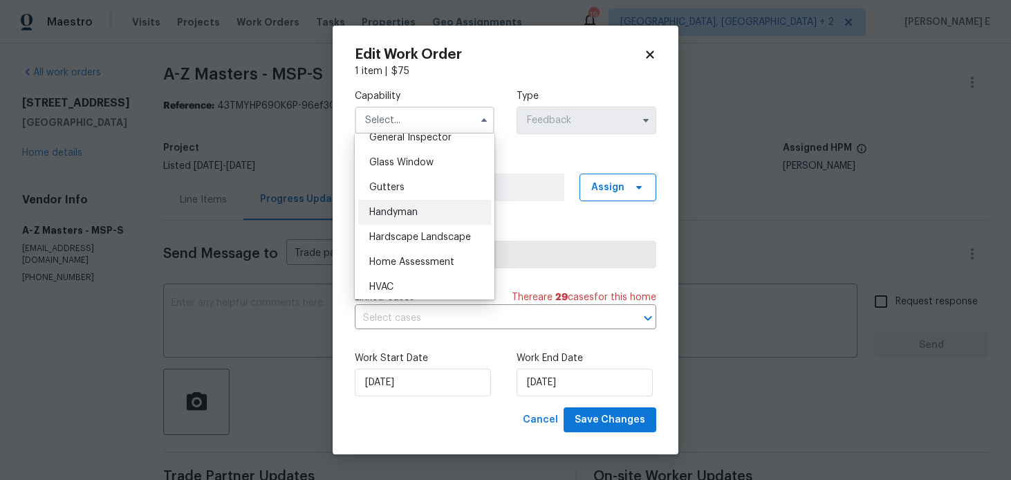
click at [423, 210] on div "Handyman" at bounding box center [424, 212] width 133 height 25
type input "Handyman"
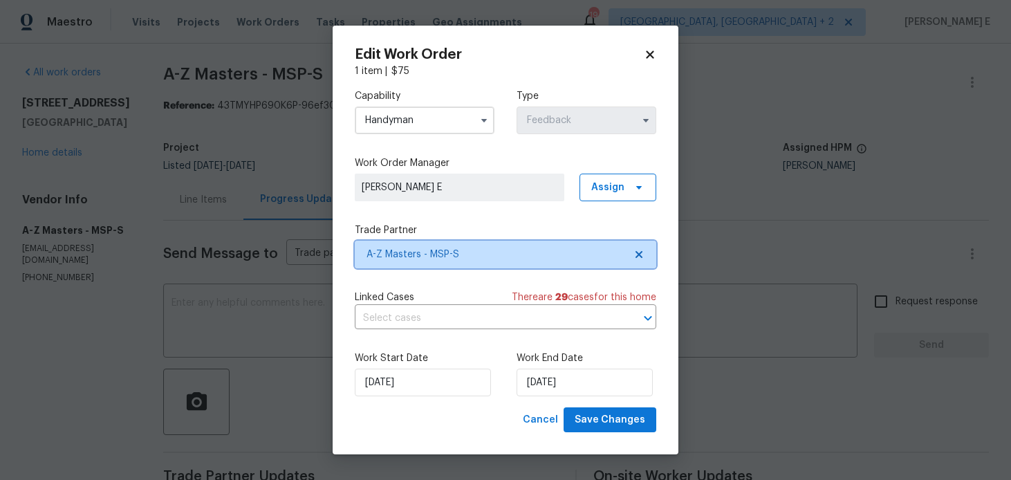
click at [430, 254] on span "A-Z Masters - MSP-S" at bounding box center [496, 255] width 258 height 14
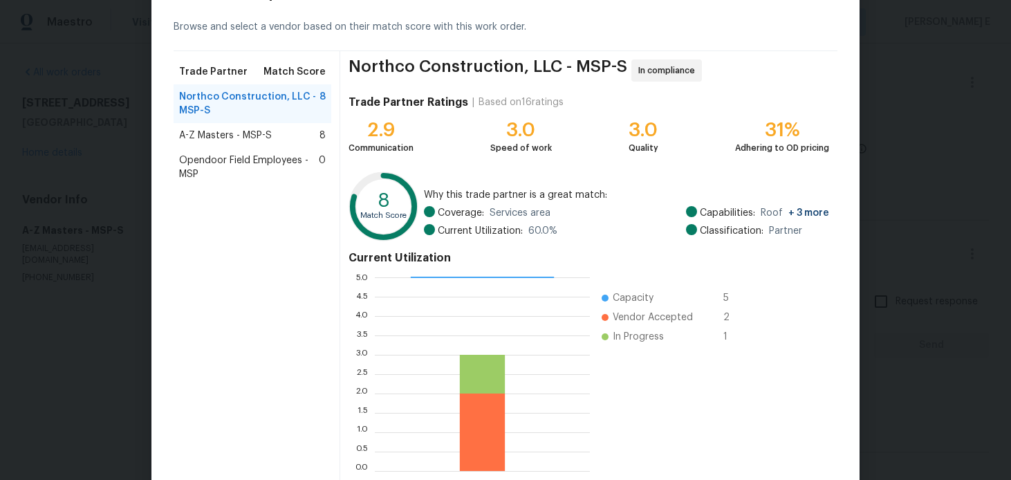
scroll to position [130, 0]
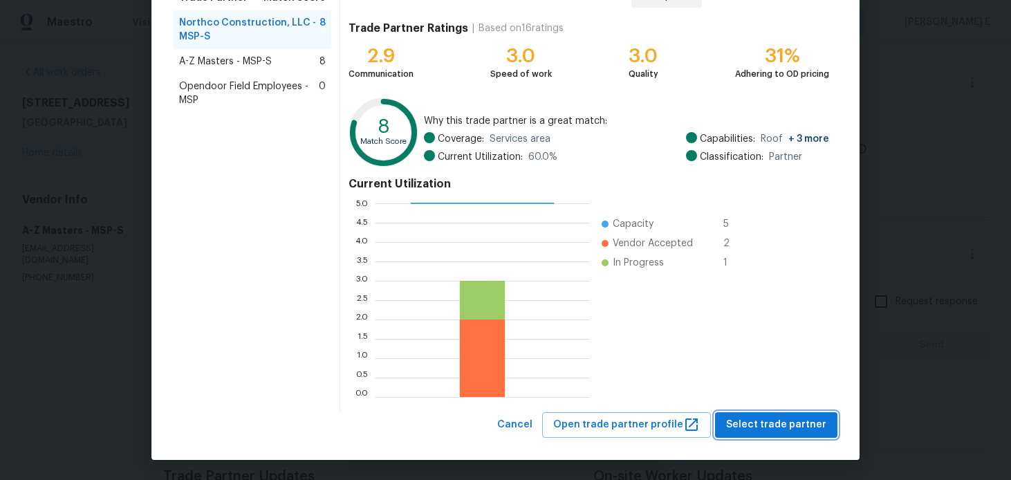
click at [811, 419] on span "Select trade partner" at bounding box center [776, 424] width 100 height 17
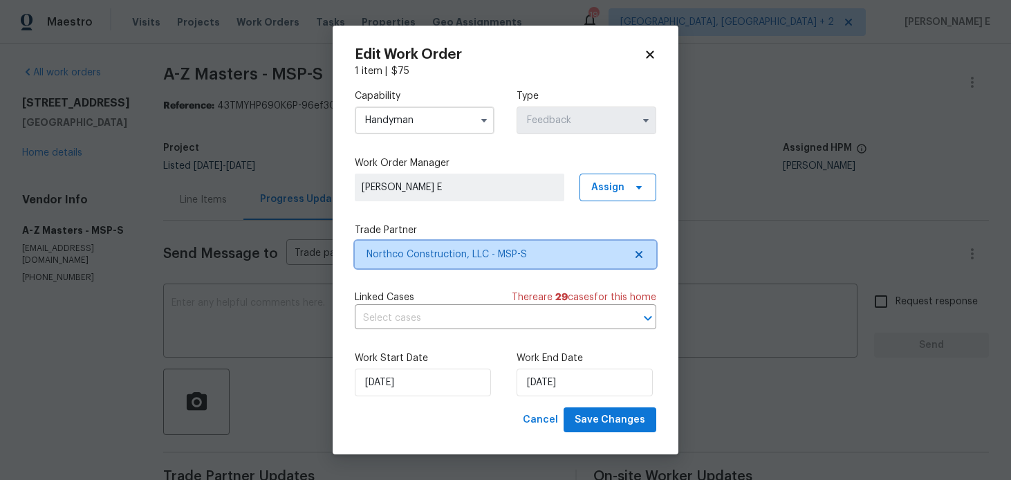
scroll to position [0, 0]
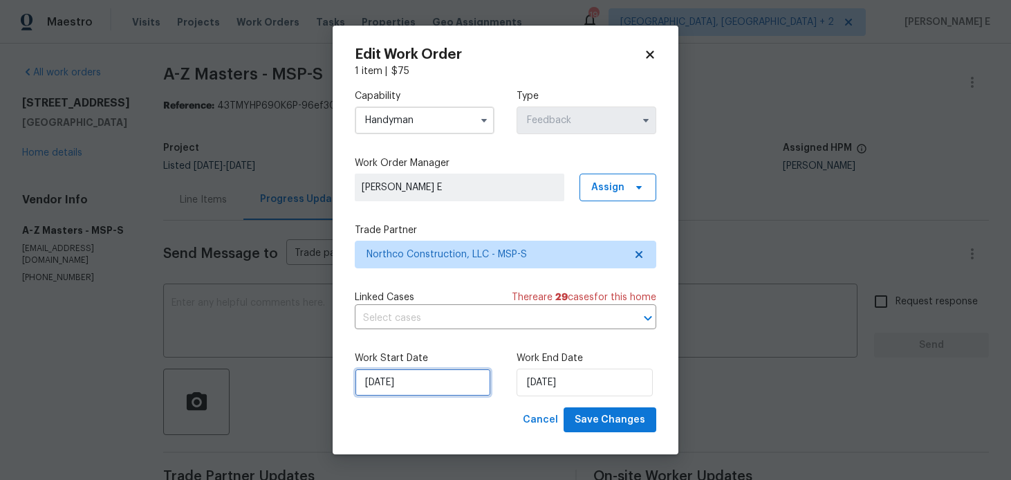
click at [450, 389] on input "28/08/2025" at bounding box center [423, 383] width 136 height 28
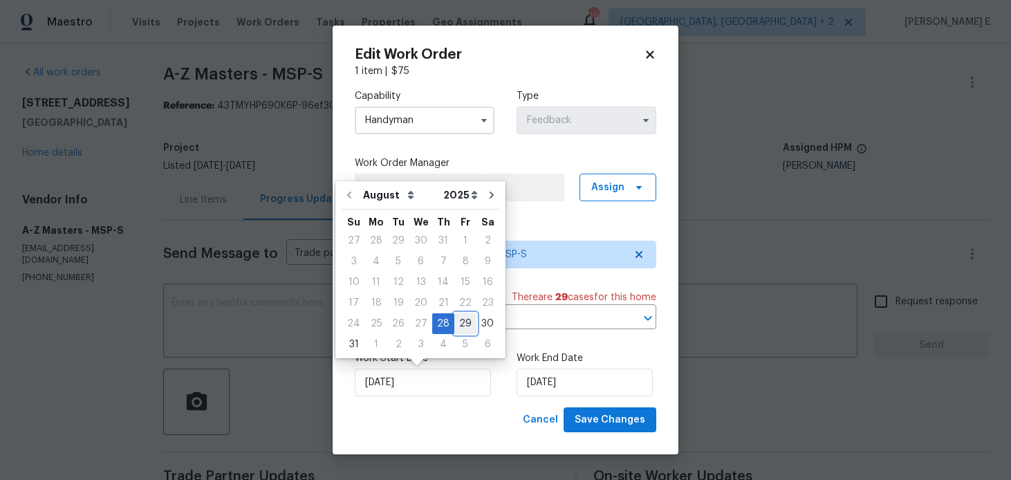
click at [464, 324] on div "29" at bounding box center [465, 323] width 22 height 19
type input "29/08/2025"
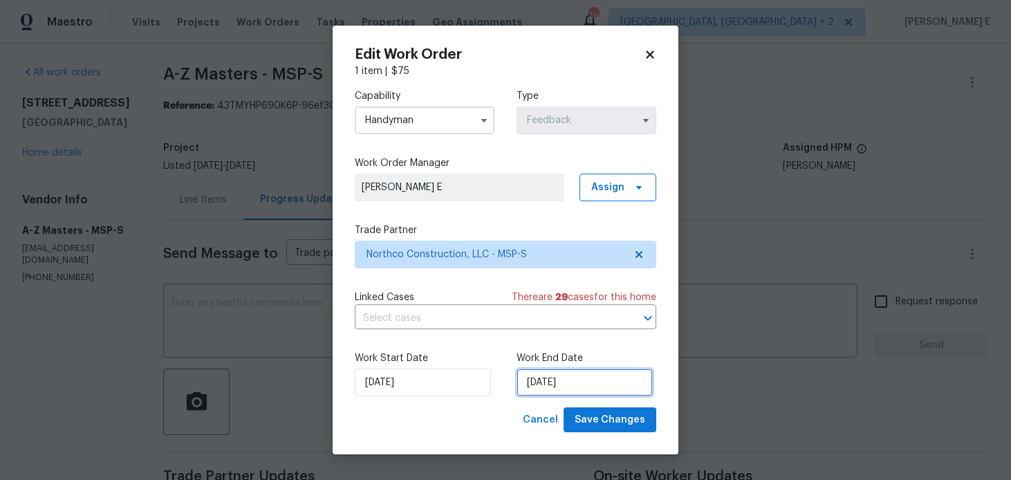
click at [526, 378] on input "01/09/2025" at bounding box center [585, 383] width 136 height 28
select select "8"
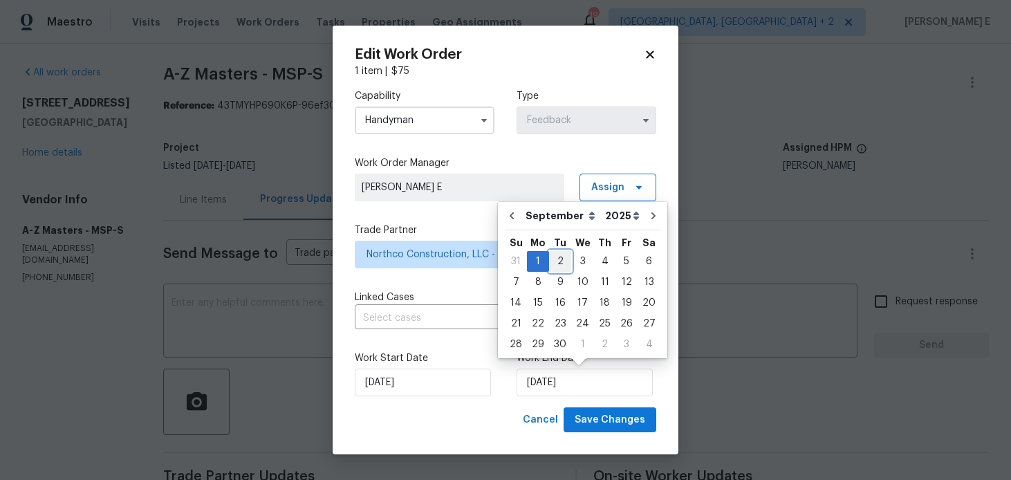
click at [555, 260] on div "2" at bounding box center [560, 261] width 22 height 19
type input "02/09/2025"
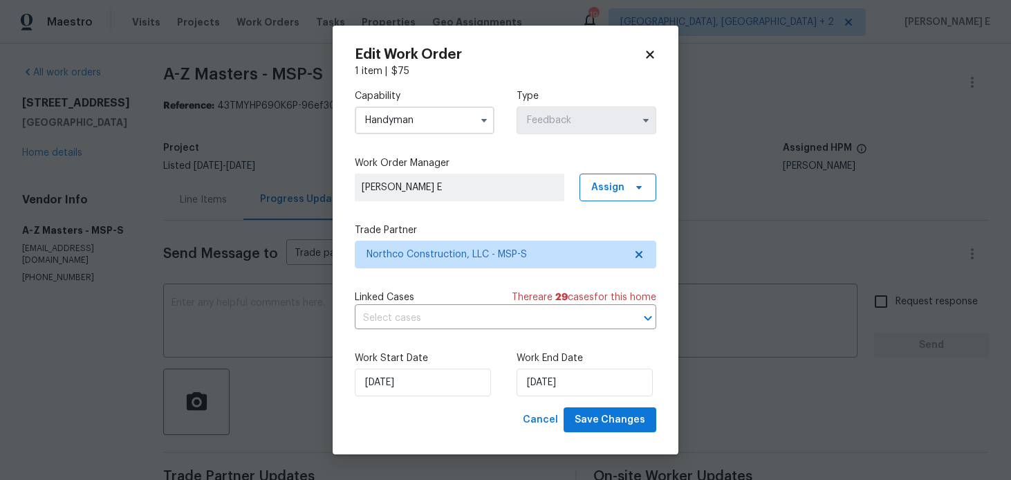
click at [608, 436] on div "Edit Work Order 1 item | $ 75 Capability Handyman Type Feedback Work Order Mana…" at bounding box center [506, 241] width 346 height 430
click at [620, 427] on span "Save Changes" at bounding box center [610, 420] width 71 height 17
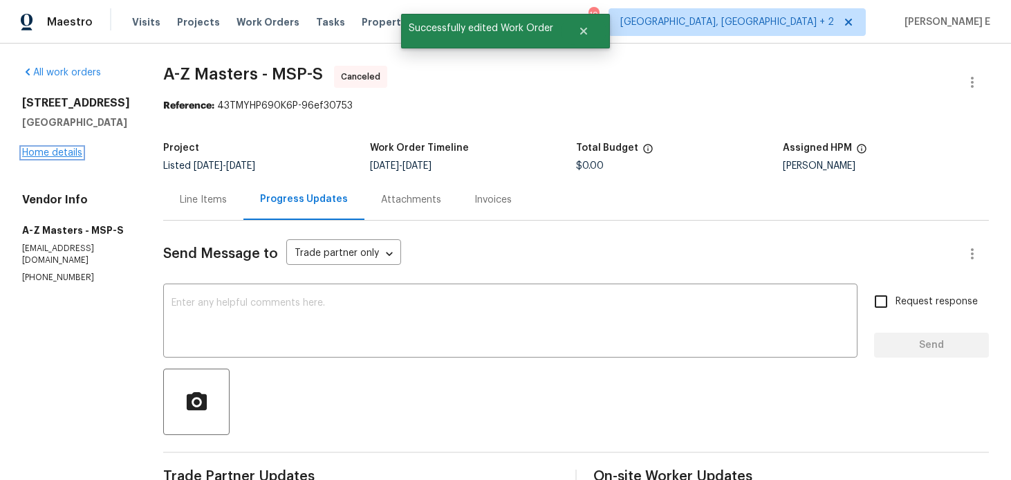
click at [40, 158] on link "Home details" at bounding box center [52, 153] width 60 height 10
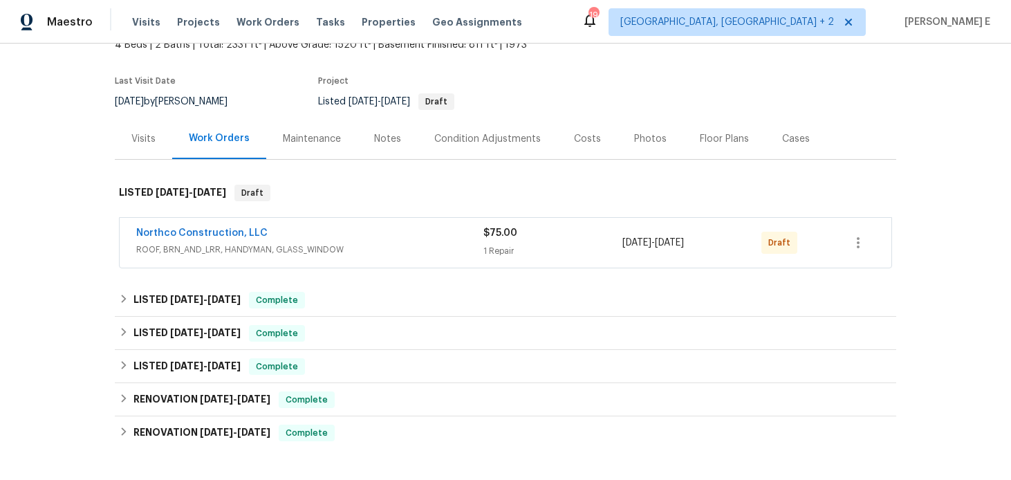
scroll to position [93, 0]
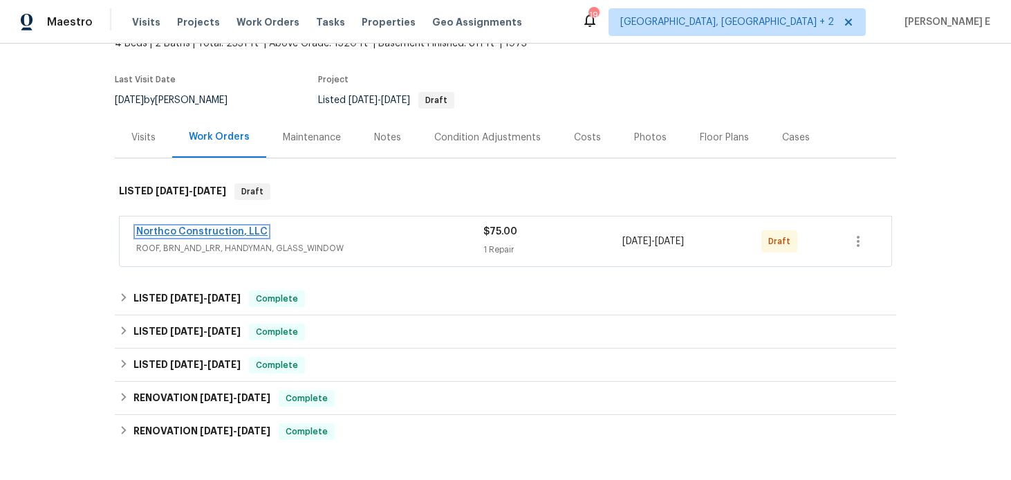
click at [234, 234] on link "Northco Construction, LLC" at bounding box center [201, 232] width 131 height 10
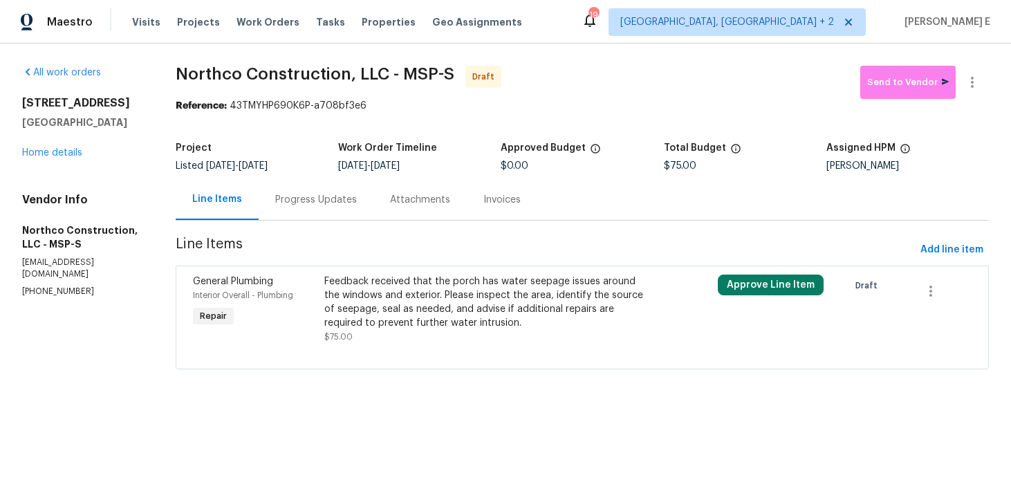
click at [349, 317] on div "Feedback received that the porch has water seepage issues around the windows an…" at bounding box center [484, 302] width 320 height 55
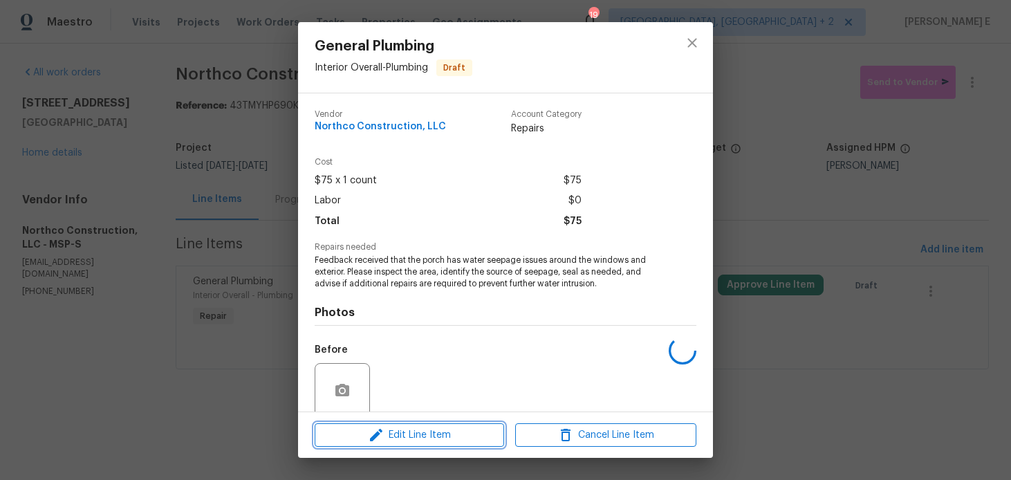
click at [340, 441] on span "Edit Line Item" at bounding box center [409, 435] width 181 height 17
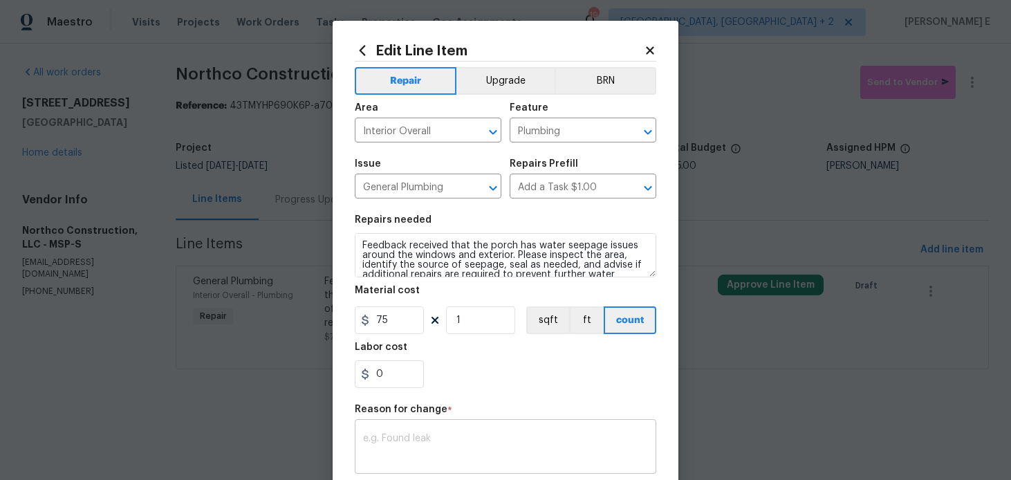
click at [396, 445] on textarea at bounding box center [505, 448] width 285 height 29
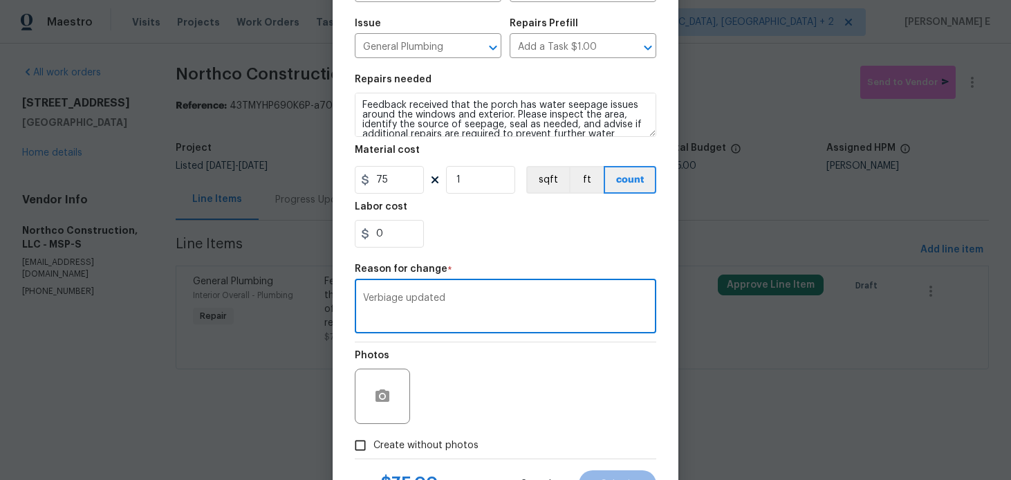
scroll to position [197, 0]
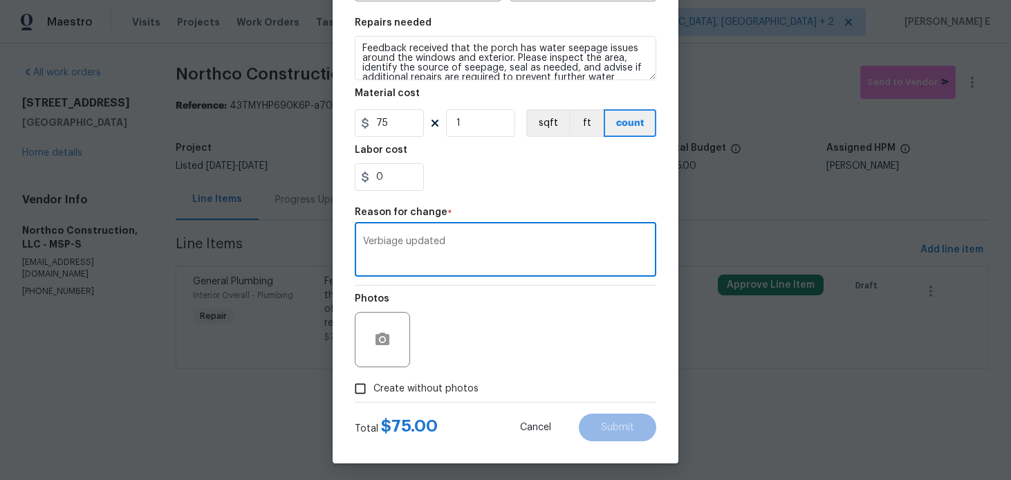
type textarea "Verbiage updated"
click at [386, 397] on label "Create without photos" at bounding box center [412, 389] width 131 height 26
click at [373, 397] on input "Create without photos" at bounding box center [360, 389] width 26 height 26
checkbox input "true"
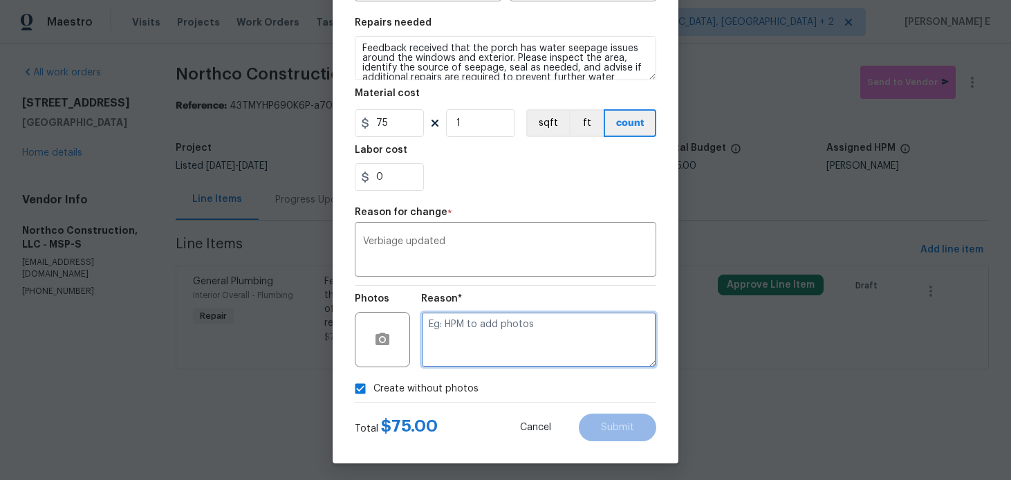
click at [453, 363] on textarea at bounding box center [538, 339] width 235 height 55
type textarea "n"
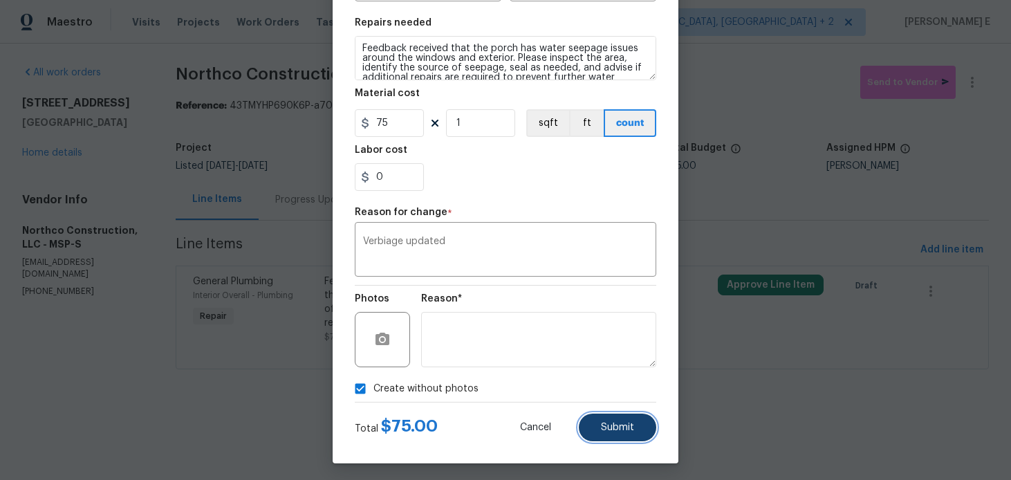
click at [614, 422] on button "Submit" at bounding box center [617, 428] width 77 height 28
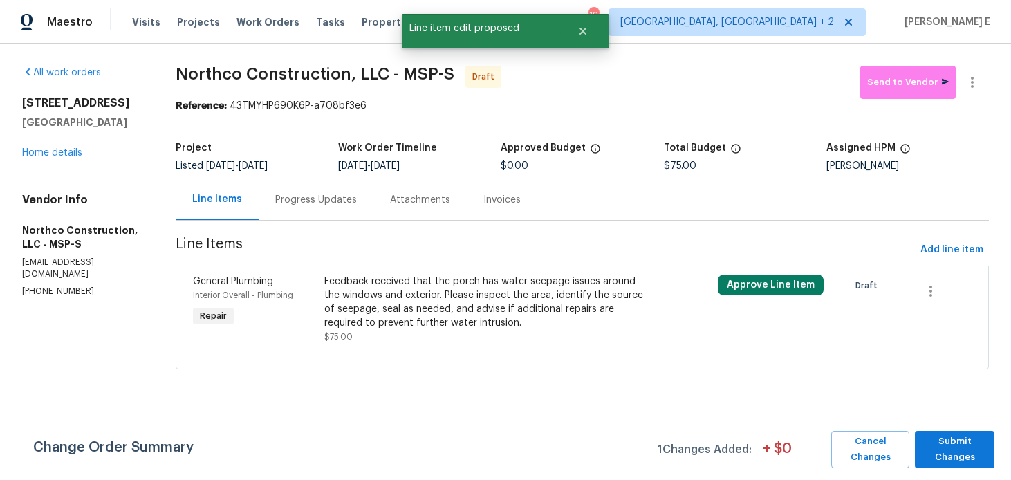
scroll to position [0, 0]
click at [968, 454] on span "Submit Changes" at bounding box center [955, 450] width 66 height 32
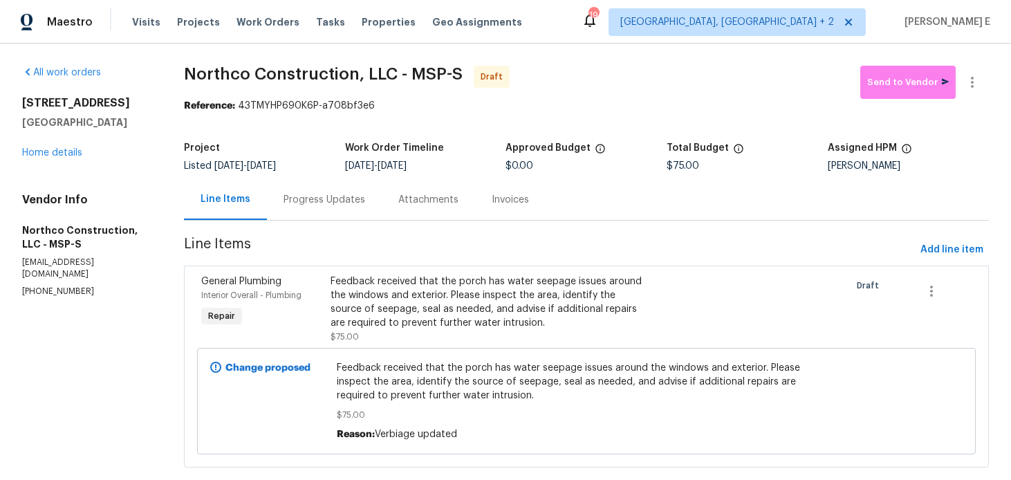
click at [317, 211] on div "Progress Updates" at bounding box center [324, 199] width 115 height 41
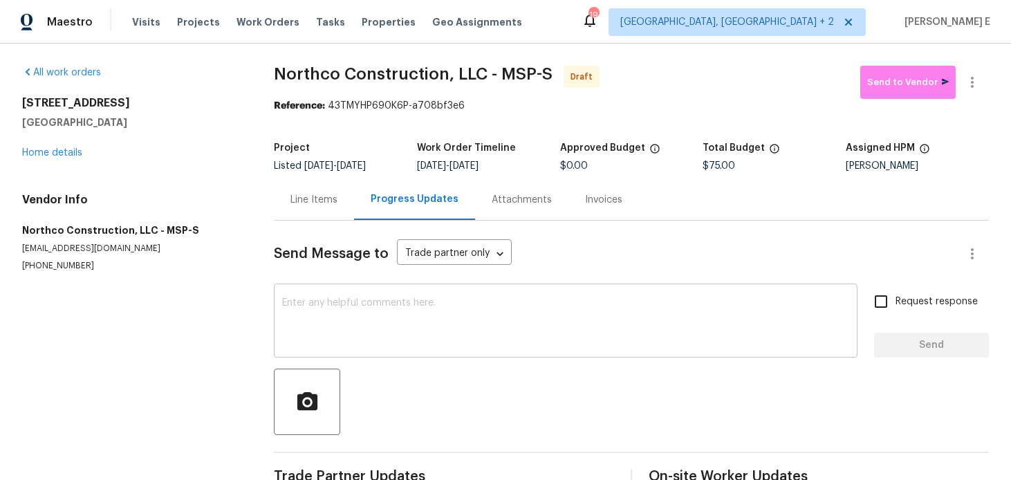
click at [424, 319] on textarea at bounding box center [565, 322] width 567 height 48
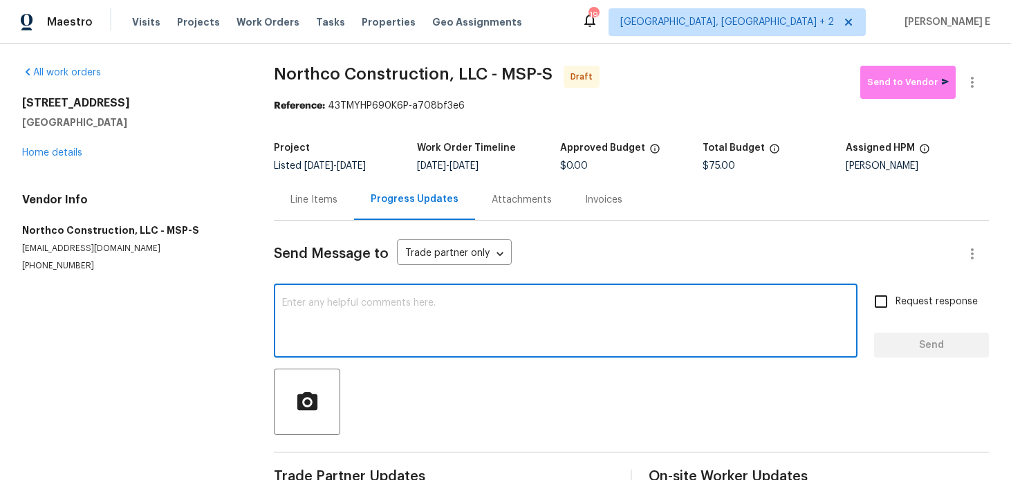
paste textarea "Hi this is Keerthana with Opendoor. I’m confirming you received the WO for the …"
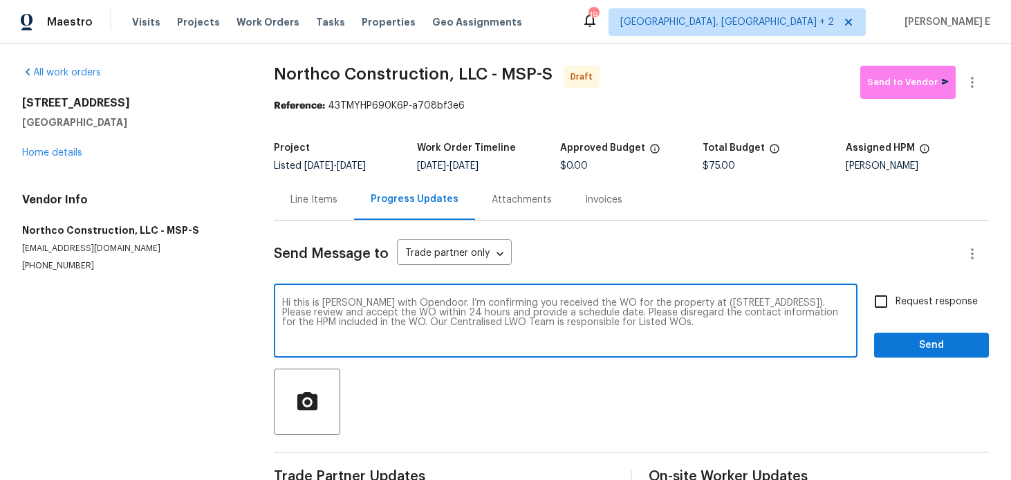
type textarea "Hi this is Keerthana with Opendoor. I’m confirming you received the WO for the …"
click at [912, 297] on span "Request response" at bounding box center [937, 302] width 82 height 15
click at [896, 297] on input "Request response" at bounding box center [881, 301] width 29 height 29
checkbox input "true"
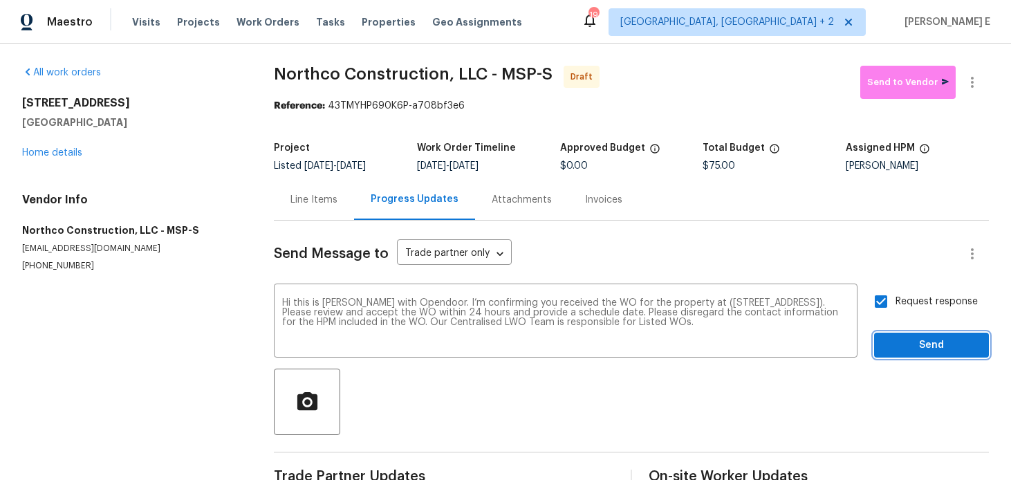
click at [906, 349] on span "Send" at bounding box center [931, 345] width 93 height 17
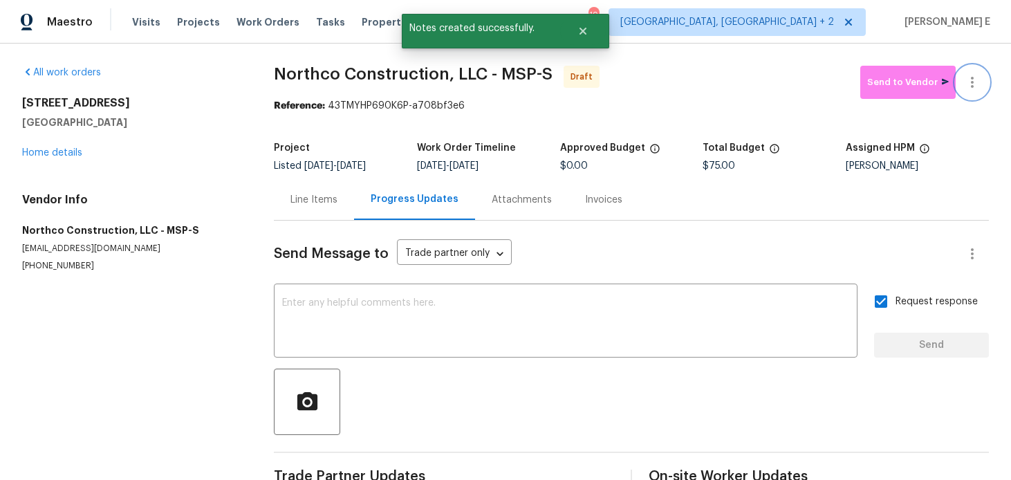
click at [981, 86] on button "button" at bounding box center [972, 82] width 33 height 33
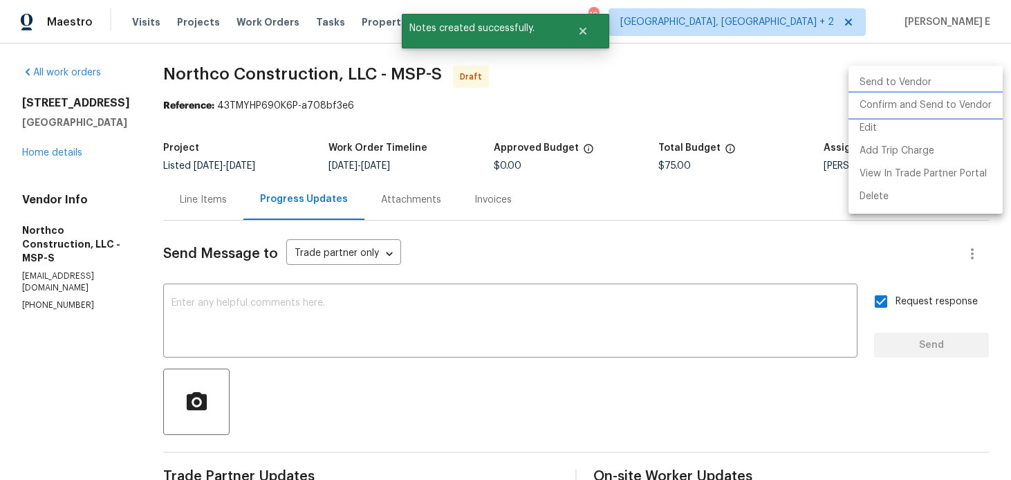
click at [911, 111] on li "Confirm and Send to Vendor" at bounding box center [926, 105] width 154 height 23
click at [576, 147] on div at bounding box center [505, 240] width 1011 height 480
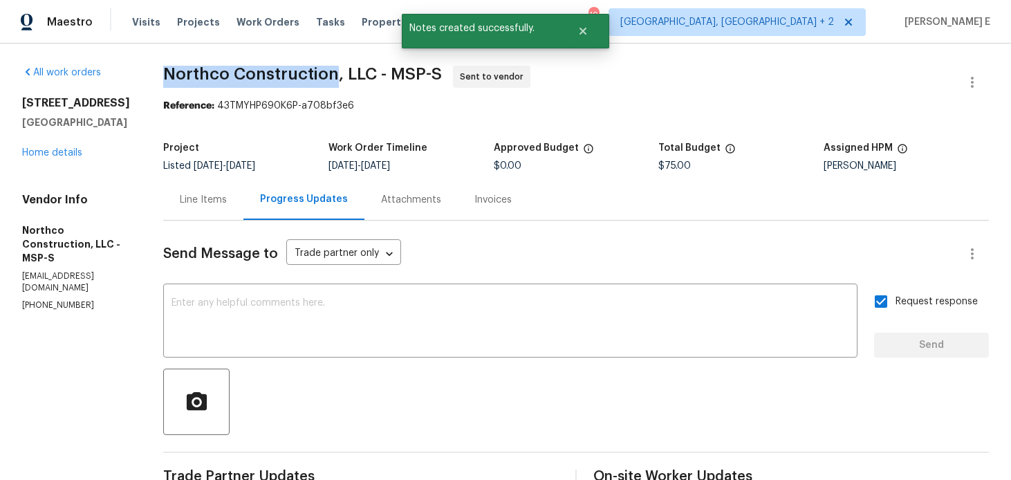
drag, startPoint x: 162, startPoint y: 78, endPoint x: 331, endPoint y: 80, distance: 168.8
click at [331, 80] on span "Northco Construction, LLC - MSP-S" at bounding box center [302, 74] width 279 height 17
copy span "Northco Construction"
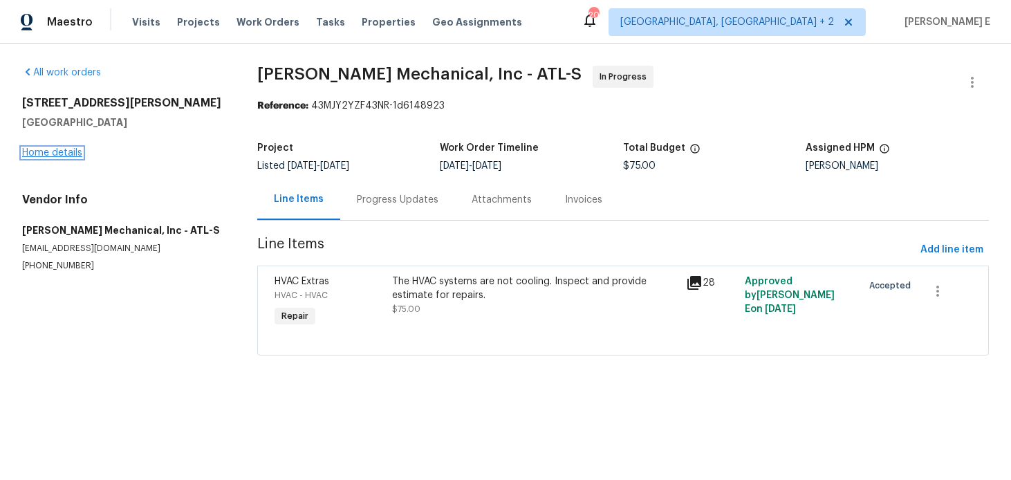
click at [57, 154] on link "Home details" at bounding box center [52, 153] width 60 height 10
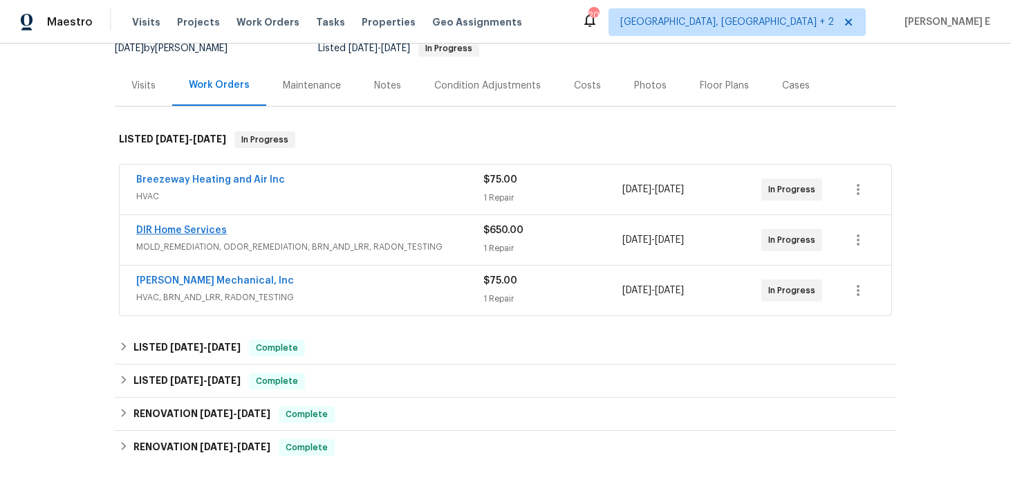
scroll to position [147, 0]
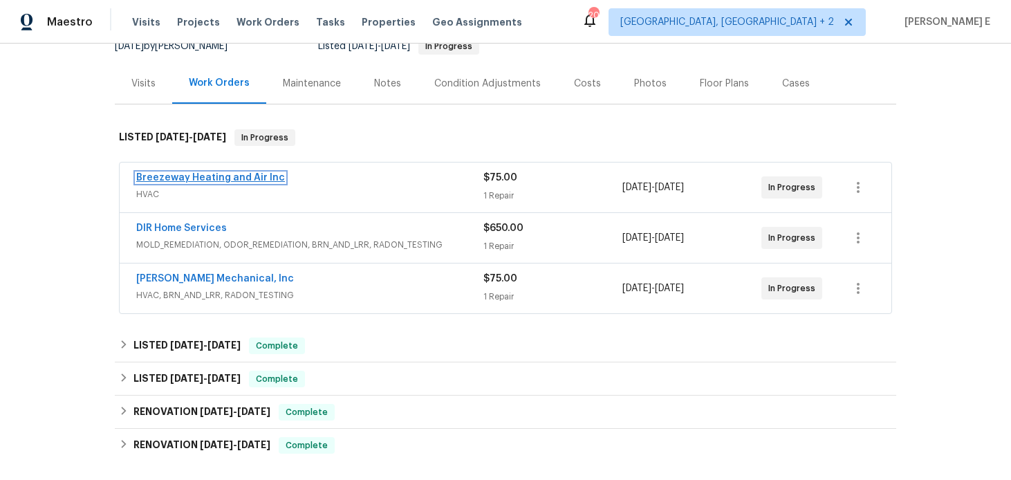
click at [220, 176] on link "Breezeway Heating and Air Inc" at bounding box center [210, 178] width 149 height 10
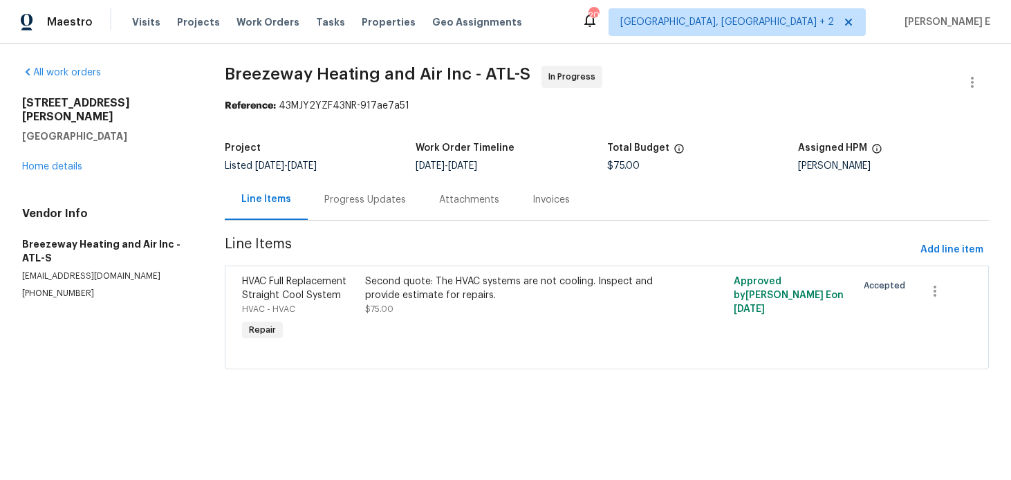
click at [344, 224] on section "Breezeway Heating and Air Inc - ATL-S In Progress Reference: 43MJY2YZF43NR-917a…" at bounding box center [607, 226] width 764 height 320
click at [358, 204] on div "Progress Updates" at bounding box center [365, 200] width 82 height 14
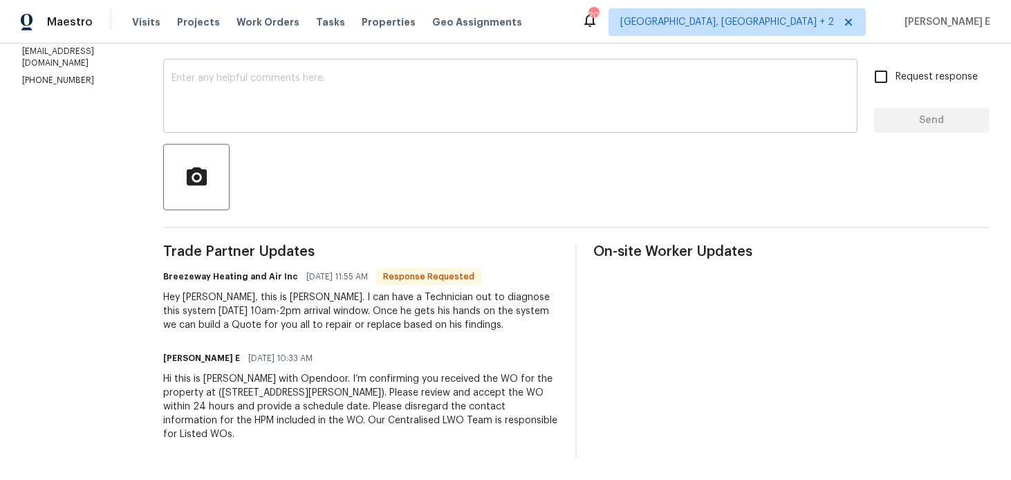
scroll to position [154, 0]
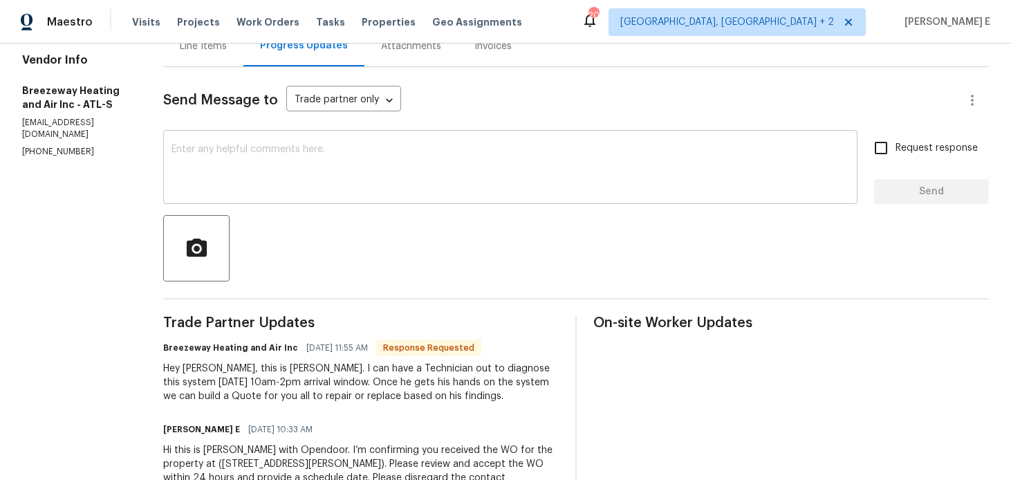
click at [407, 160] on textarea at bounding box center [511, 169] width 678 height 48
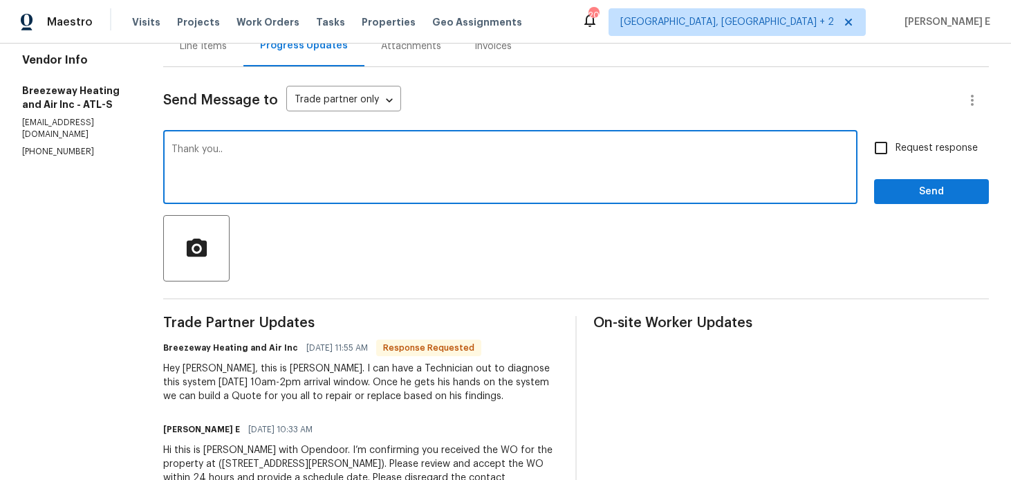
type textarea "Thank you.."
click at [942, 203] on button "Send" at bounding box center [931, 192] width 115 height 26
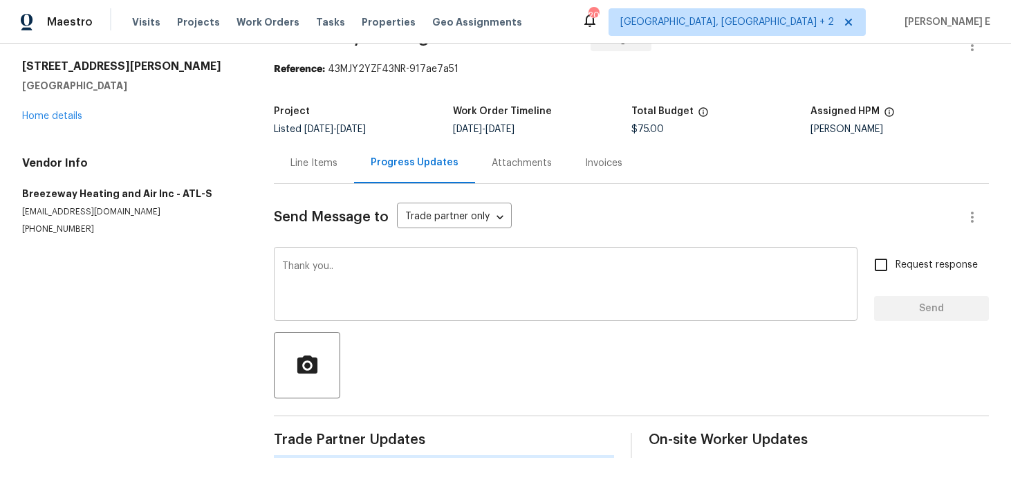
scroll to position [0, 0]
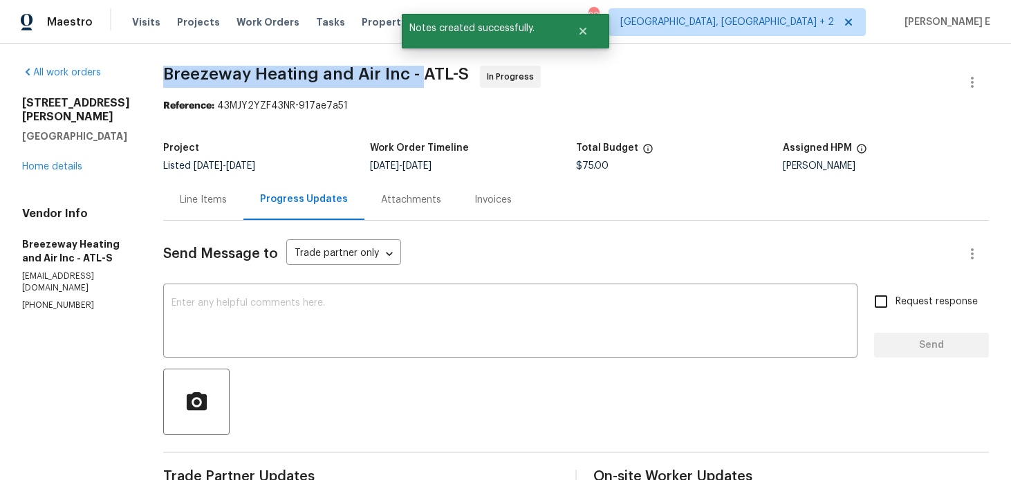
drag, startPoint x: 166, startPoint y: 75, endPoint x: 421, endPoint y: 74, distance: 255.2
click at [421, 74] on span "Breezeway Heating and Air Inc - ATL-S" at bounding box center [316, 74] width 306 height 17
copy span "Breezeway Heating and Air Inc -"
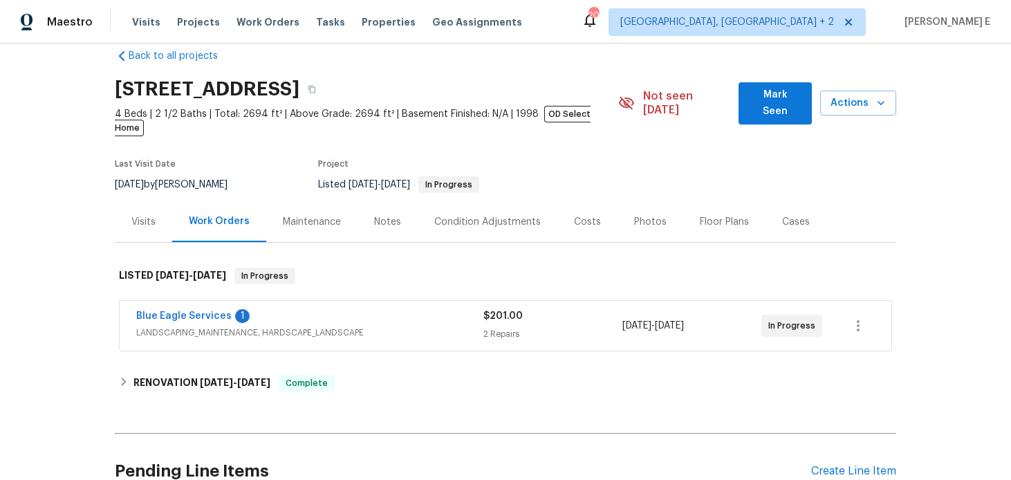
scroll to position [23, 0]
click at [214, 311] on link "Blue Eagle Services" at bounding box center [183, 316] width 95 height 10
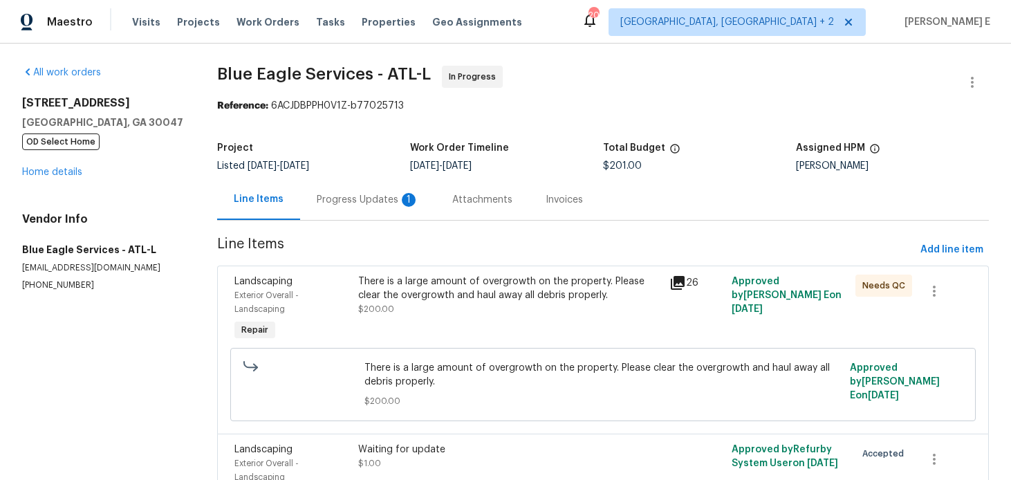
click at [375, 221] on section "Blue Eagle Services - ATL-L In Progress Reference: 6ACJDBPPH0V1Z-b77025713 Proj…" at bounding box center [603, 310] width 772 height 488
click at [383, 208] on div "Progress Updates 1" at bounding box center [368, 199] width 136 height 41
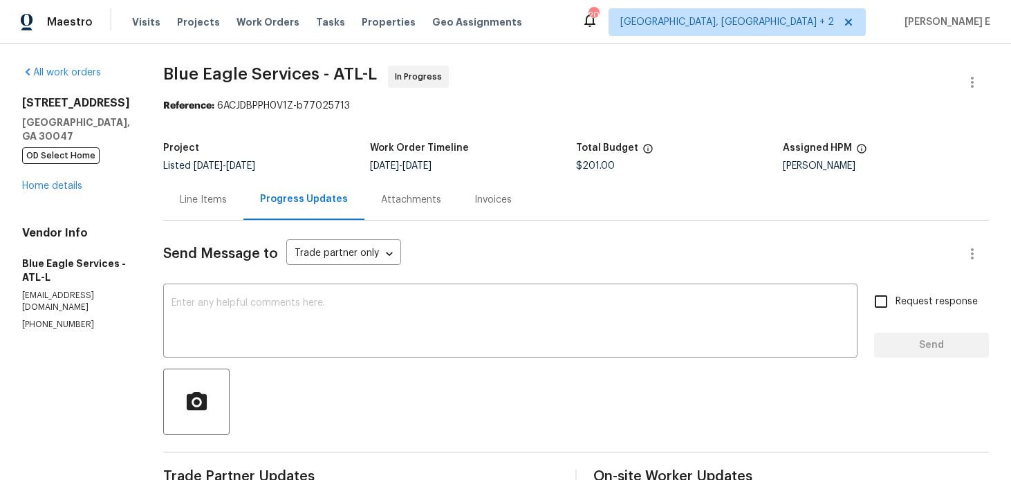
click at [209, 214] on div "Line Items" at bounding box center [203, 199] width 80 height 41
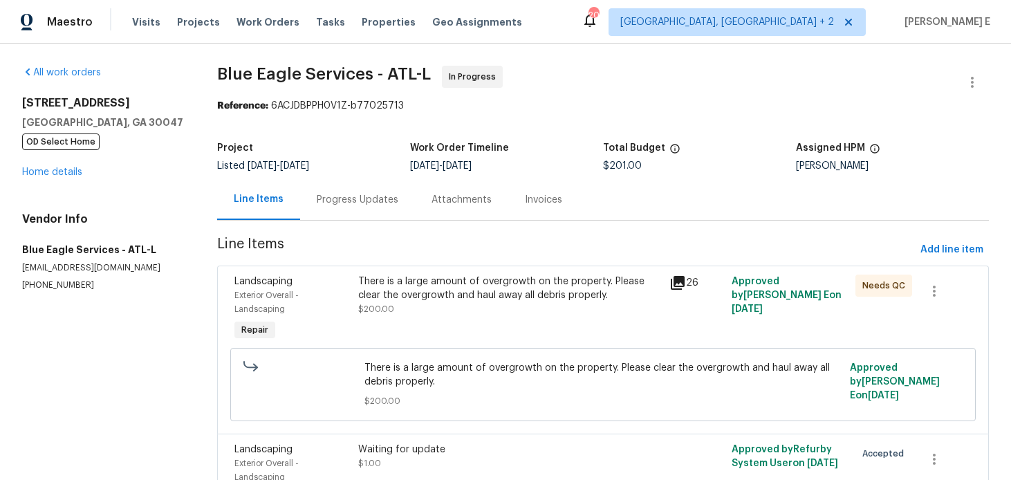
scroll to position [98, 0]
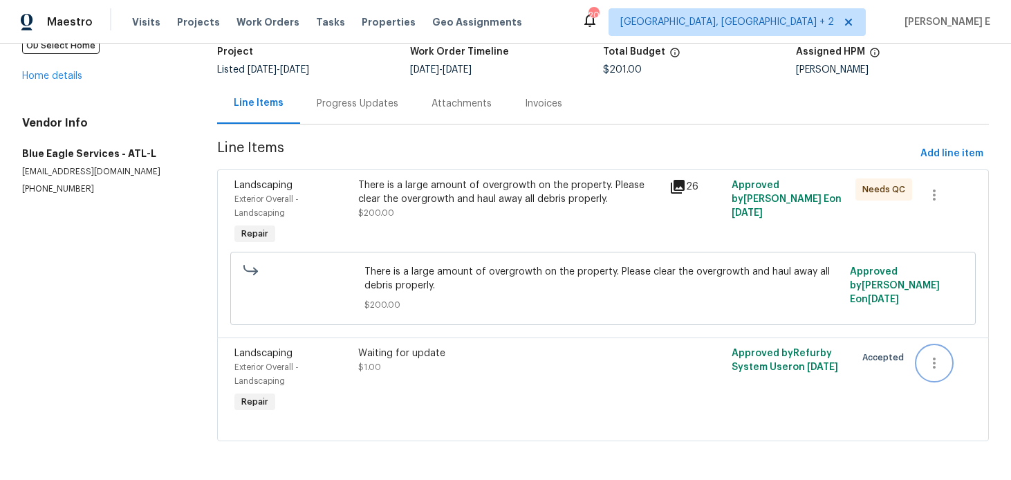
click at [930, 362] on icon "button" at bounding box center [934, 363] width 17 height 17
click at [932, 358] on li "Cancel" at bounding box center [944, 362] width 53 height 23
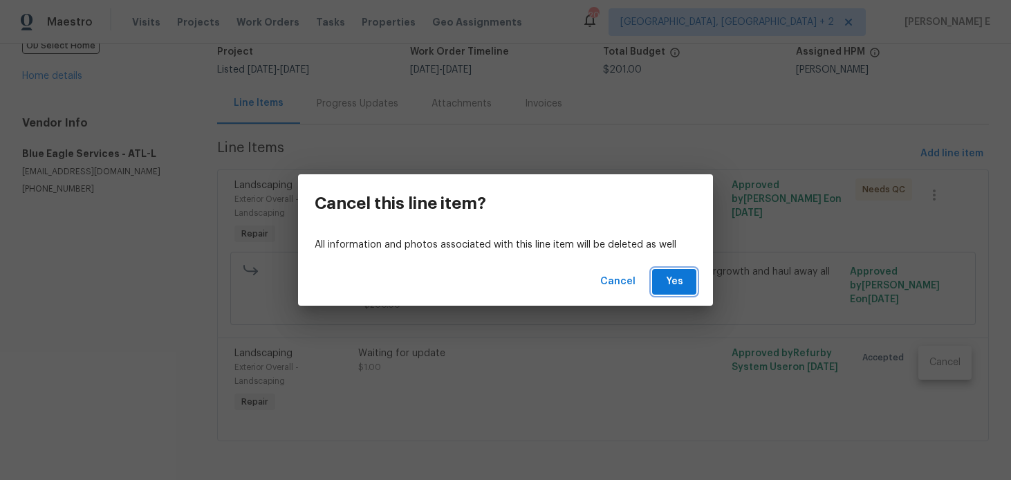
click at [658, 287] on button "Yes" at bounding box center [674, 282] width 44 height 26
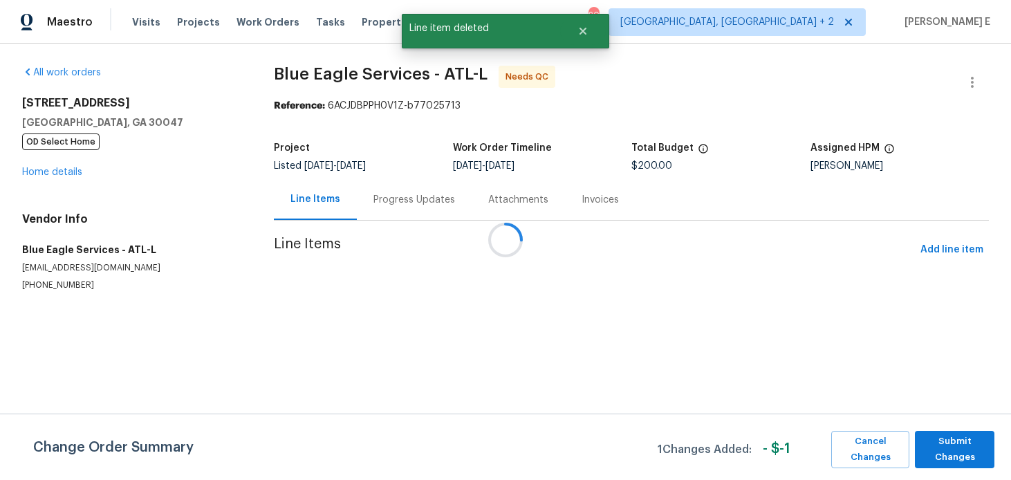
scroll to position [0, 0]
click at [976, 445] on span "Submit Changes" at bounding box center [955, 450] width 66 height 32
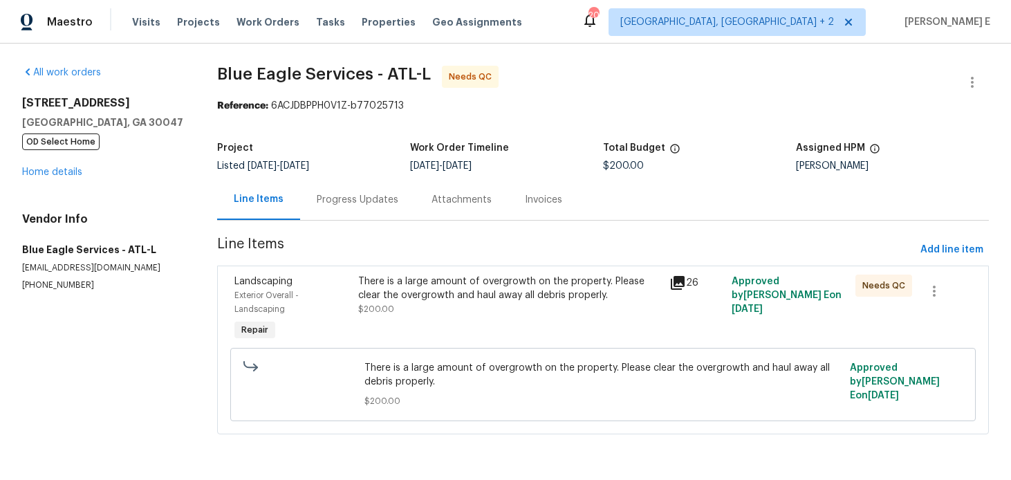
click at [417, 324] on div "There is a large amount of overgrowth on the property. Please clear the overgro…" at bounding box center [509, 308] width 311 height 77
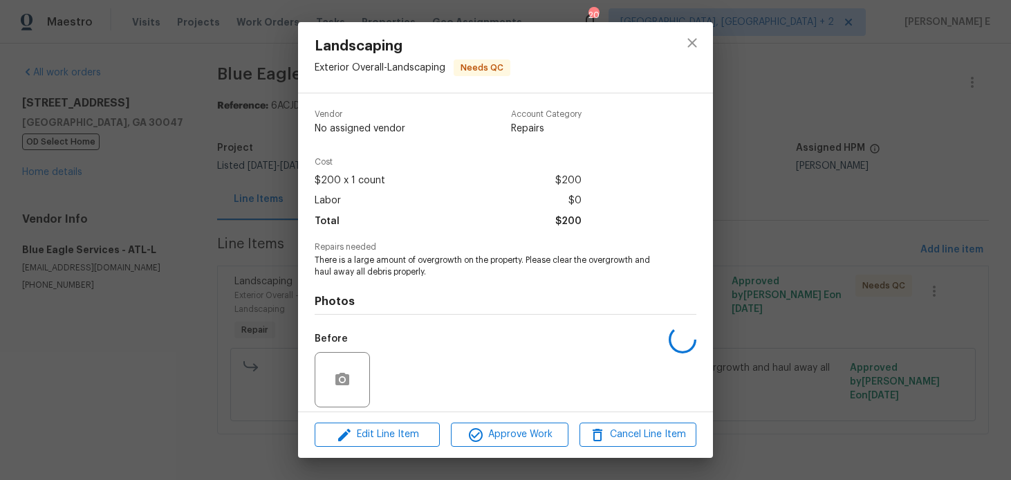
scroll to position [99, 0]
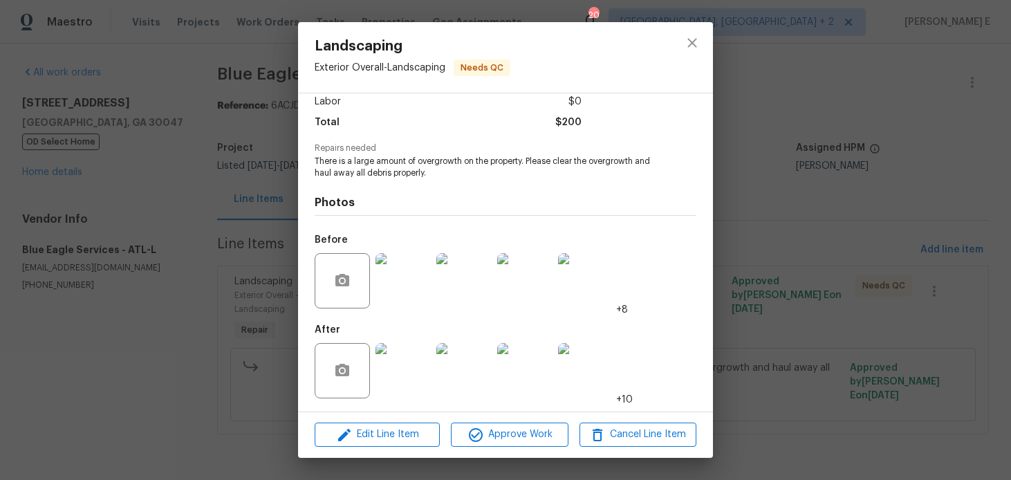
click at [422, 389] on img at bounding box center [403, 370] width 55 height 55
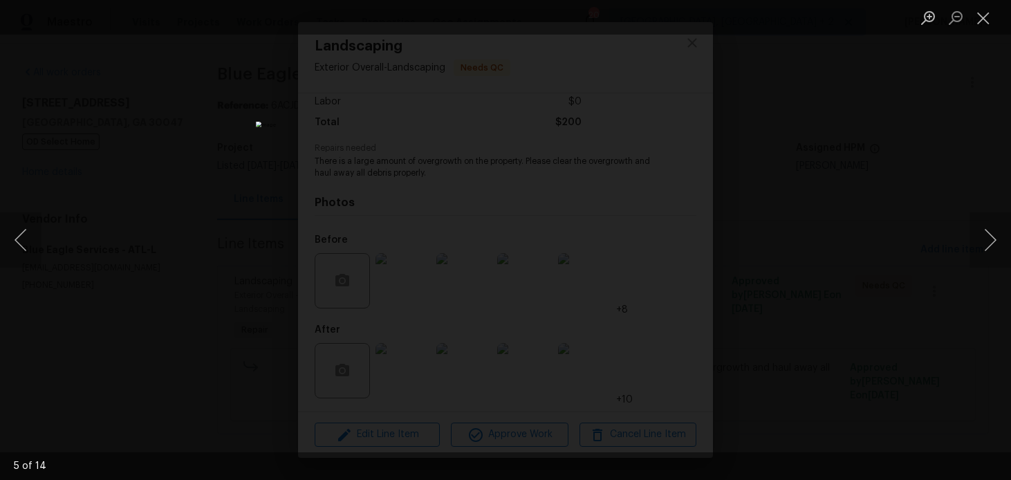
click at [824, 259] on div "Lightbox" at bounding box center [505, 240] width 1011 height 480
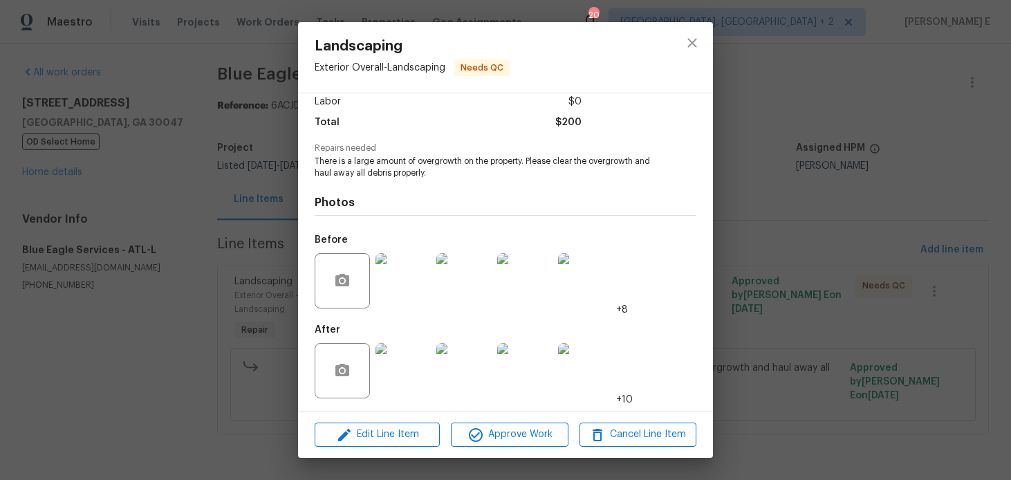
click at [824, 259] on div "Landscaping Exterior Overall - Landscaping Needs QC Vendor Blue Eagle Services …" at bounding box center [505, 240] width 1011 height 480
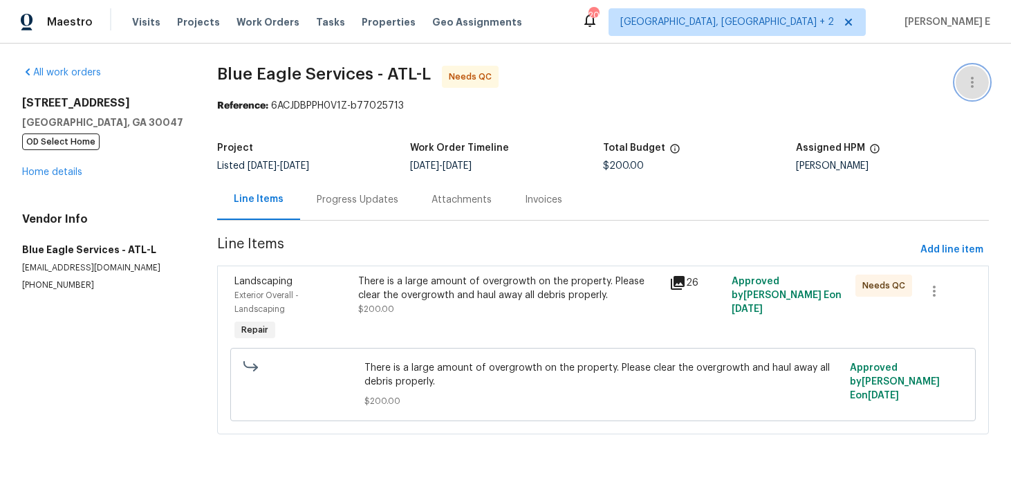
click at [986, 86] on button "button" at bounding box center [972, 82] width 33 height 33
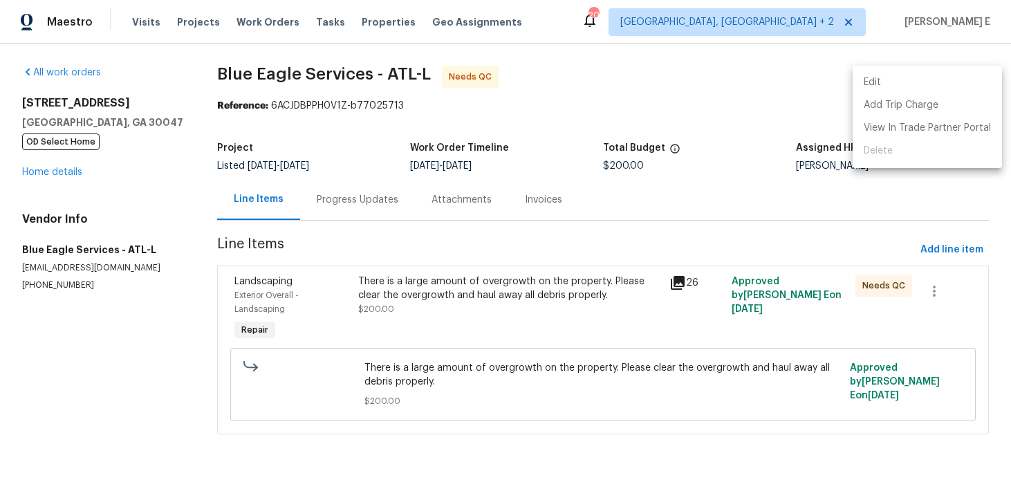
click at [941, 76] on li "Edit" at bounding box center [927, 82] width 149 height 23
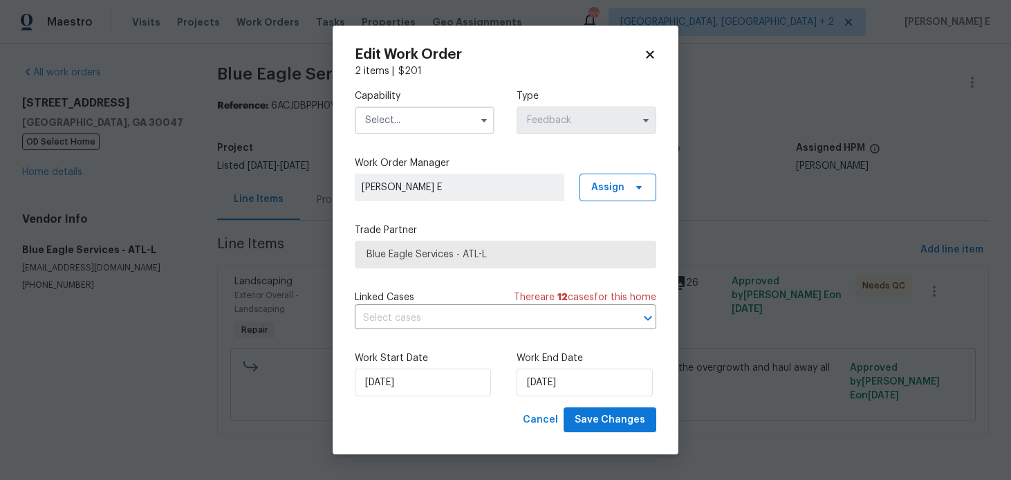
click at [409, 104] on div "Capability" at bounding box center [425, 111] width 140 height 45
click at [405, 118] on input "text" at bounding box center [425, 121] width 140 height 28
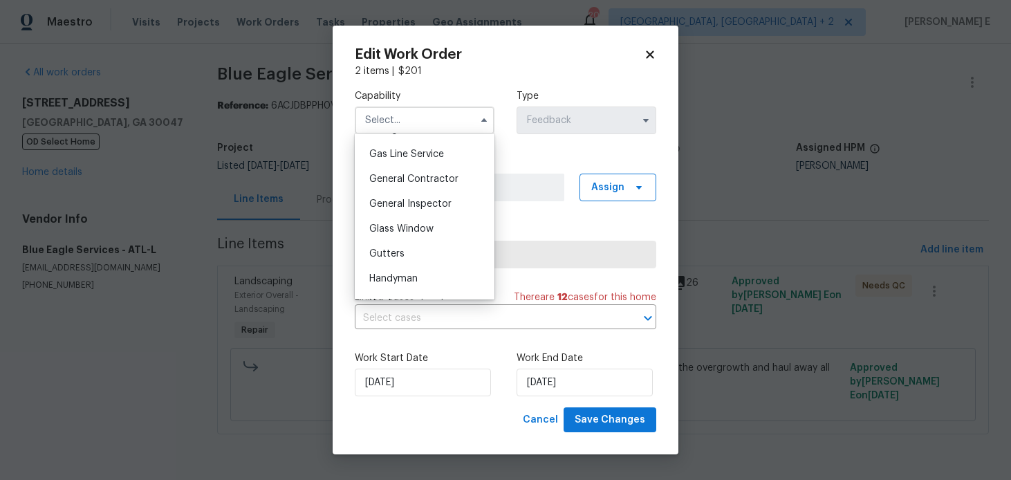
scroll to position [649, 0]
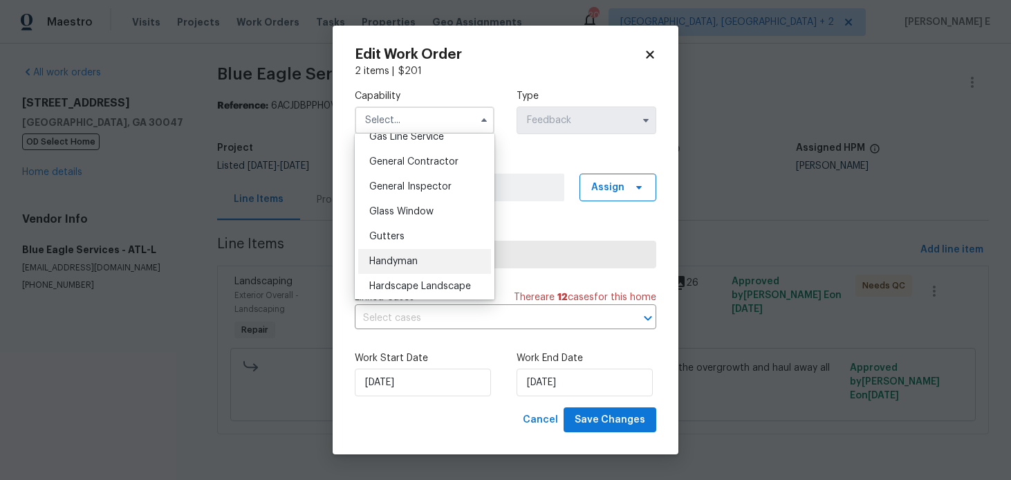
click at [425, 257] on div "Handyman" at bounding box center [424, 261] width 133 height 25
type input "Handyman"
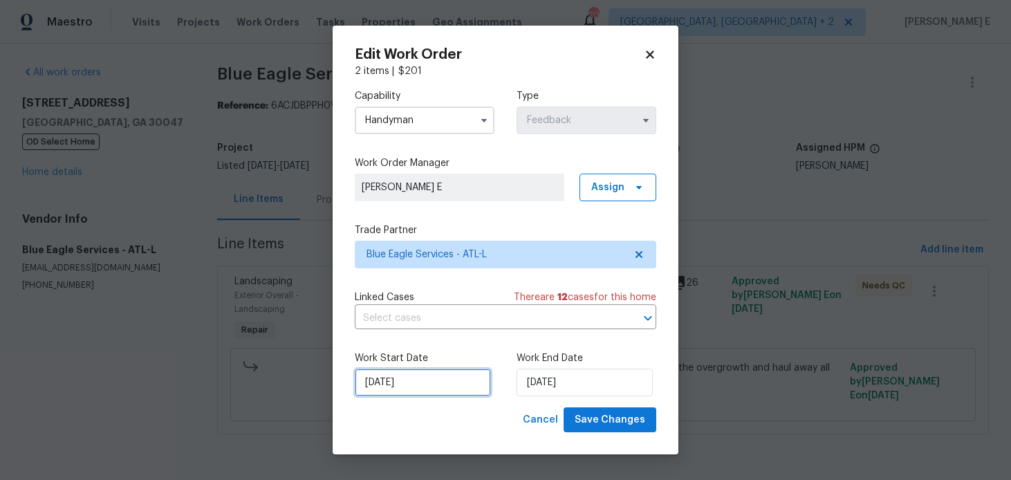
click at [435, 383] on input "25/08/2025" at bounding box center [423, 383] width 136 height 28
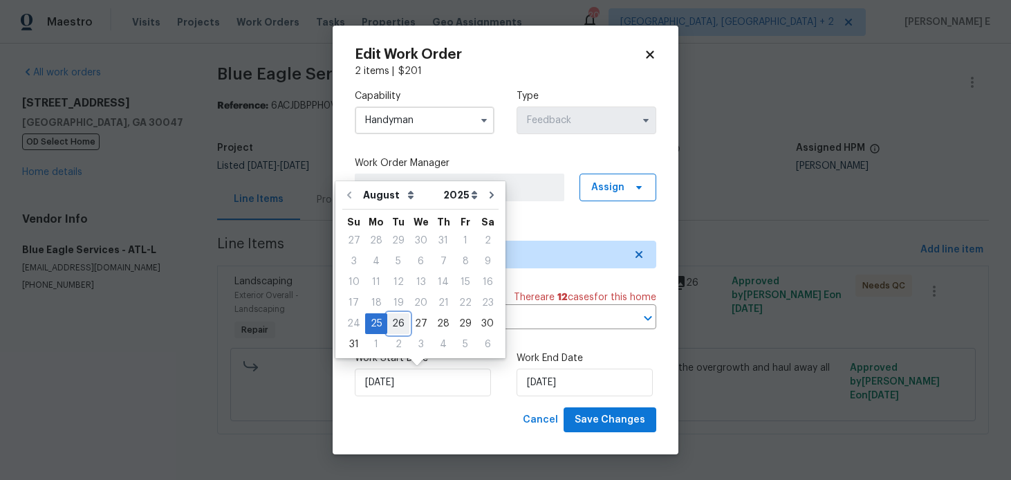
click at [393, 321] on div "26" at bounding box center [398, 323] width 22 height 19
type input "26/08/2025"
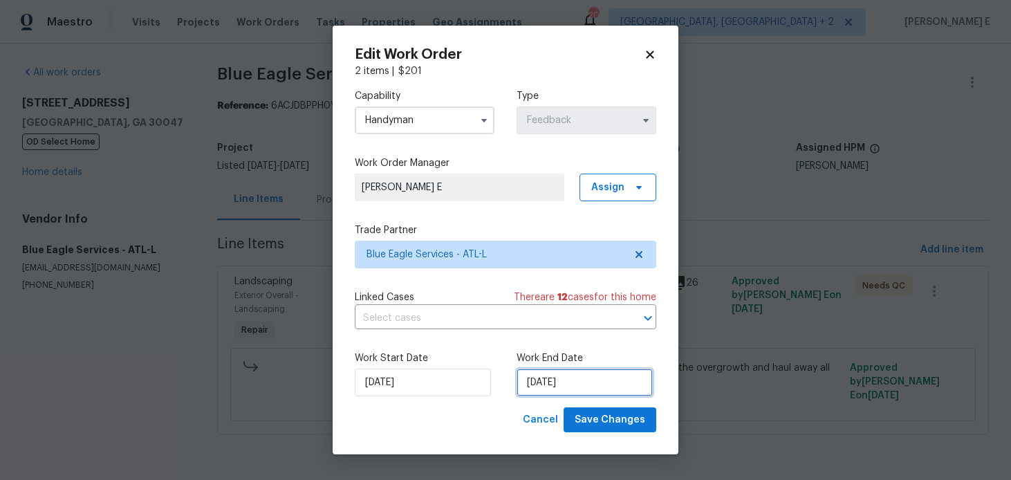
click at [537, 386] on input "27/08/2025" at bounding box center [585, 383] width 136 height 28
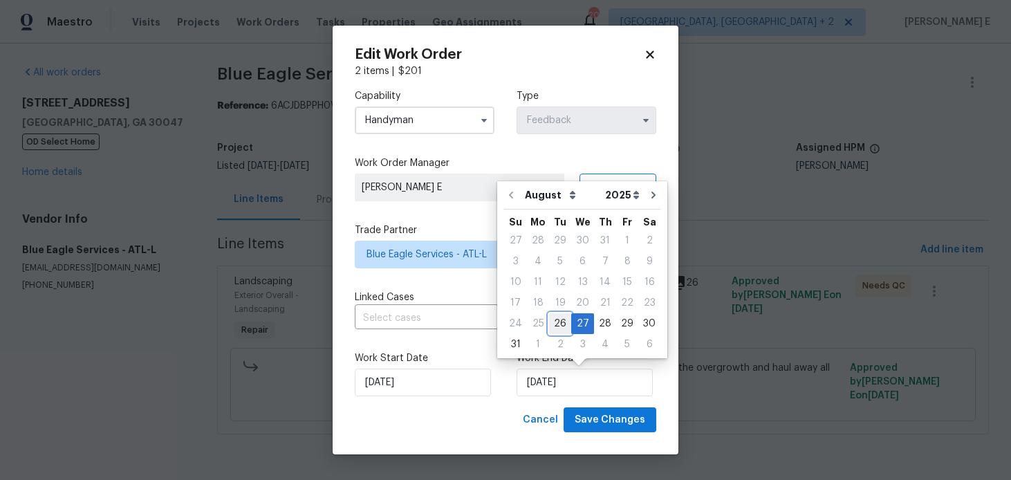
click at [554, 325] on div "26" at bounding box center [560, 323] width 22 height 19
type input "26/08/2025"
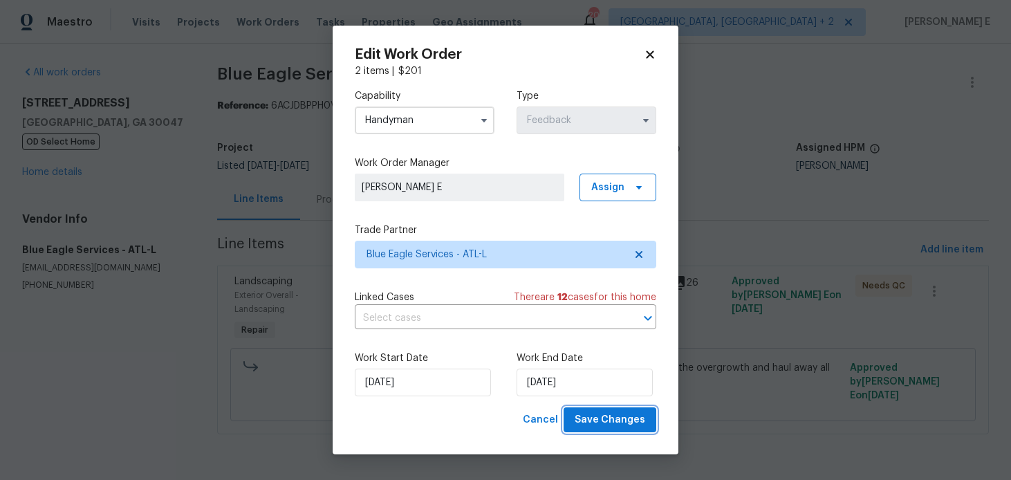
click at [629, 418] on span "Save Changes" at bounding box center [610, 420] width 71 height 17
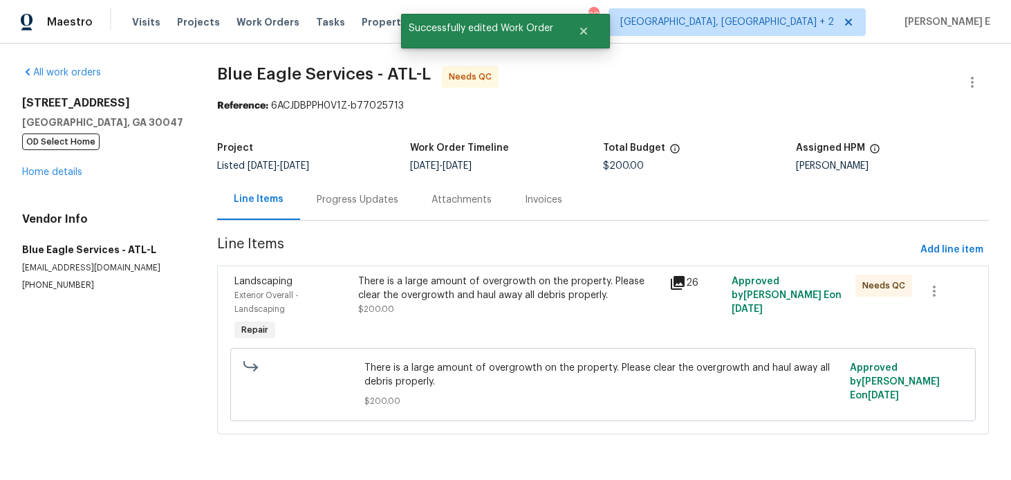
click at [479, 292] on div "There is a large amount of overgrowth on the property. Please clear the overgro…" at bounding box center [509, 289] width 302 height 28
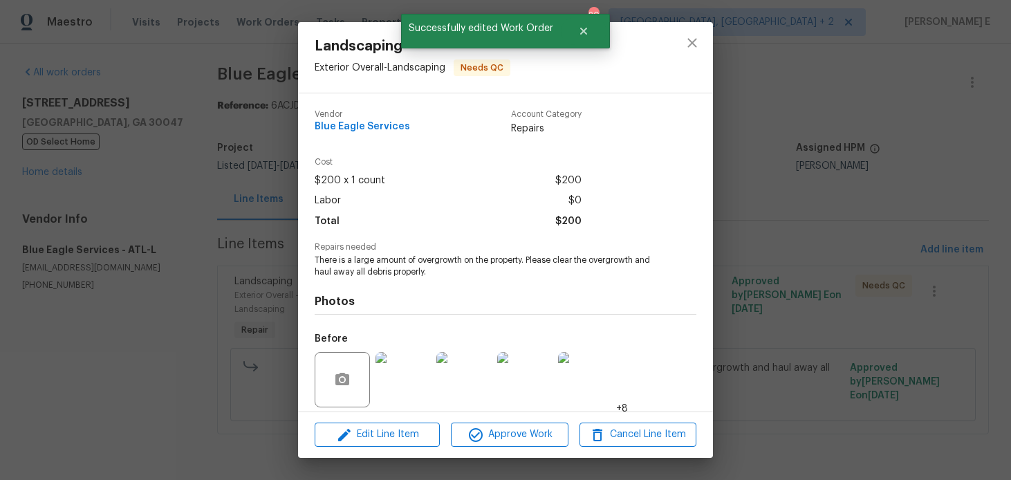
scroll to position [99, 0]
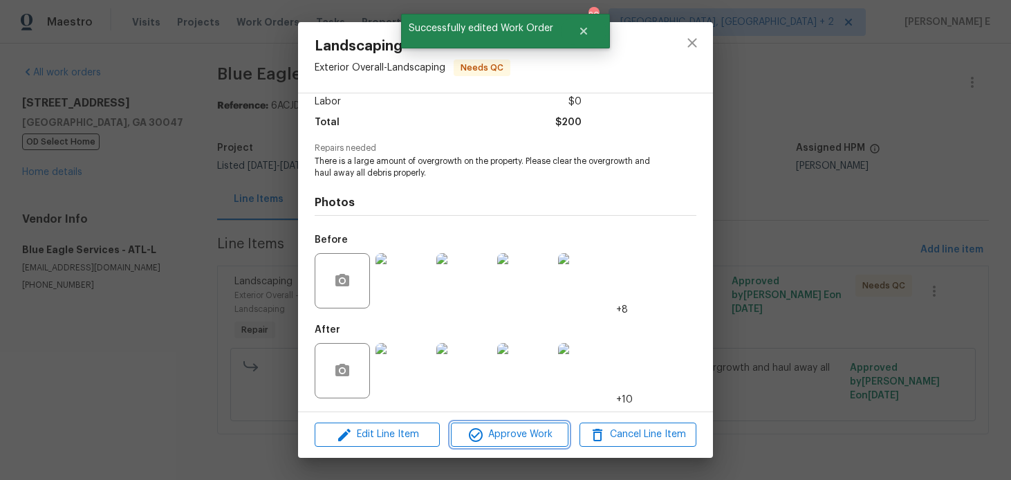
click at [488, 430] on span "Approve Work" at bounding box center [509, 434] width 109 height 17
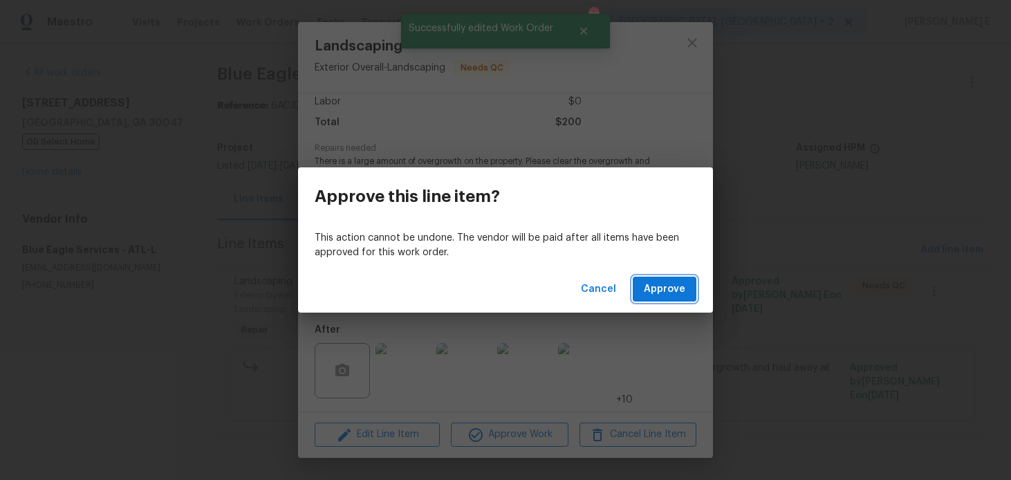
click at [652, 288] on span "Approve" at bounding box center [664, 289] width 41 height 17
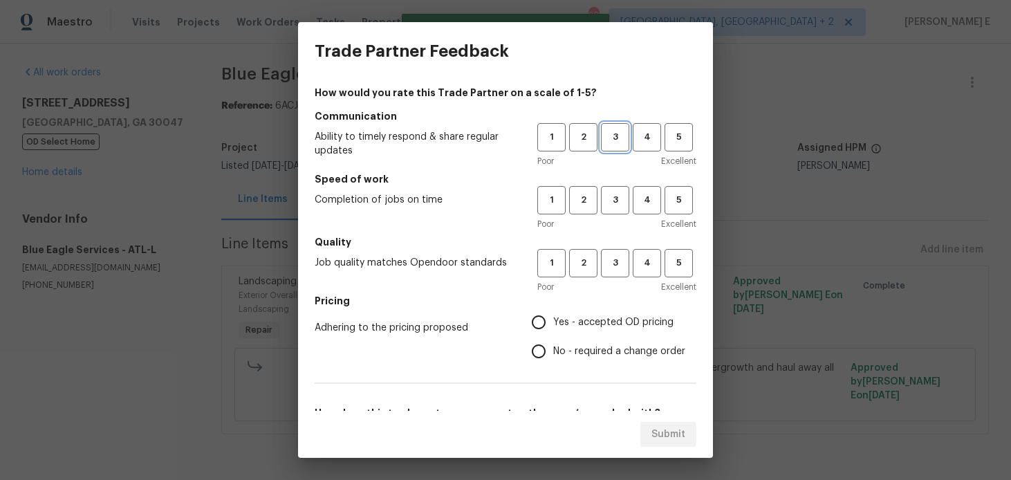
click at [617, 131] on span "3" at bounding box center [615, 137] width 26 height 16
click at [618, 186] on button "3" at bounding box center [615, 200] width 28 height 28
click at [618, 266] on span "3" at bounding box center [615, 263] width 26 height 16
click at [551, 361] on input "No - required a change order" at bounding box center [538, 351] width 29 height 29
radio input "true"
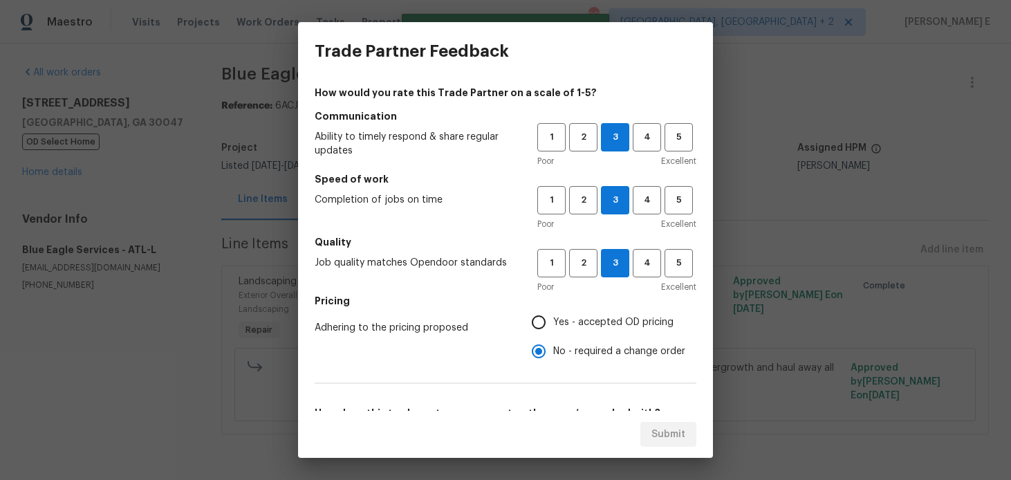
scroll to position [222, 0]
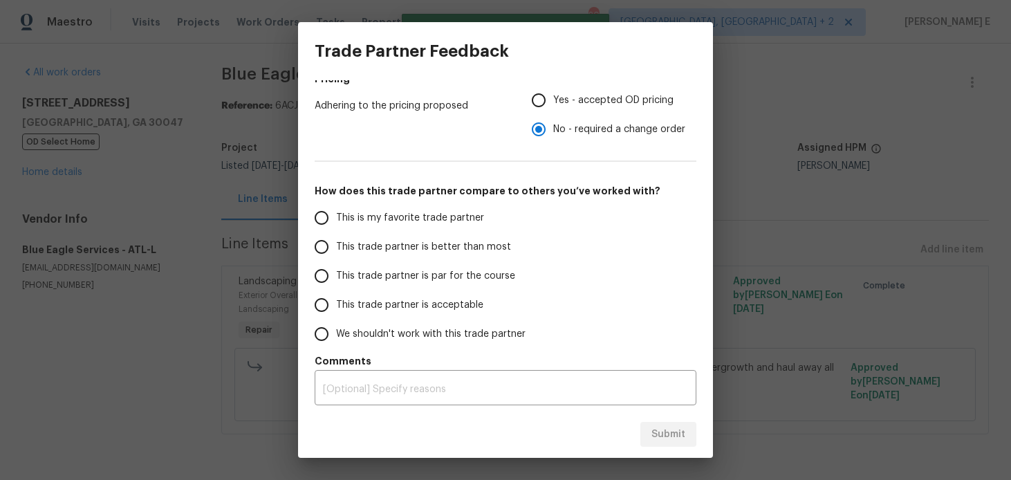
click at [440, 273] on span "This trade partner is par for the course" at bounding box center [425, 276] width 179 height 15
click at [336, 273] on input "This trade partner is par for the course" at bounding box center [321, 275] width 29 height 29
click at [671, 437] on span "Submit" at bounding box center [669, 434] width 34 height 17
radio input "true"
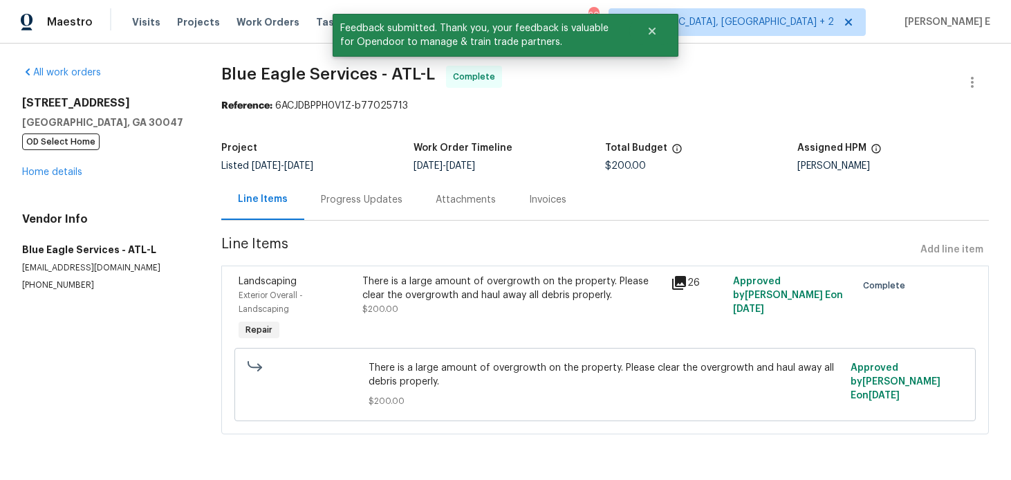
click at [367, 186] on div "Progress Updates" at bounding box center [361, 199] width 115 height 41
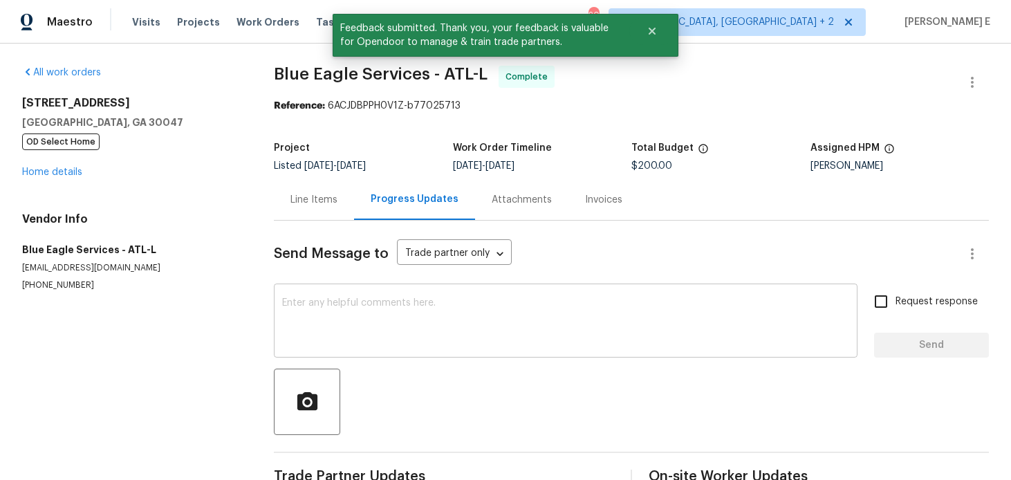
click at [366, 310] on textarea at bounding box center [565, 322] width 567 height 48
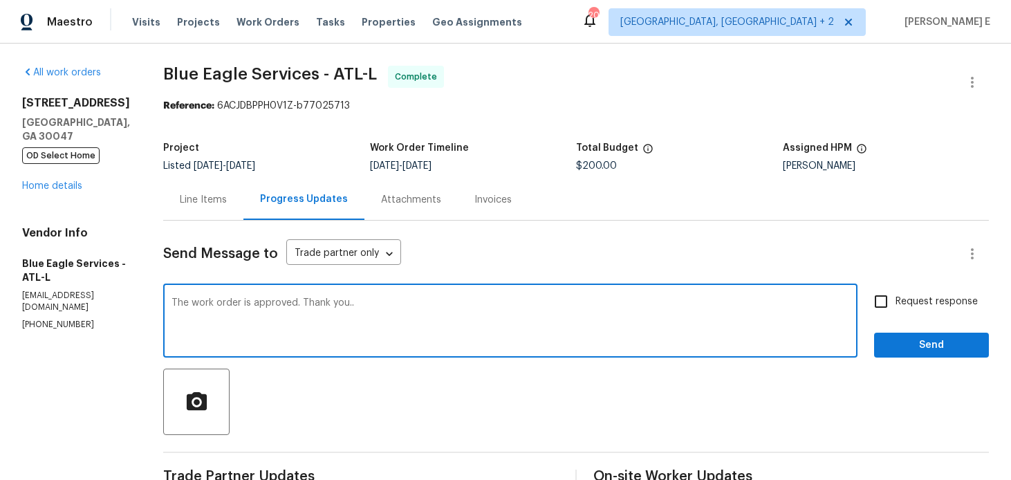
type textarea "The work order is approved. Thank you.."
click at [930, 304] on span "Request response" at bounding box center [937, 302] width 82 height 15
click at [896, 304] on input "Request response" at bounding box center [881, 301] width 29 height 29
checkbox input "true"
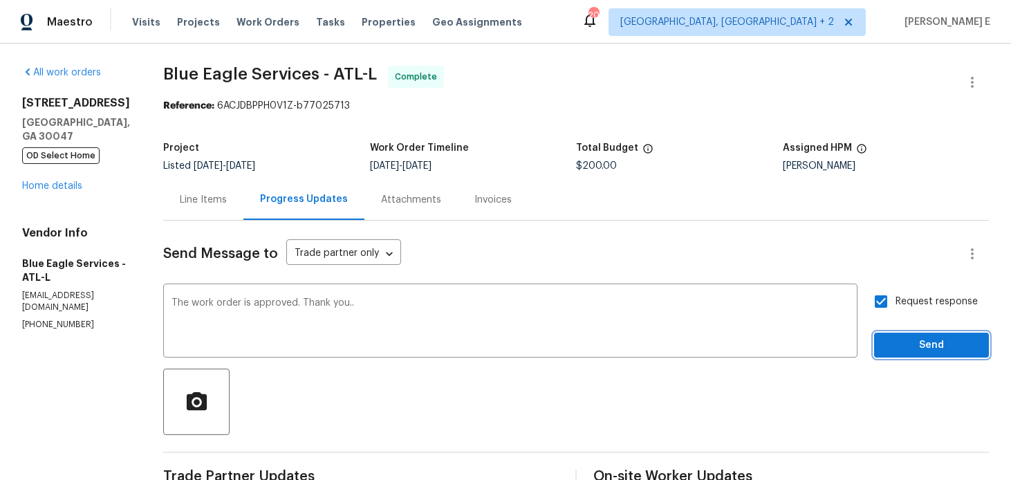
click at [927, 340] on span "Send" at bounding box center [931, 345] width 93 height 17
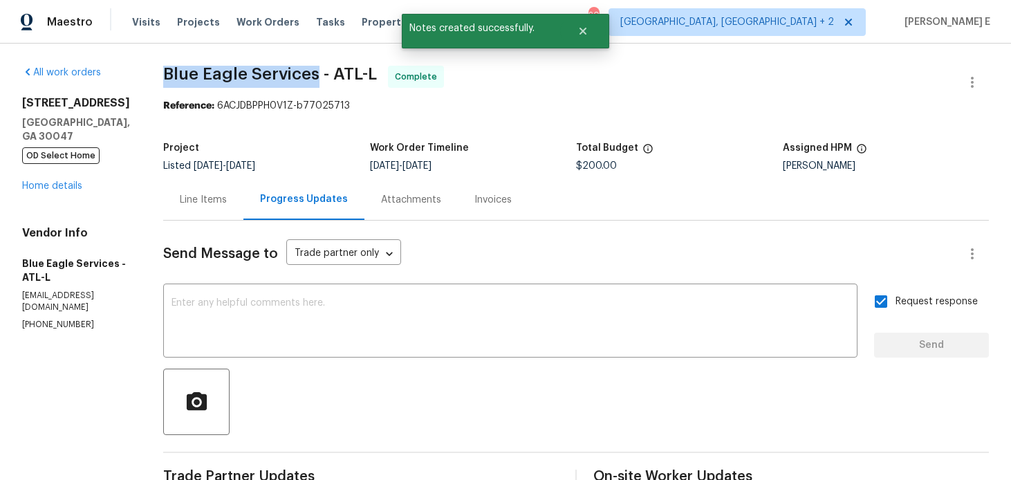
drag, startPoint x: 162, startPoint y: 74, endPoint x: 317, endPoint y: 75, distance: 155.6
click at [317, 75] on div "All work orders 935 Brookwood Run Dr SW Lilburn, GA 30047 OD Select Home Home d…" at bounding box center [505, 482] width 1011 height 877
copy span "Blue Eagle Services"
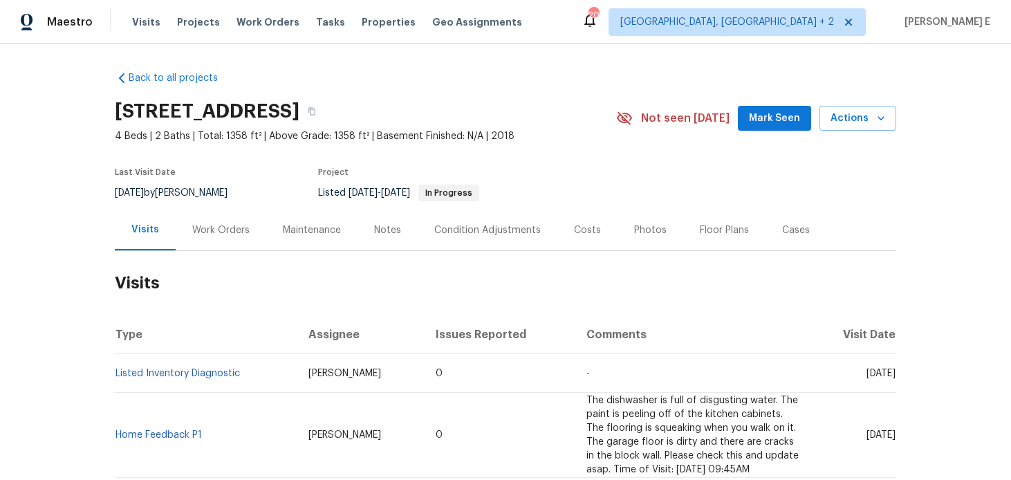
click at [216, 219] on div "Work Orders" at bounding box center [221, 230] width 91 height 41
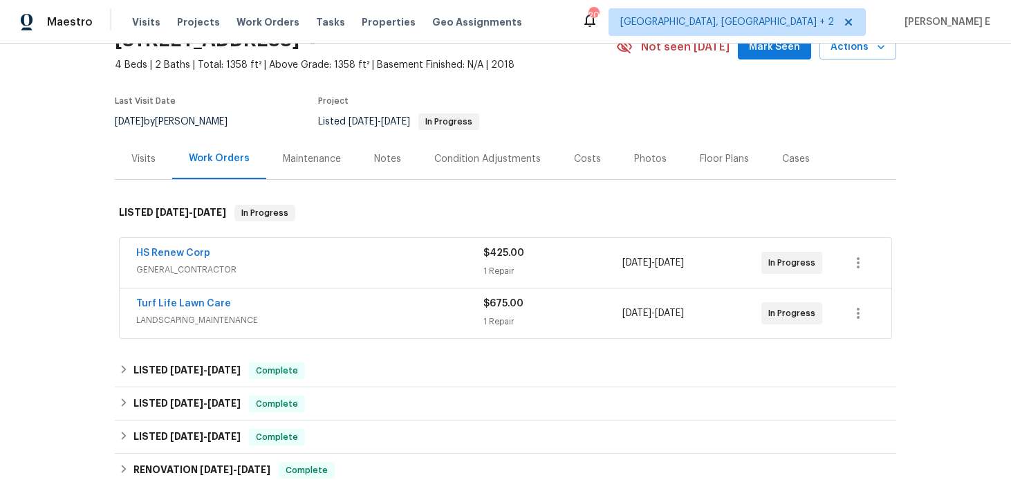
scroll to position [93, 0]
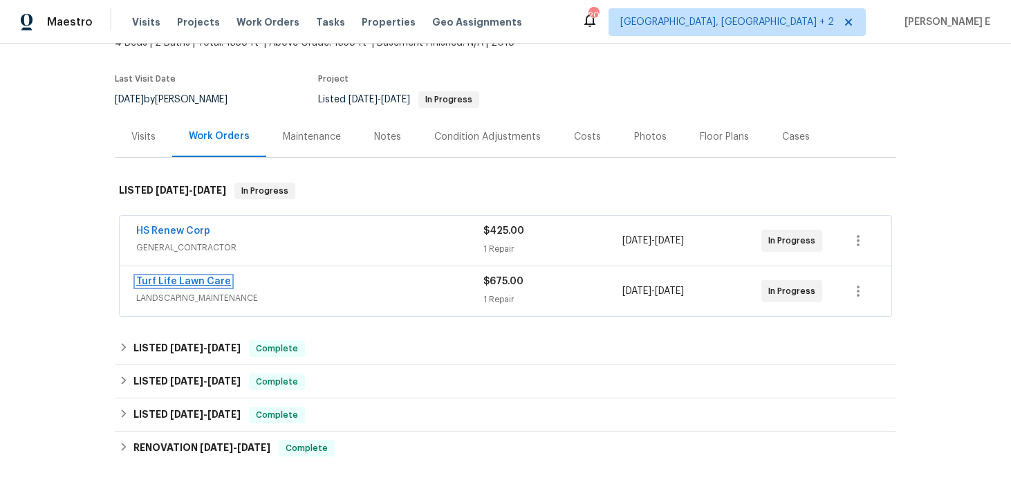
click at [197, 281] on link "Turf Life Lawn Care" at bounding box center [183, 282] width 95 height 10
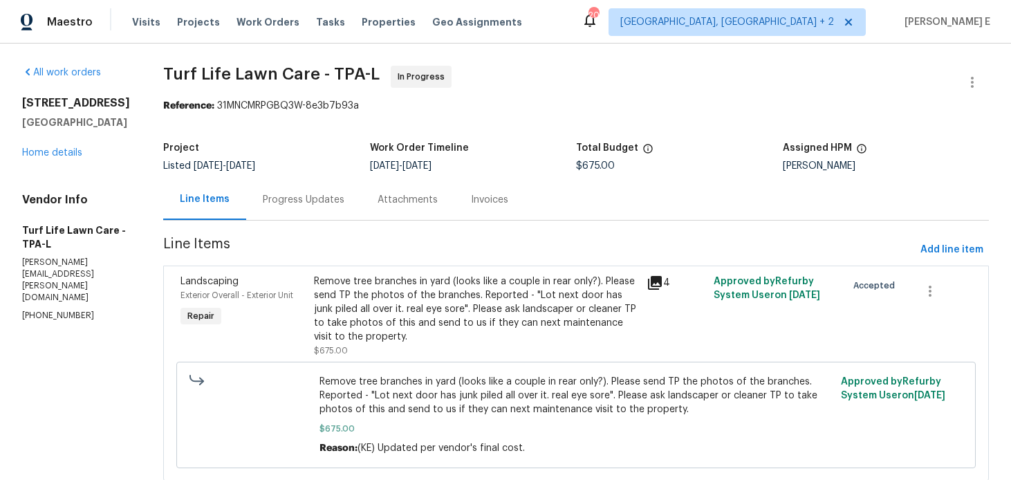
scroll to position [41, 0]
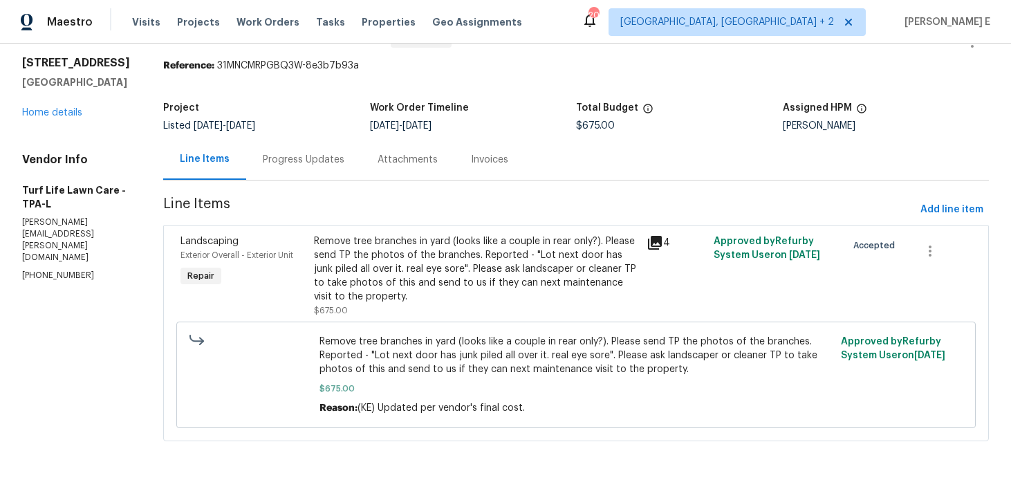
click at [396, 268] on div "Remove tree branches in yard (looks like a couple in rear only?). Please send T…" at bounding box center [476, 268] width 325 height 69
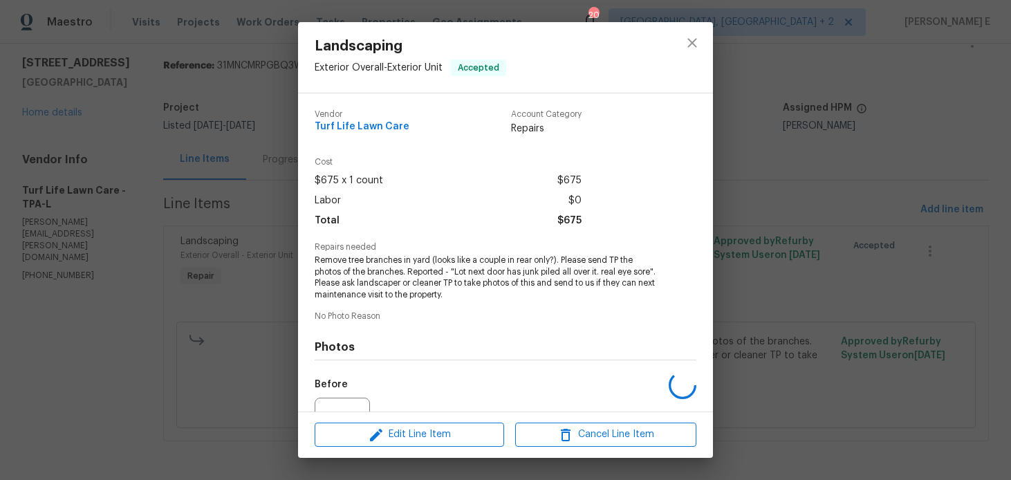
scroll to position [145, 0]
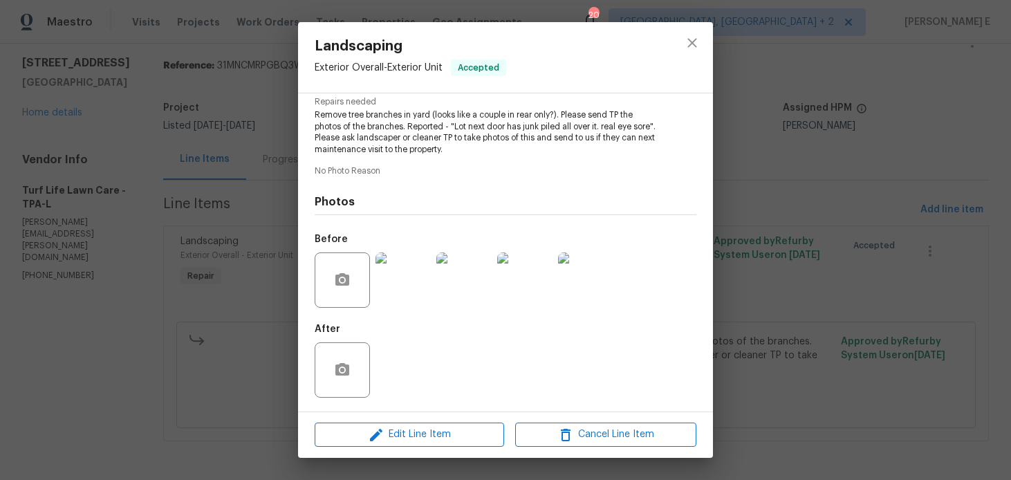
click at [243, 336] on div "Landscaping Exterior Overall - Exterior Unit Accepted Vendor Turf Life Lawn Car…" at bounding box center [505, 240] width 1011 height 480
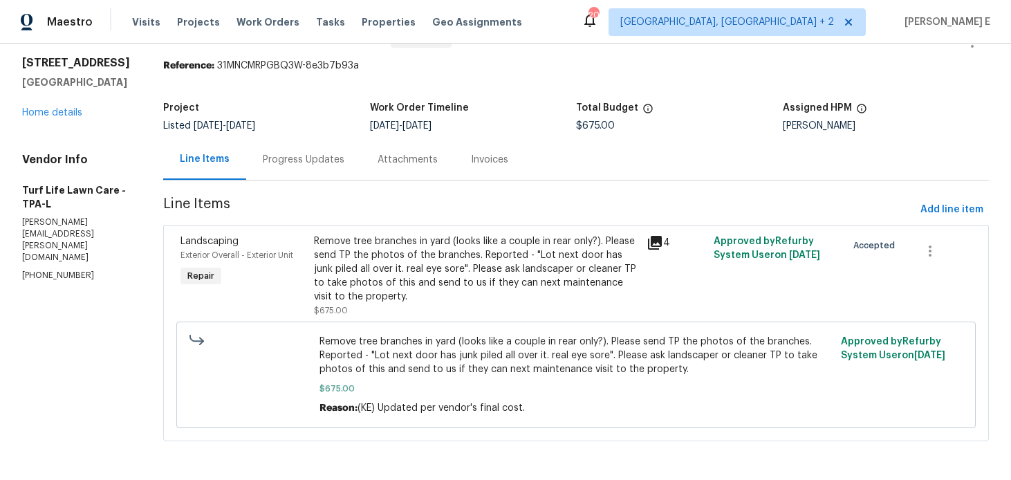
click at [304, 161] on div "Progress Updates" at bounding box center [304, 160] width 82 height 14
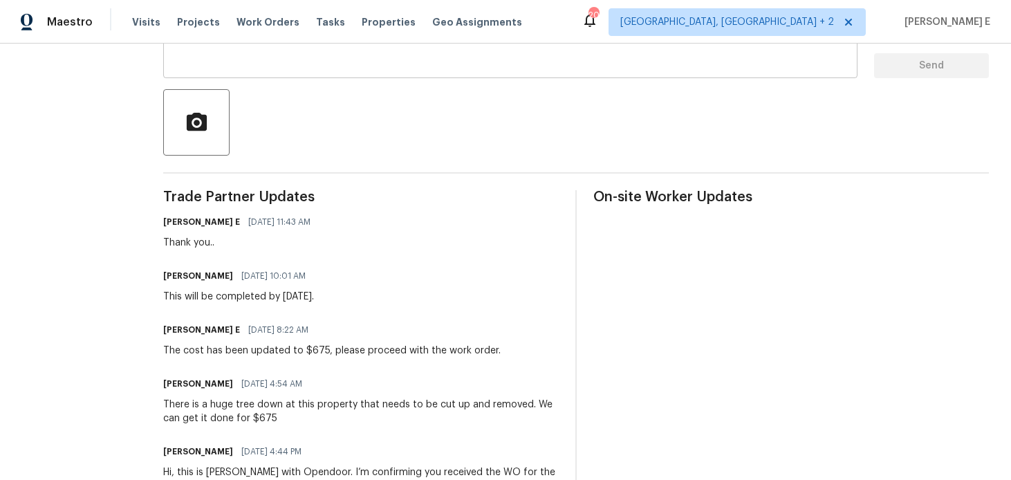
scroll to position [281, 0]
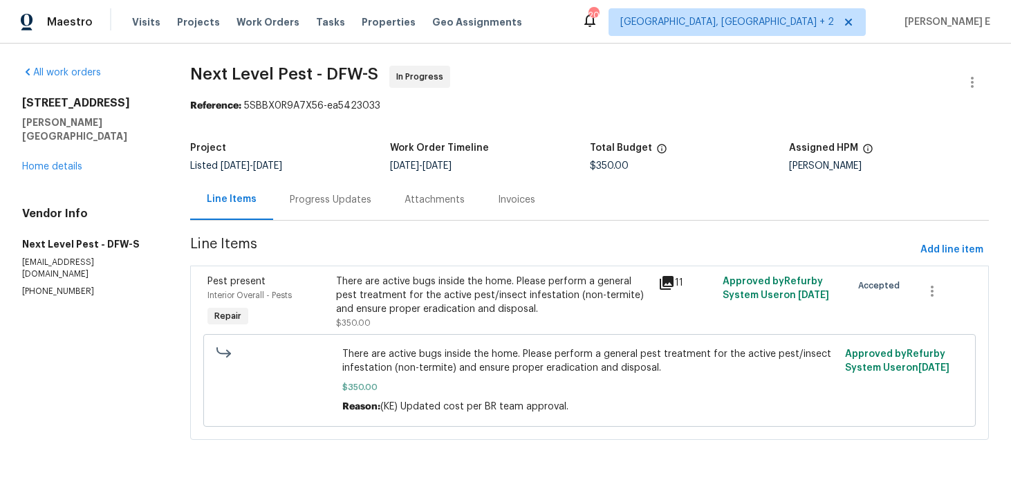
click at [320, 203] on div "Progress Updates" at bounding box center [331, 200] width 82 height 14
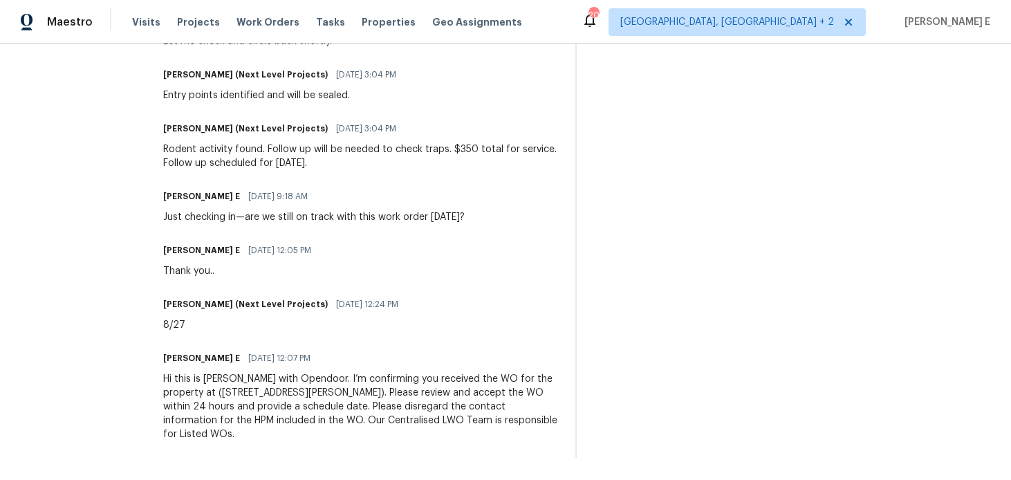
scroll to position [528, 0]
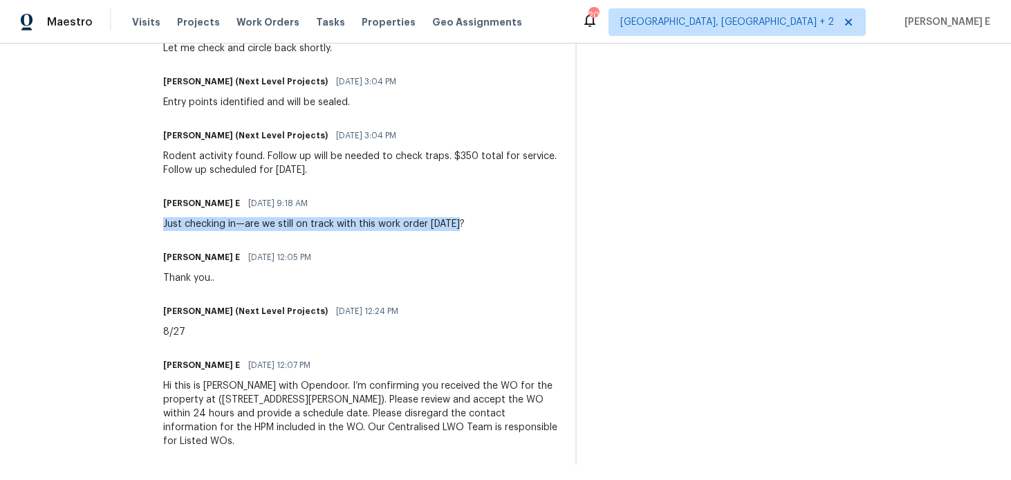
drag, startPoint x: 160, startPoint y: 222, endPoint x: 465, endPoint y: 221, distance: 304.3
click at [465, 221] on div "[PERSON_NAME] E [DATE] 9:18 AM Just checking in—are we still on track with this…" at bounding box center [361, 212] width 396 height 37
copy div "Just checking in—are we still on track with this work order [DATE]?"
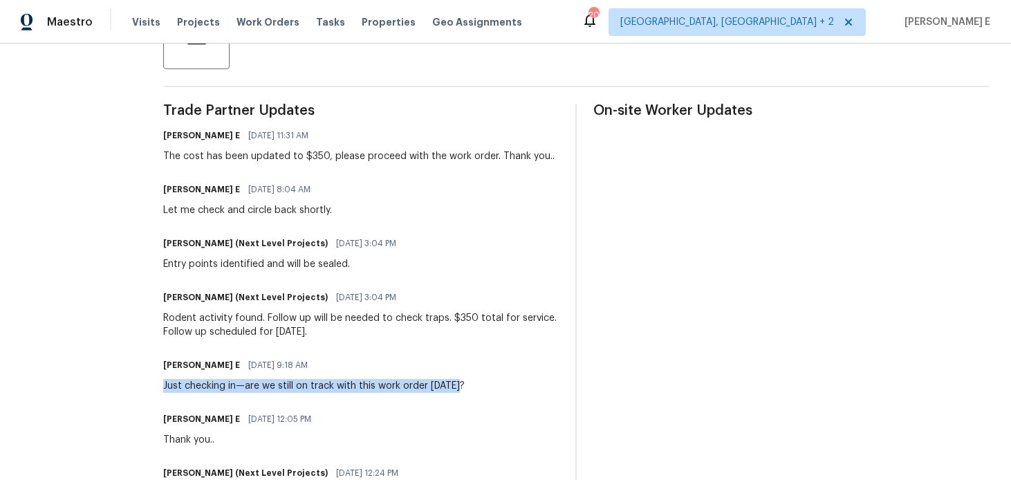
scroll to position [0, 0]
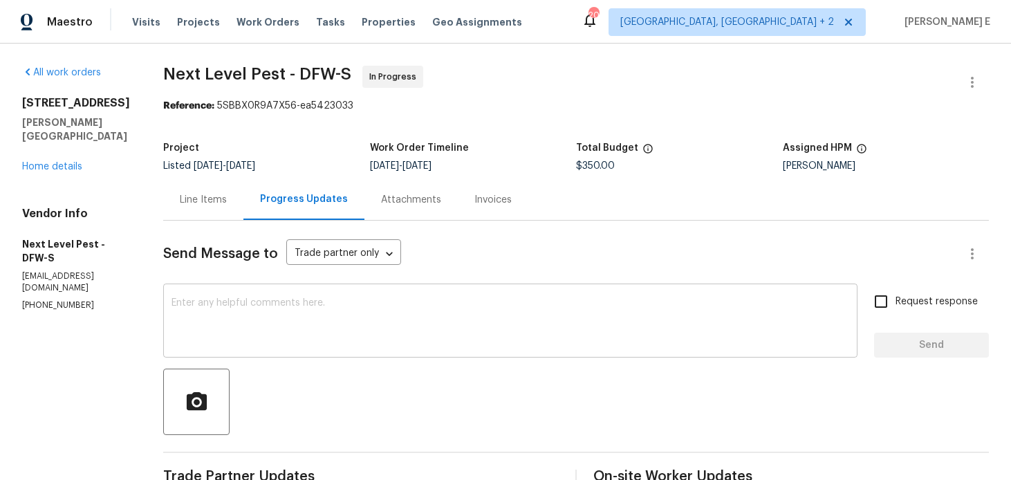
click at [405, 332] on textarea at bounding box center [511, 322] width 678 height 48
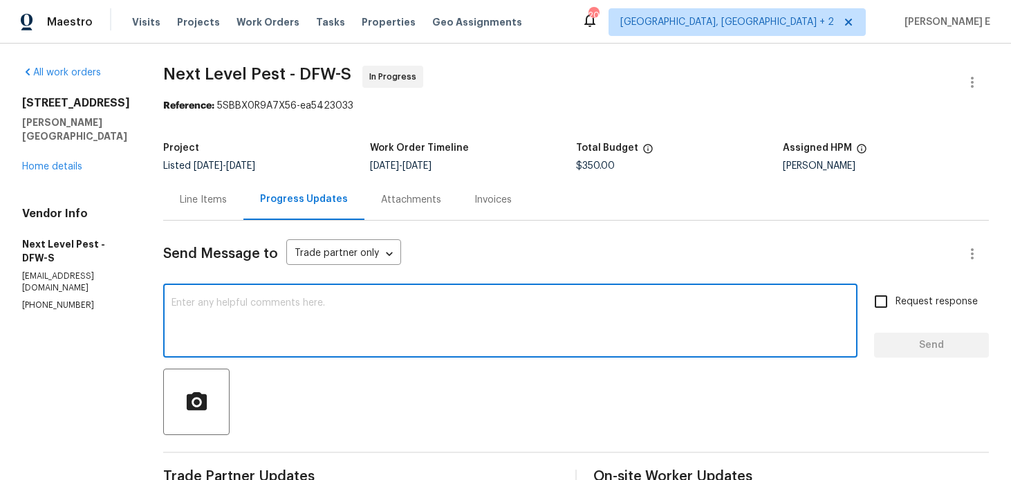
paste textarea "Just checking in—are we still on track with this work order [DATE]?"
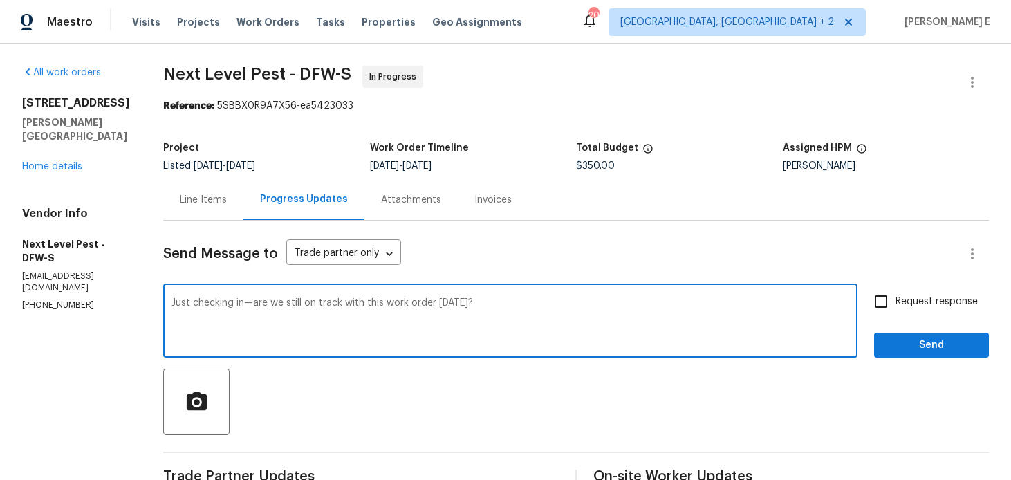
type textarea "Just checking in—are we still on track with this work order [DATE]?"
click at [920, 315] on label "Request response" at bounding box center [922, 301] width 111 height 29
click at [896, 315] on input "Request response" at bounding box center [881, 301] width 29 height 29
checkbox input "true"
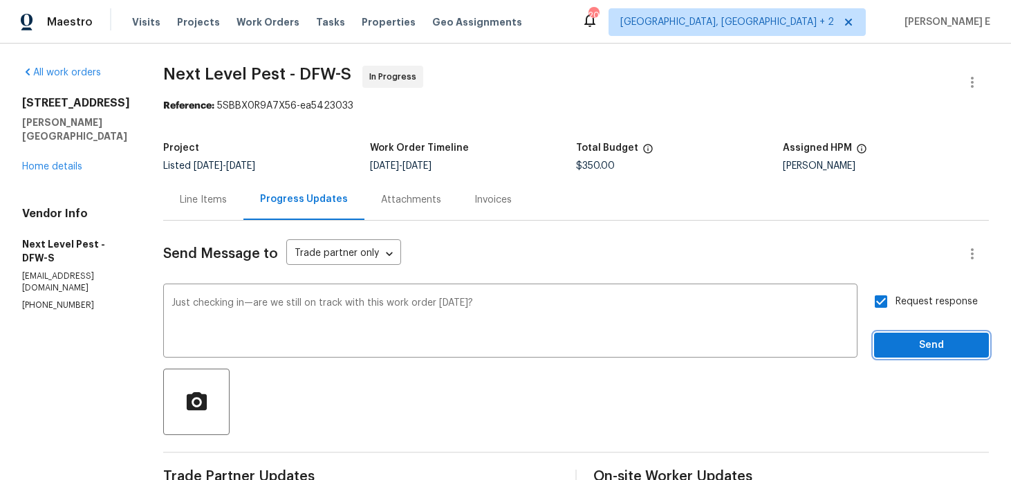
click at [903, 339] on span "Send" at bounding box center [931, 345] width 93 height 17
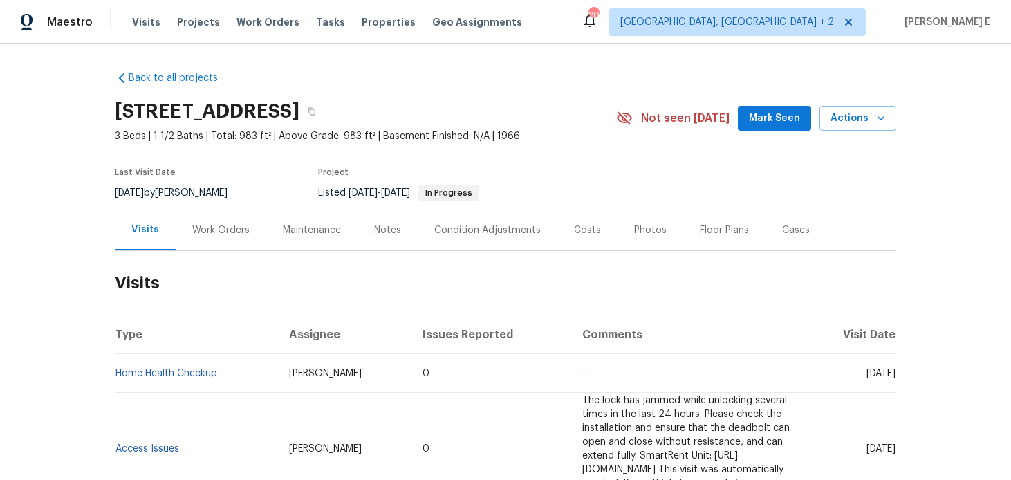
click at [236, 232] on div "Work Orders" at bounding box center [220, 230] width 57 height 14
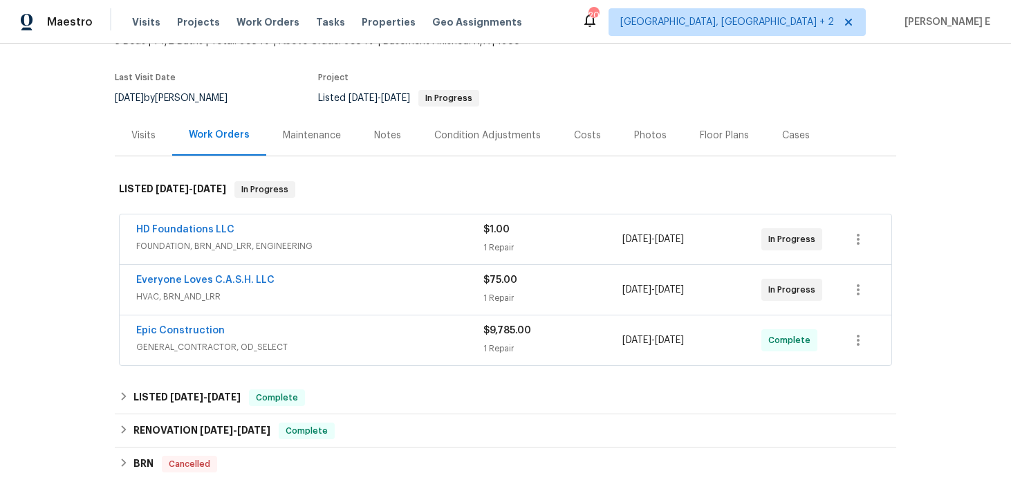
scroll to position [104, 0]
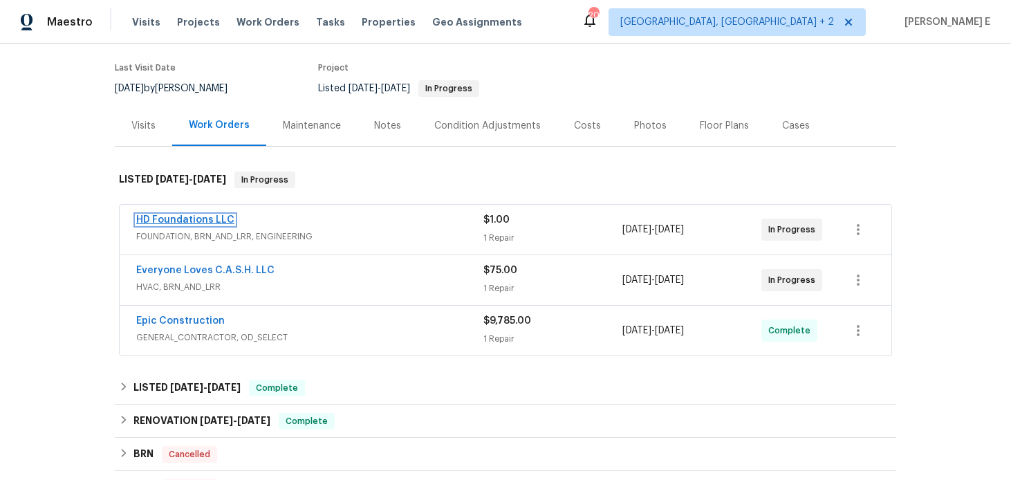
click at [159, 216] on link "HD Foundations LLC" at bounding box center [185, 220] width 98 height 10
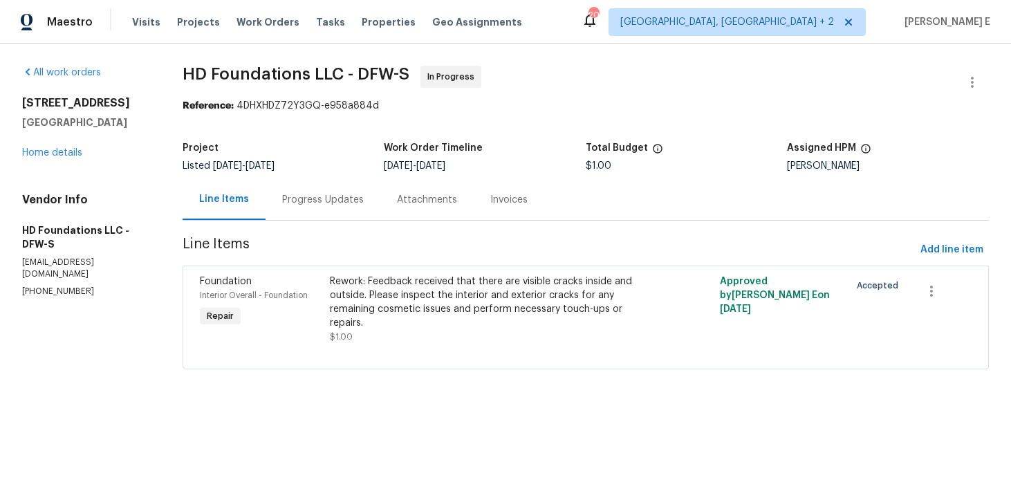
click at [354, 199] on div "Progress Updates" at bounding box center [323, 200] width 82 height 14
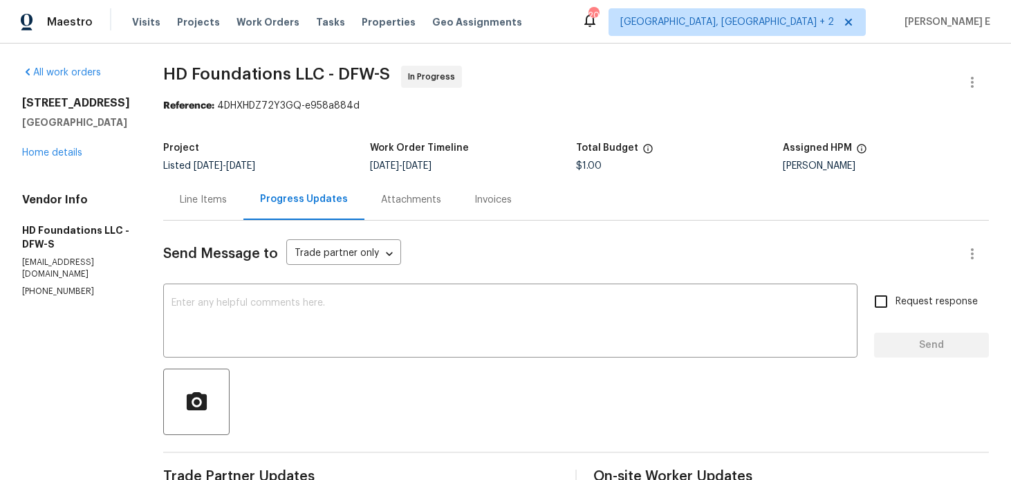
click at [223, 196] on div "Line Items" at bounding box center [203, 200] width 47 height 14
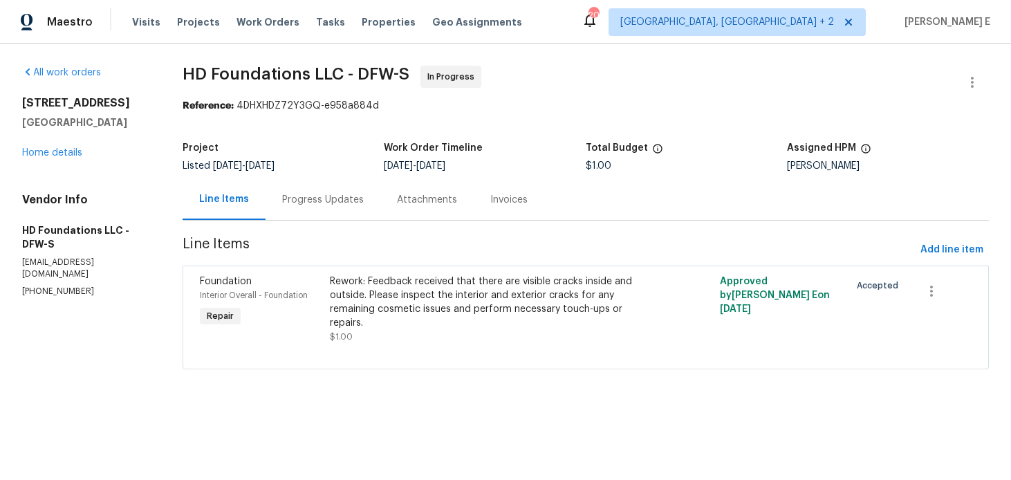
click at [344, 199] on div "Progress Updates" at bounding box center [323, 200] width 82 height 14
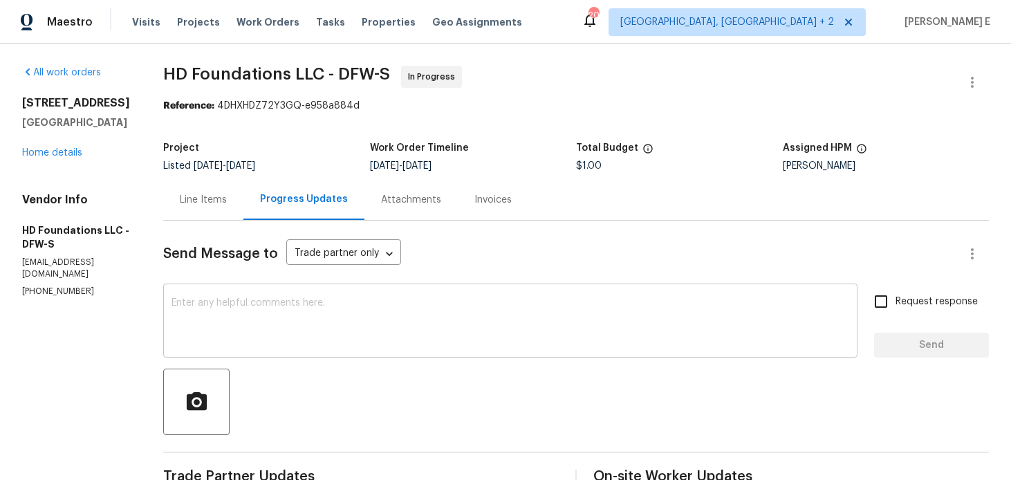
click at [415, 327] on textarea at bounding box center [511, 322] width 678 height 48
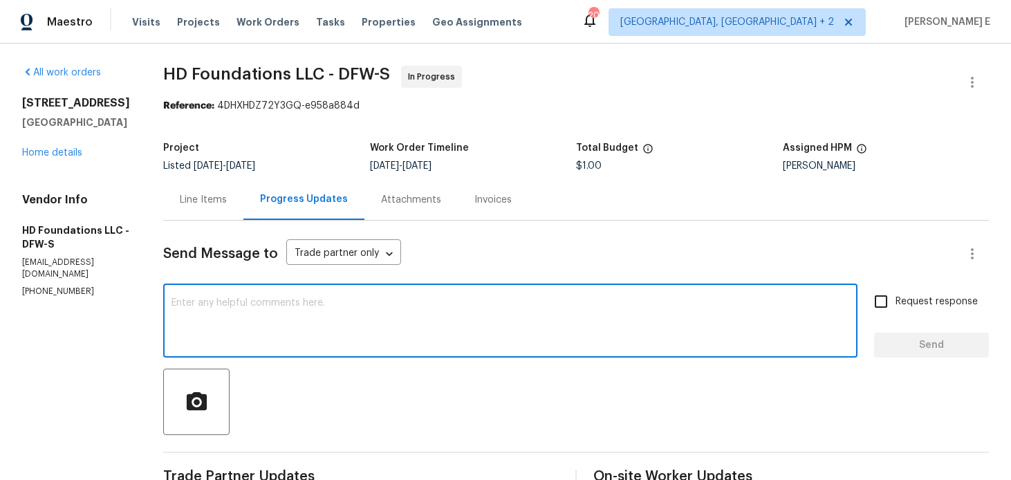
paste textarea "Checking in to see if there are any updates."
type textarea "Checking in to see if there are any updates."
click at [910, 304] on span "Request response" at bounding box center [937, 302] width 82 height 15
click at [896, 304] on input "Request response" at bounding box center [881, 301] width 29 height 29
checkbox input "true"
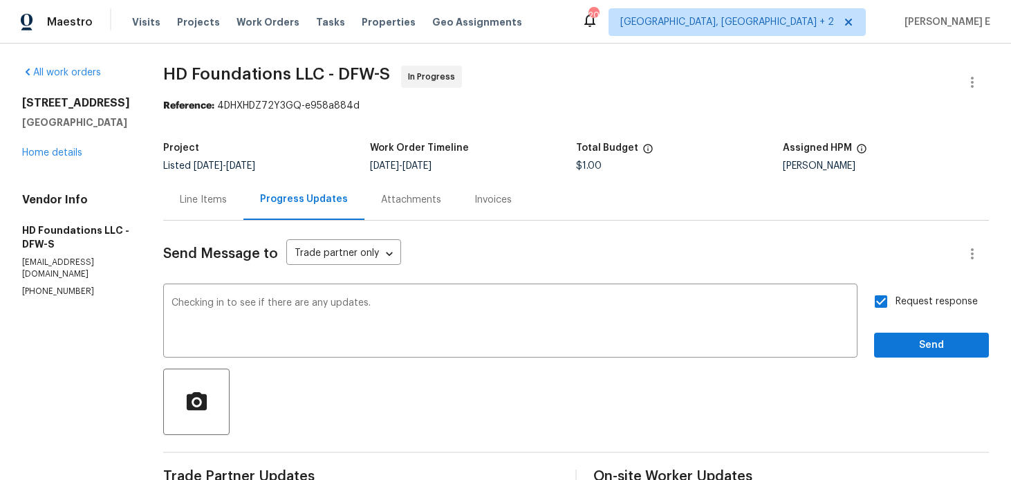
click at [910, 323] on div "Request response Send" at bounding box center [931, 322] width 115 height 71
click at [912, 348] on span "Send" at bounding box center [931, 345] width 93 height 17
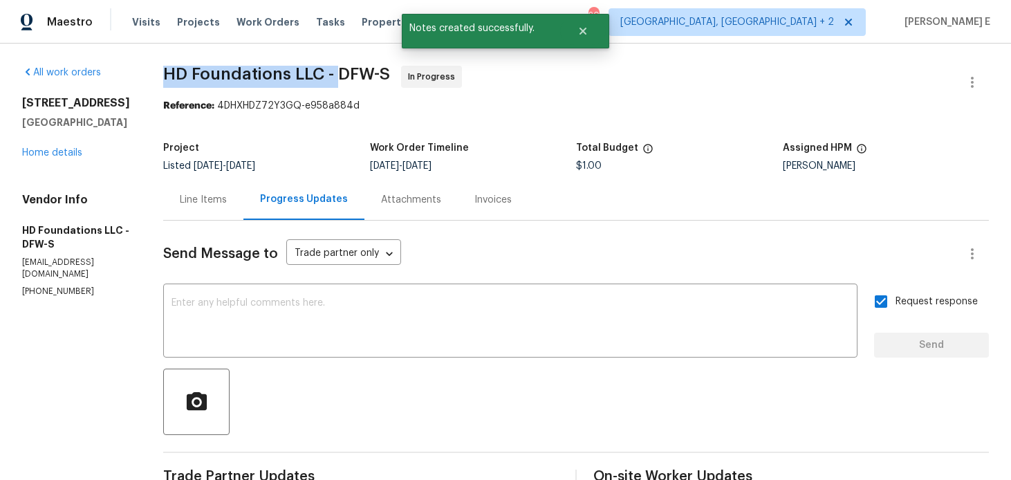
drag, startPoint x: 179, startPoint y: 74, endPoint x: 359, endPoint y: 75, distance: 179.8
copy span "HD Foundations LLC -"
